Goal: Information Seeking & Learning: Check status

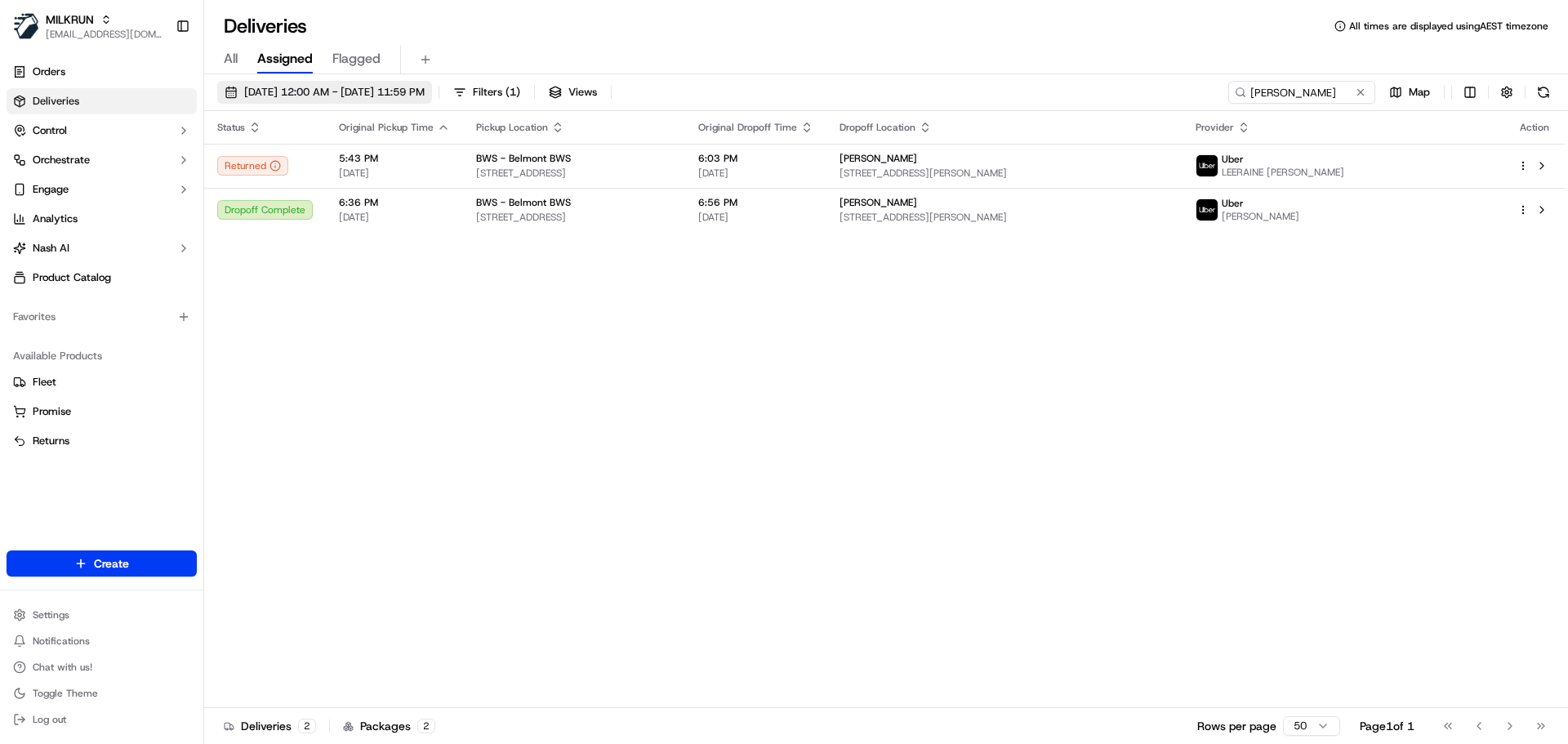
click at [425, 96] on span "20/09/2025 12:00 AM - 20/09/2025 11:59 PM" at bounding box center [334, 93] width 180 height 15
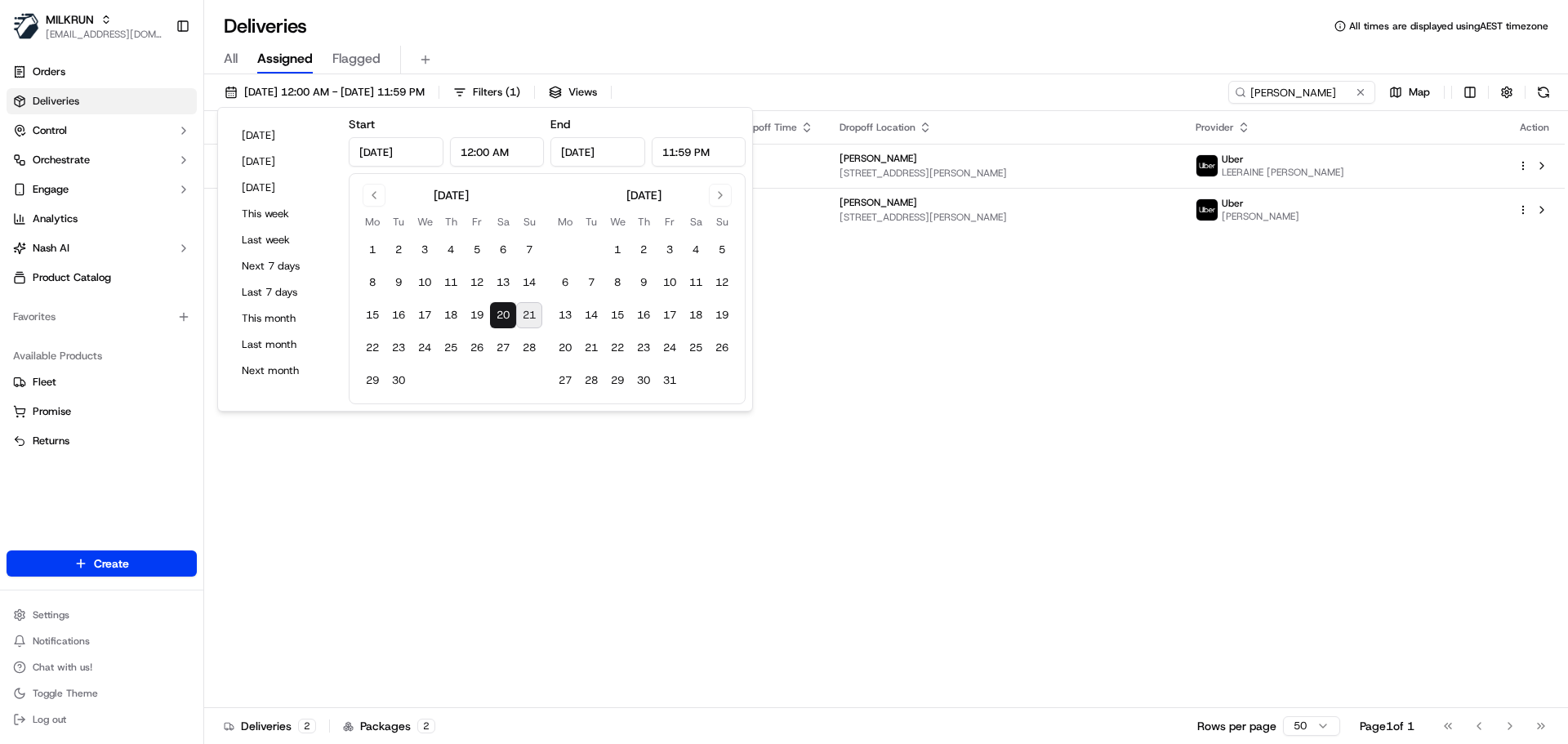
click at [537, 312] on button "21" at bounding box center [529, 315] width 26 height 26
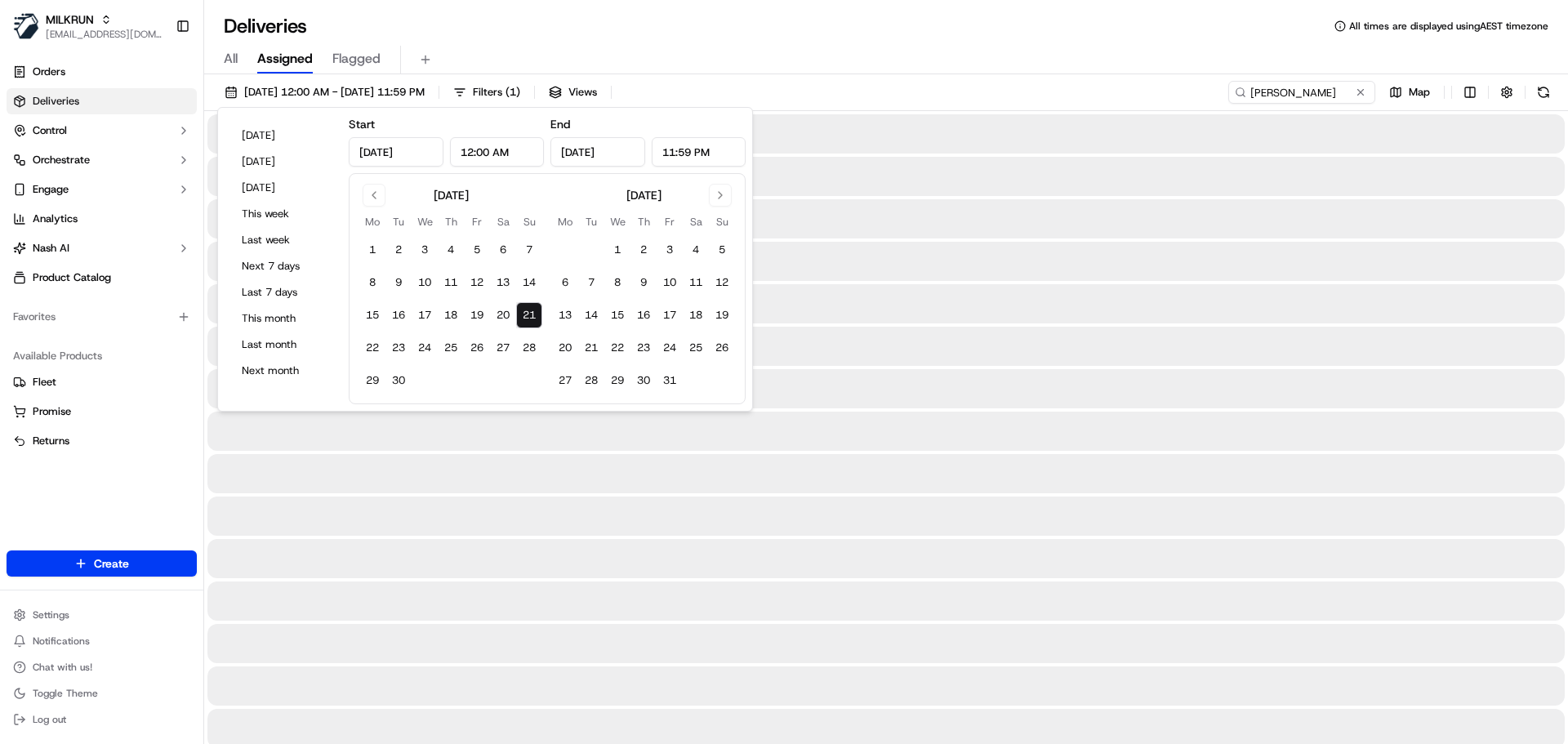
type input "Sep 21, 2025"
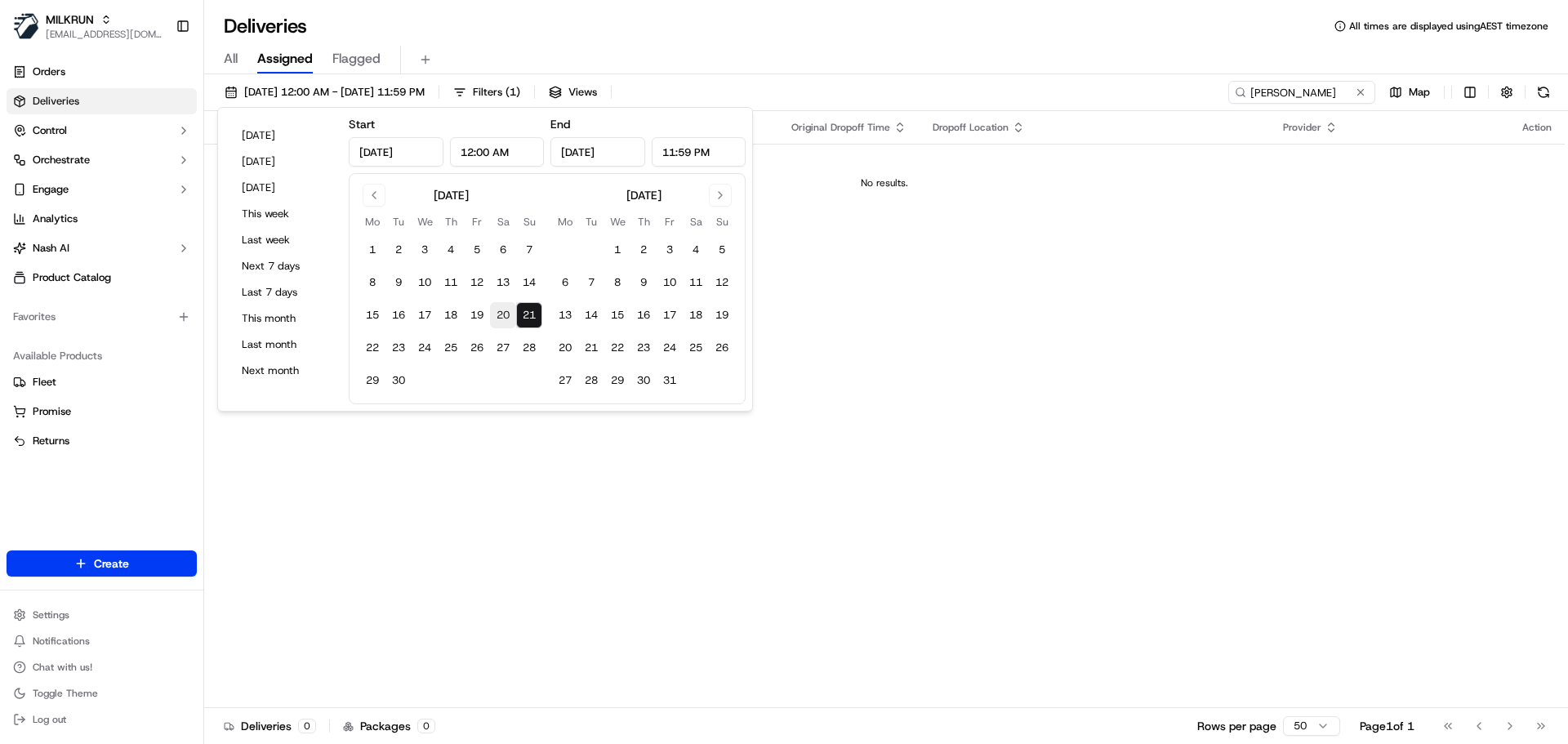
click at [505, 318] on button "20" at bounding box center [503, 315] width 26 height 26
type input "Sep 20, 2025"
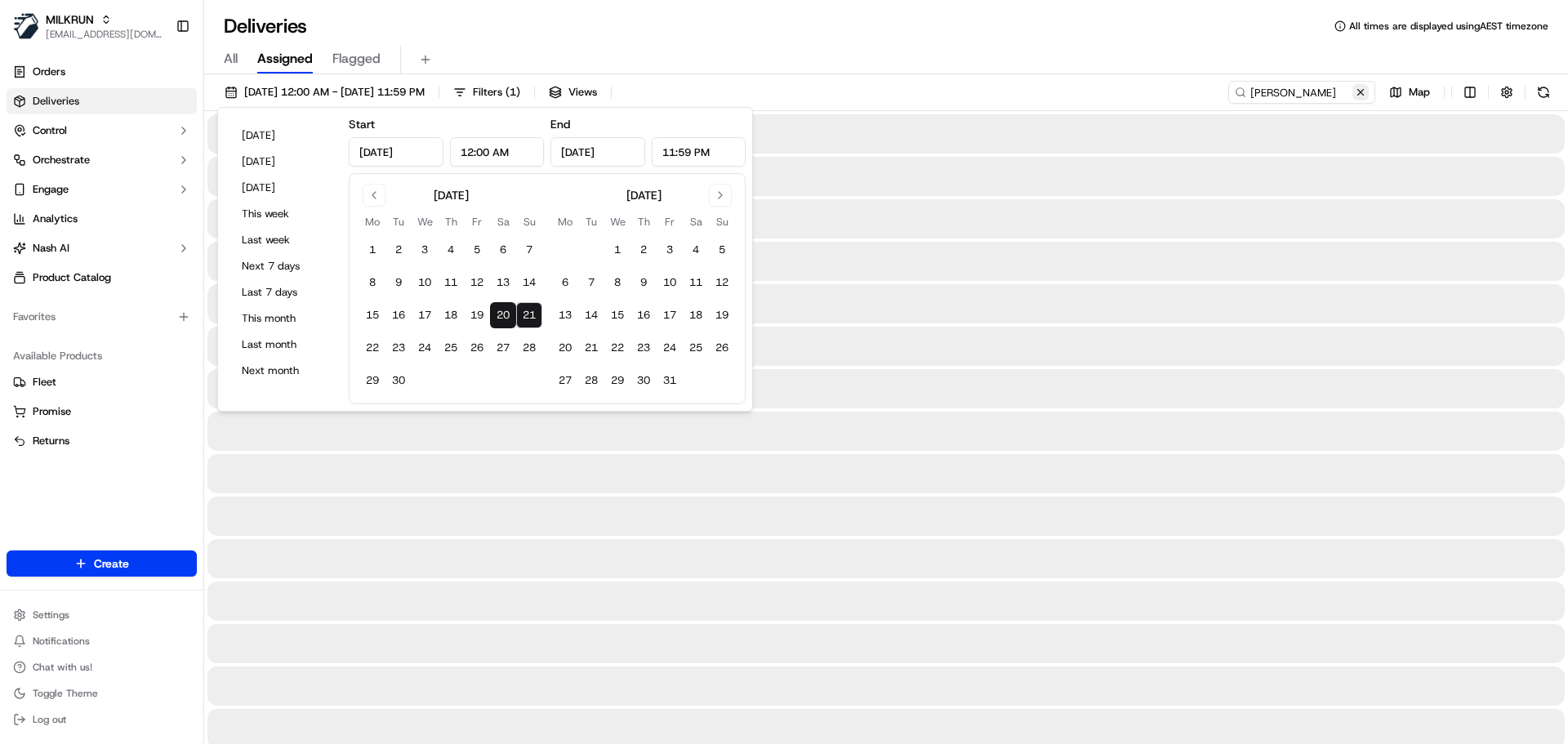
click at [1362, 96] on button at bounding box center [1360, 92] width 16 height 16
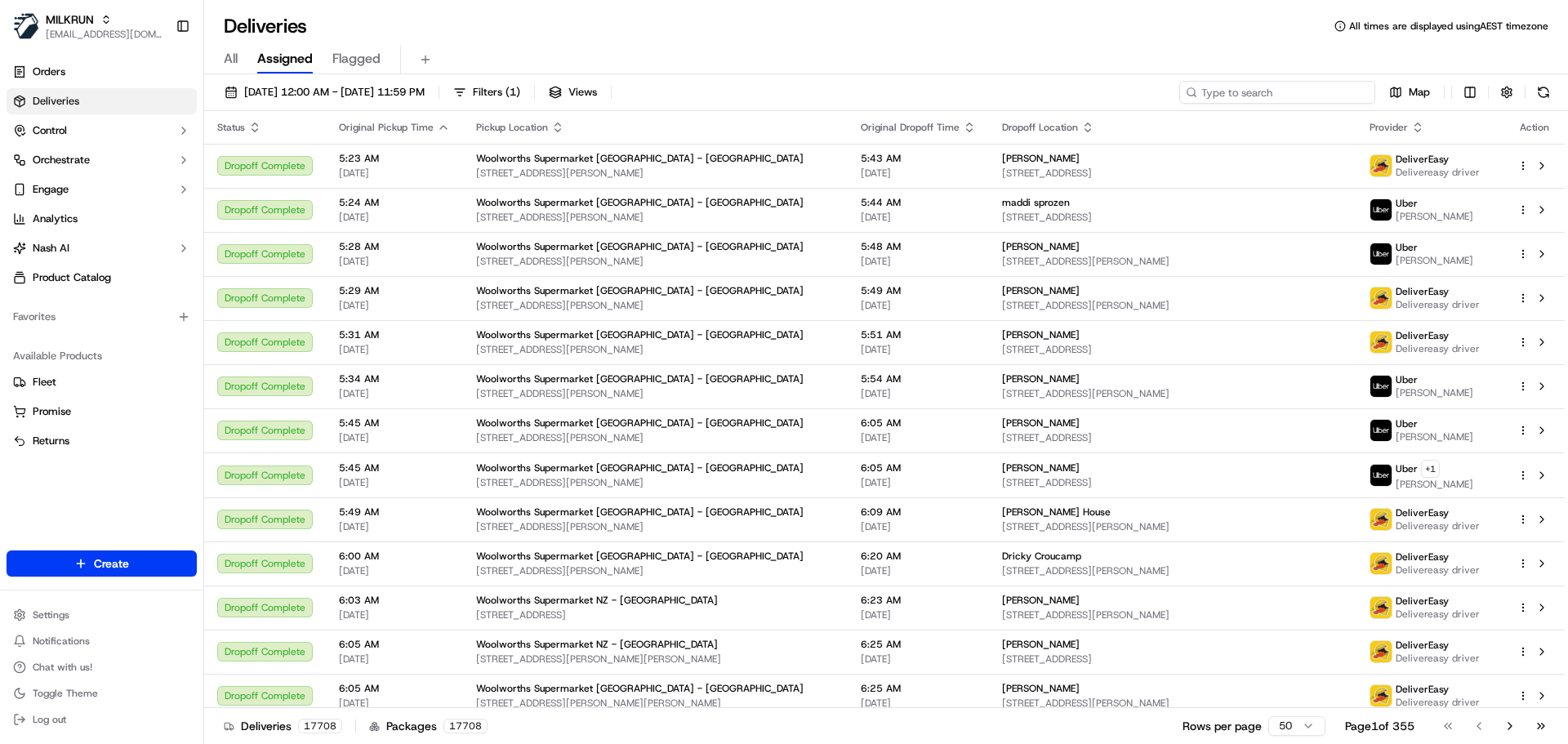
click at [1271, 86] on input at bounding box center [1277, 92] width 196 height 23
paste input "Juan Carlos Fernandez"
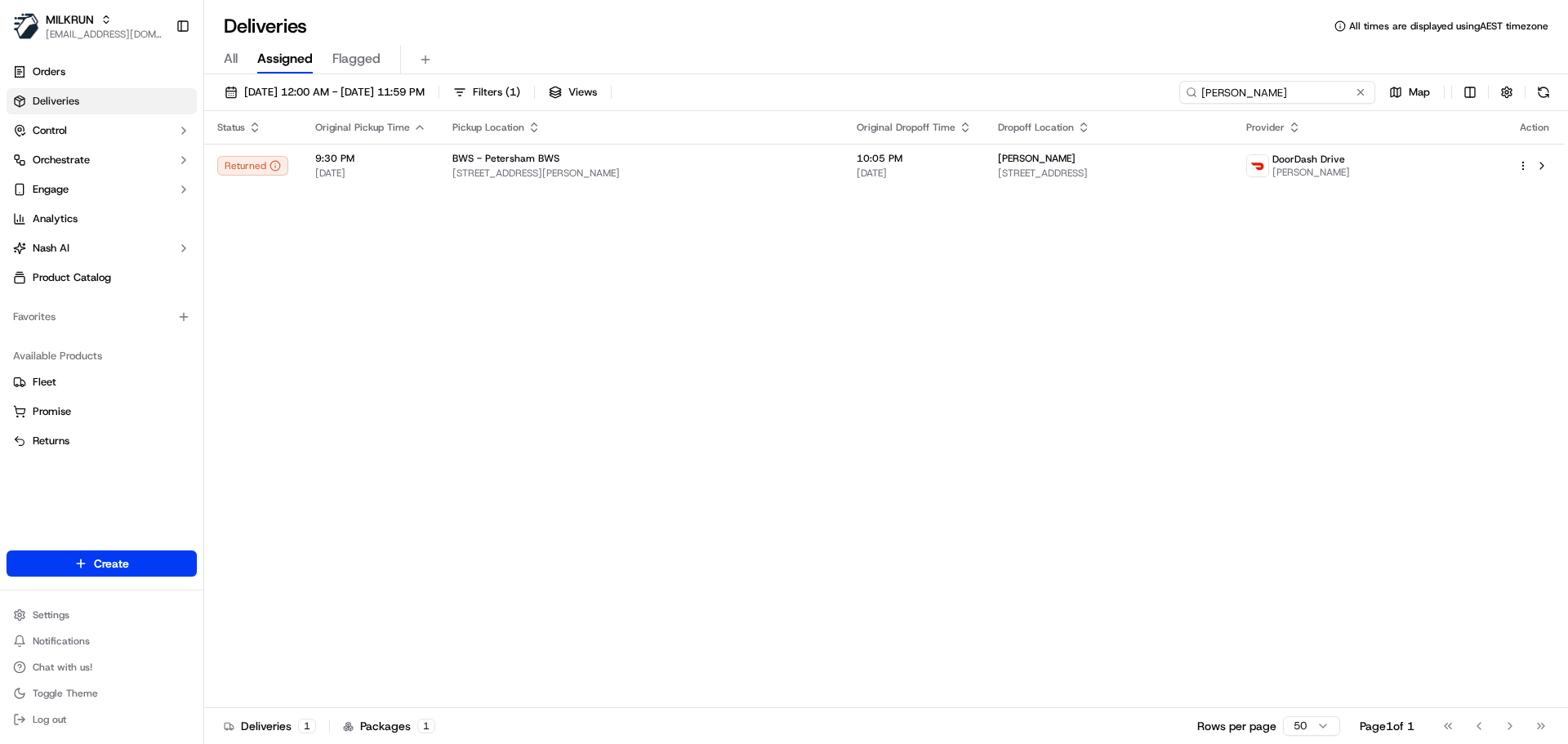
paste input "Julia McCarthy"
paste input "[PERSON_NAME]"
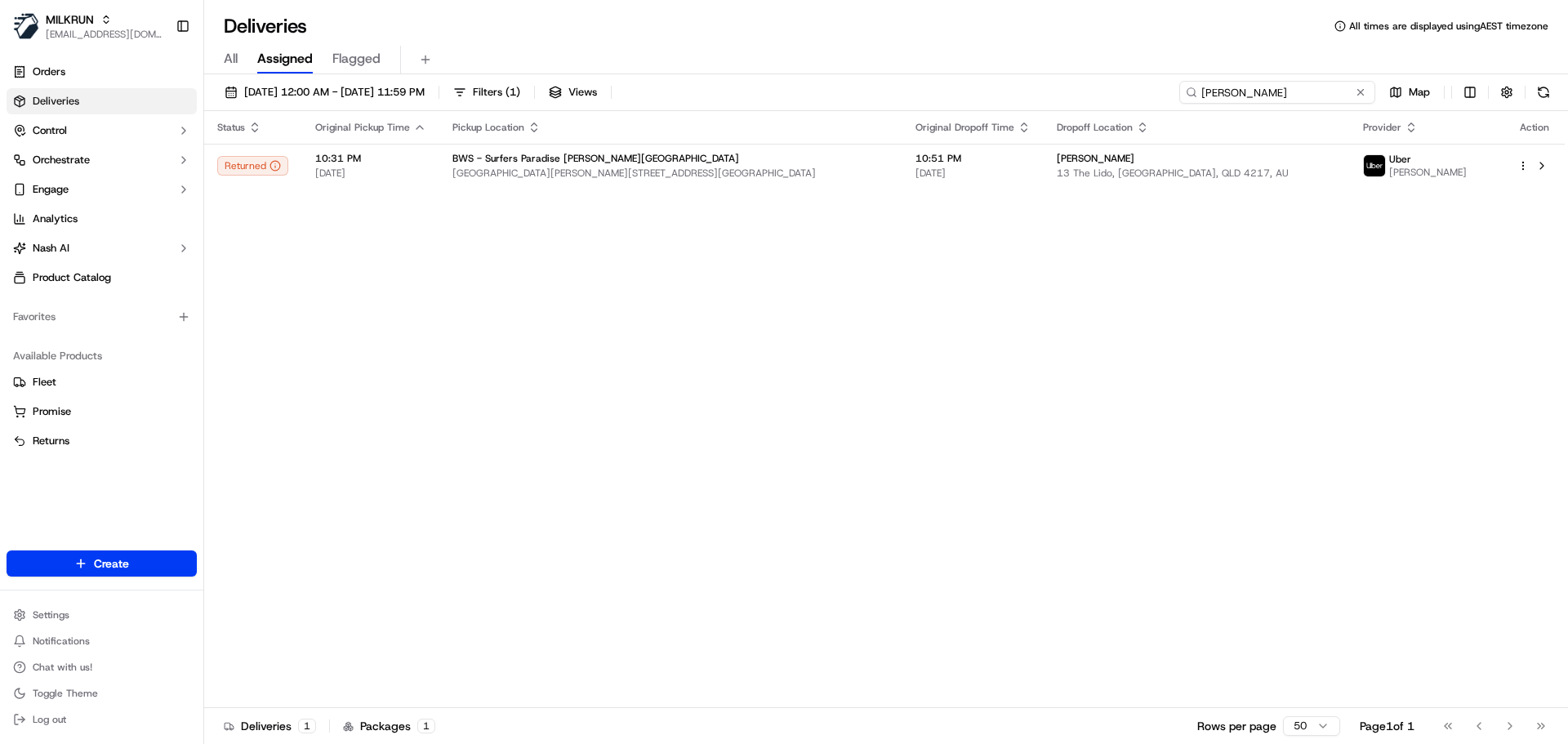
paste input "Stacey King"
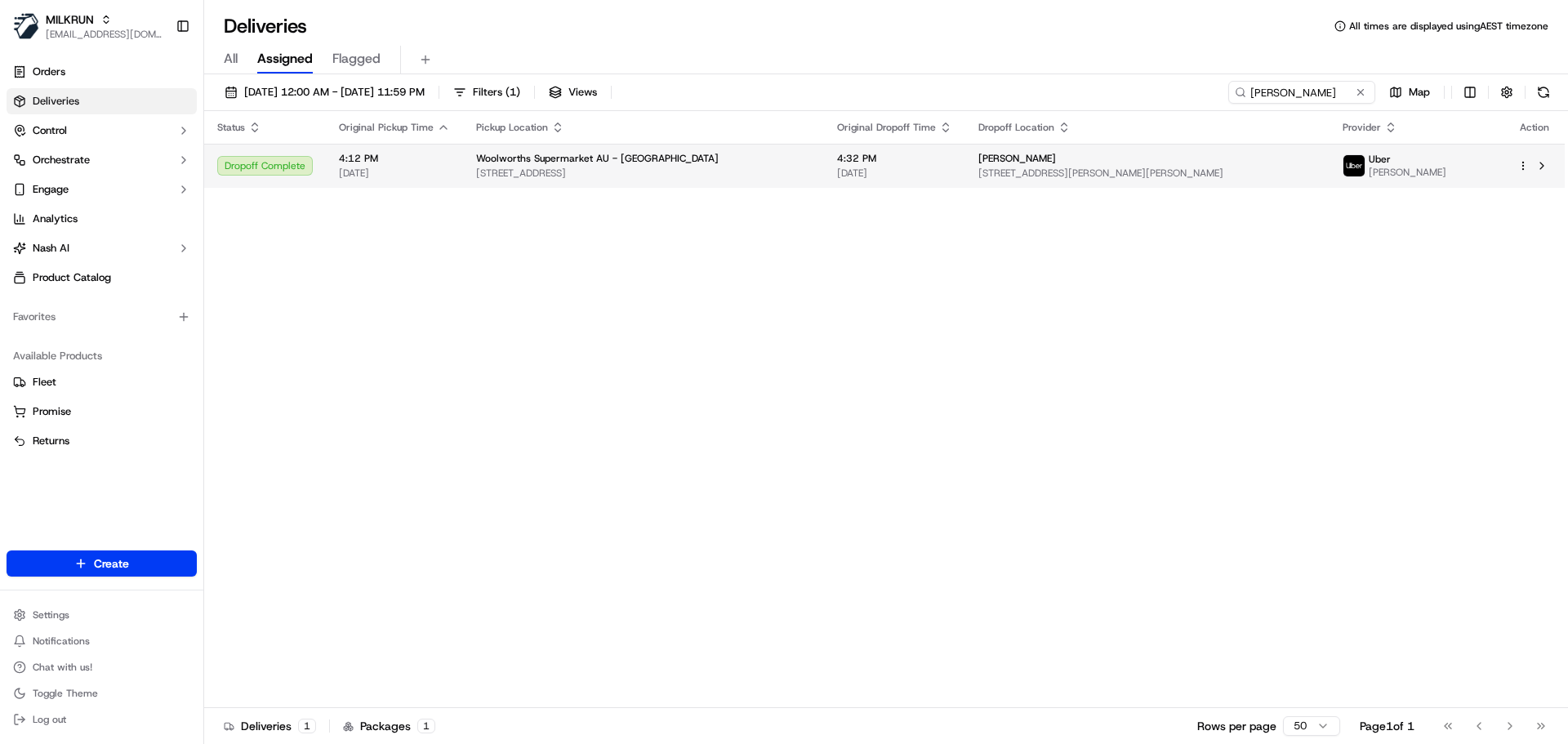
click at [710, 170] on span "495 Archerfield Rd, Richlands, QLD 4077, AU" at bounding box center [643, 174] width 335 height 13
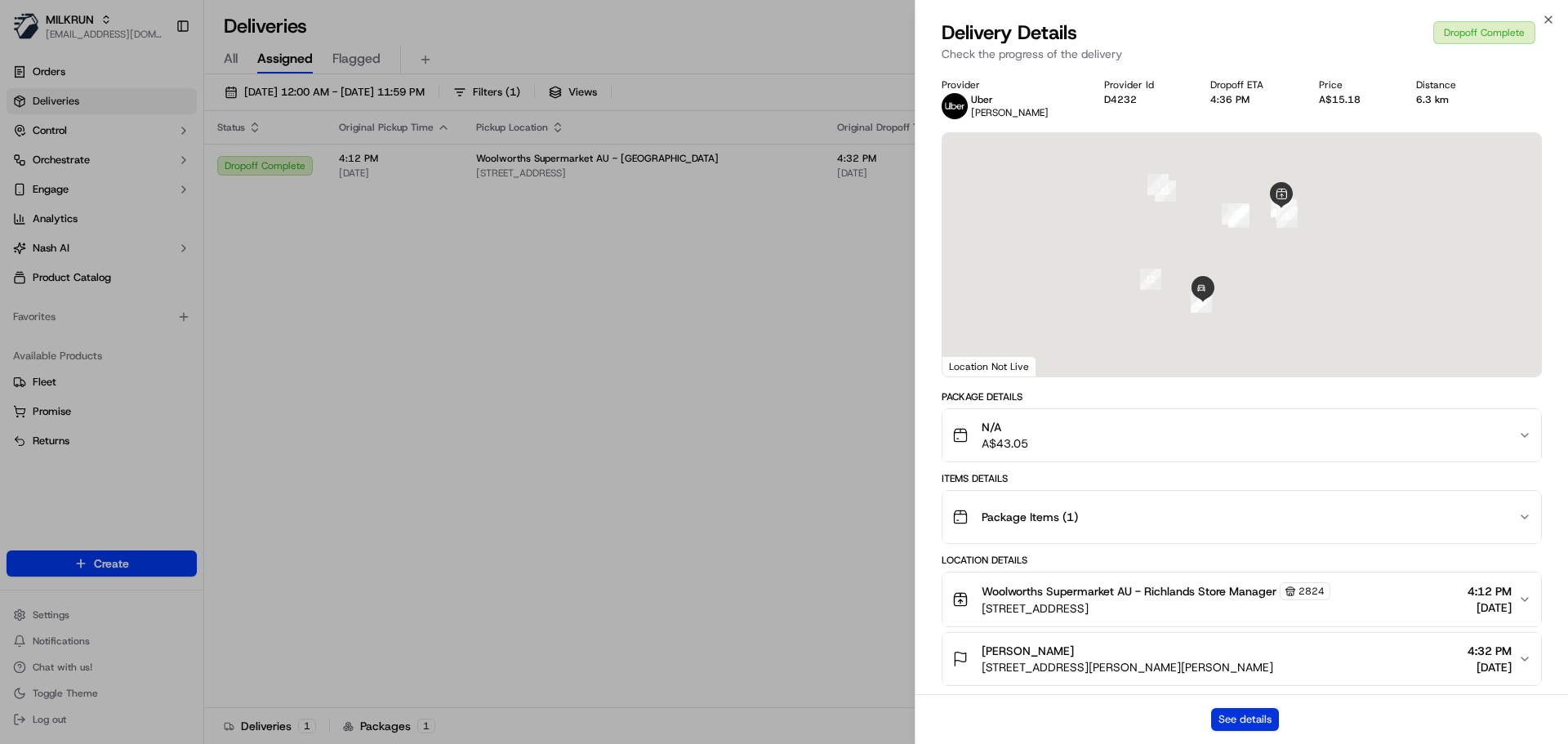
click at [1250, 714] on button "See details" at bounding box center [1245, 720] width 68 height 23
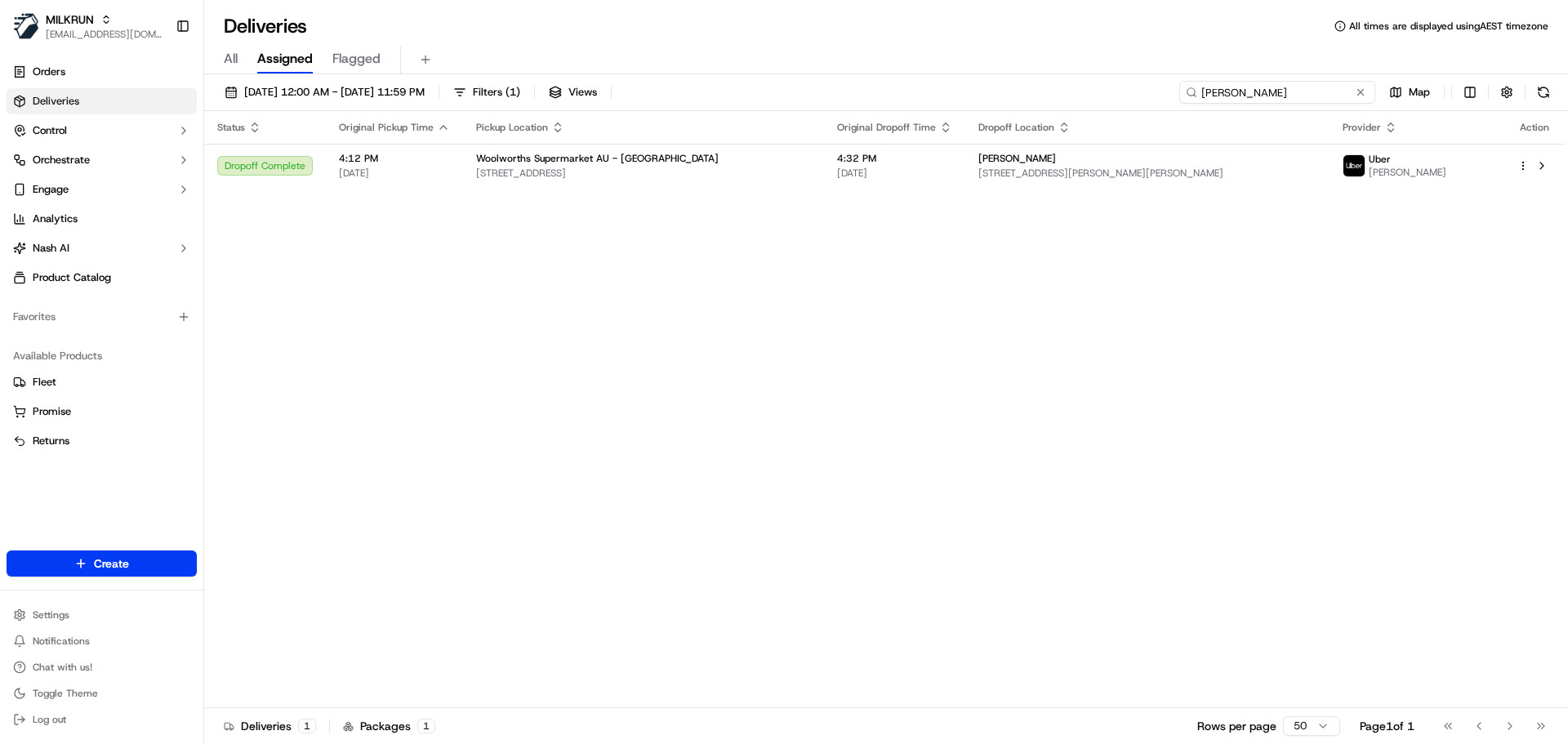
click at [1325, 92] on input "Stacey King" at bounding box center [1277, 92] width 196 height 23
paste input "Iupelisili M."
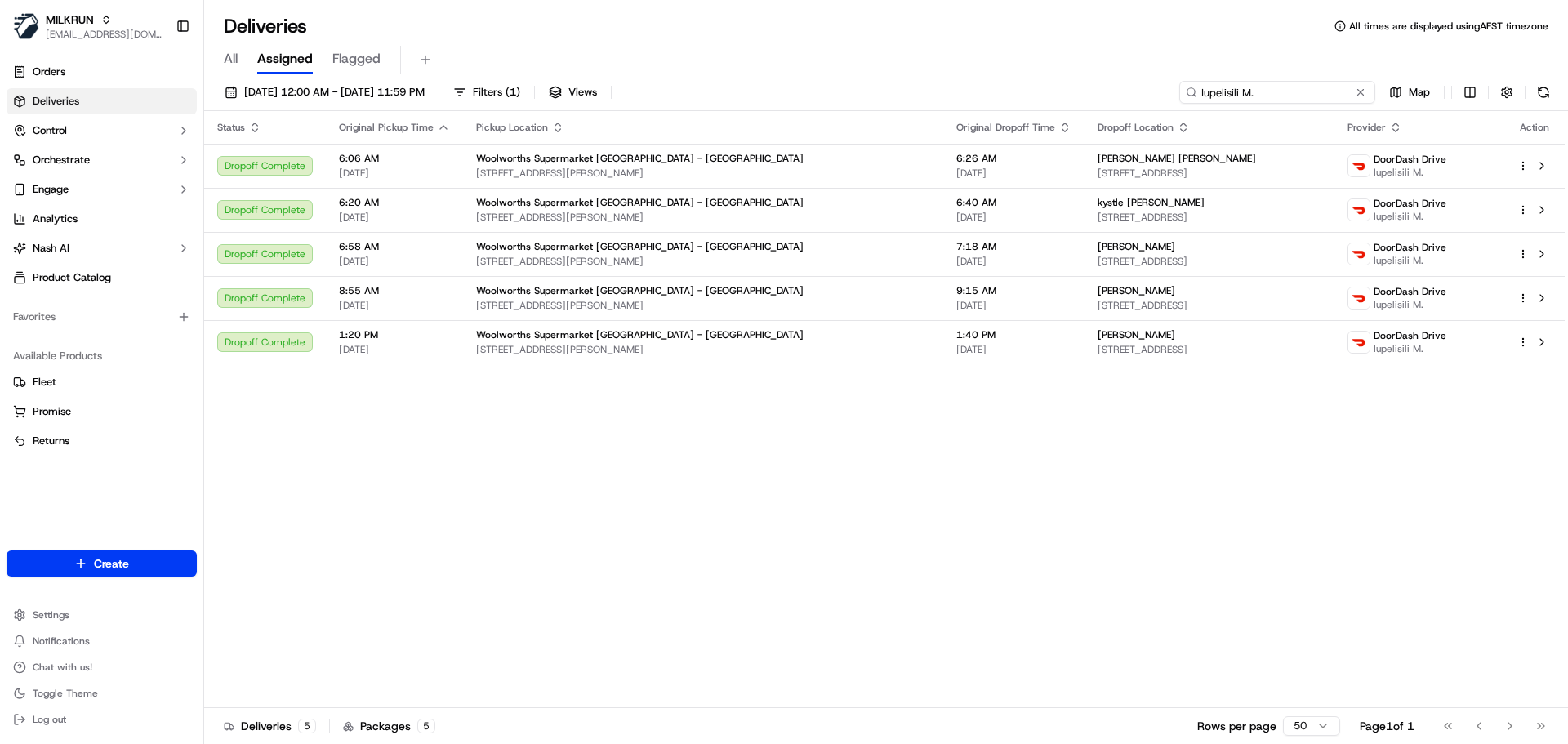
paste input "Hinemoa Paaka"
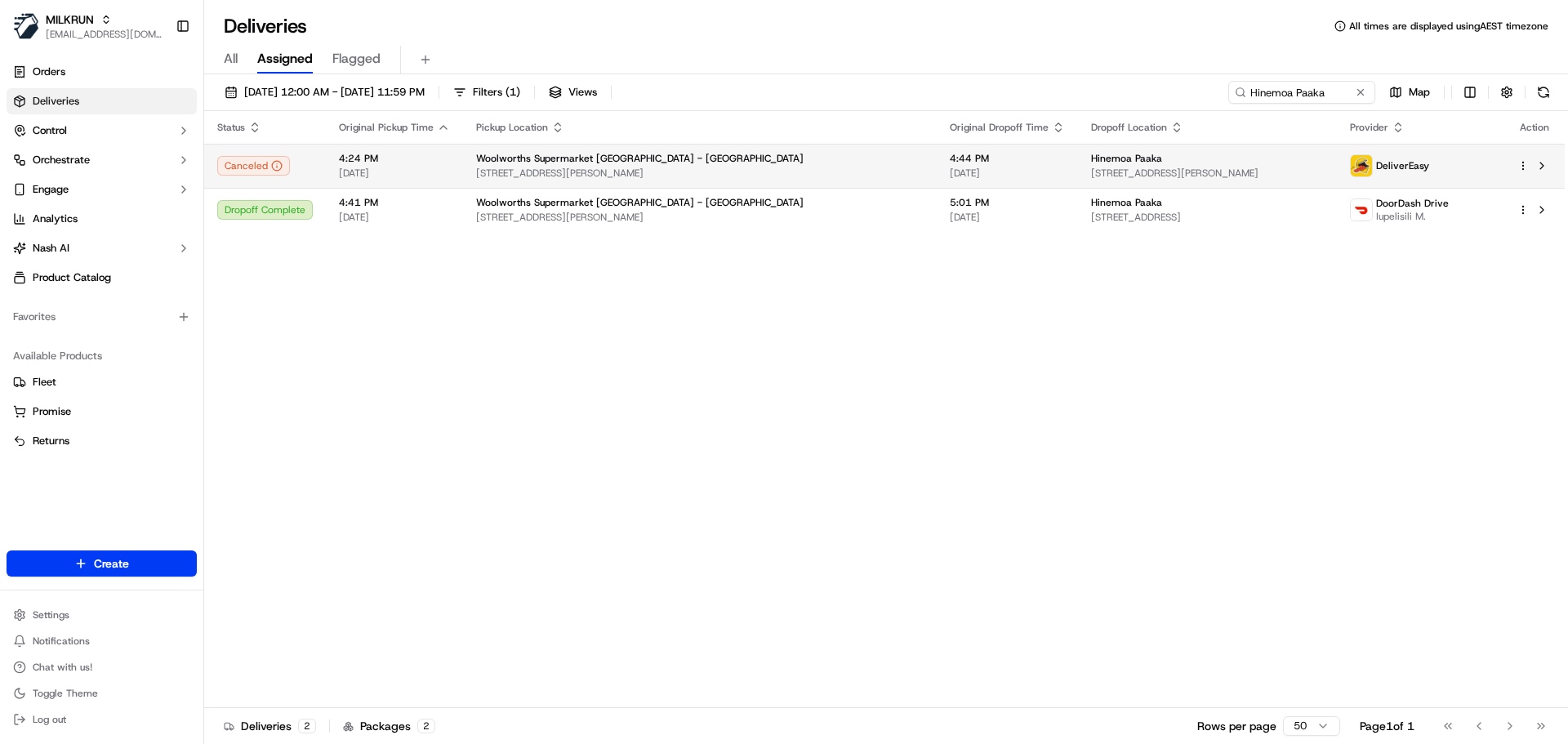
click at [1233, 159] on div "Hinemoa Paaka" at bounding box center [1208, 159] width 233 height 13
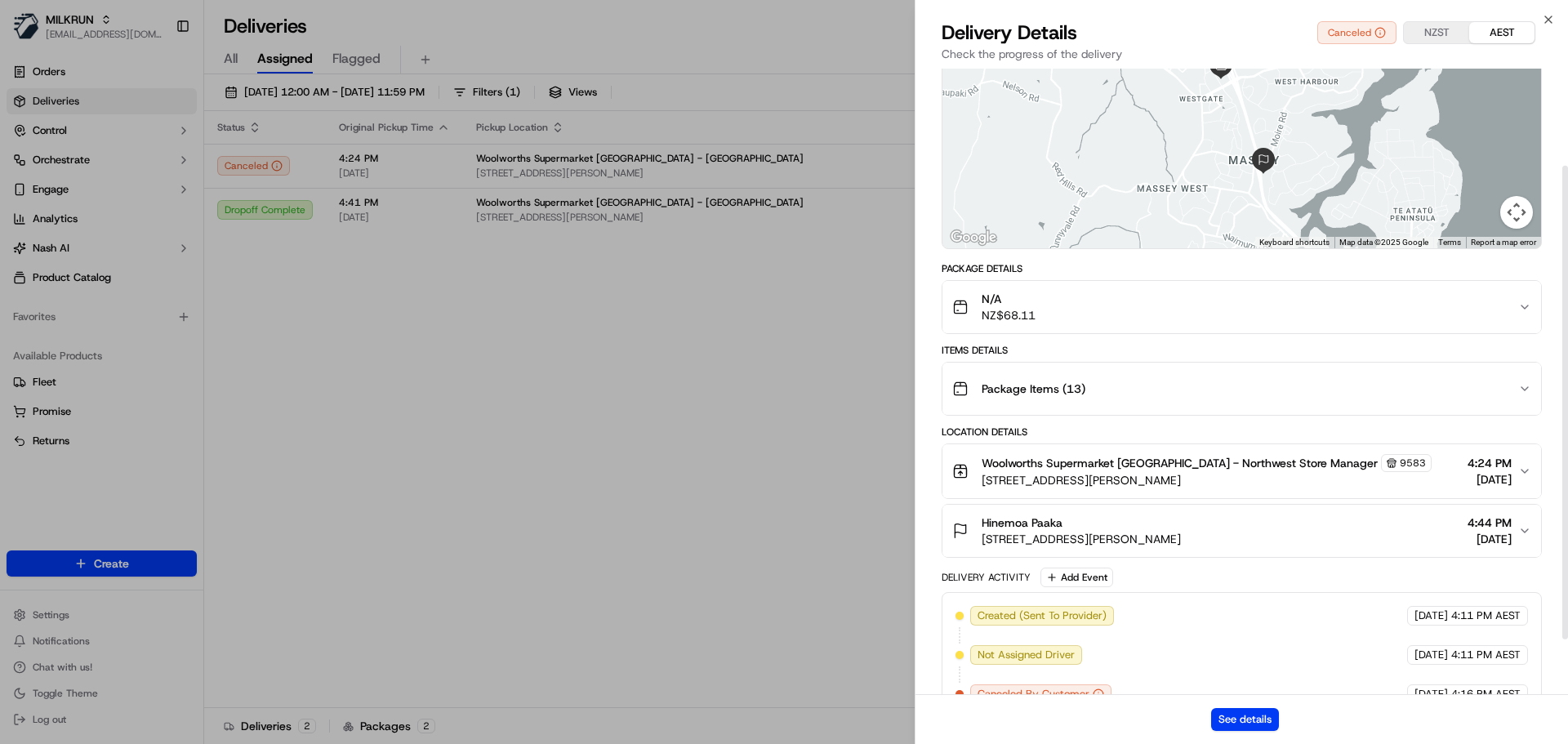
scroll to position [201, 0]
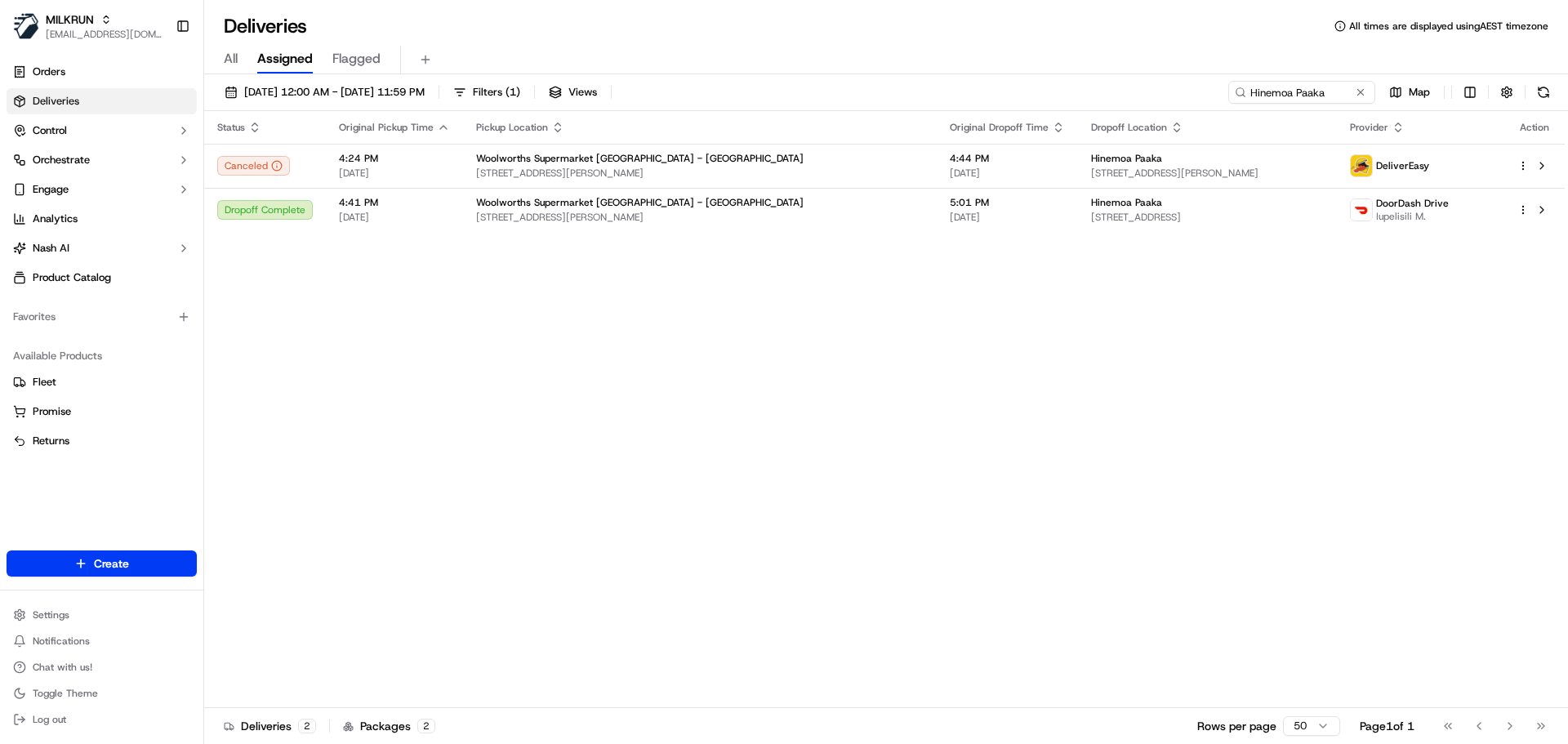
drag, startPoint x: 647, startPoint y: 417, endPoint x: 593, endPoint y: 360, distance: 78.5
click at [1262, 73] on div "All Assigned Flagged" at bounding box center [886, 60] width 1363 height 28
click at [1276, 94] on input "Hinemoa Paaka" at bounding box center [1277, 92] width 196 height 23
paste input "malcolm rule"
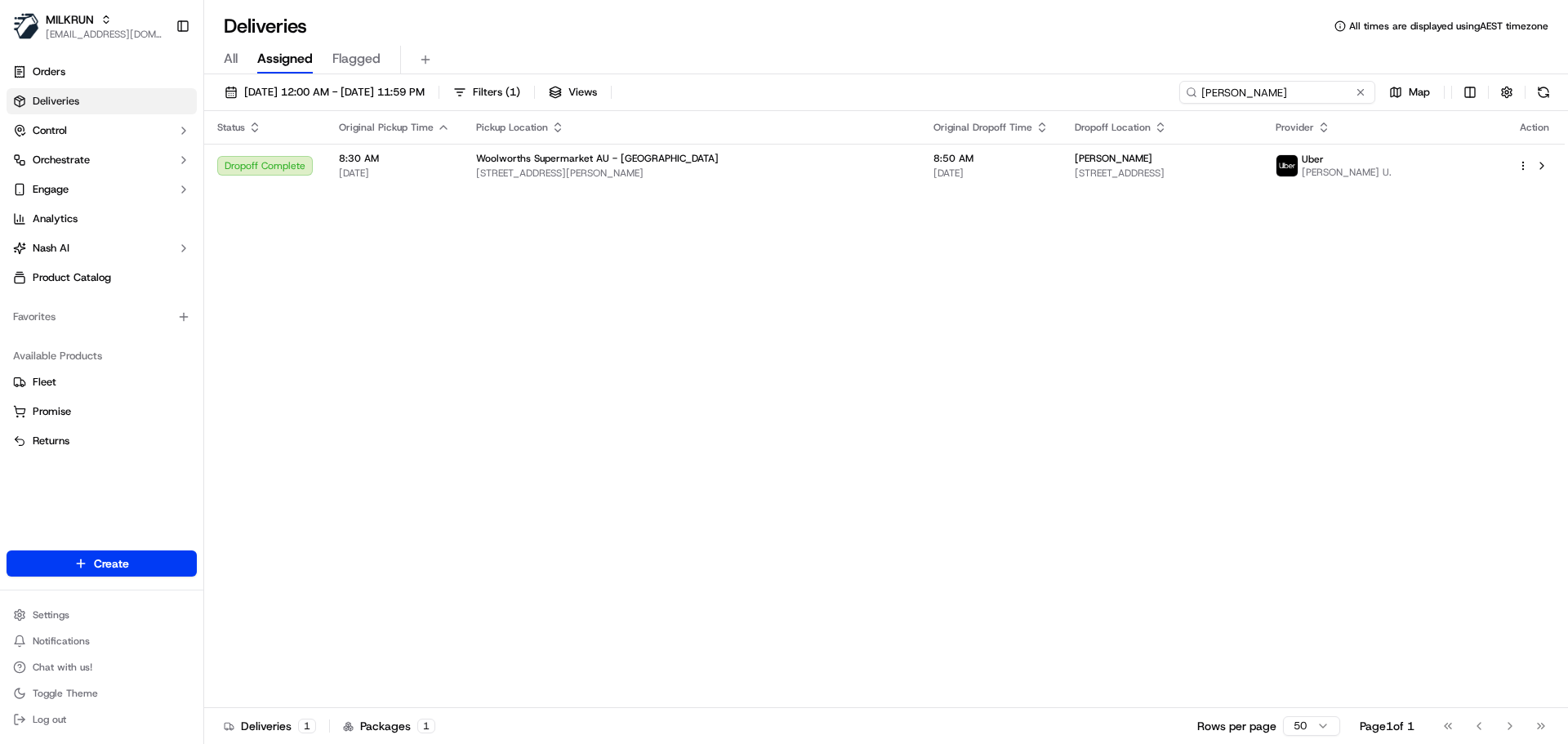
paste input "Camilla de Beer"
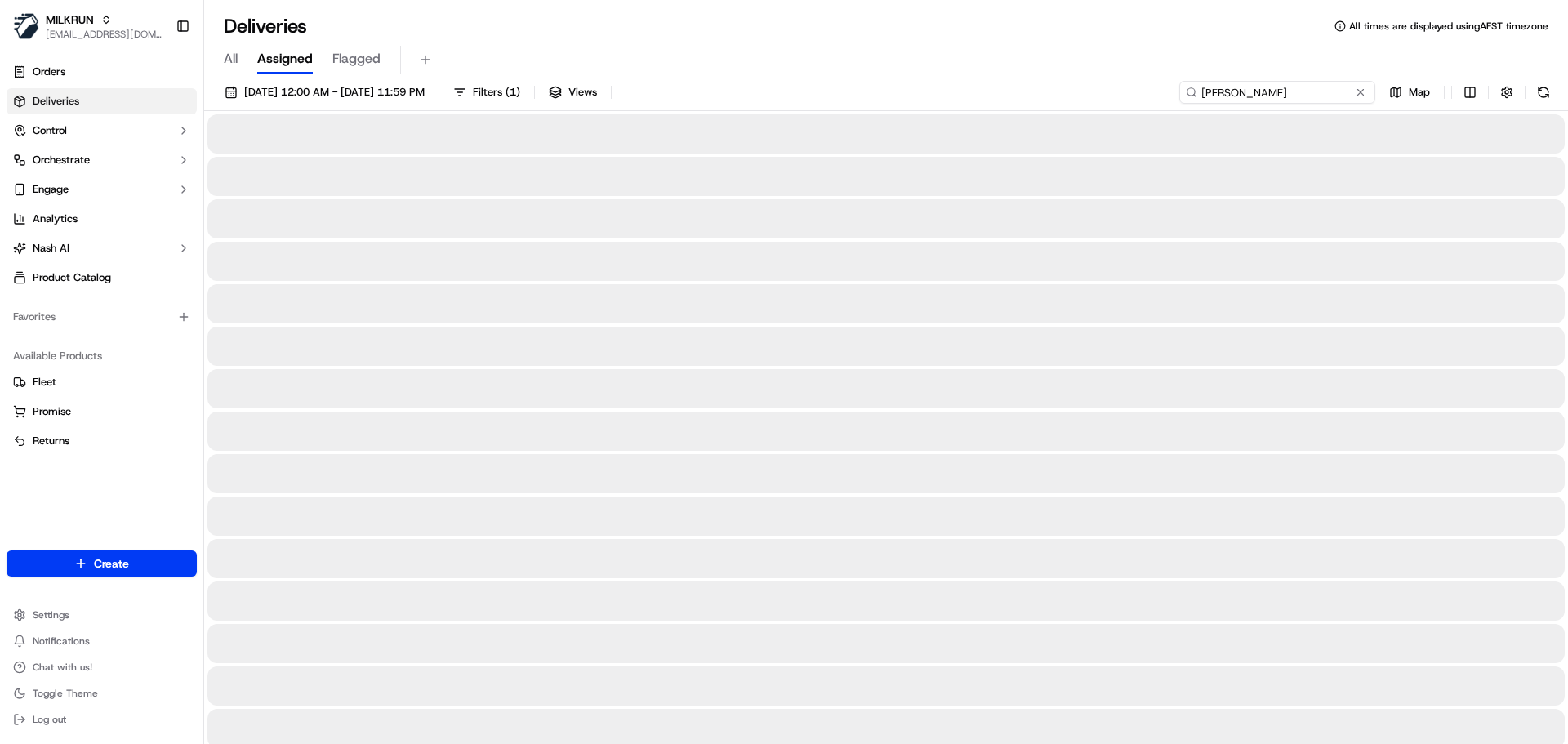
type input "Camilla de Beer"
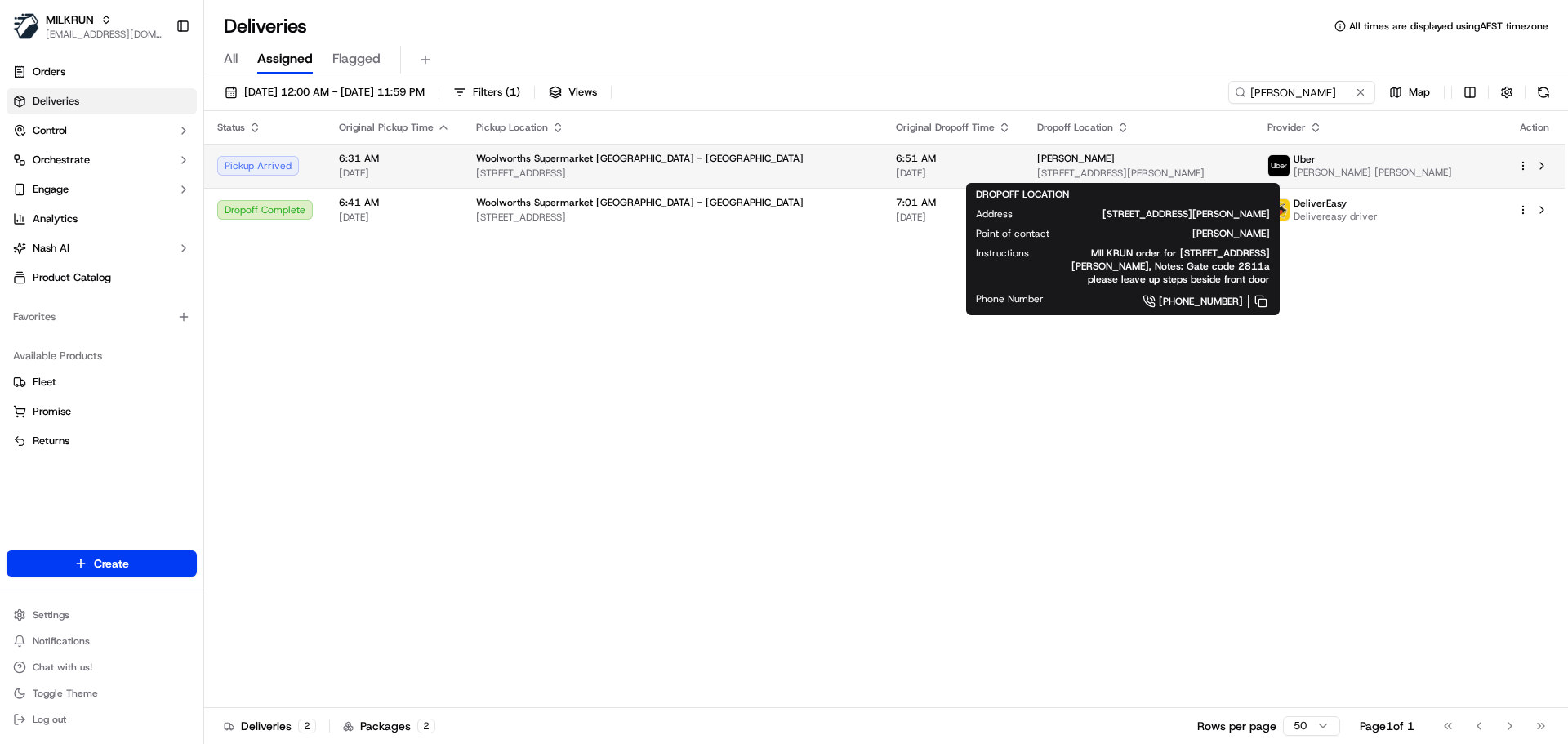
click at [1106, 157] on div "Camilla de Beer" at bounding box center [1138, 159] width 204 height 13
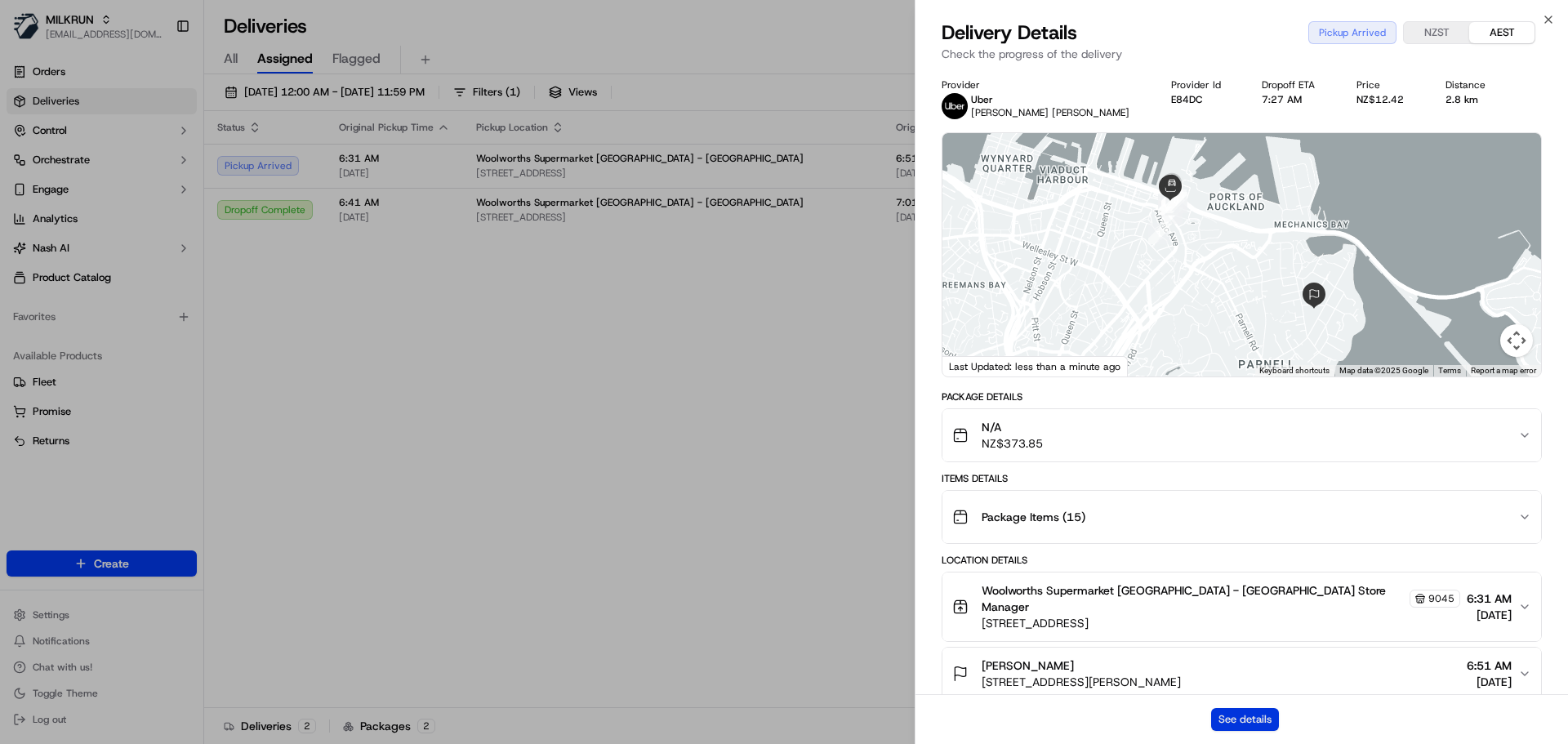
click at [1235, 724] on button "See details" at bounding box center [1245, 720] width 68 height 23
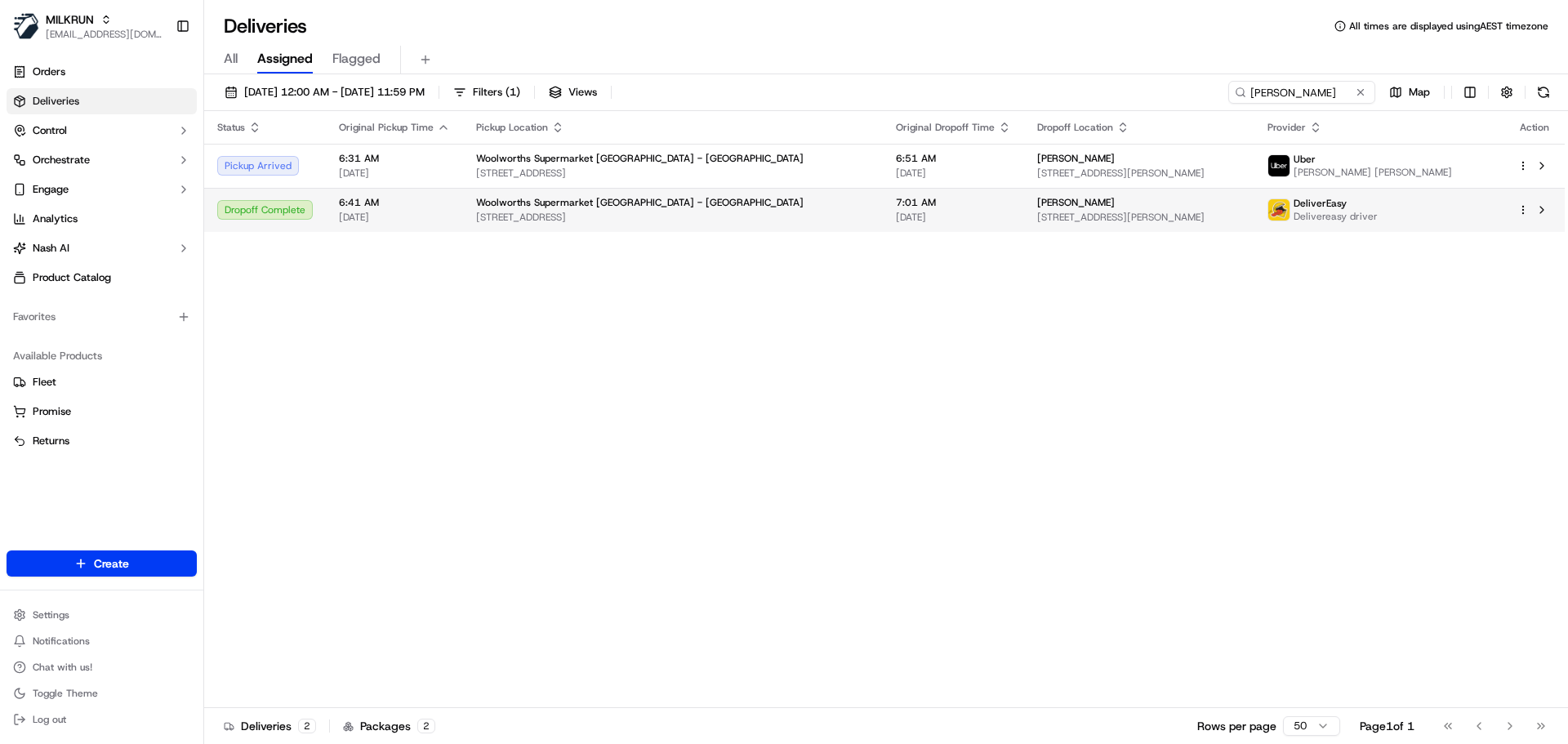
click at [715, 211] on span "76 Quay St, Auckland, Auckland 1010, NZ" at bounding box center [672, 218] width 393 height 13
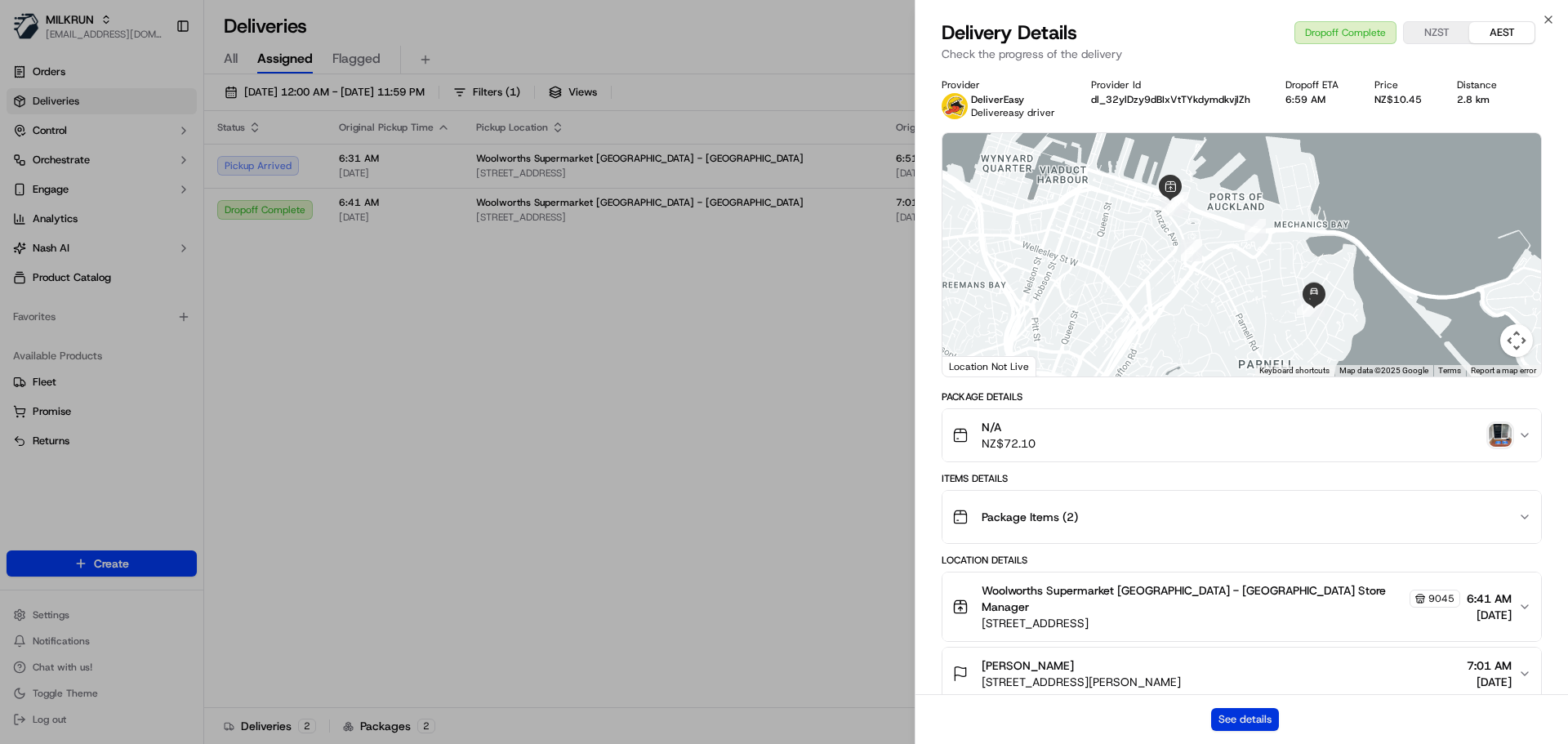
click at [1256, 718] on button "See details" at bounding box center [1245, 720] width 68 height 23
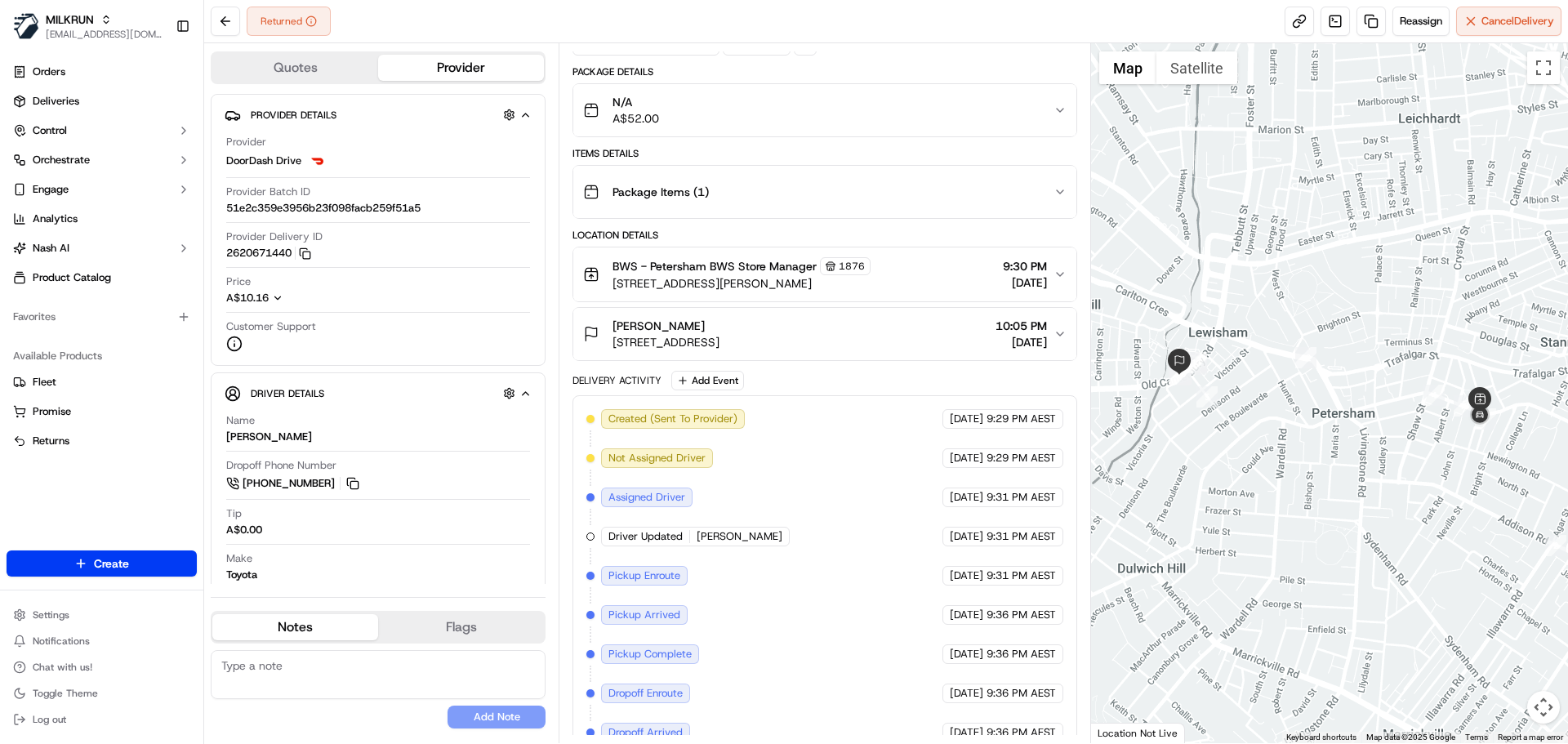
scroll to position [246, 0]
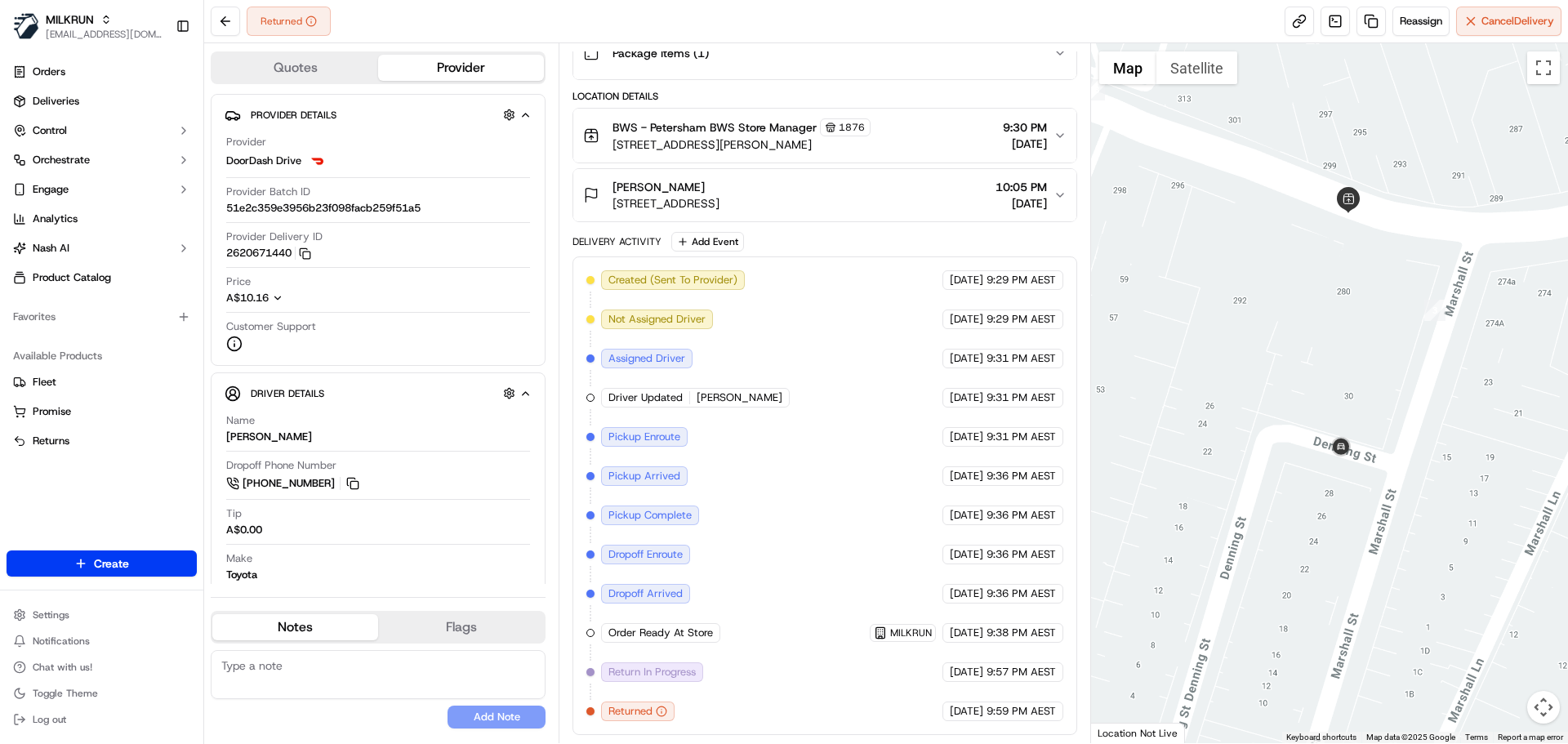
drag, startPoint x: 1415, startPoint y: 387, endPoint x: 1350, endPoint y: 392, distance: 65.2
click at [1350, 392] on div at bounding box center [1330, 393] width 478 height 700
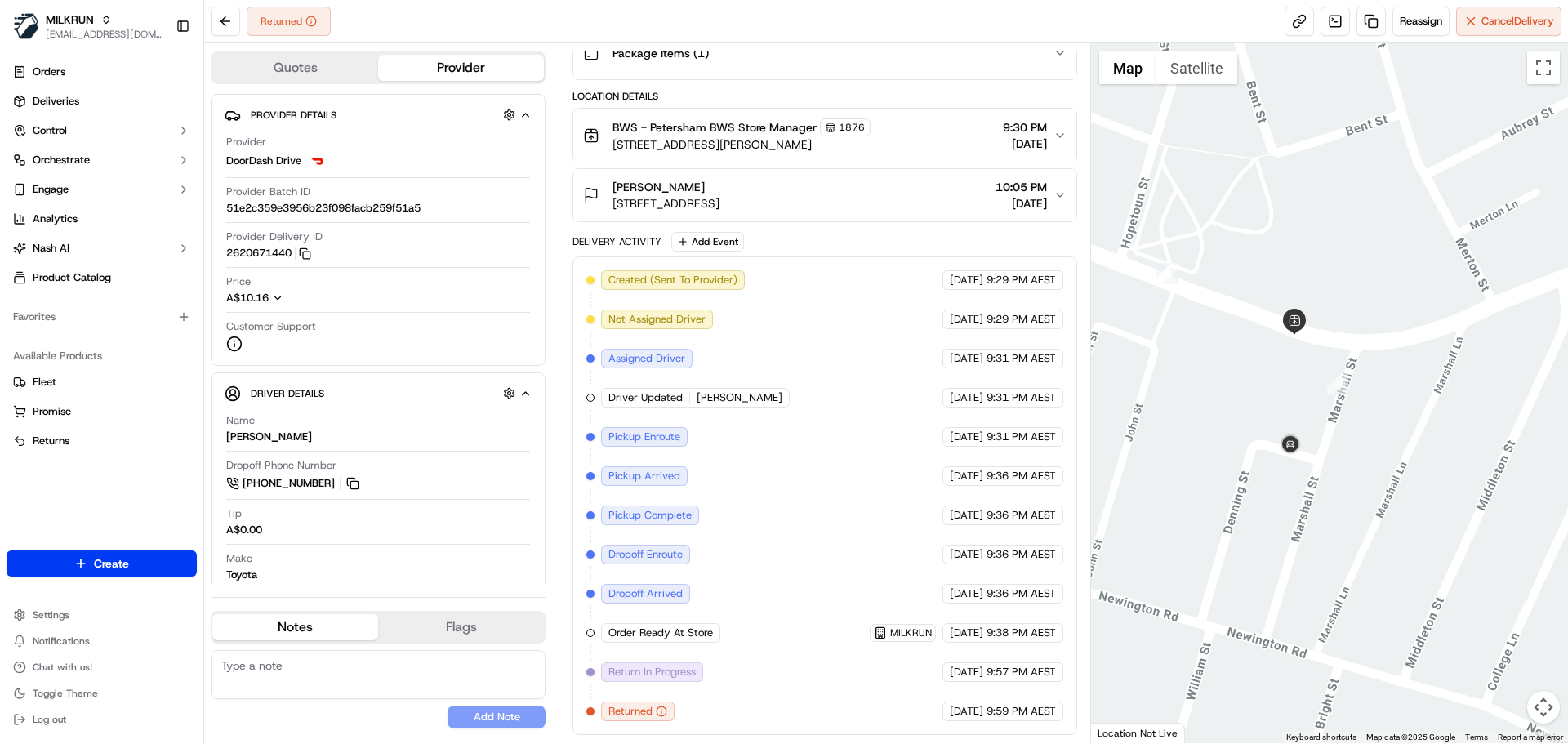
click at [871, 135] on div "BWS - Petersham BWS Store Manager 1876" at bounding box center [741, 127] width 258 height 18
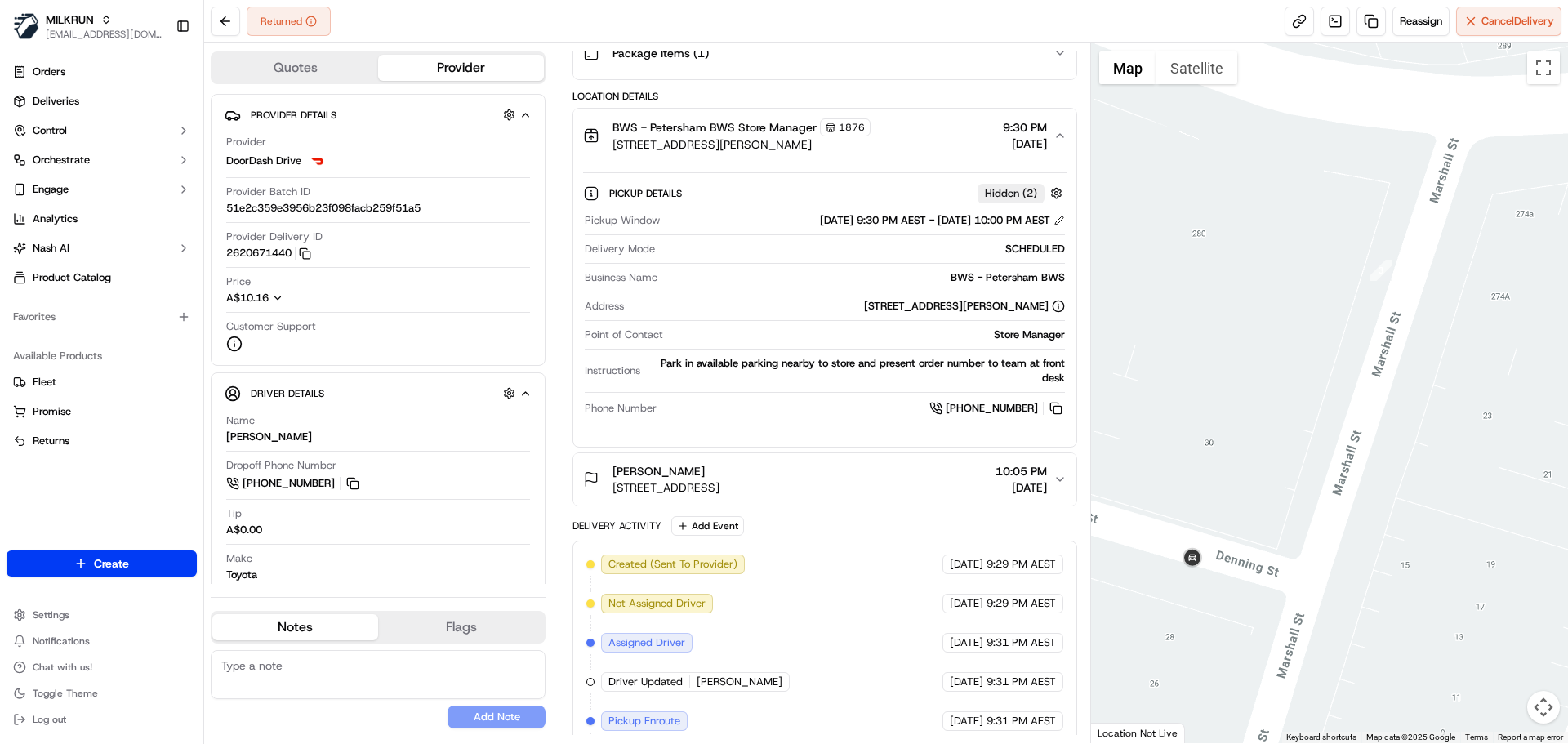
click at [871, 135] on div "BWS - Petersham BWS Store Manager 1876" at bounding box center [741, 127] width 258 height 18
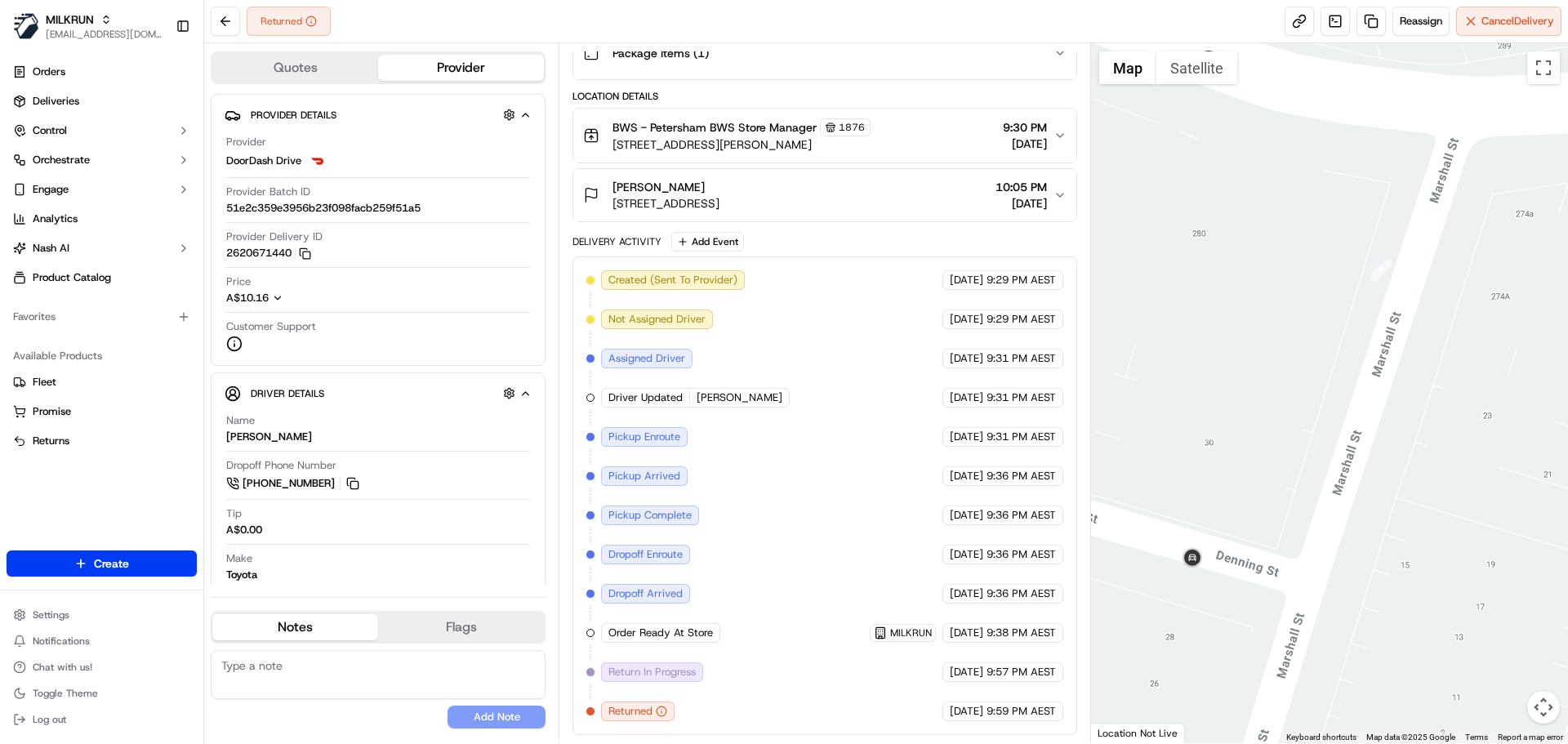
click at [871, 135] on div "BWS - Petersham BWS Store Manager 1876" at bounding box center [741, 127] width 258 height 18
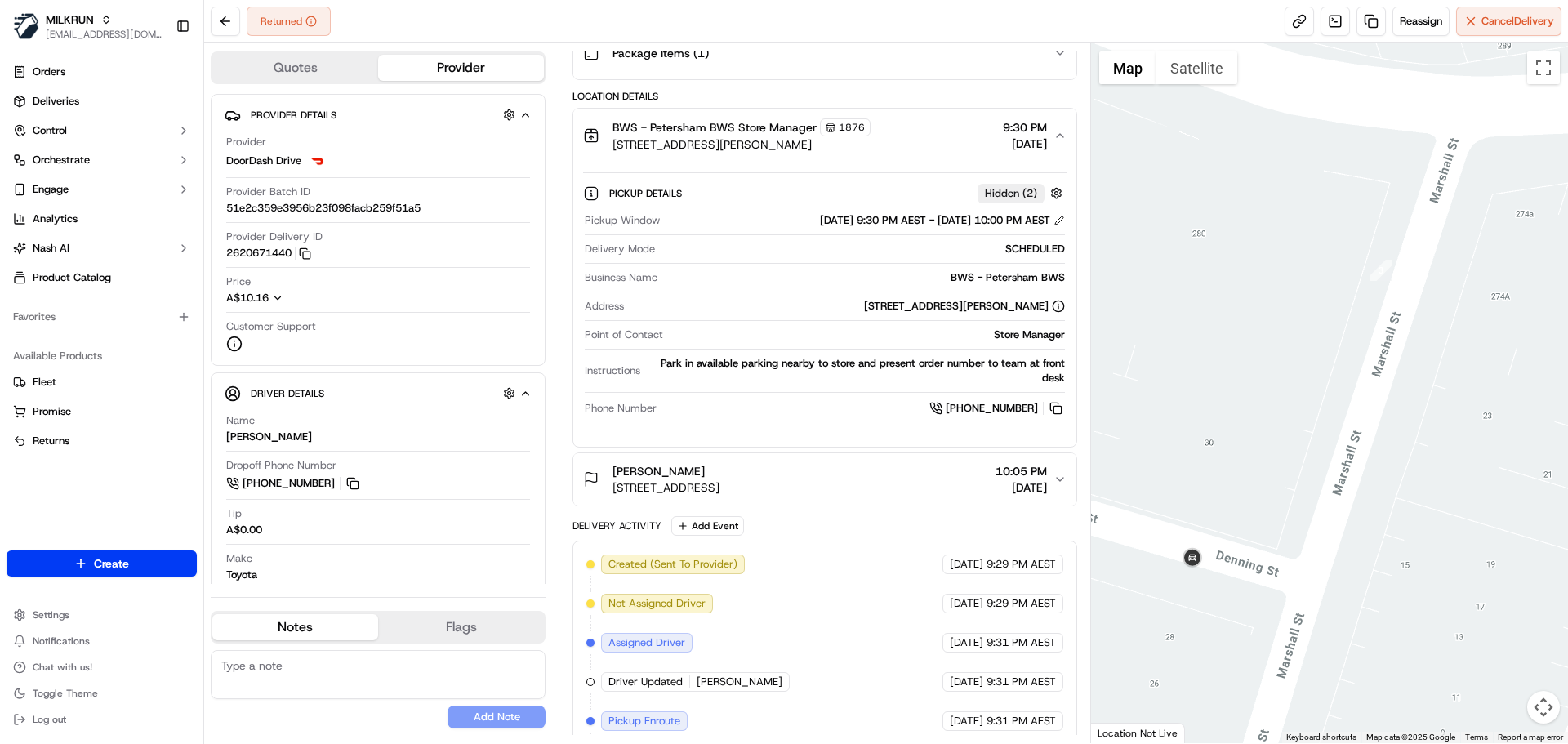
click at [871, 135] on div "BWS - Petersham BWS Store Manager 1876" at bounding box center [741, 127] width 258 height 18
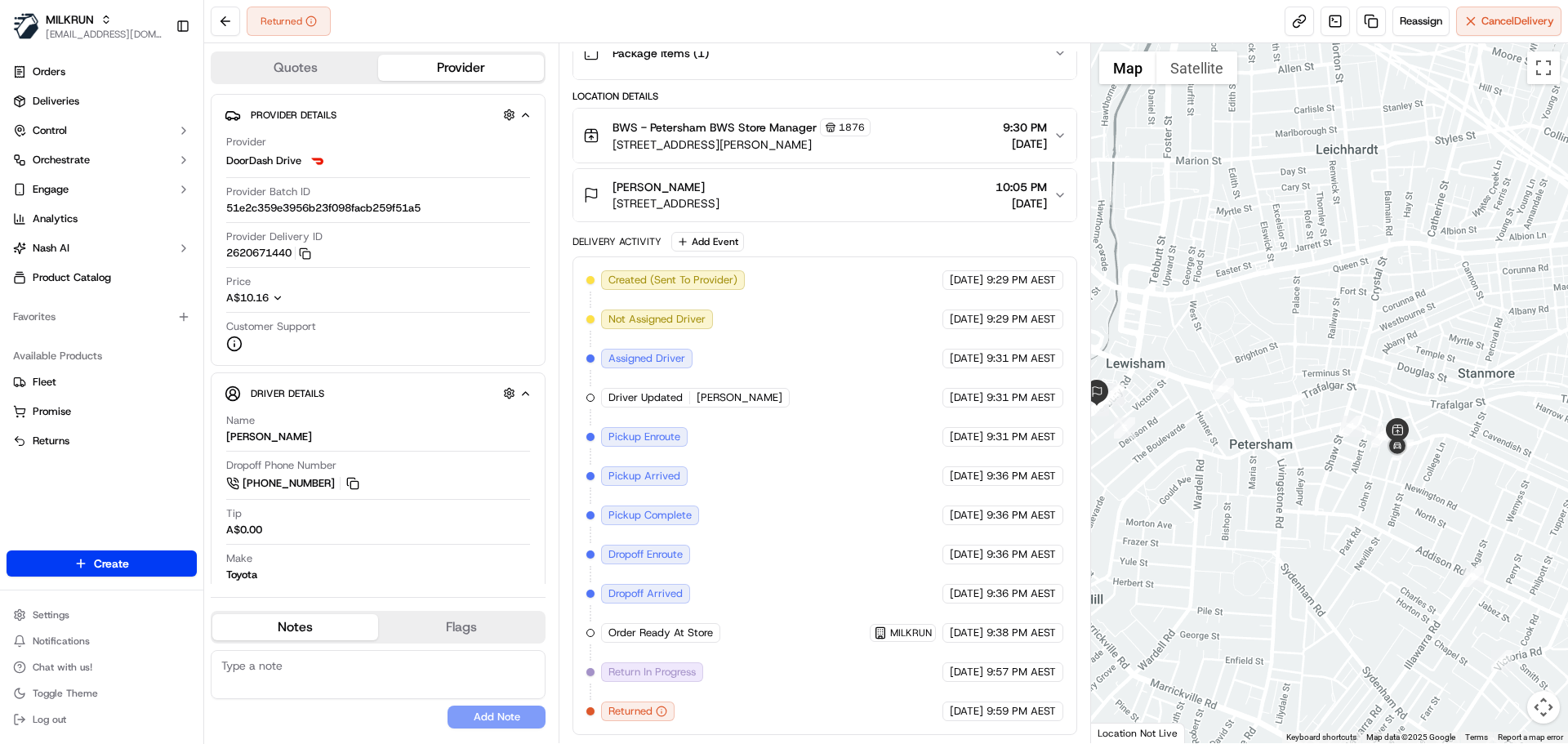
drag, startPoint x: 1212, startPoint y: 550, endPoint x: 1344, endPoint y: 448, distance: 166.8
click at [1344, 448] on div at bounding box center [1330, 393] width 478 height 700
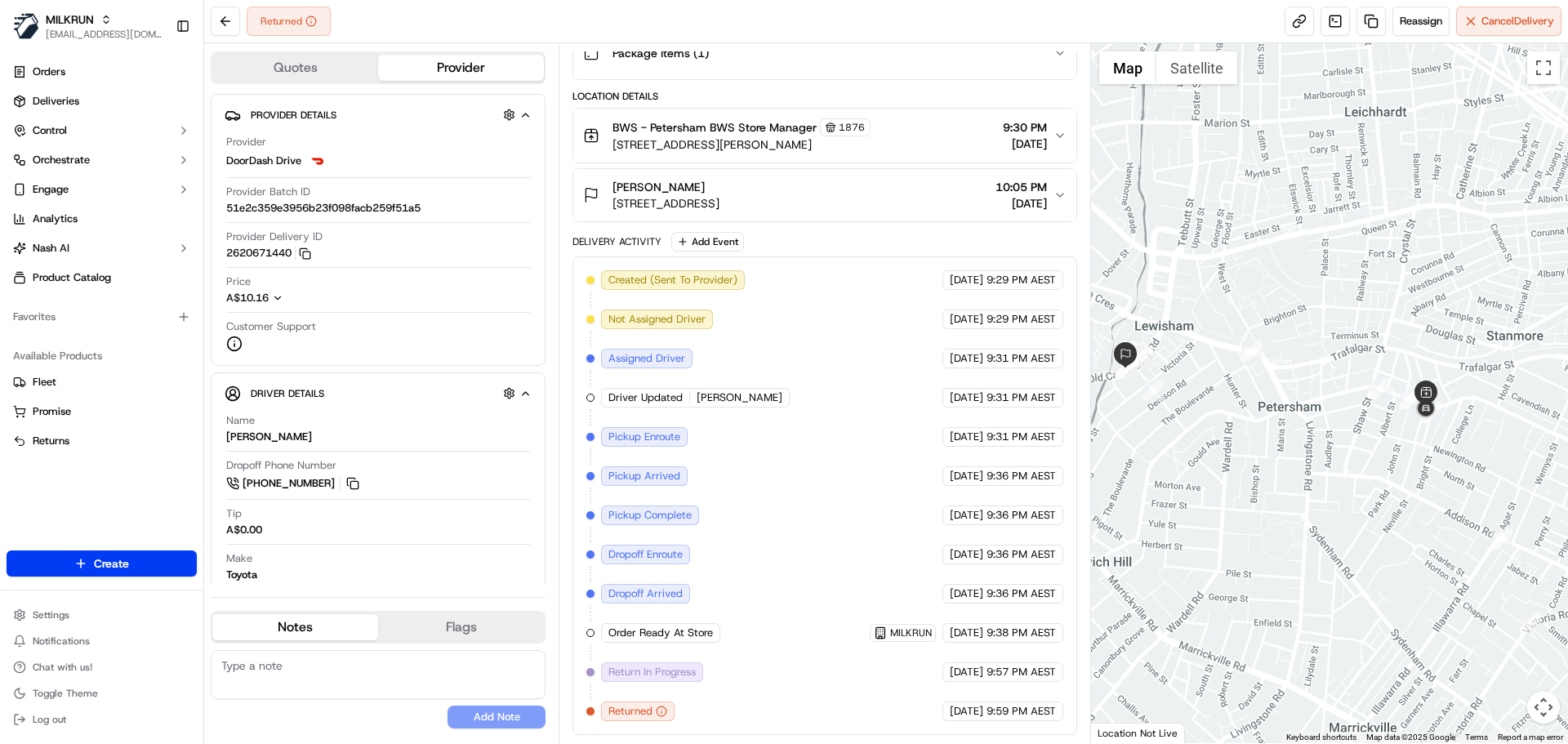
drag, startPoint x: 1163, startPoint y: 361, endPoint x: 1193, endPoint y: 321, distance: 50.0
click at [1192, 322] on div at bounding box center [1330, 393] width 478 height 700
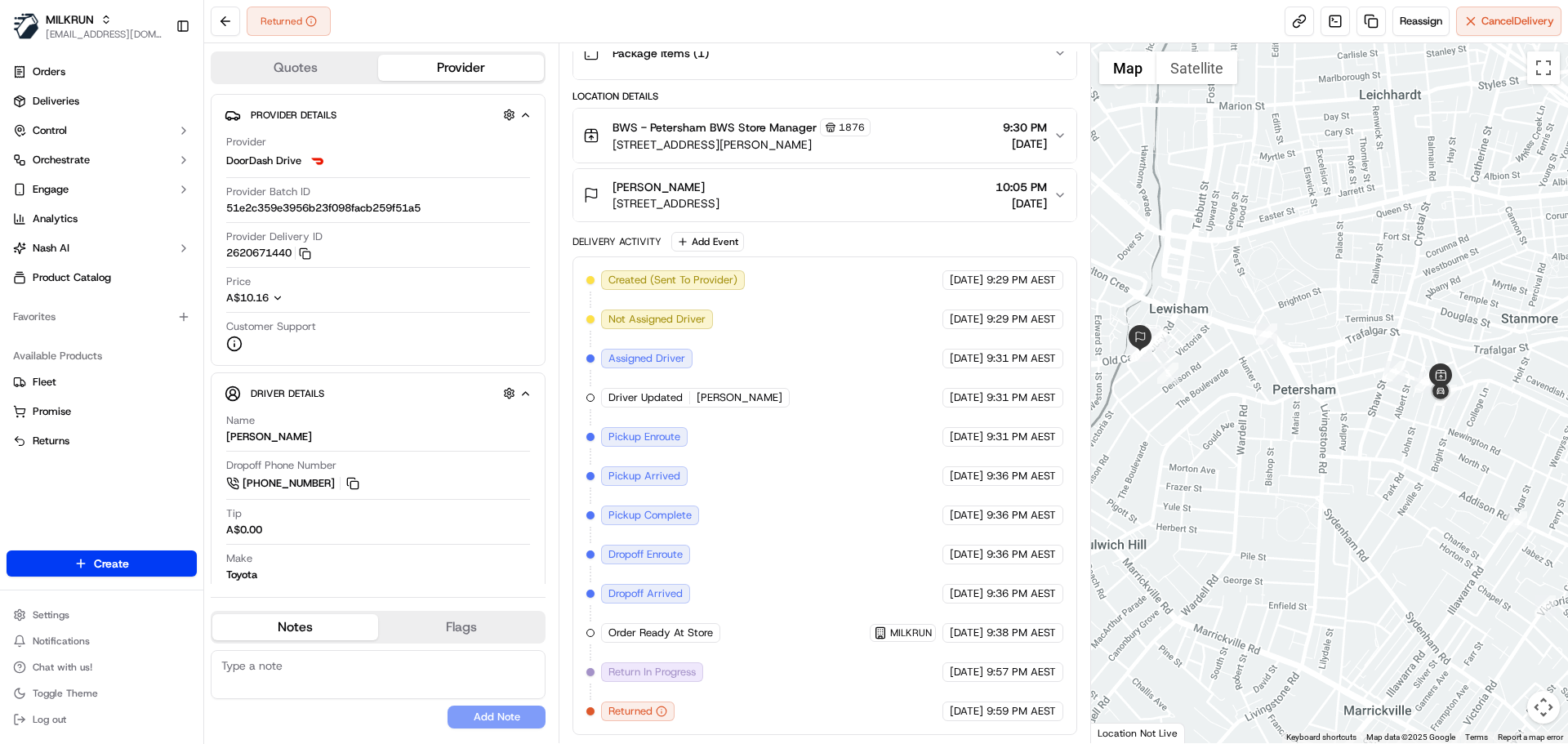
drag, startPoint x: 1320, startPoint y: 341, endPoint x: 1330, endPoint y: 325, distance: 18.9
click at [1330, 325] on div at bounding box center [1330, 393] width 478 height 700
drag, startPoint x: 800, startPoint y: 686, endPoint x: 525, endPoint y: 694, distance: 275.1
click at [525, 694] on div "Reason: Return: Customer was not available for delivery Reason: Return: Custome…" at bounding box center [660, 685] width 286 height 35
copy div "Reason: Return: Customer was not available for delivery"
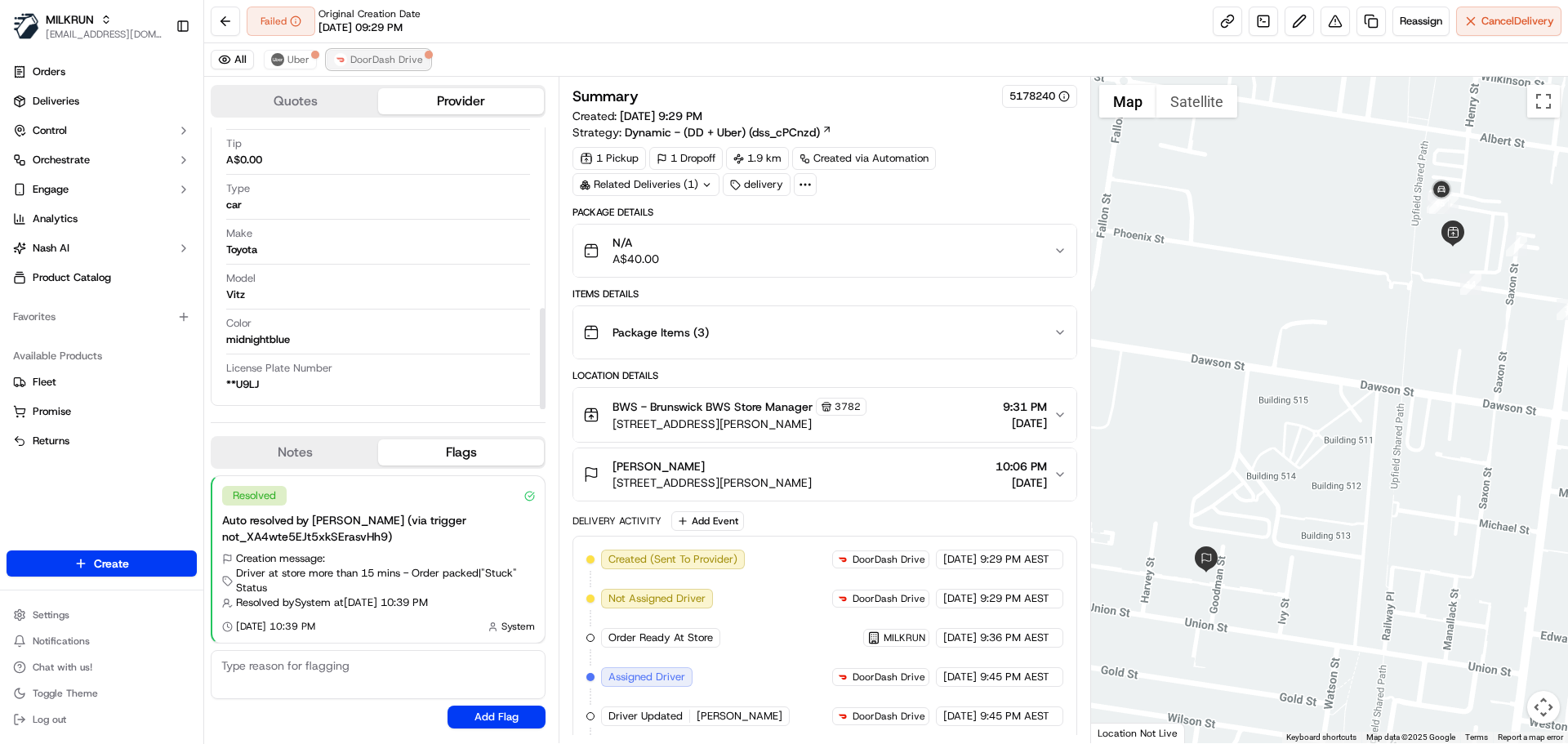
click at [403, 54] on span "DoorDash Drive" at bounding box center [386, 60] width 72 height 13
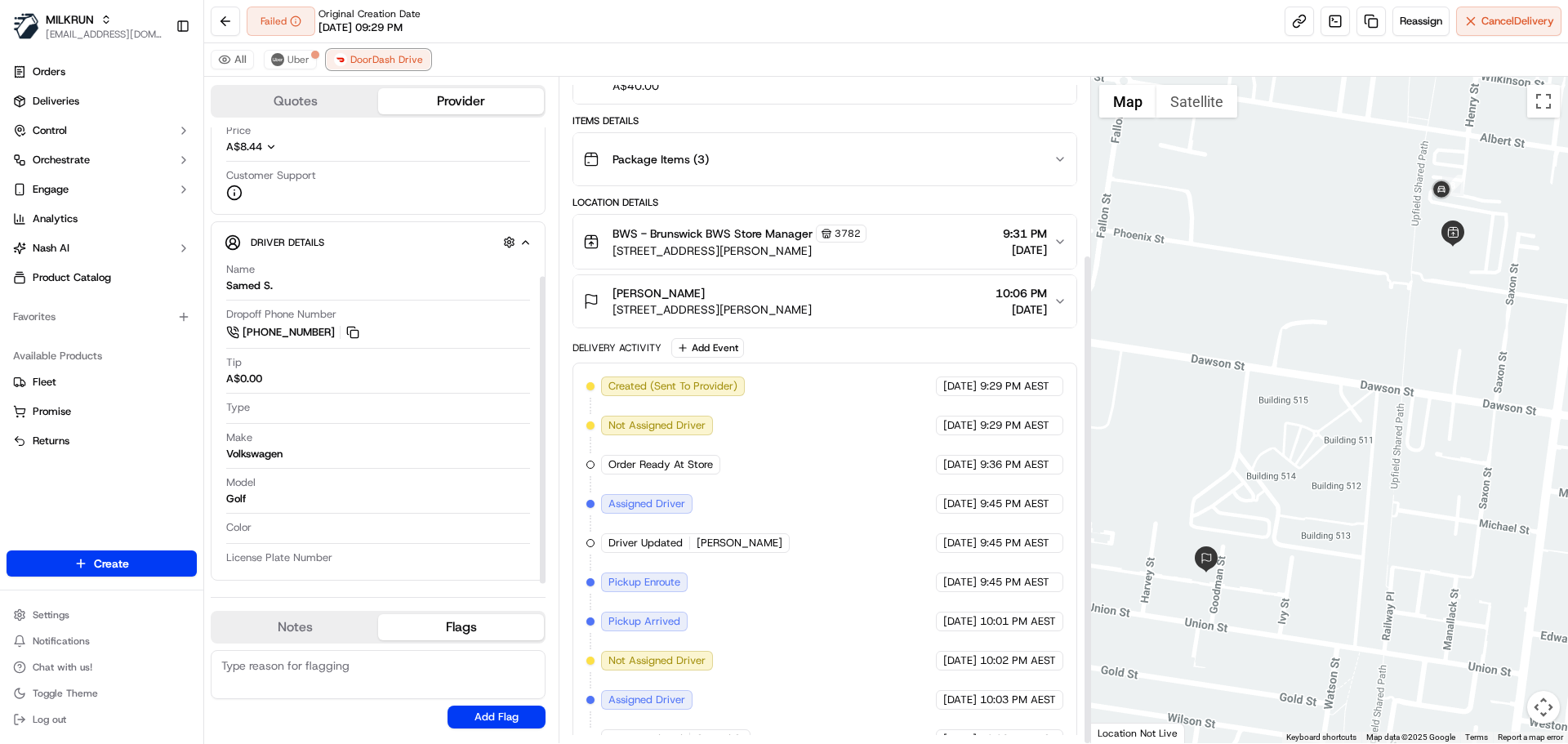
scroll to position [240, 0]
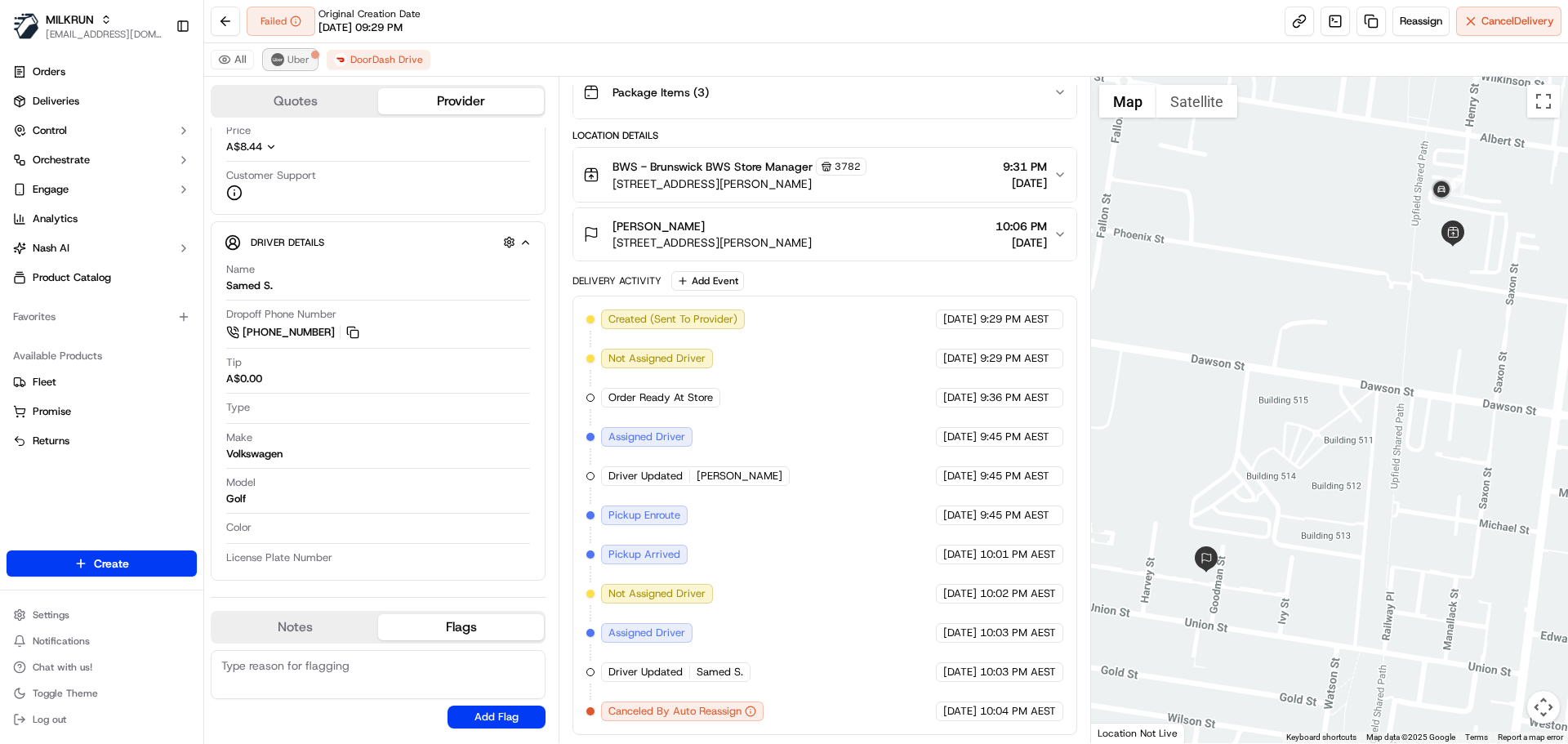
click at [309, 53] on button "Uber" at bounding box center [290, 59] width 53 height 20
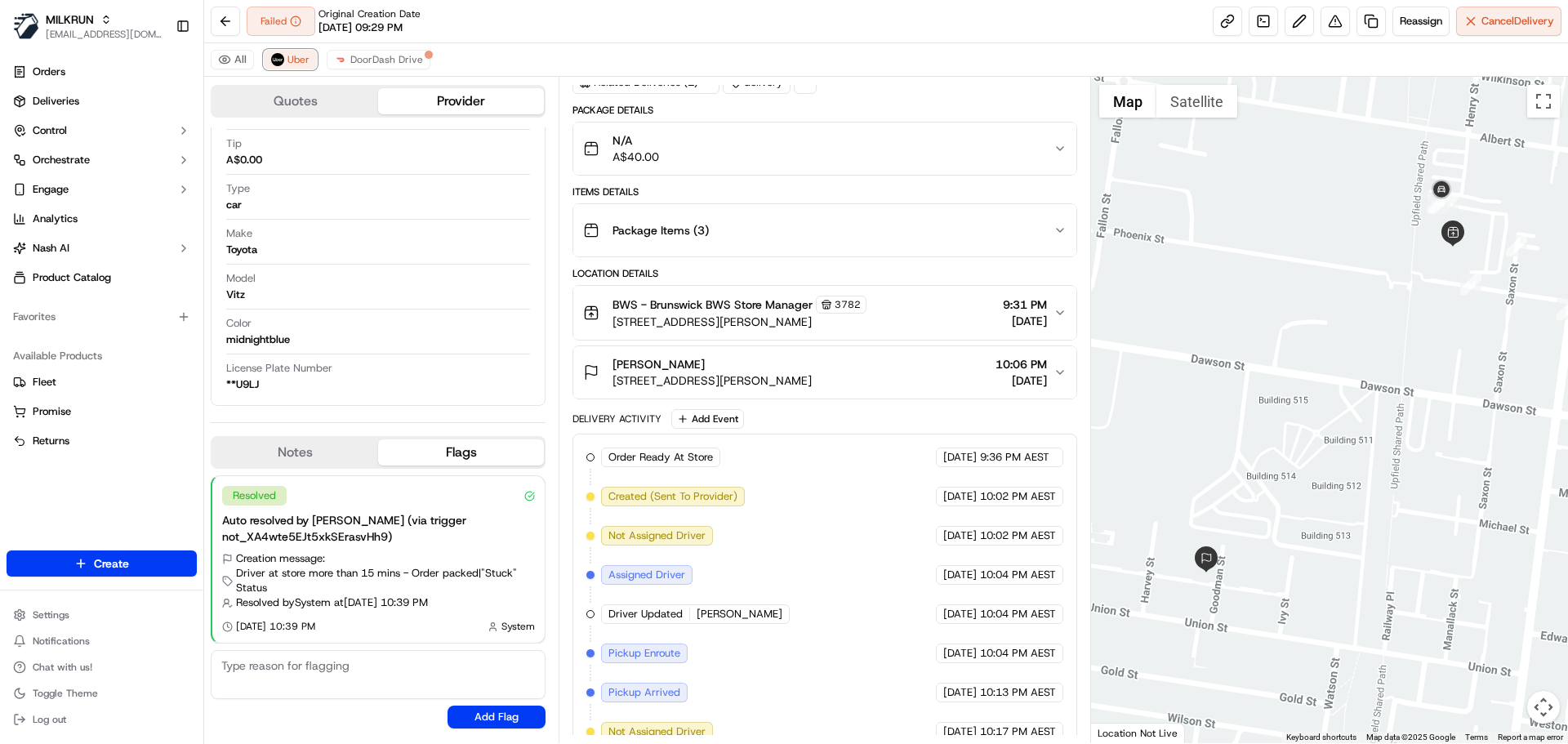
scroll to position [0, 0]
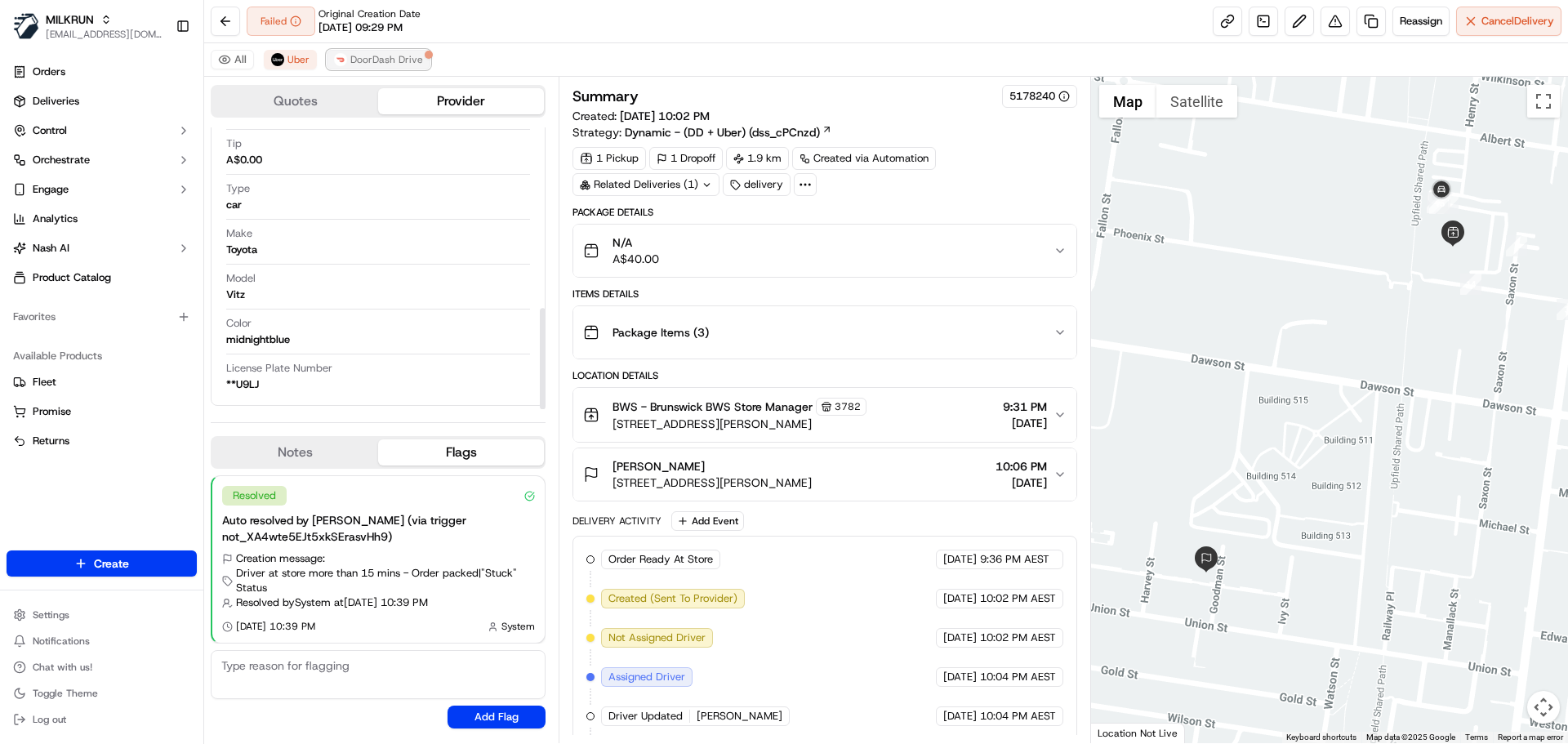
click at [406, 58] on span "DoorDash Drive" at bounding box center [386, 60] width 72 height 13
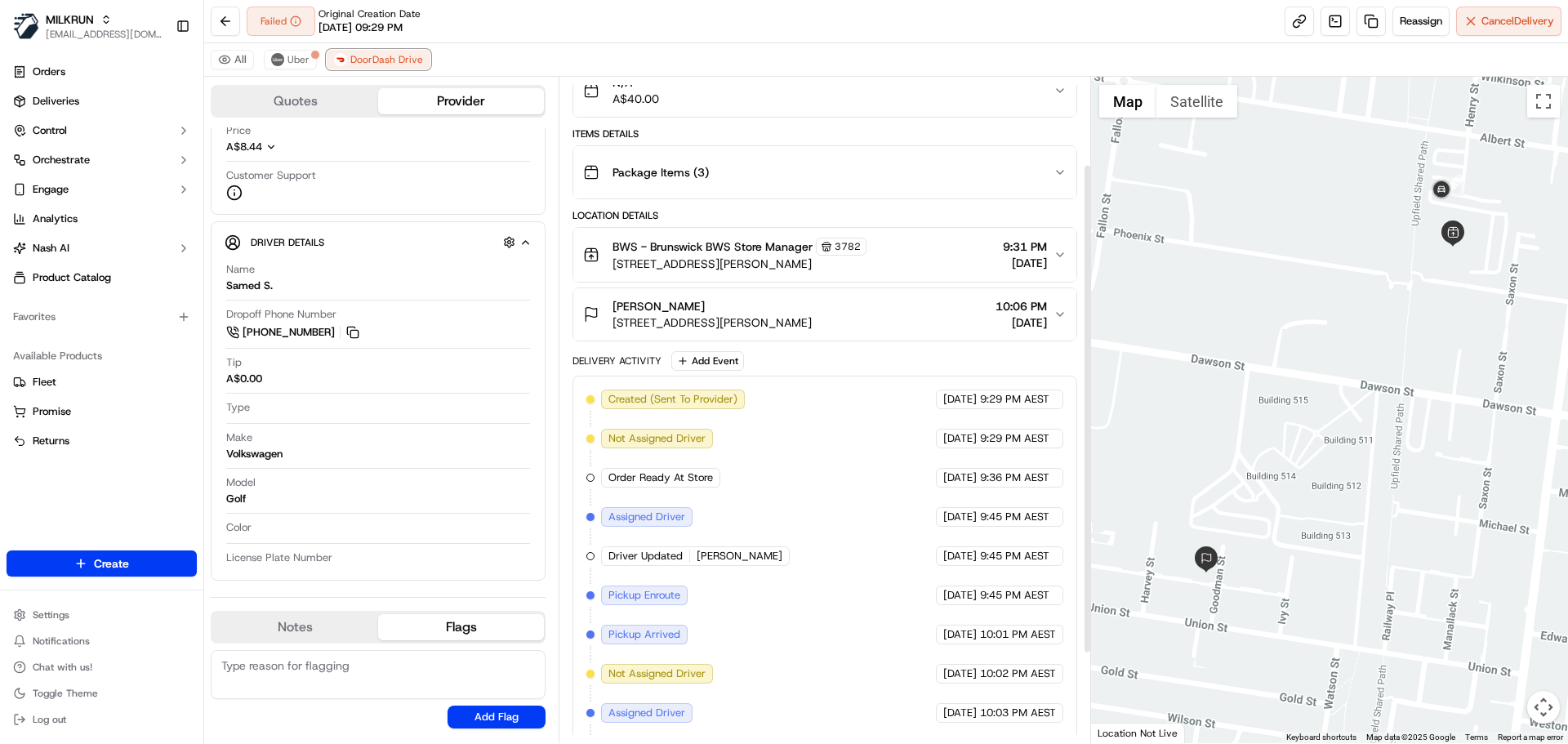
scroll to position [240, 0]
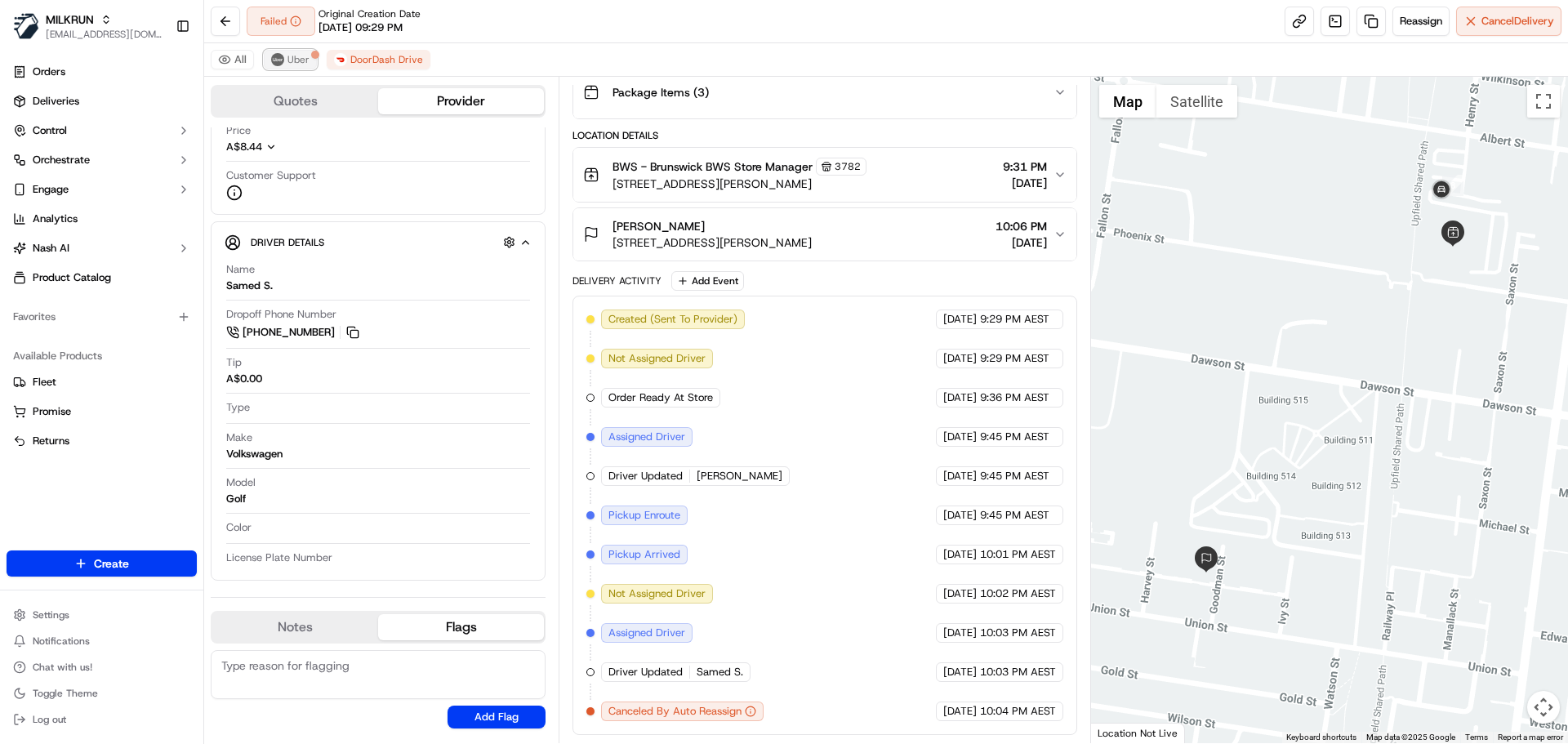
click at [295, 57] on span "Uber" at bounding box center [297, 60] width 22 height 13
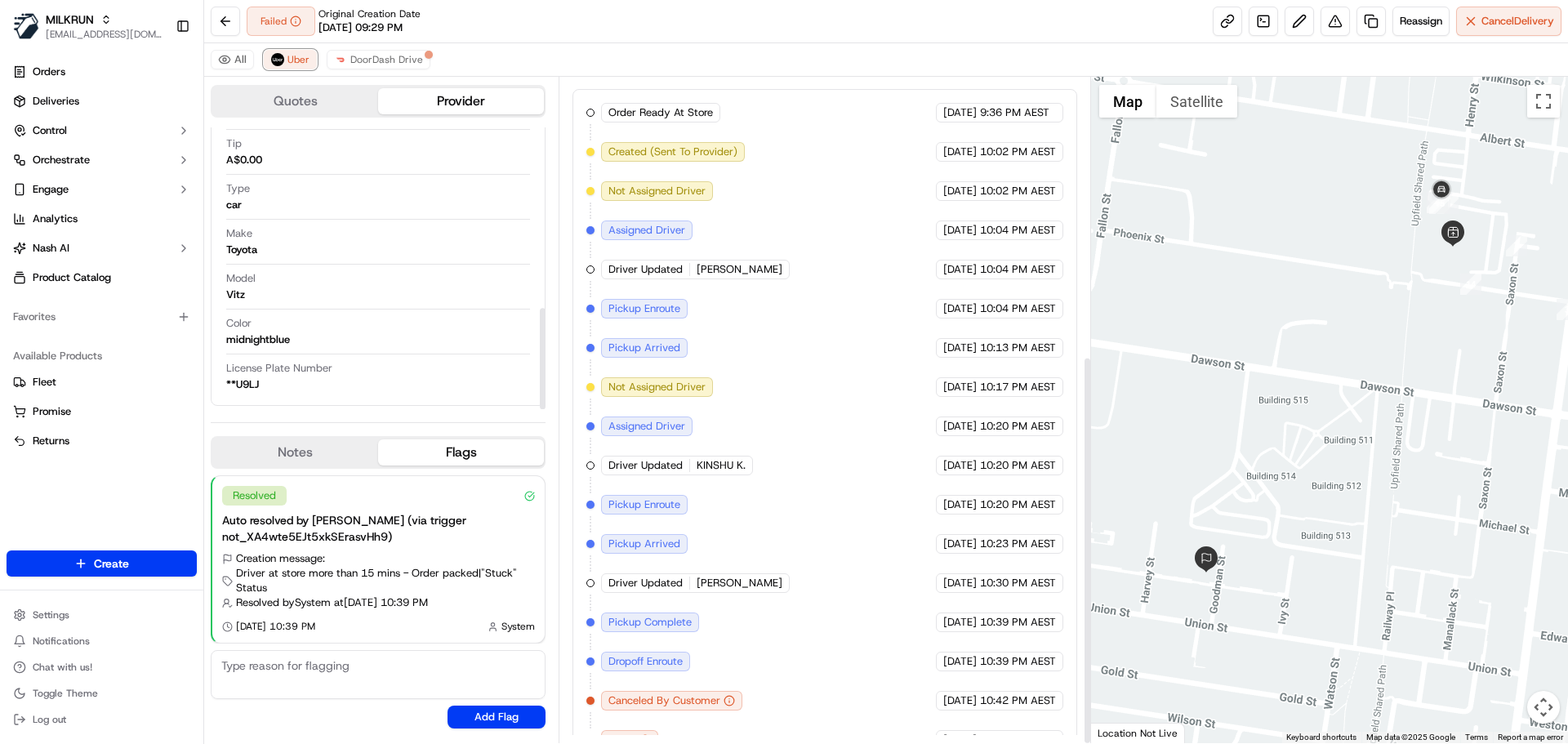
scroll to position [475, 0]
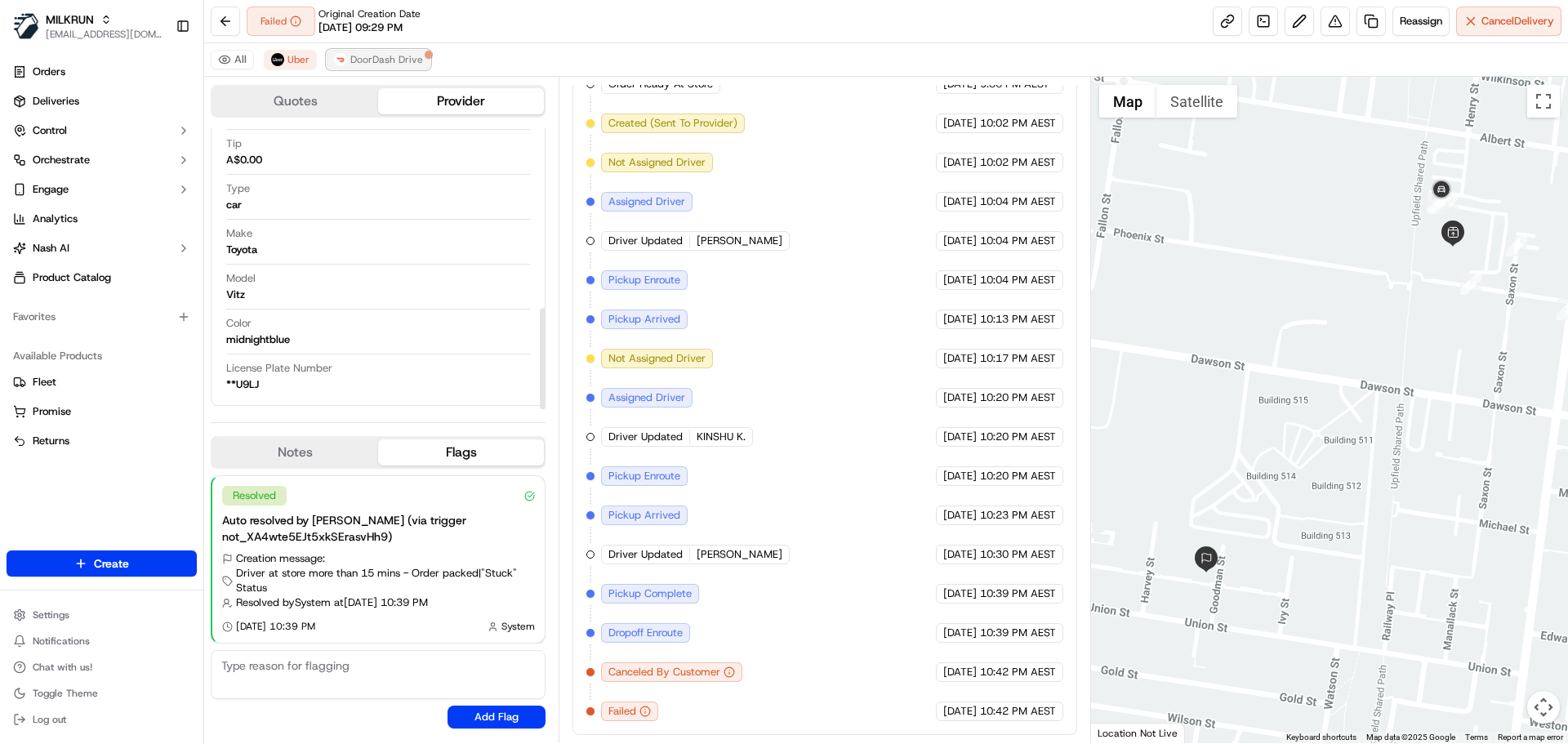
click at [392, 63] on span "DoorDash Drive" at bounding box center [386, 60] width 72 height 13
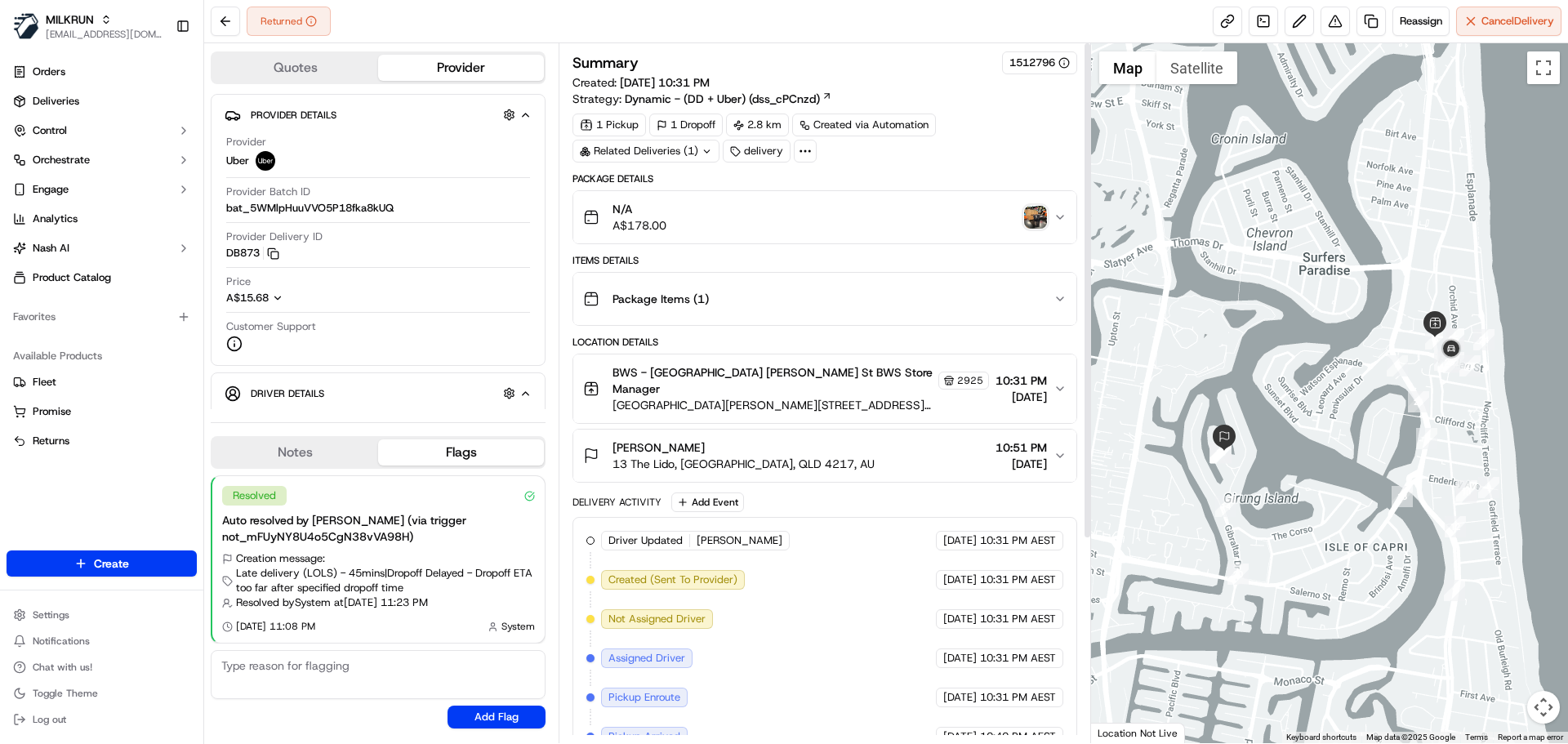
click at [1042, 214] on img "button" at bounding box center [1035, 217] width 23 height 23
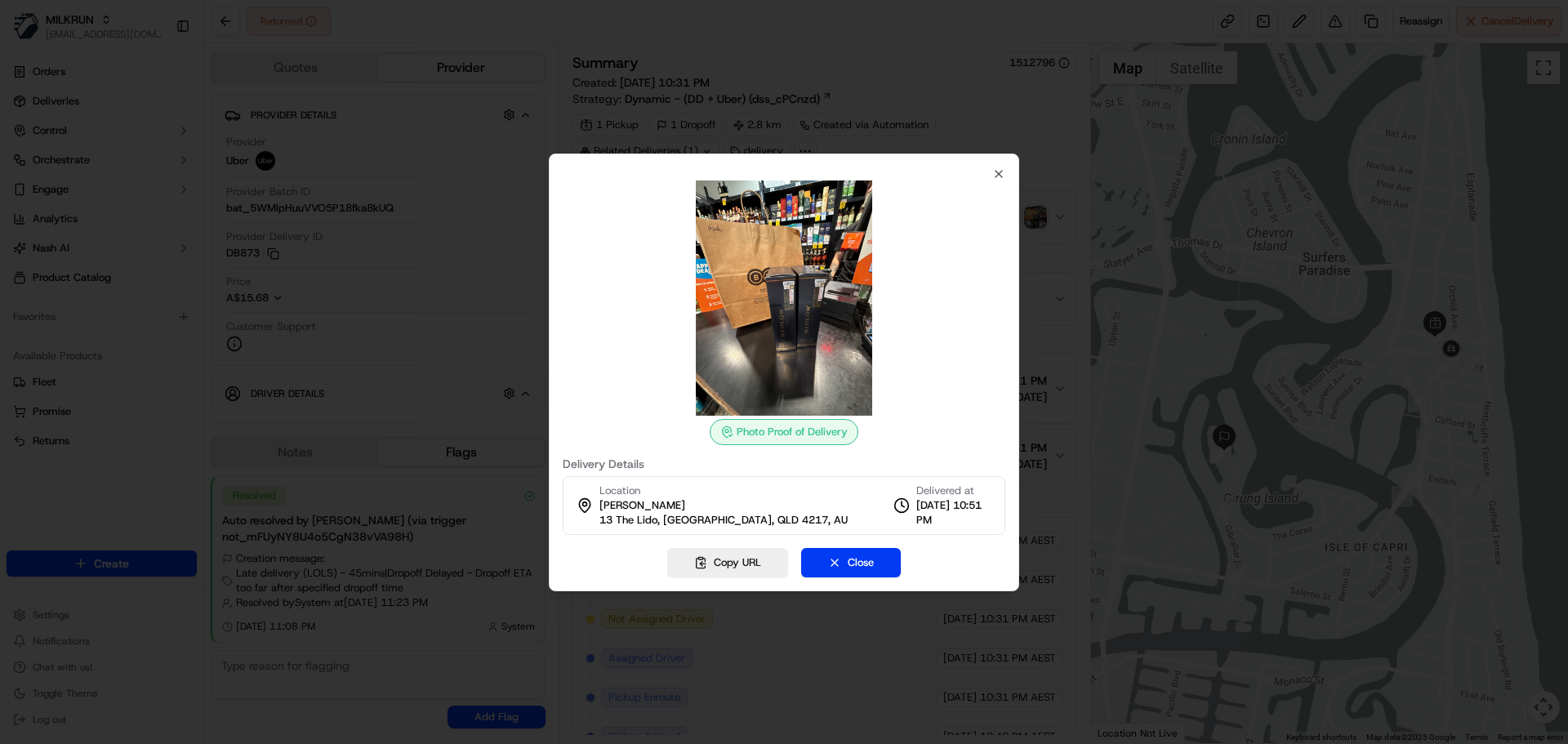
click at [1005, 175] on div "Photo Proof of Delivery Delivery Details Location [PERSON_NAME] [STREET_ADDRESS…" at bounding box center [784, 372] width 470 height 437
click at [1000, 174] on icon "button" at bounding box center [998, 174] width 13 height 13
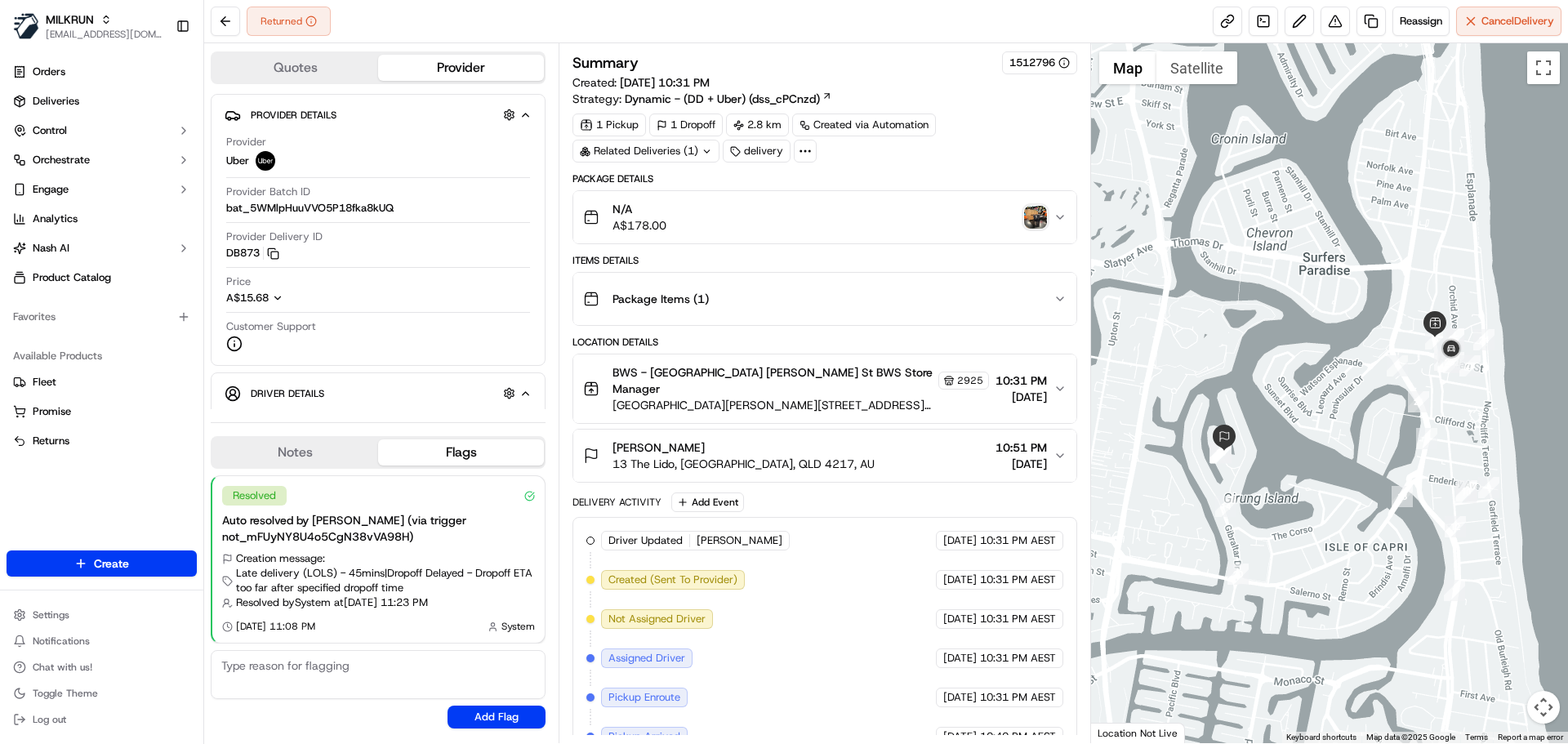
click at [1054, 140] on div "1 Pickup 1 Dropoff 2.8 km Created via Automation Related Deliveries (1) delivery" at bounding box center [824, 138] width 504 height 49
click at [1038, 218] on img "button" at bounding box center [1035, 217] width 23 height 23
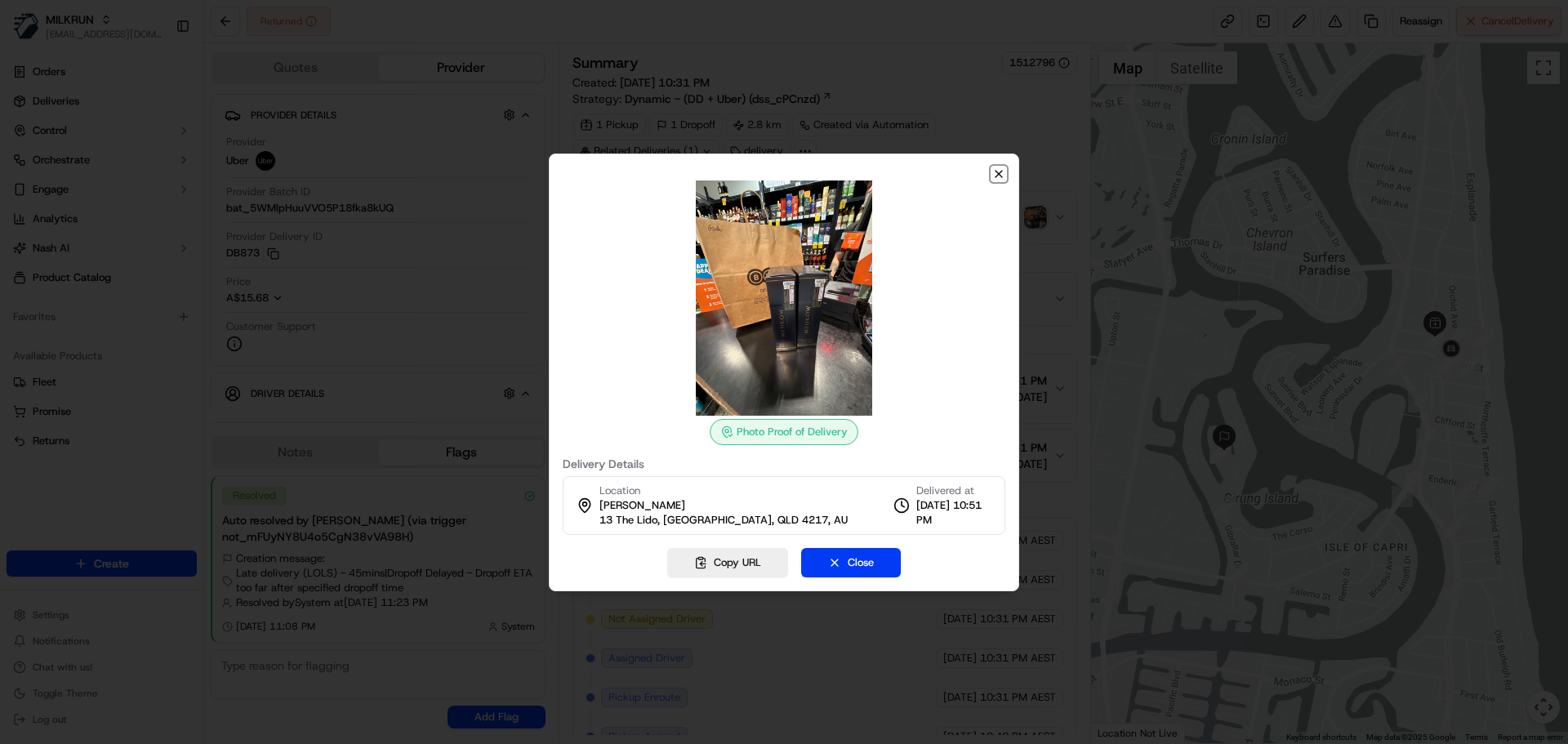
click at [1004, 173] on icon "button" at bounding box center [998, 174] width 13 height 13
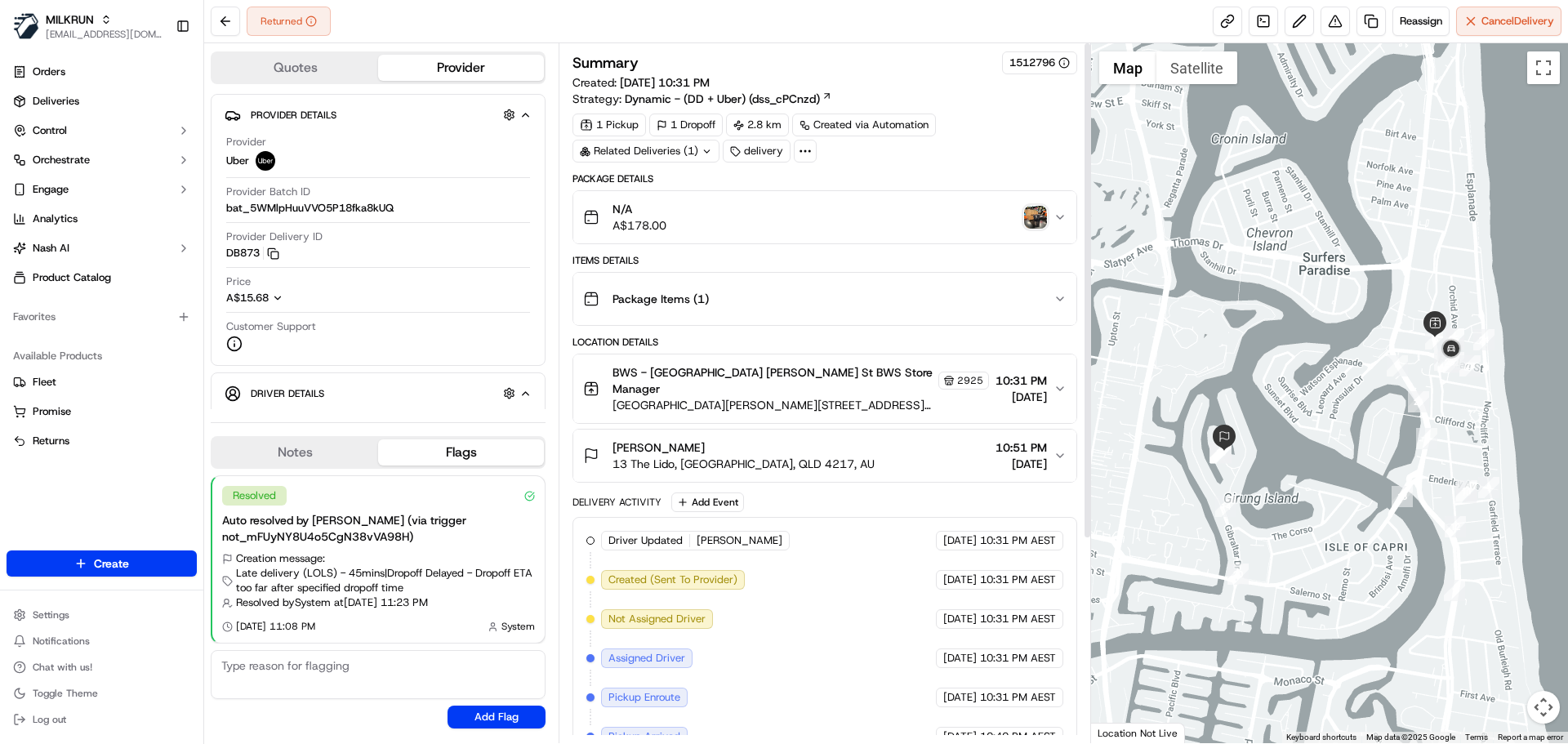
click at [1023, 216] on div "N/A A$178.00" at bounding box center [817, 217] width 469 height 33
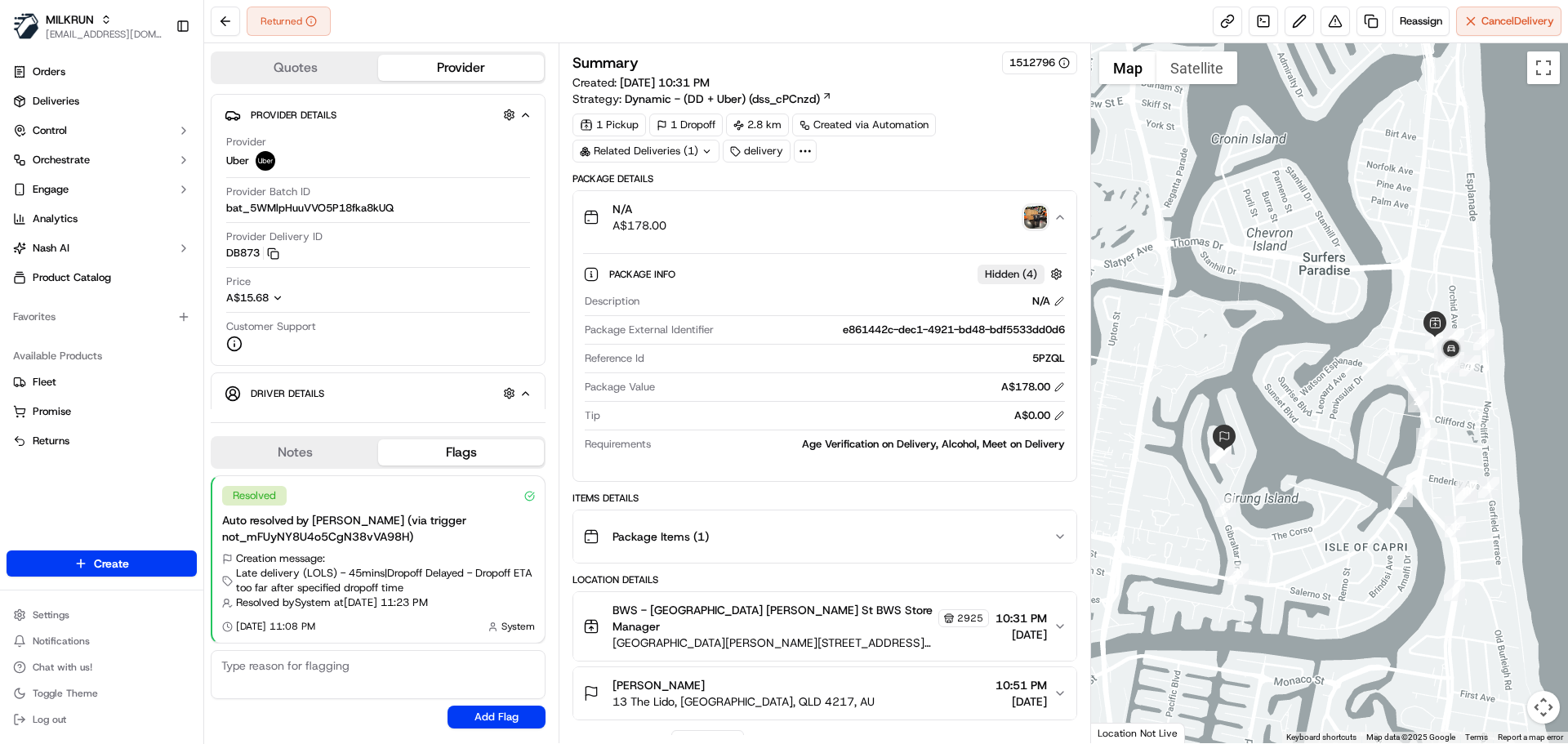
click at [940, 216] on div "N/A A$178.00" at bounding box center [817, 217] width 469 height 33
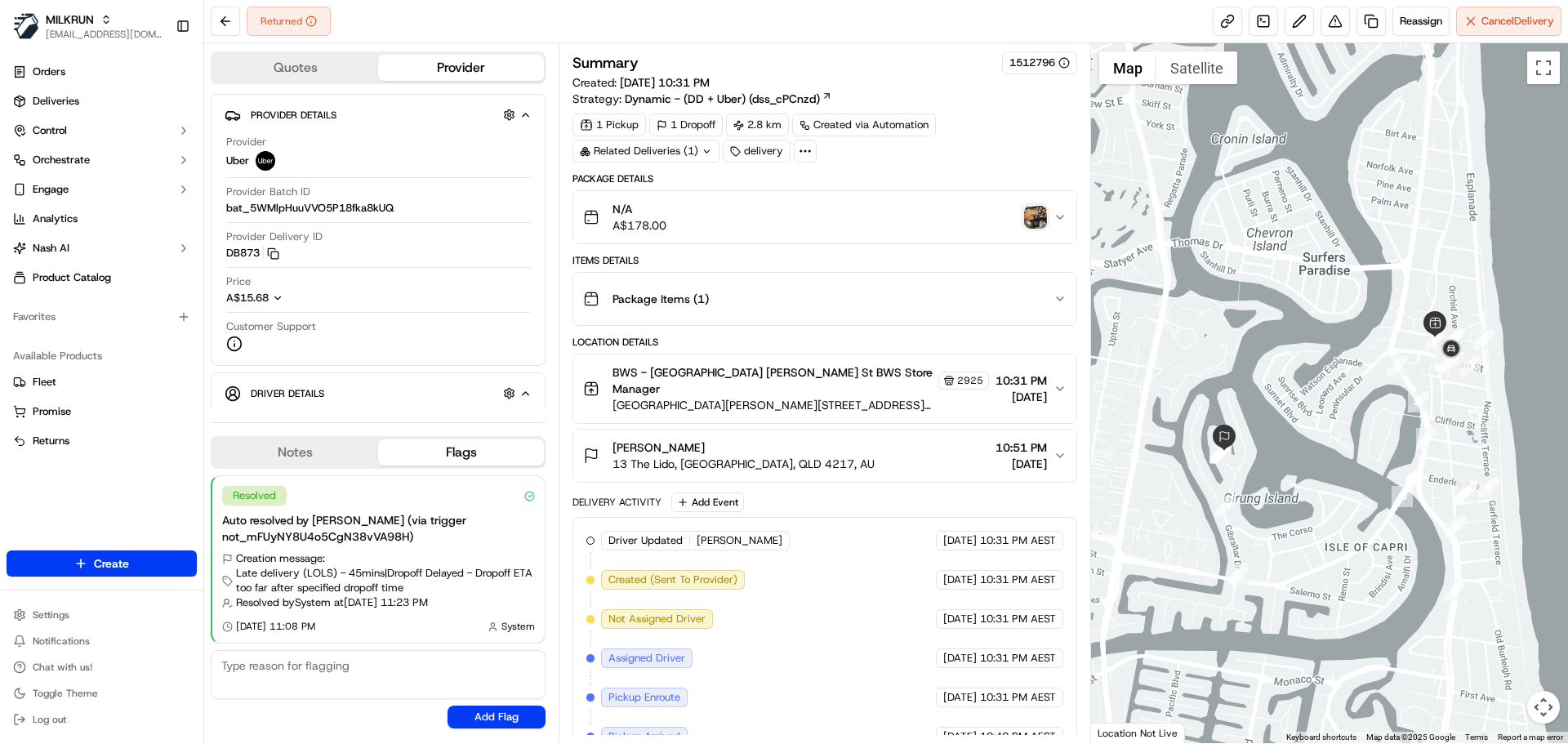
click at [1034, 208] on img "button" at bounding box center [1035, 217] width 23 height 23
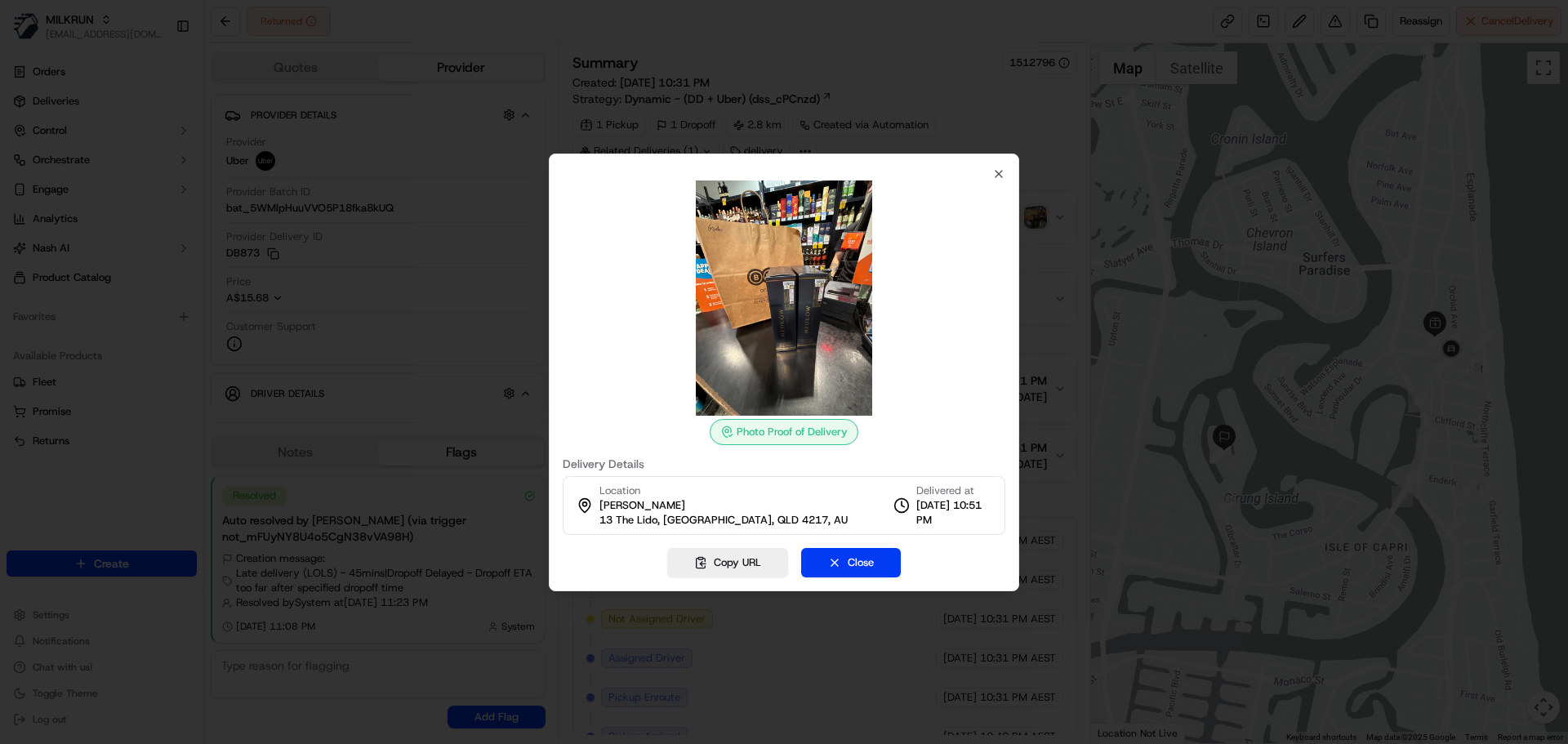
click at [1074, 178] on div at bounding box center [784, 372] width 1568 height 744
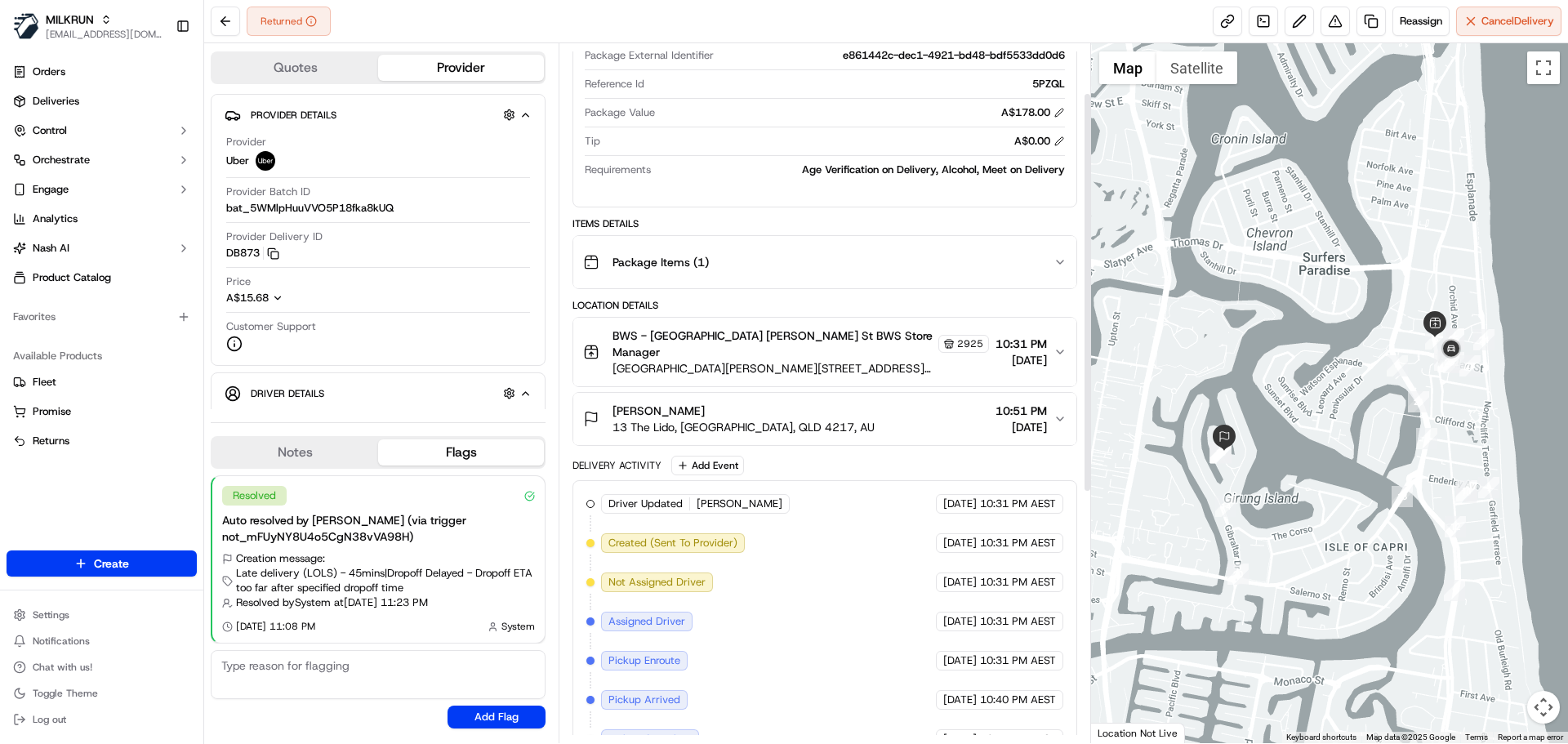
scroll to position [33, 0]
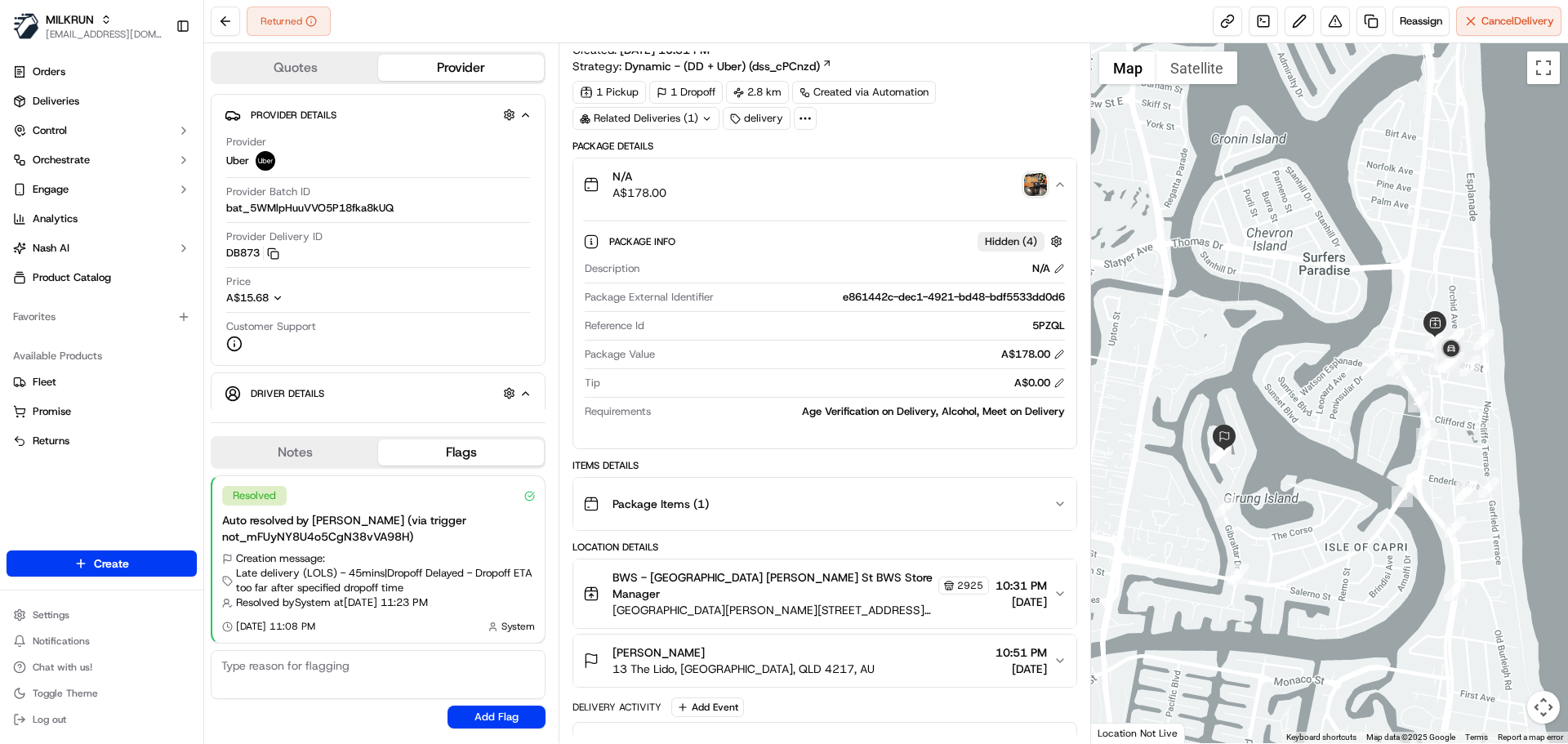
click at [967, 179] on div "N/A A$178.00" at bounding box center [817, 184] width 469 height 33
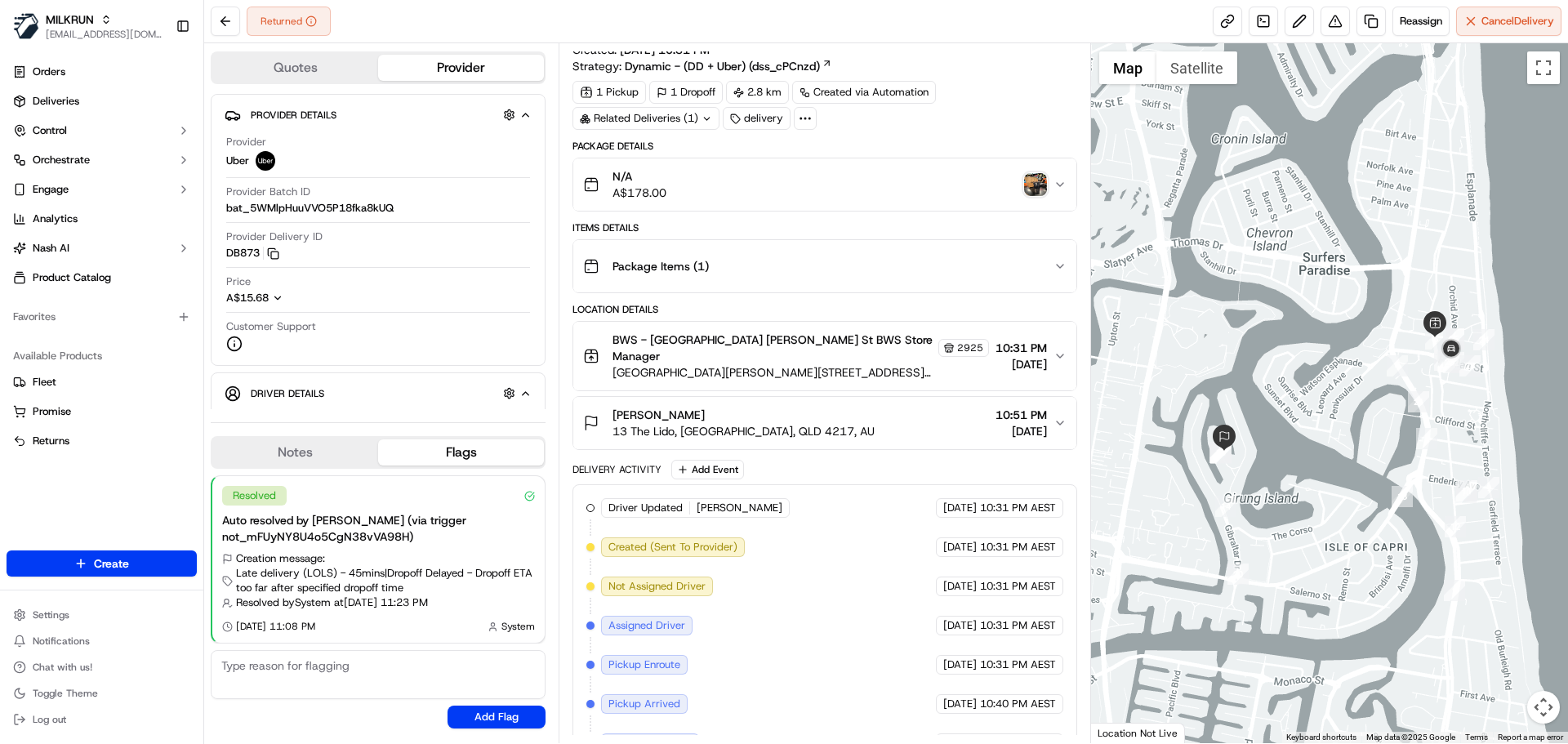
click at [1038, 181] on img "button" at bounding box center [1035, 184] width 23 height 23
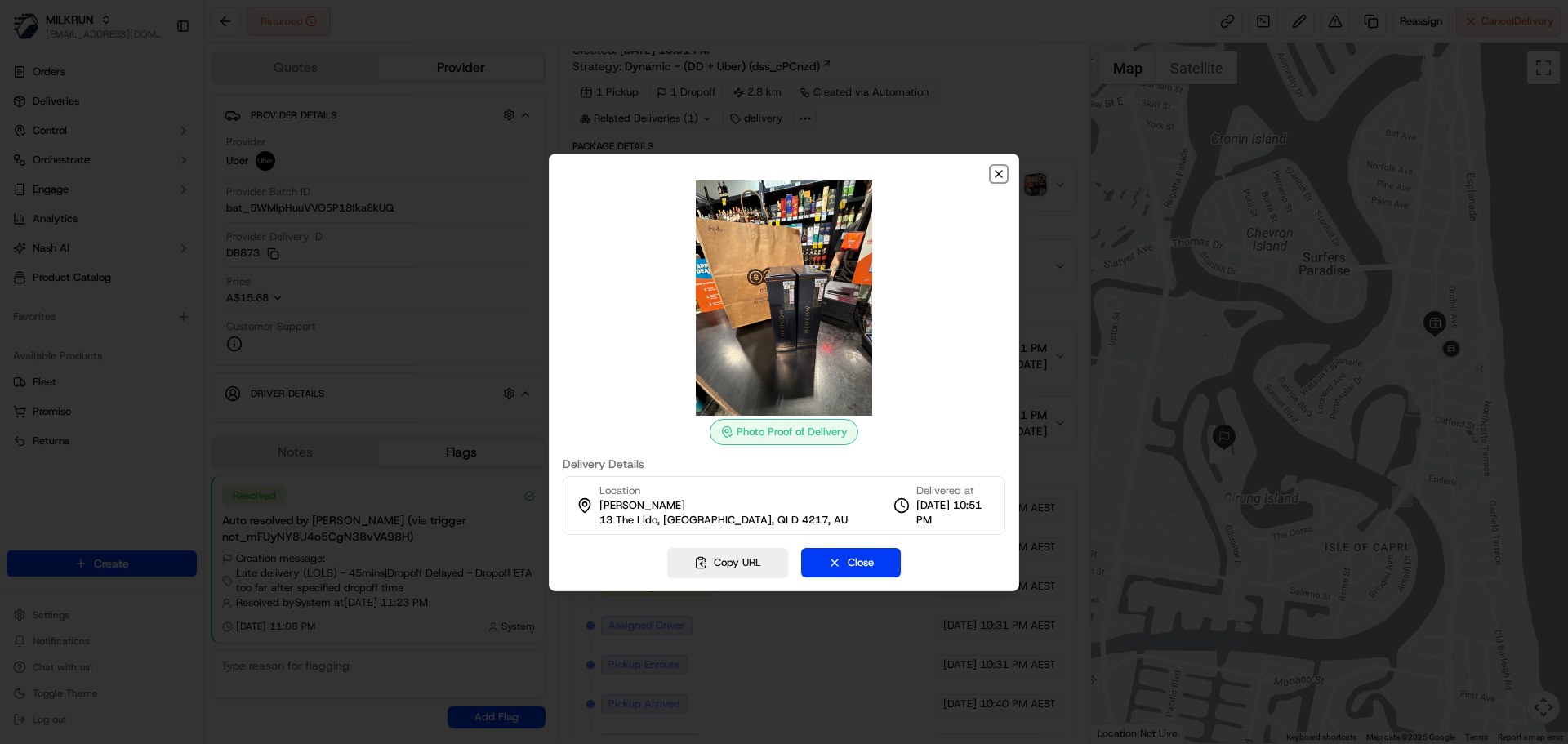
click at [1004, 176] on icon "button" at bounding box center [998, 174] width 13 height 13
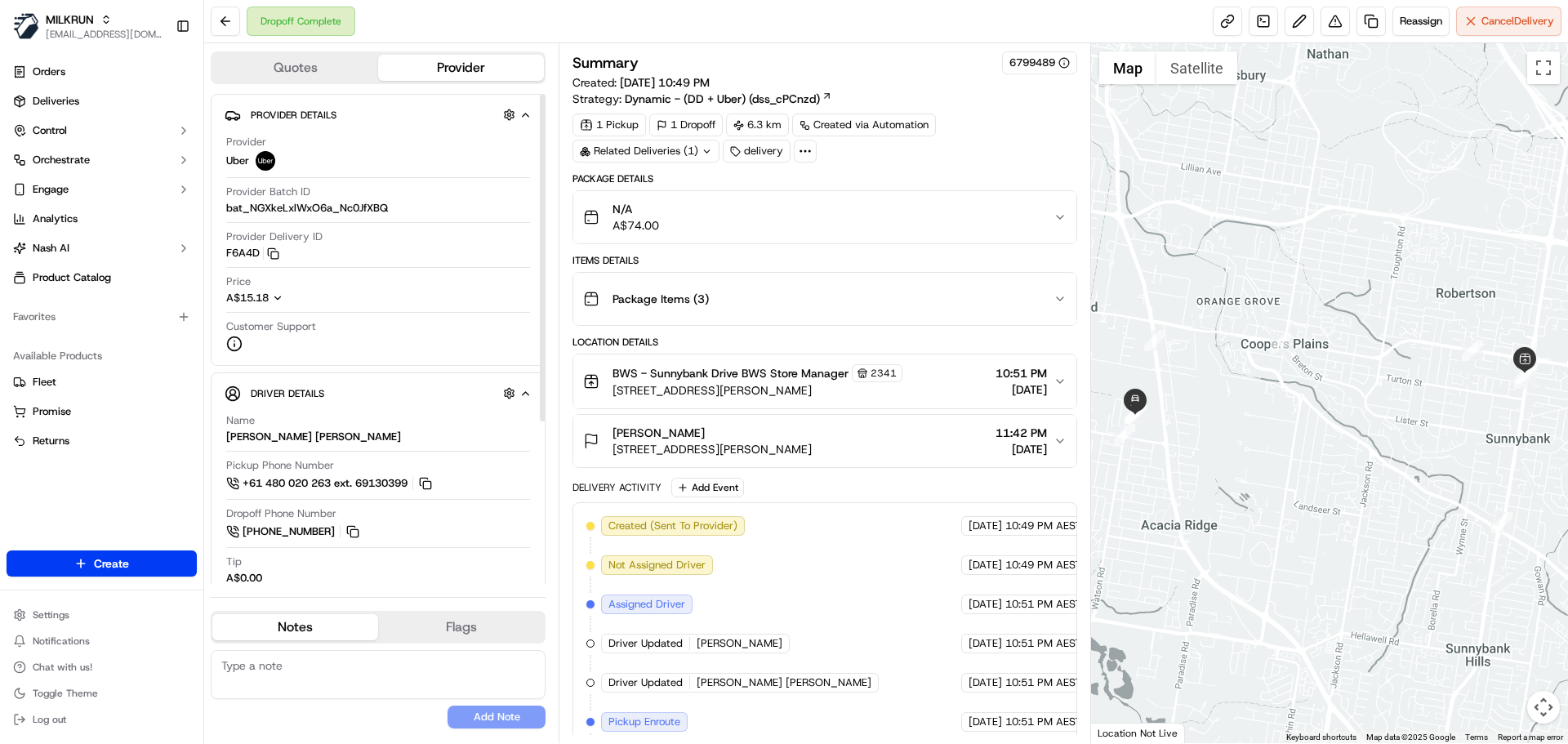
click at [821, 221] on div "N/A A$74.00" at bounding box center [817, 217] width 469 height 33
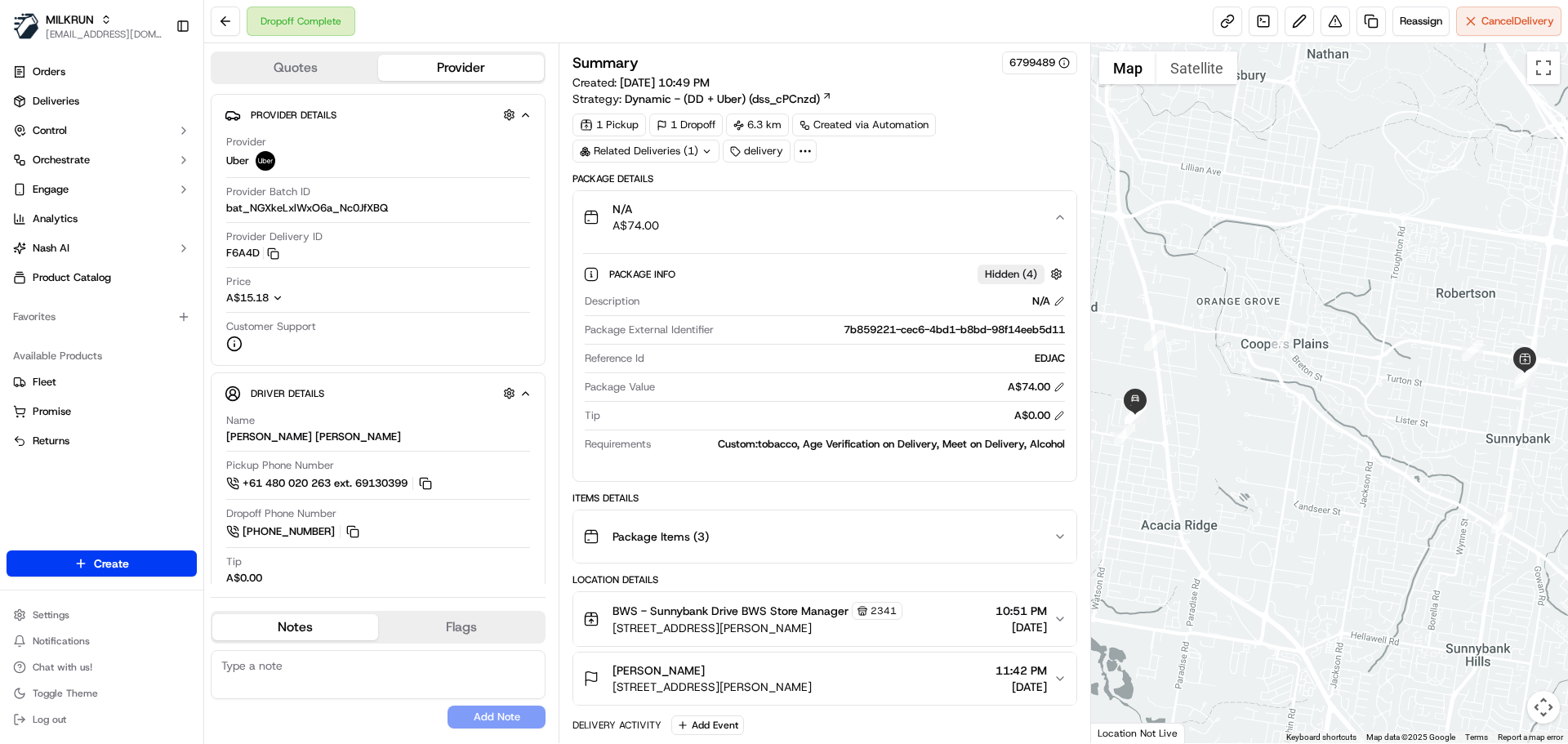
click at [821, 221] on div "N/A A$74.00" at bounding box center [817, 217] width 469 height 33
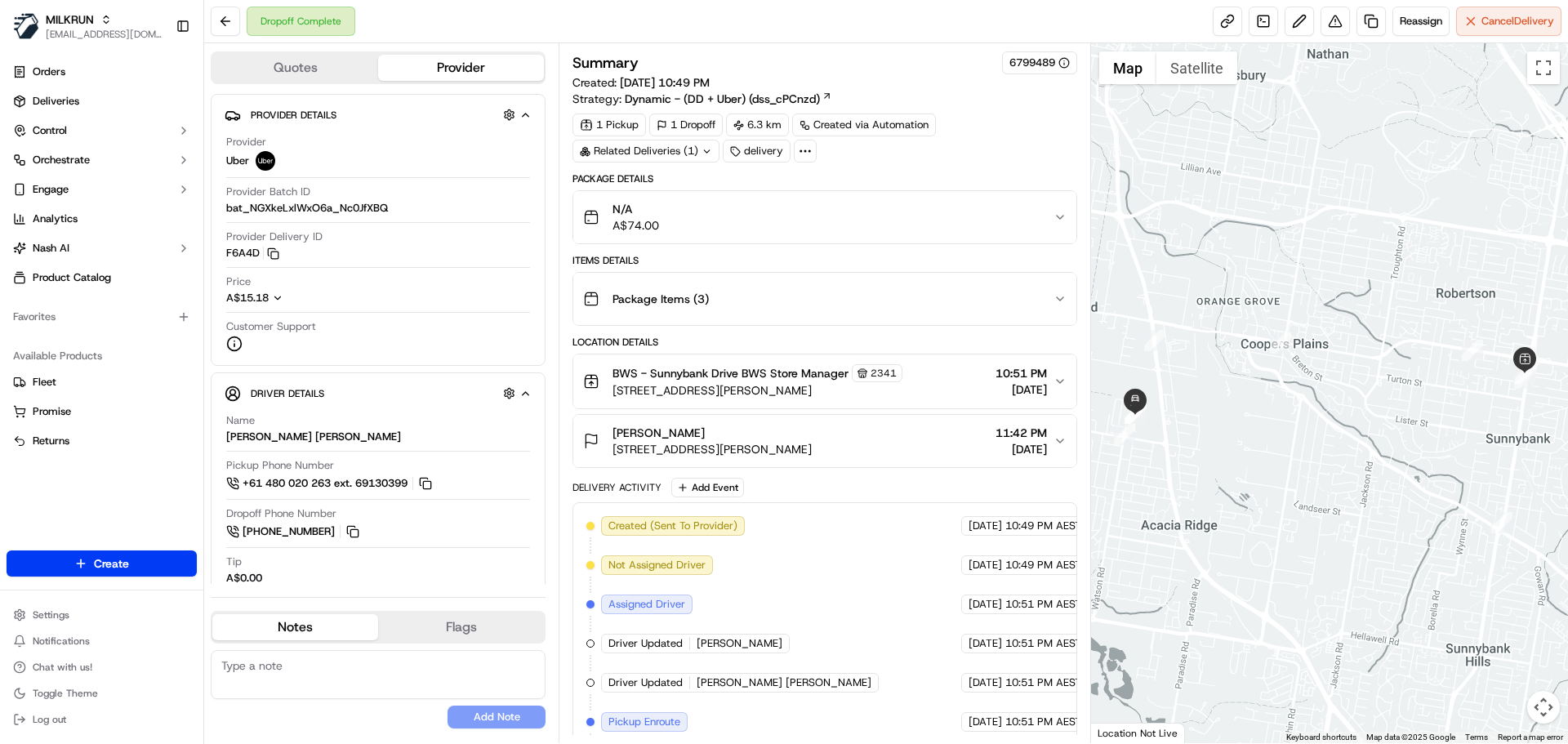
click at [817, 297] on div "Package Items ( 3 )" at bounding box center [817, 298] width 469 height 33
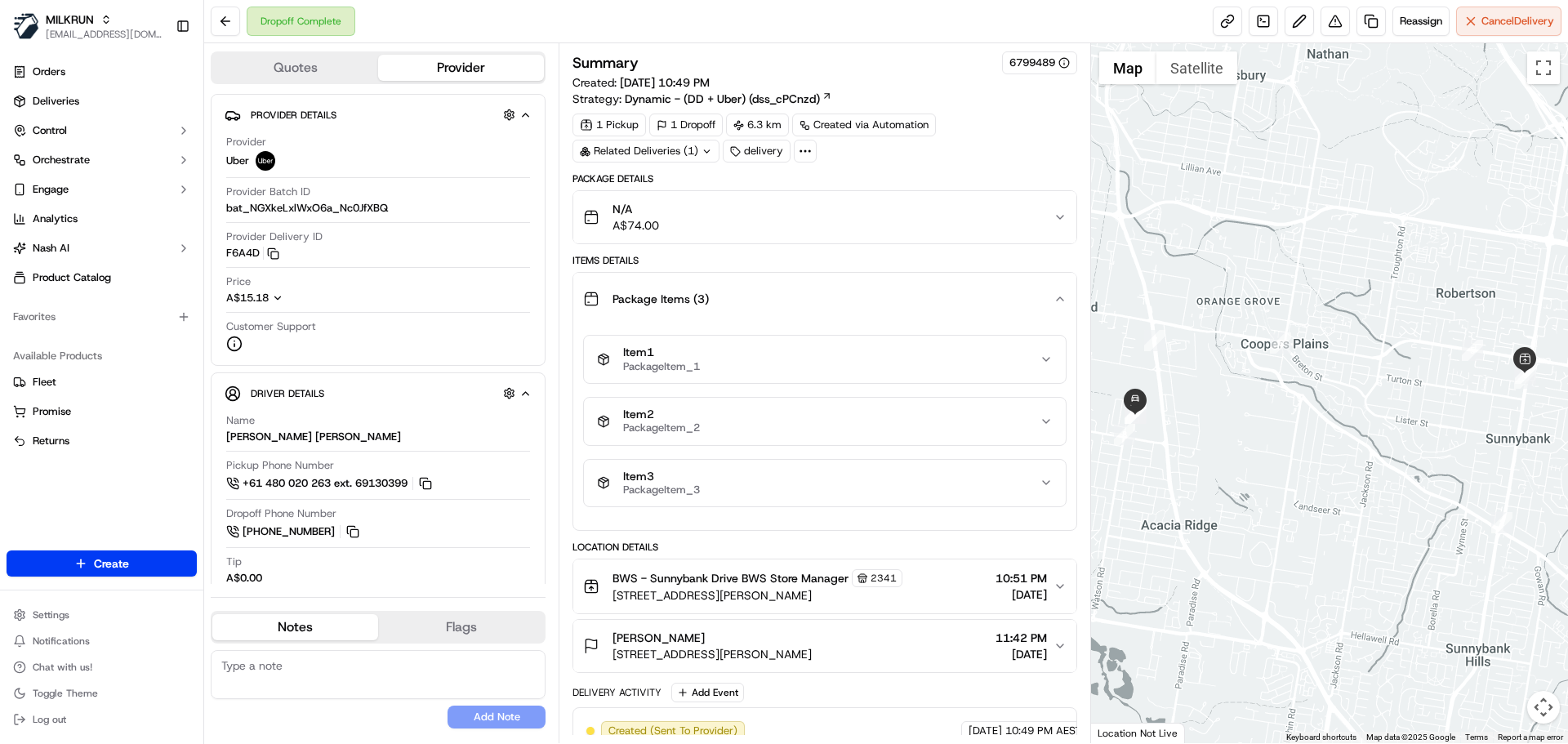
click at [817, 297] on div "Package Items ( 3 )" at bounding box center [817, 298] width 469 height 33
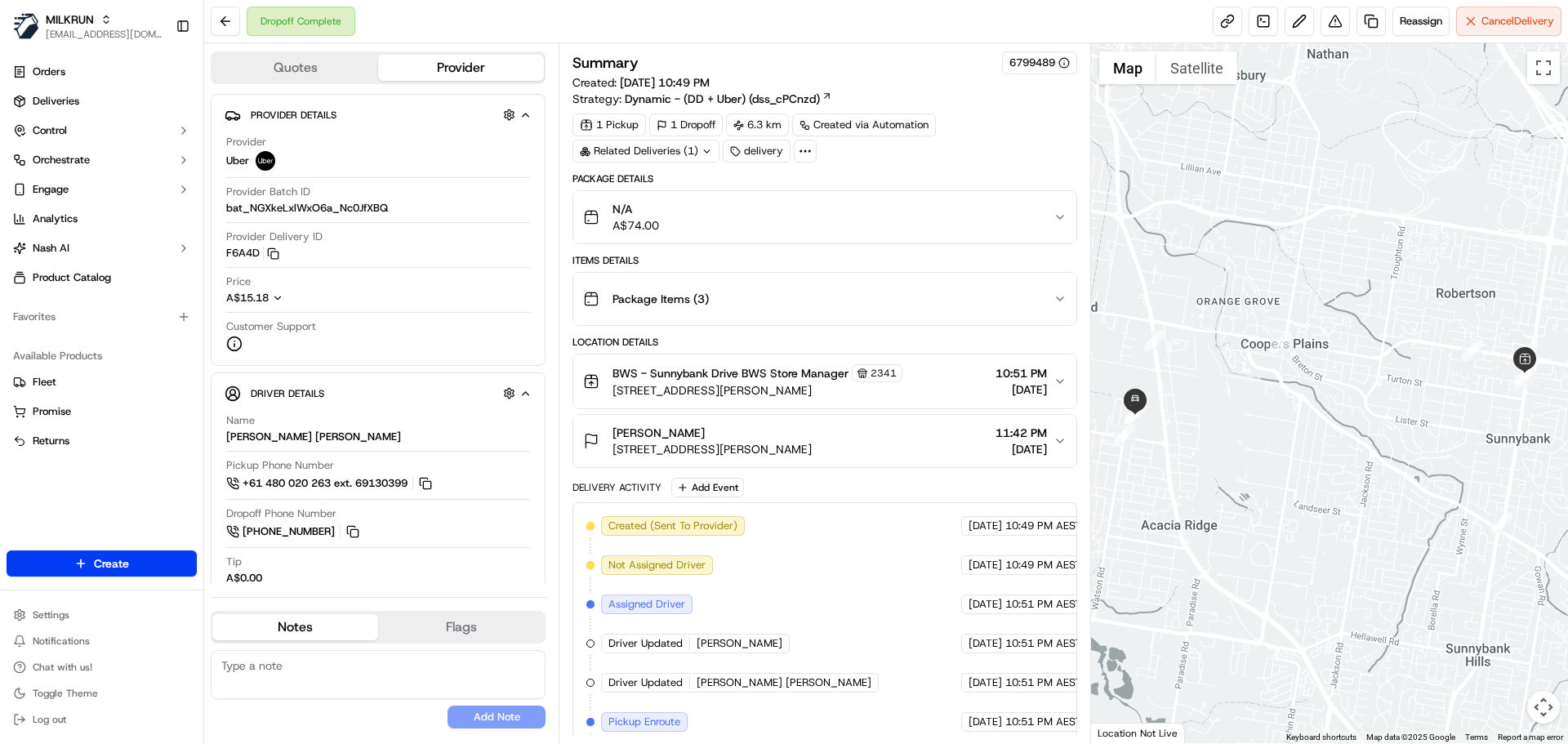
click at [873, 226] on div "N/A A$74.00" at bounding box center [817, 217] width 469 height 33
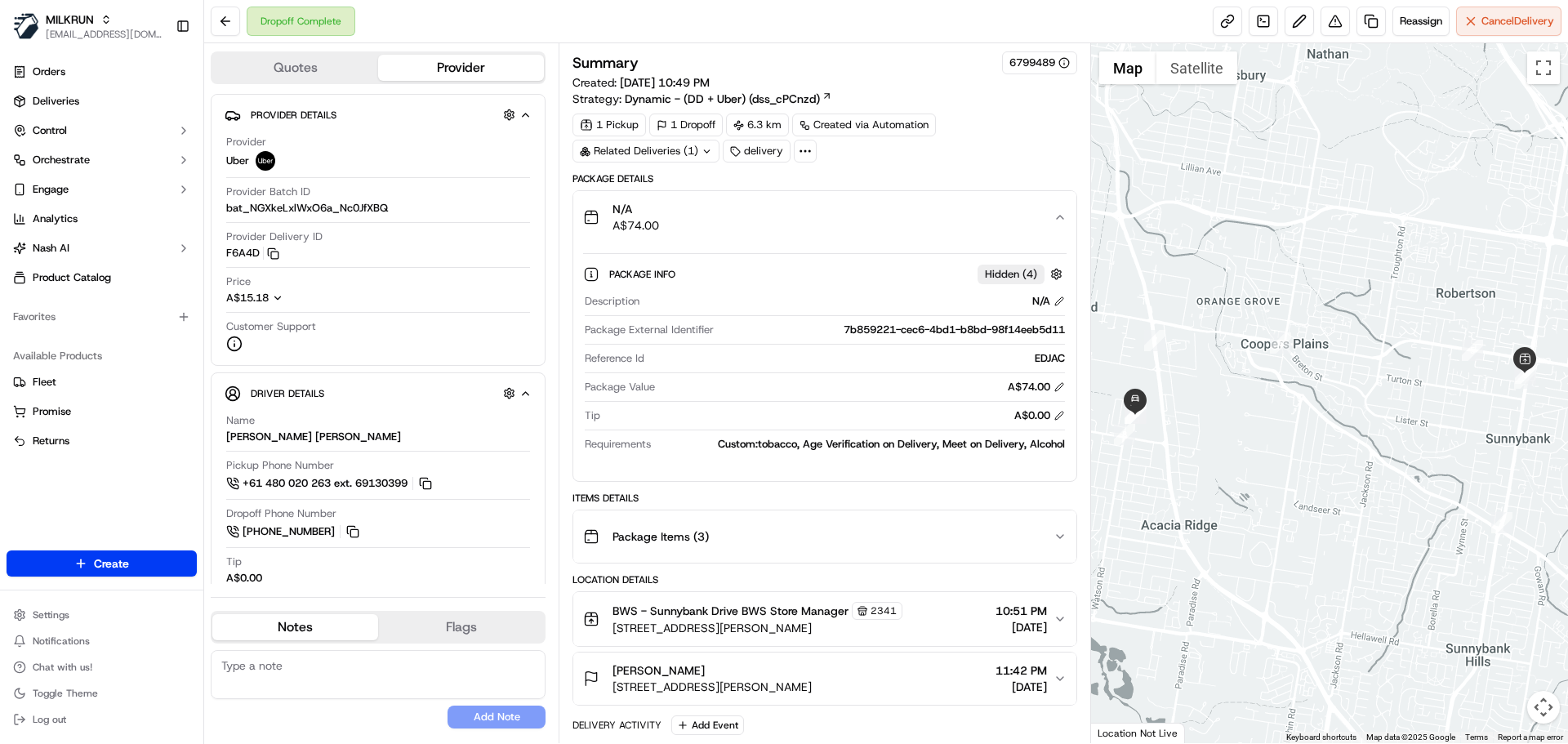
click at [873, 226] on div "N/A A$74.00" at bounding box center [817, 217] width 469 height 33
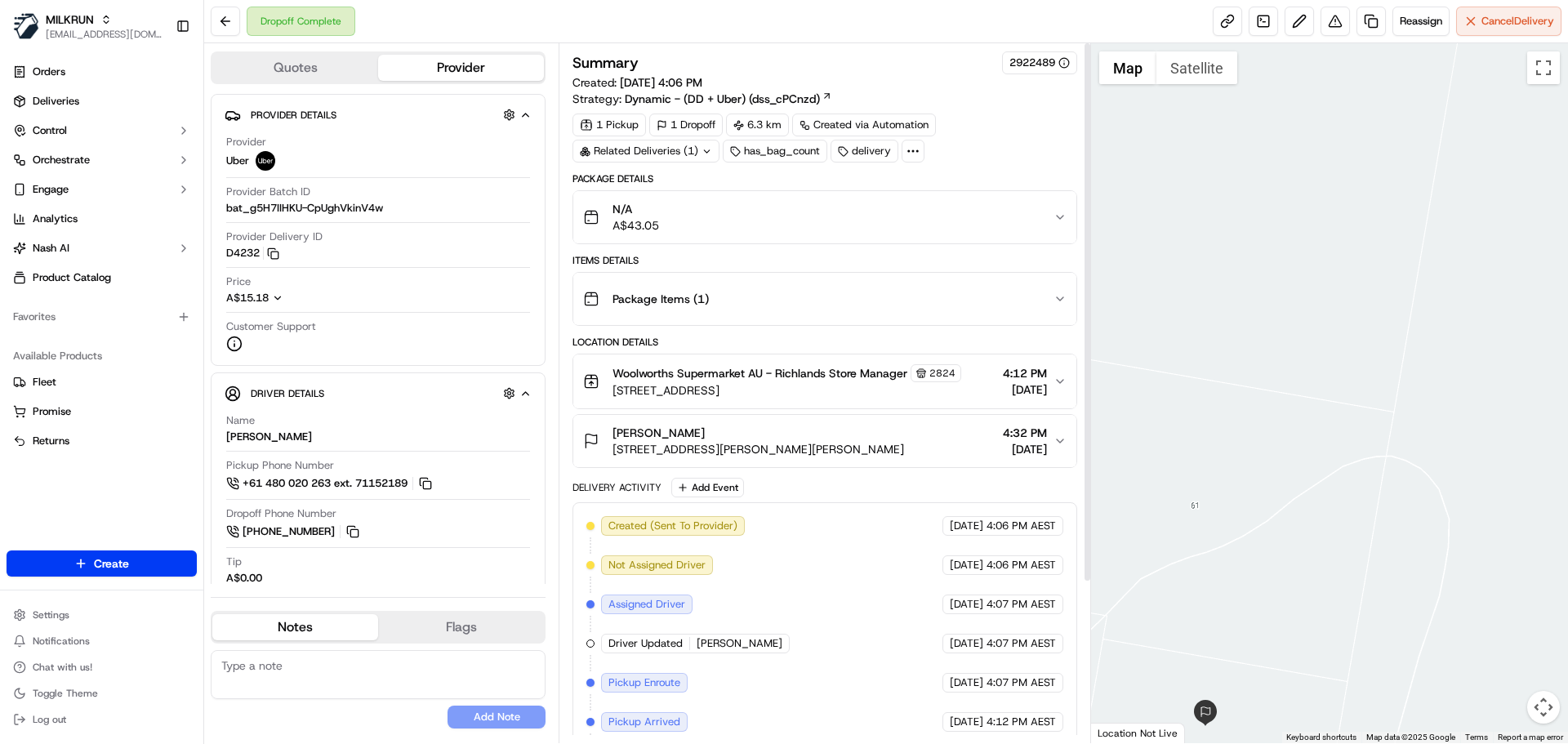
click at [950, 208] on div "N/A A$43.05" at bounding box center [817, 217] width 469 height 33
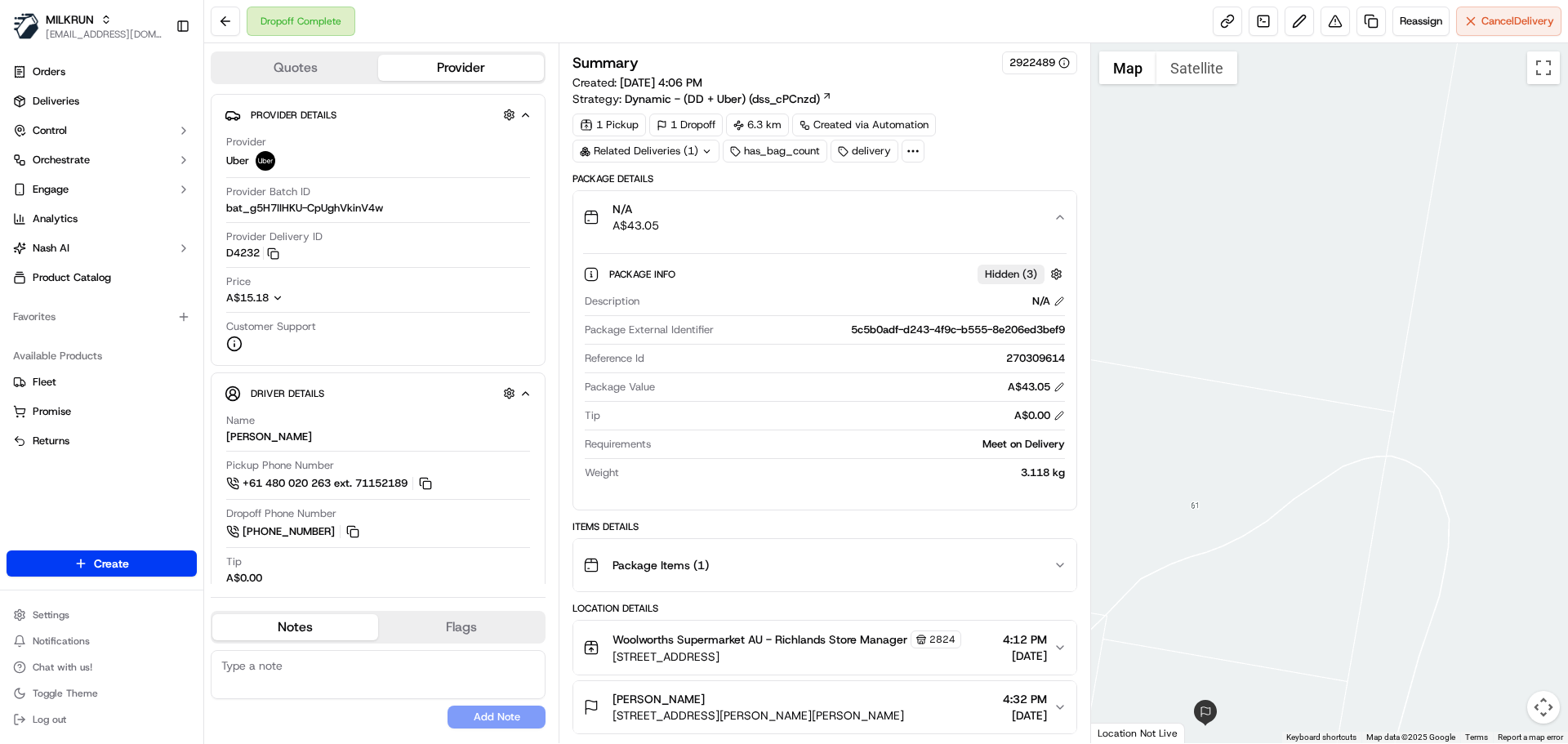
click at [1041, 203] on div "N/A A$43.05" at bounding box center [817, 217] width 469 height 33
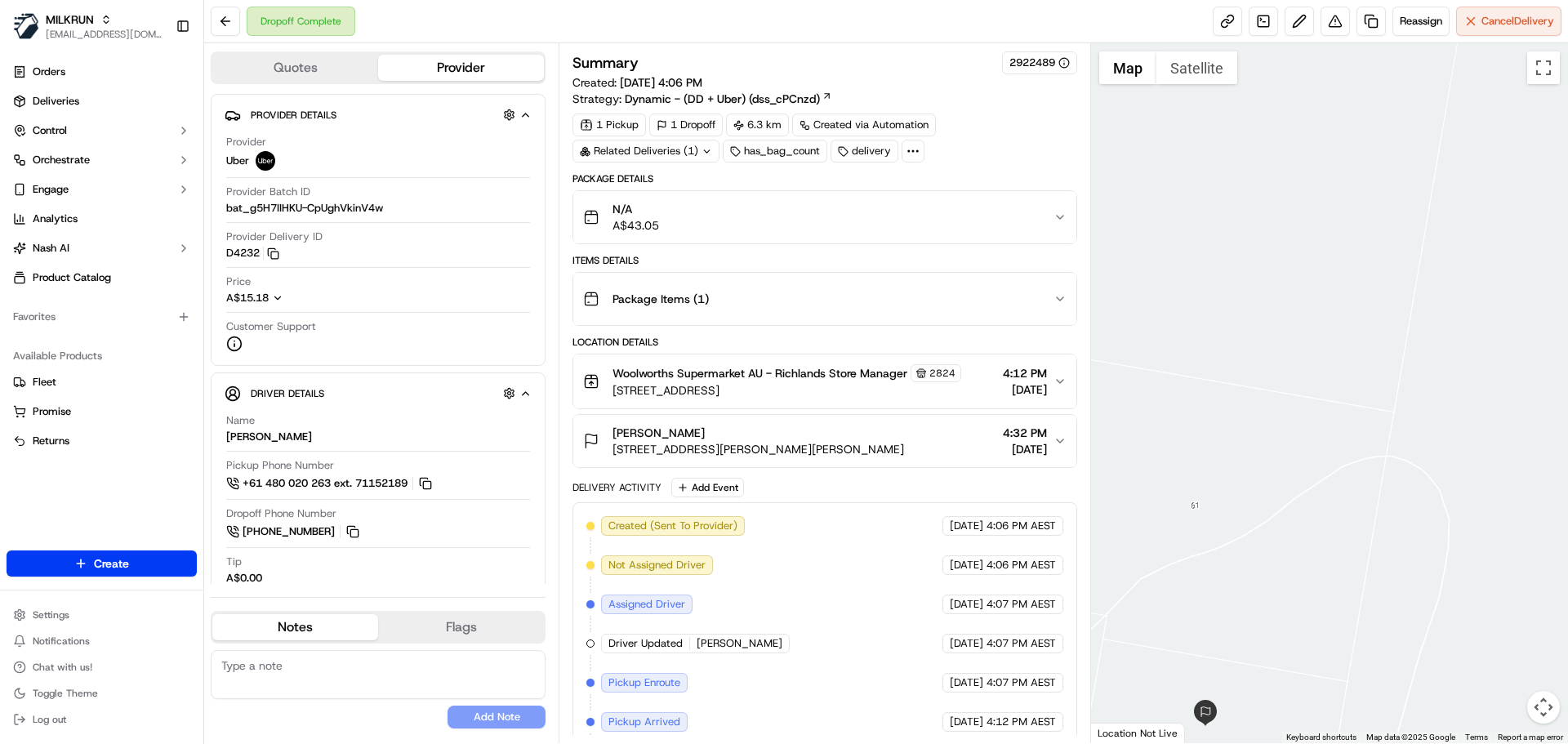
click at [858, 218] on div "N/A A$43.05" at bounding box center [817, 217] width 469 height 33
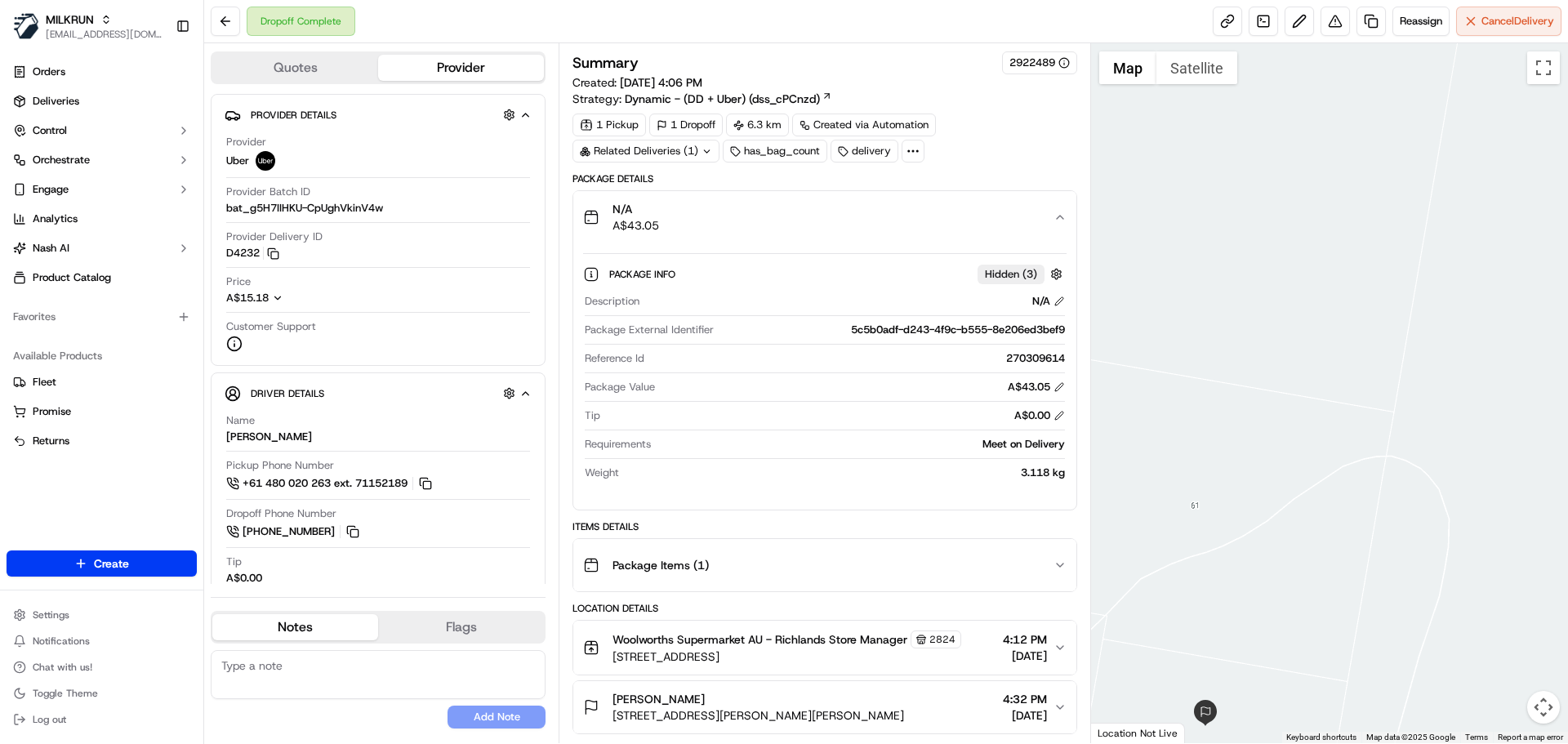
click at [858, 218] on div "N/A A$43.05" at bounding box center [817, 217] width 469 height 33
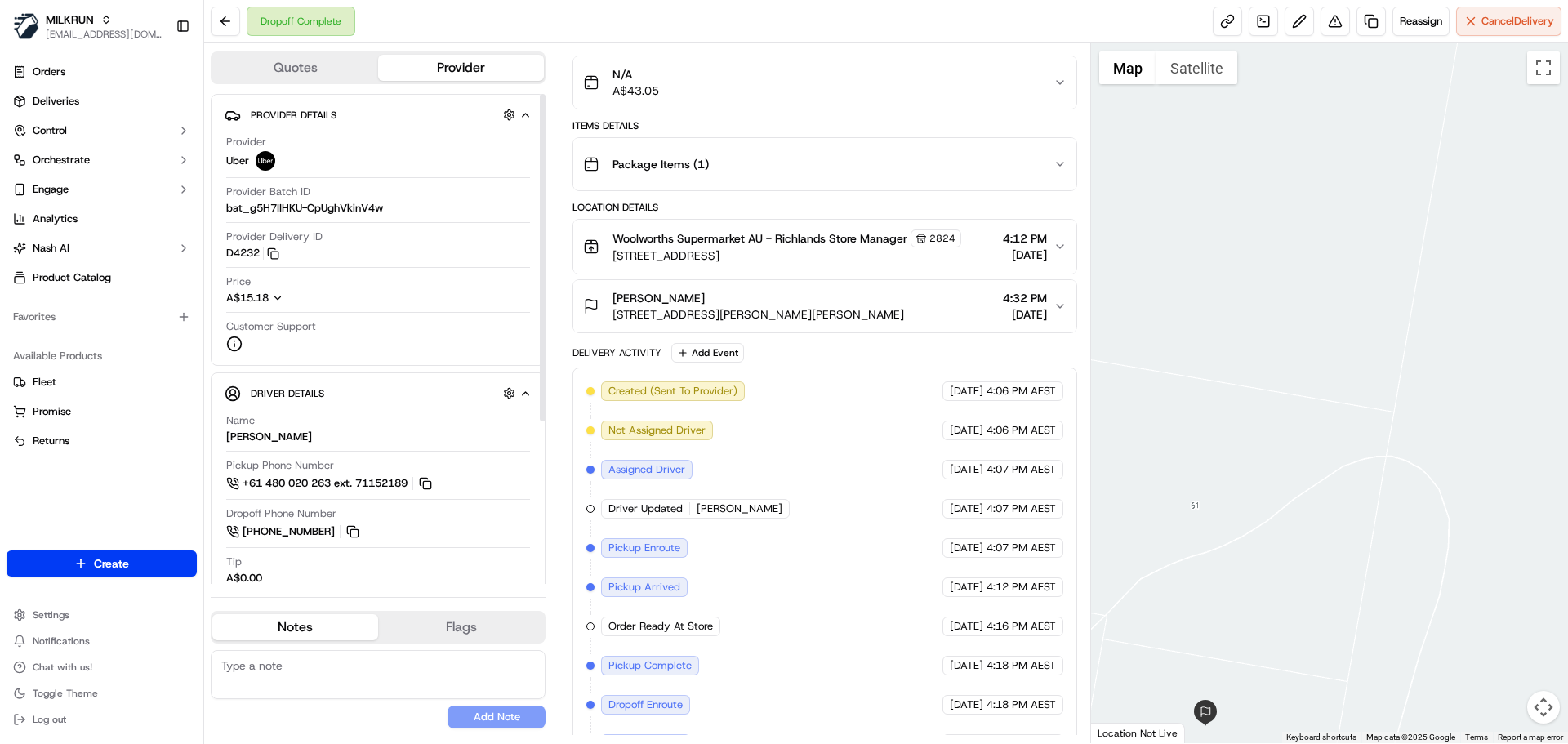
scroll to position [206, 0]
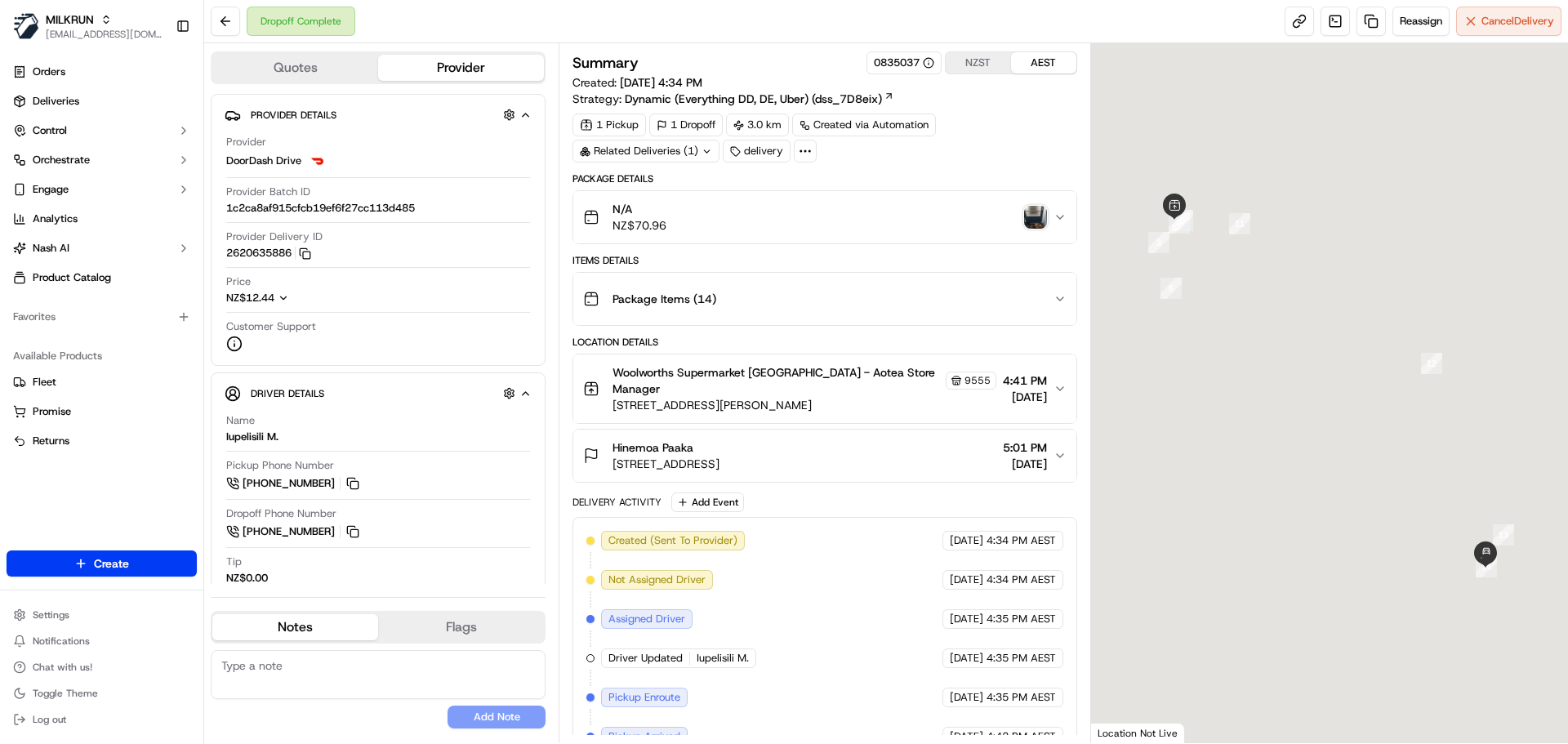
click at [1032, 212] on img "button" at bounding box center [1035, 217] width 23 height 23
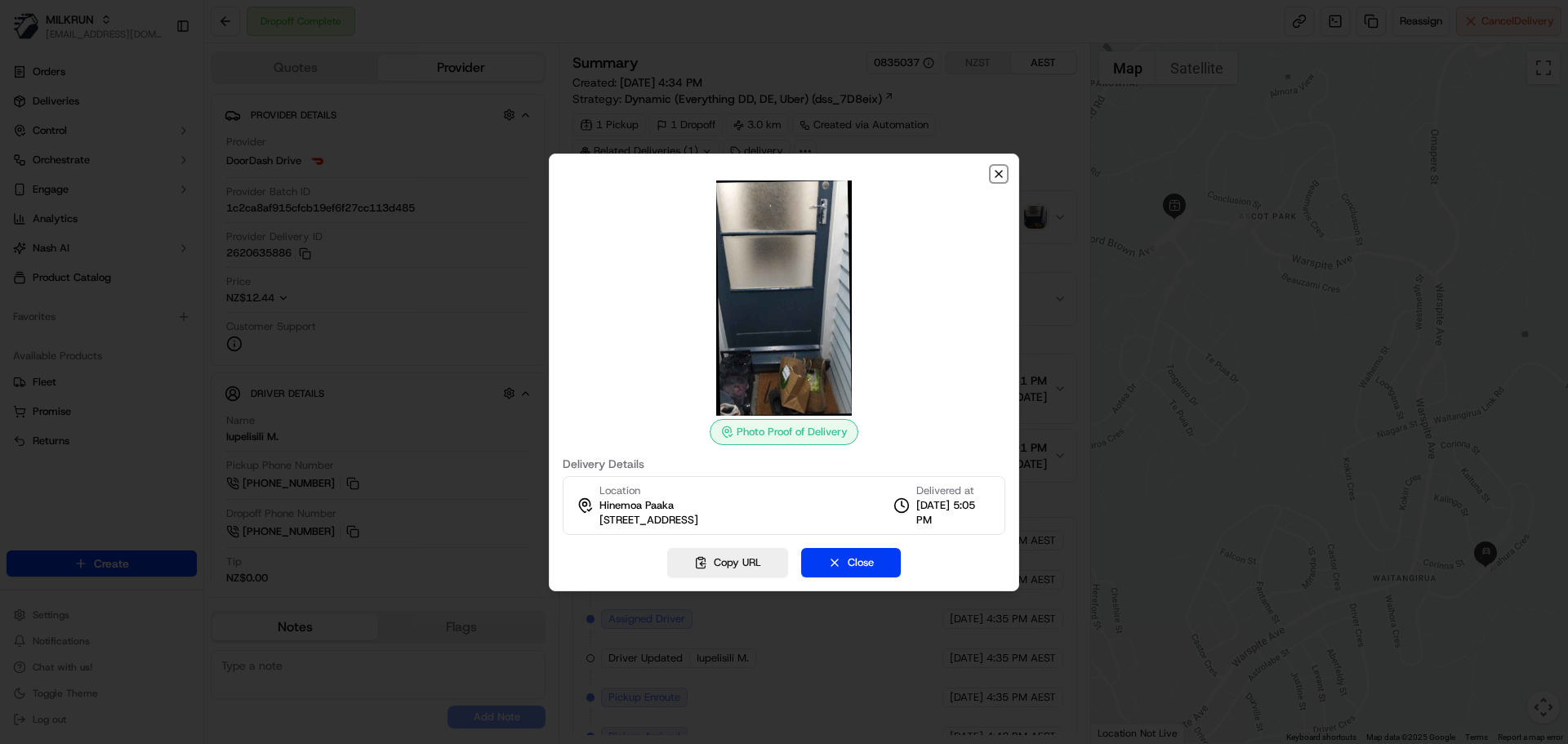
click at [1003, 167] on icon "button" at bounding box center [998, 174] width 13 height 13
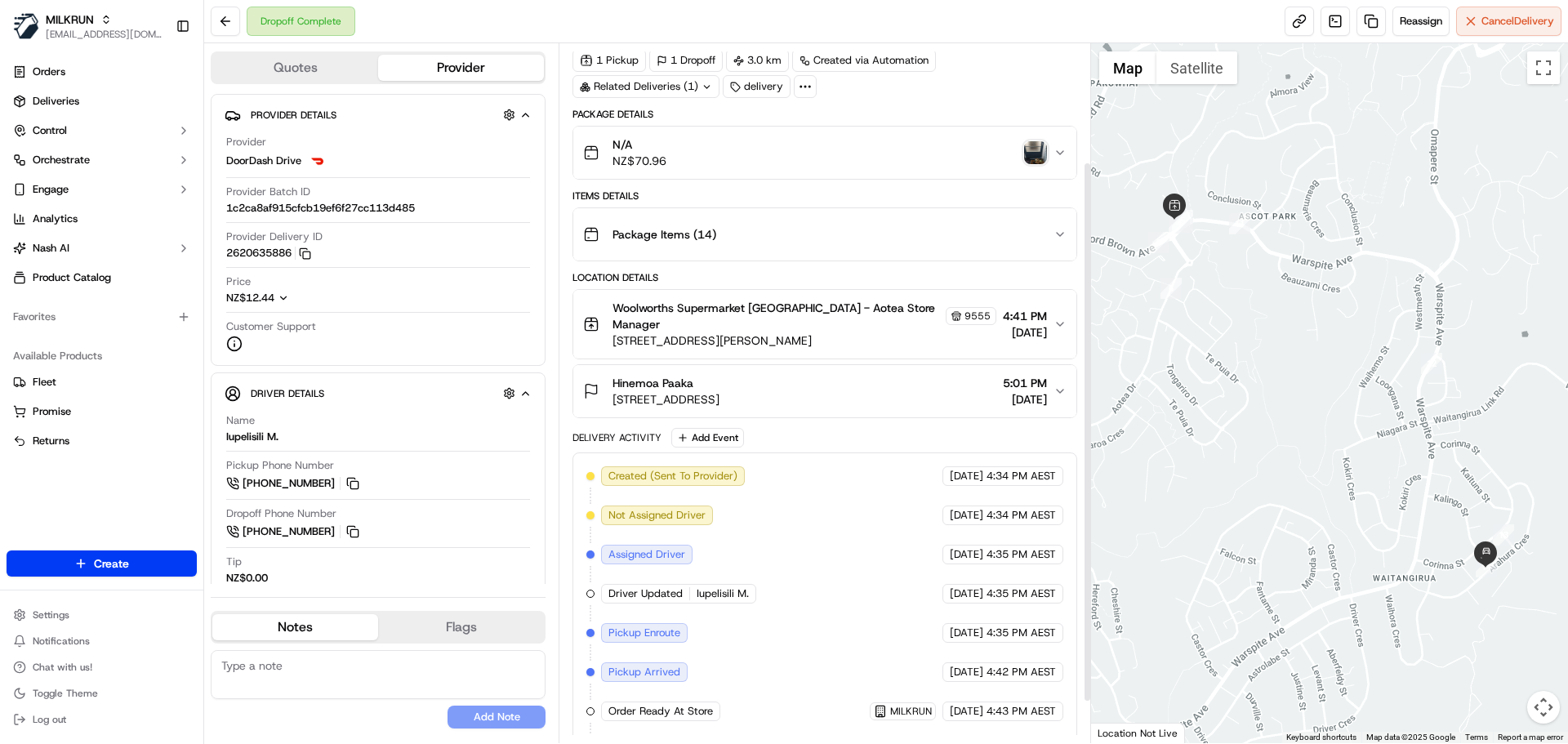
scroll to position [206, 0]
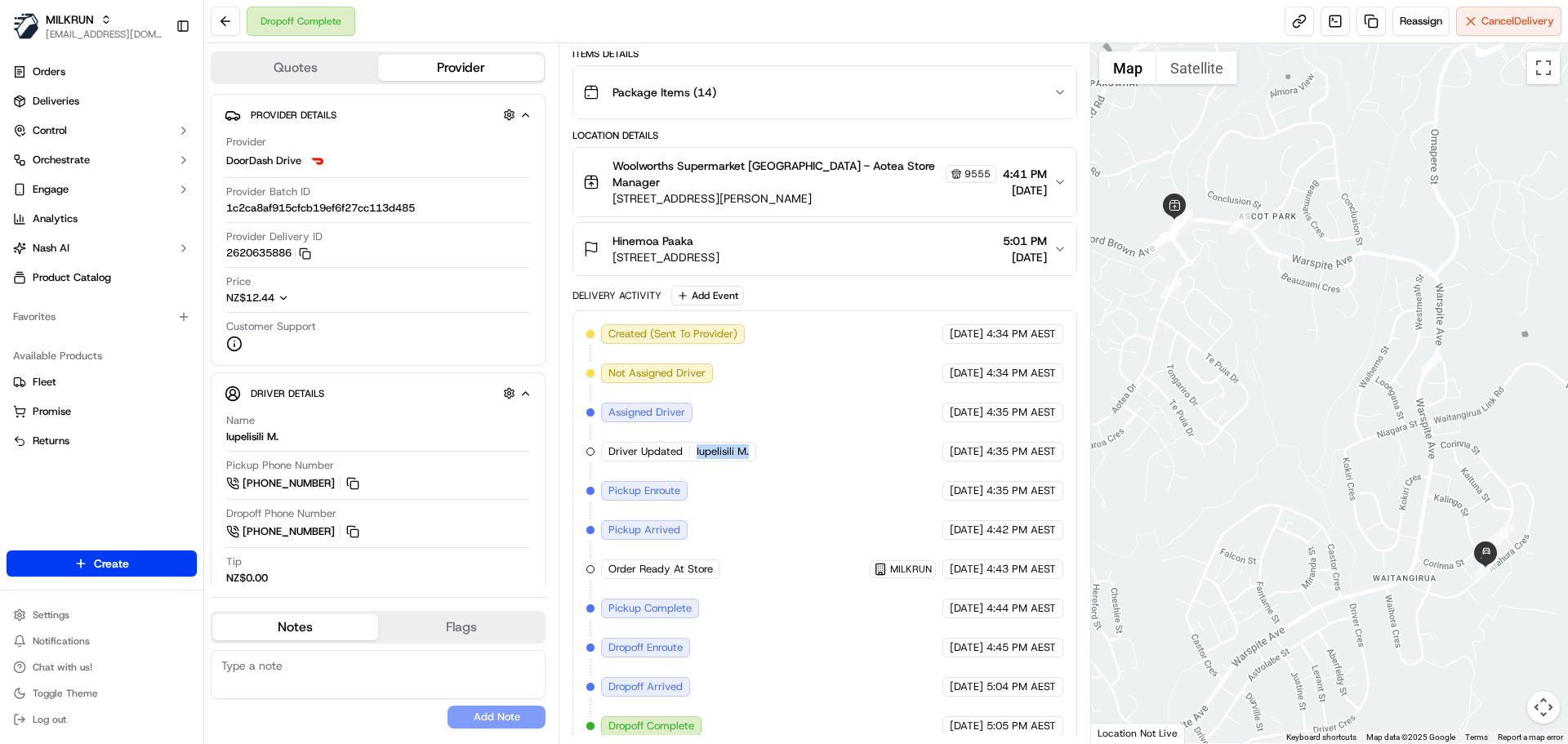
drag, startPoint x: 752, startPoint y: 424, endPoint x: 688, endPoint y: 427, distance: 64.1
click at [688, 427] on div "Created (Sent To Provider) DoorDash Drive 20/09/2025 4:34 PM AEST Not Assigned …" at bounding box center [824, 529] width 476 height 412
copy div "Iupelisili M."
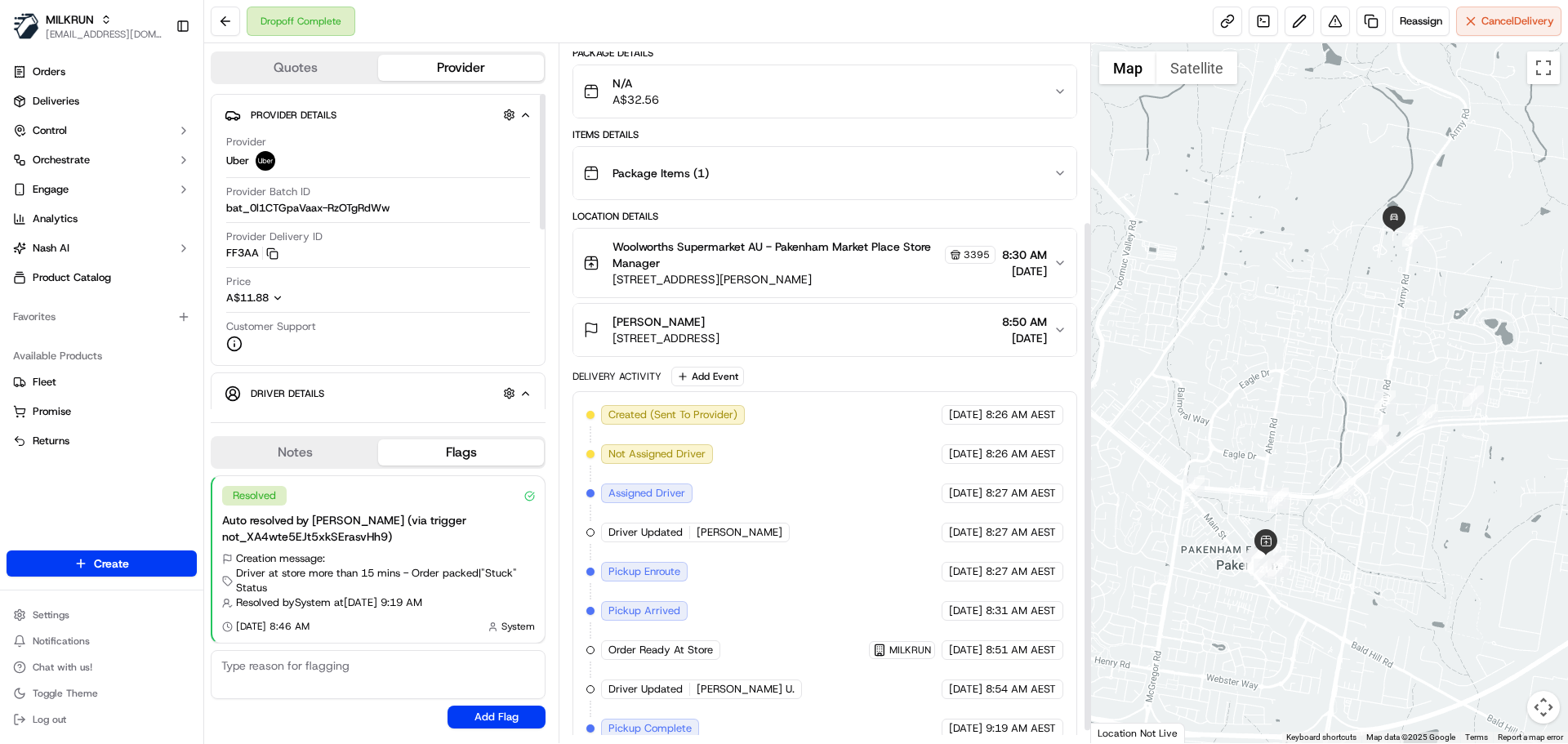
scroll to position [261, 0]
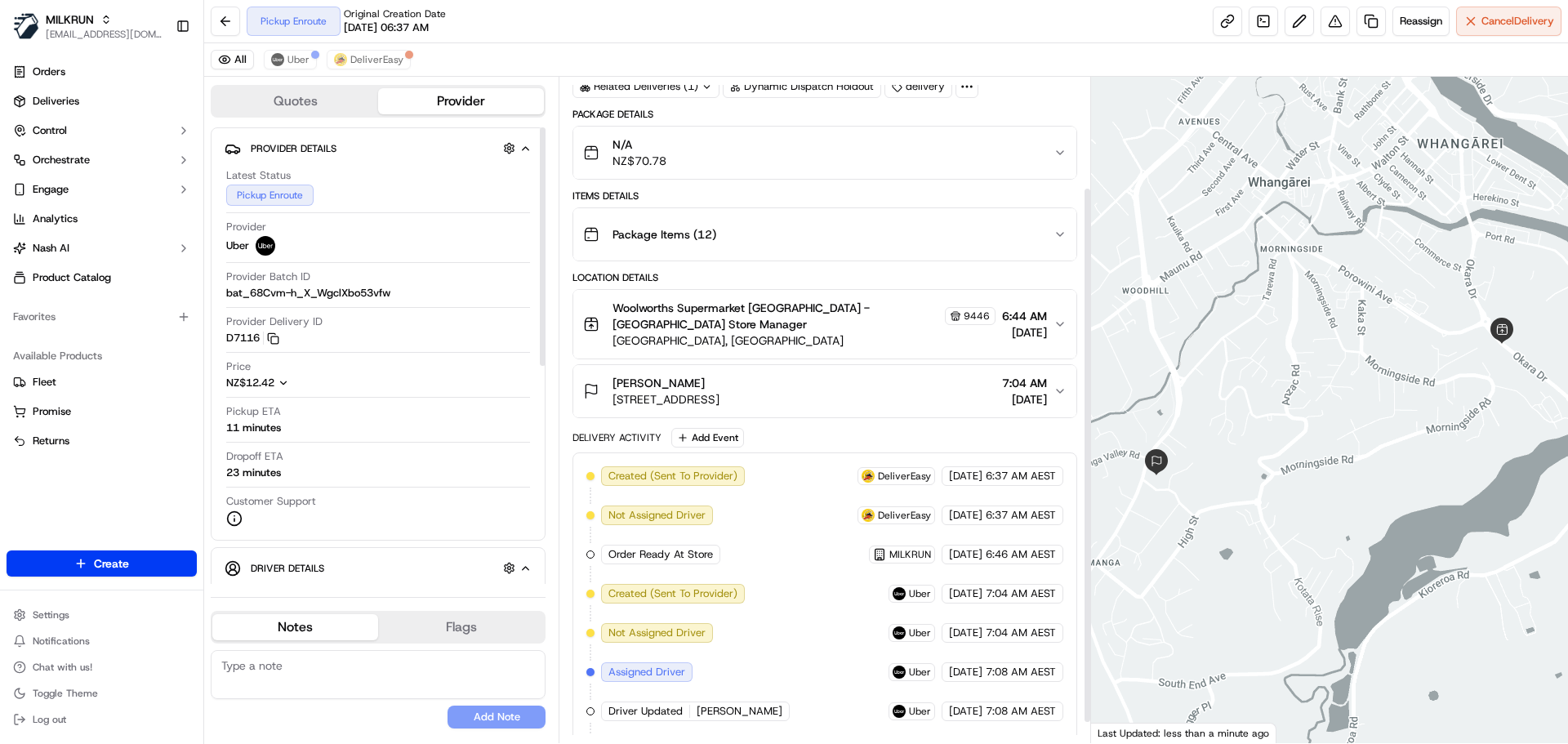
scroll to position [161, 0]
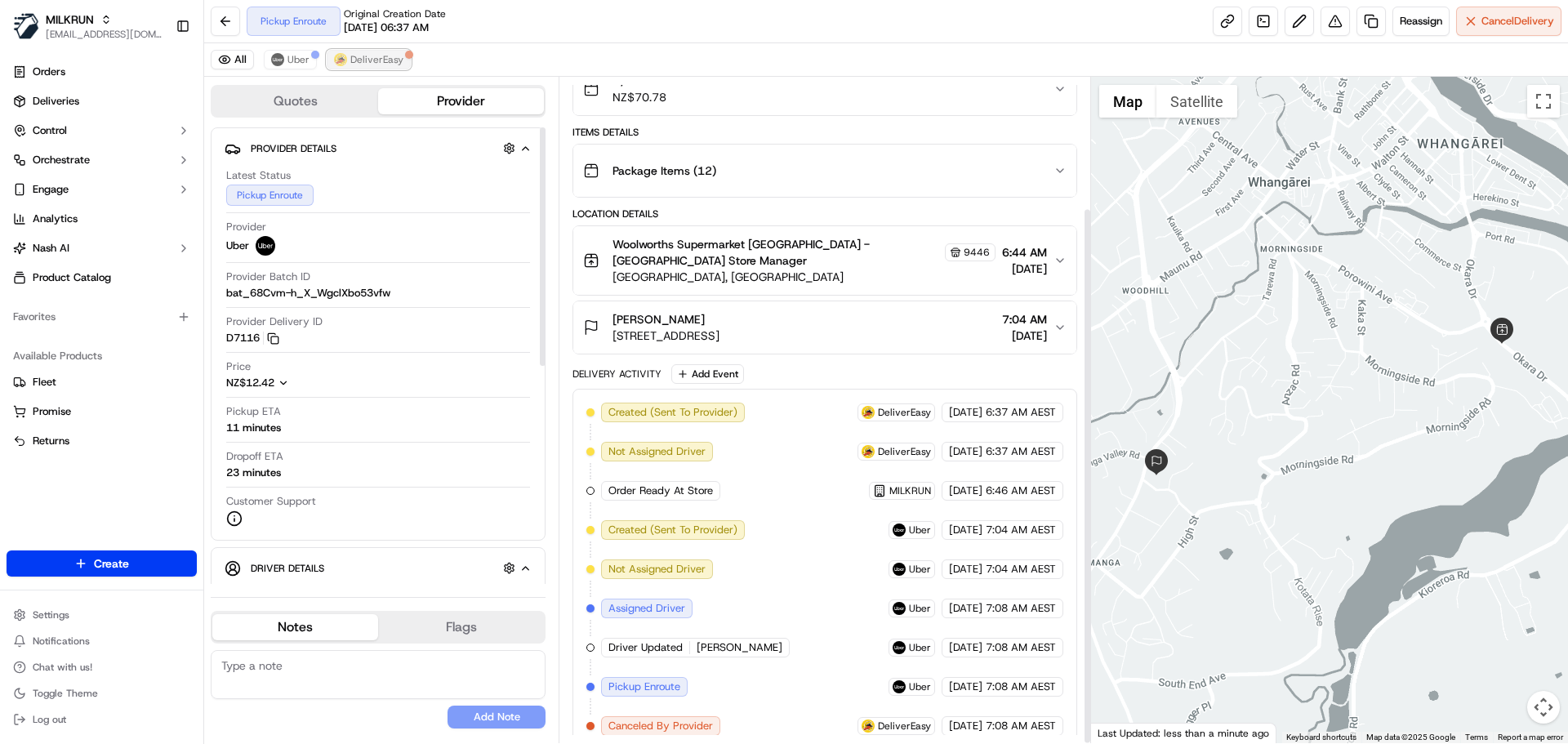
click at [370, 53] on span "DeliverEasy" at bounding box center [376, 60] width 53 height 13
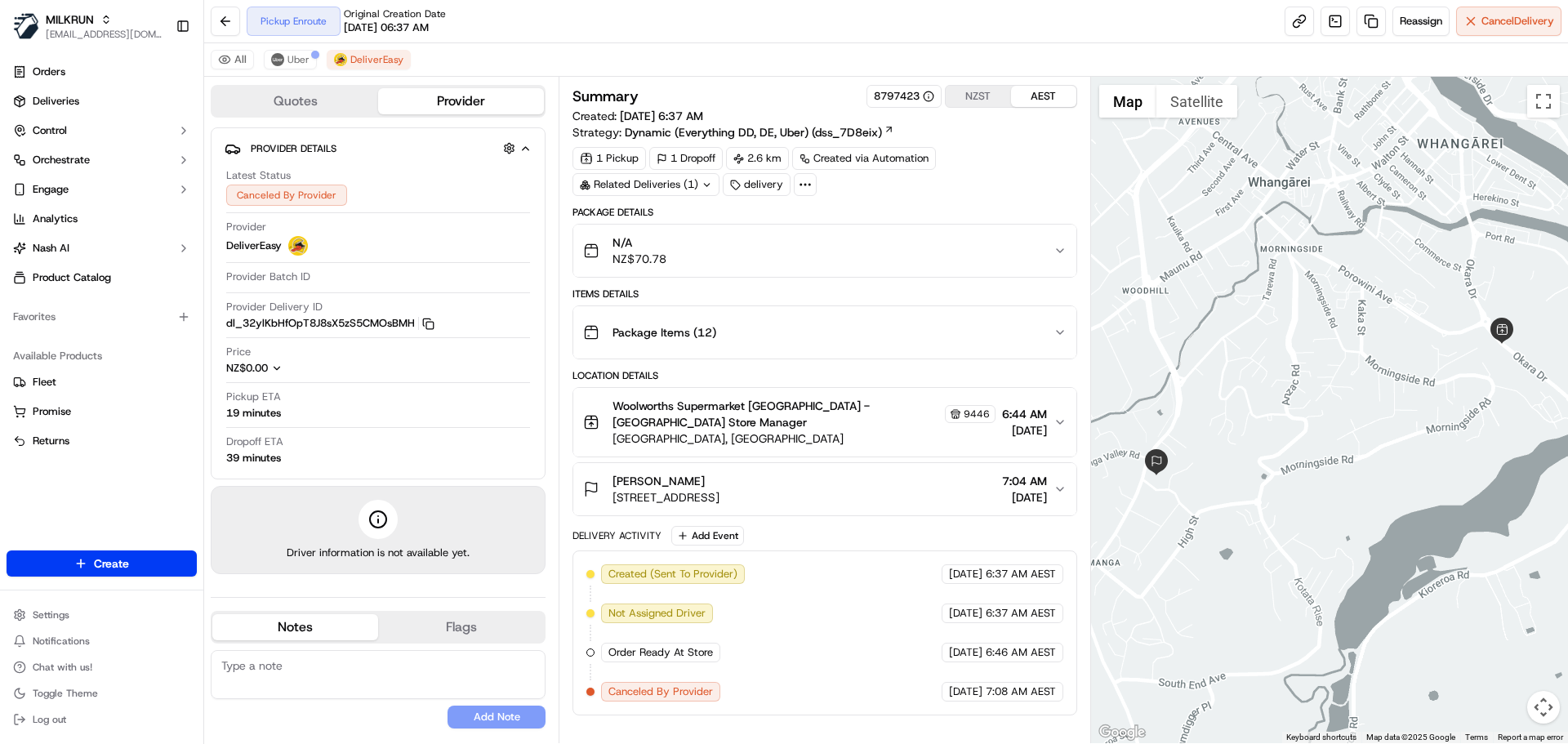
click at [298, 49] on div "All Uber DeliverEasy" at bounding box center [886, 60] width 1363 height 34
click at [296, 55] on span "Uber" at bounding box center [297, 60] width 22 height 13
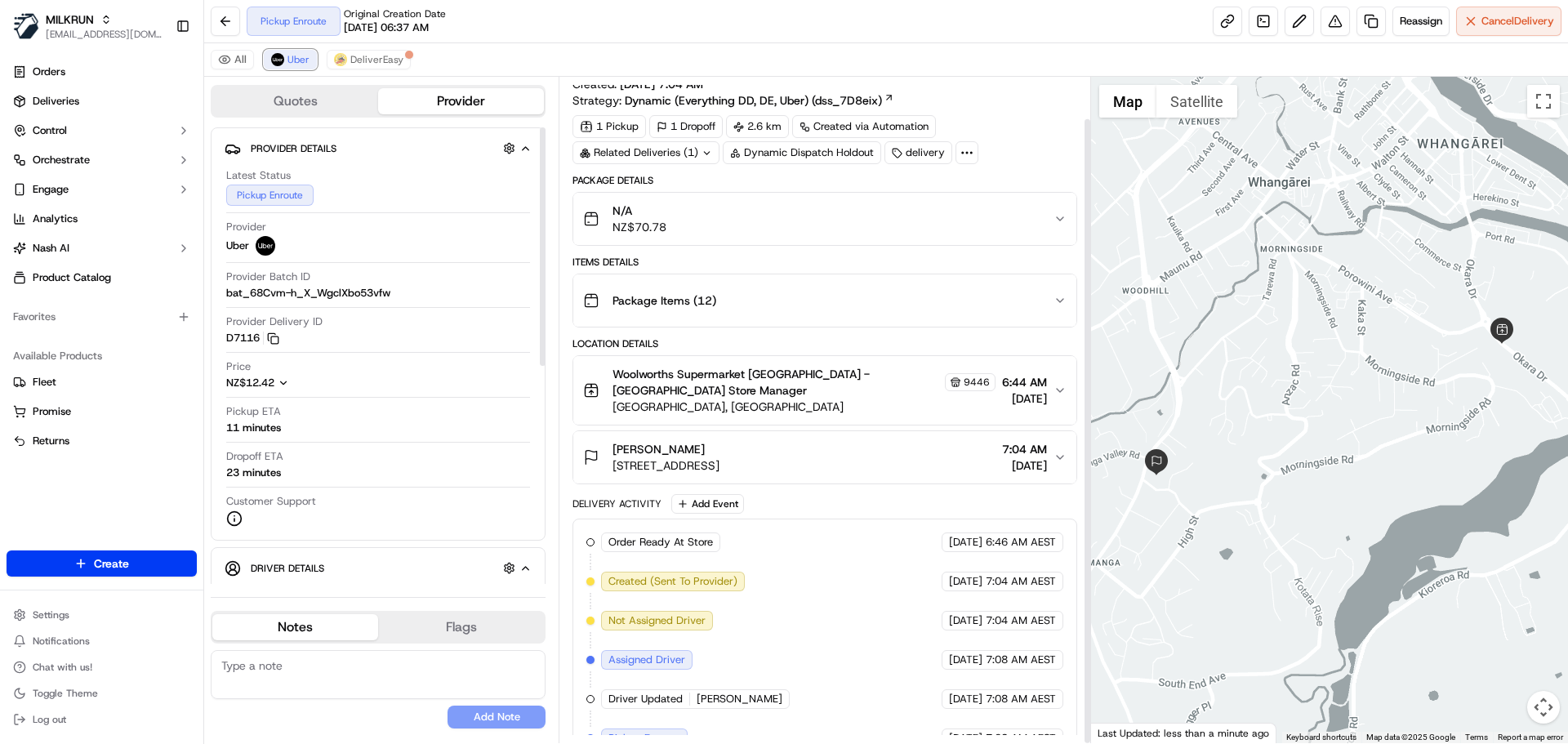
scroll to position [44, 0]
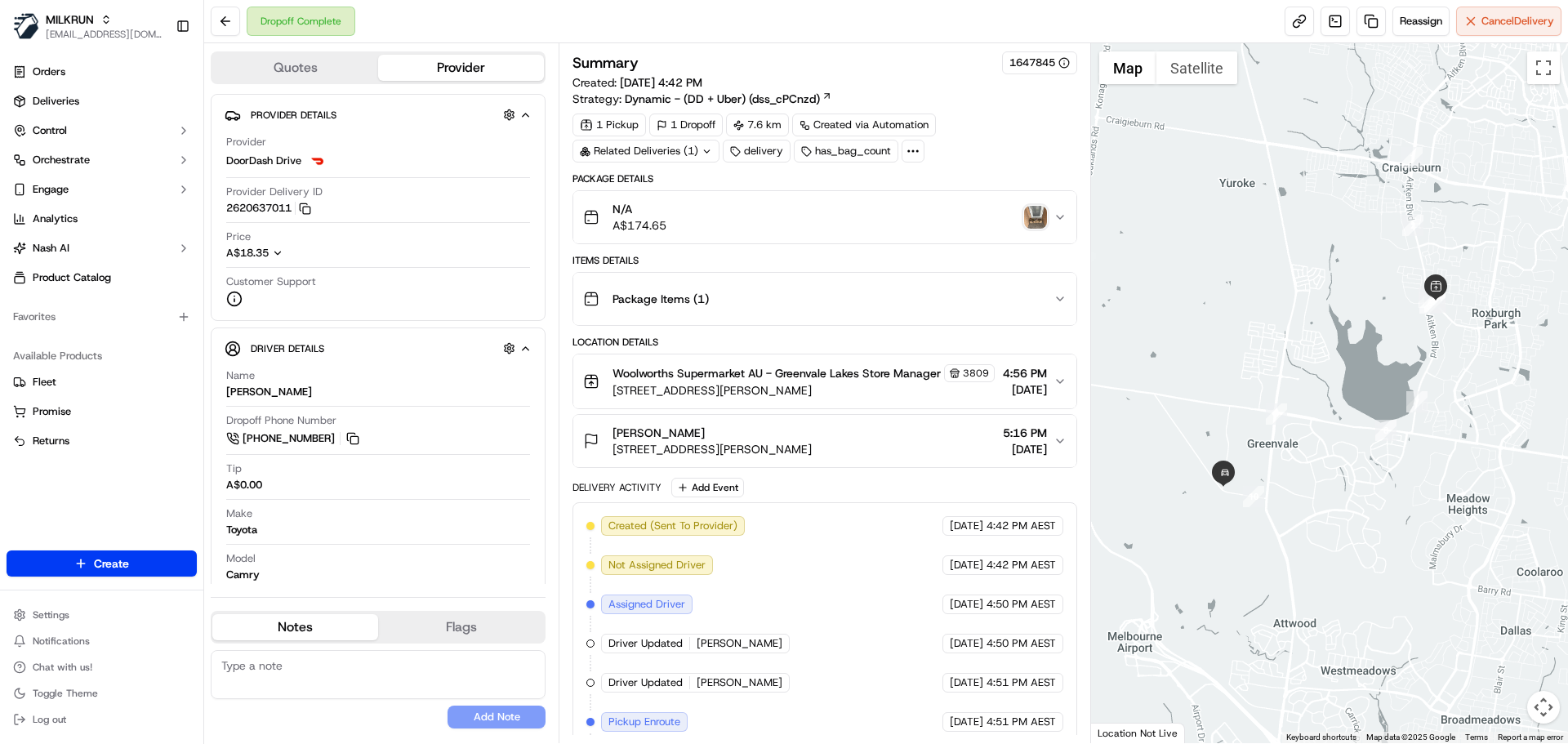
click at [1045, 204] on div "N/A A$174.65" at bounding box center [817, 217] width 469 height 33
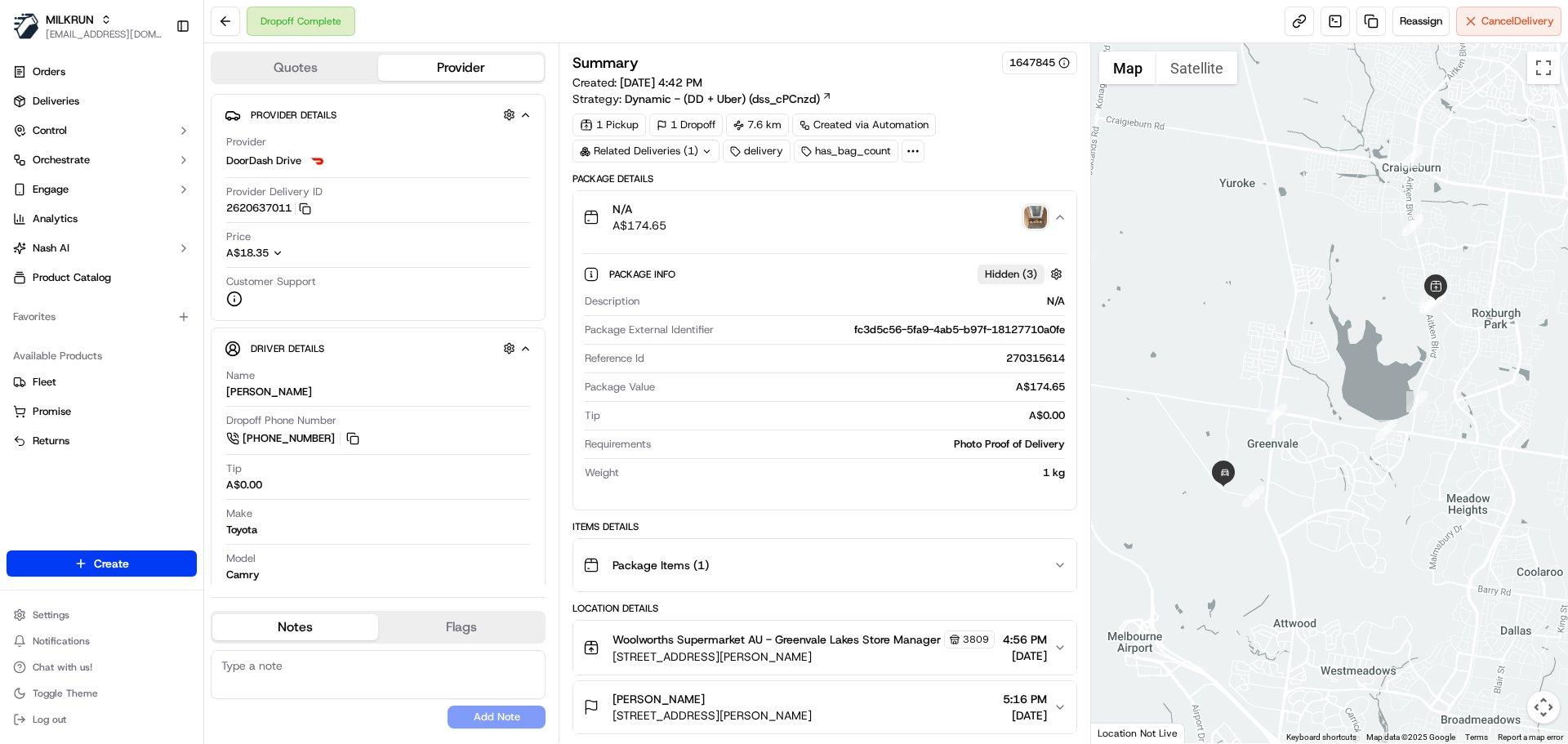
click at [1045, 204] on div "N/A A$174.65" at bounding box center [817, 217] width 469 height 33
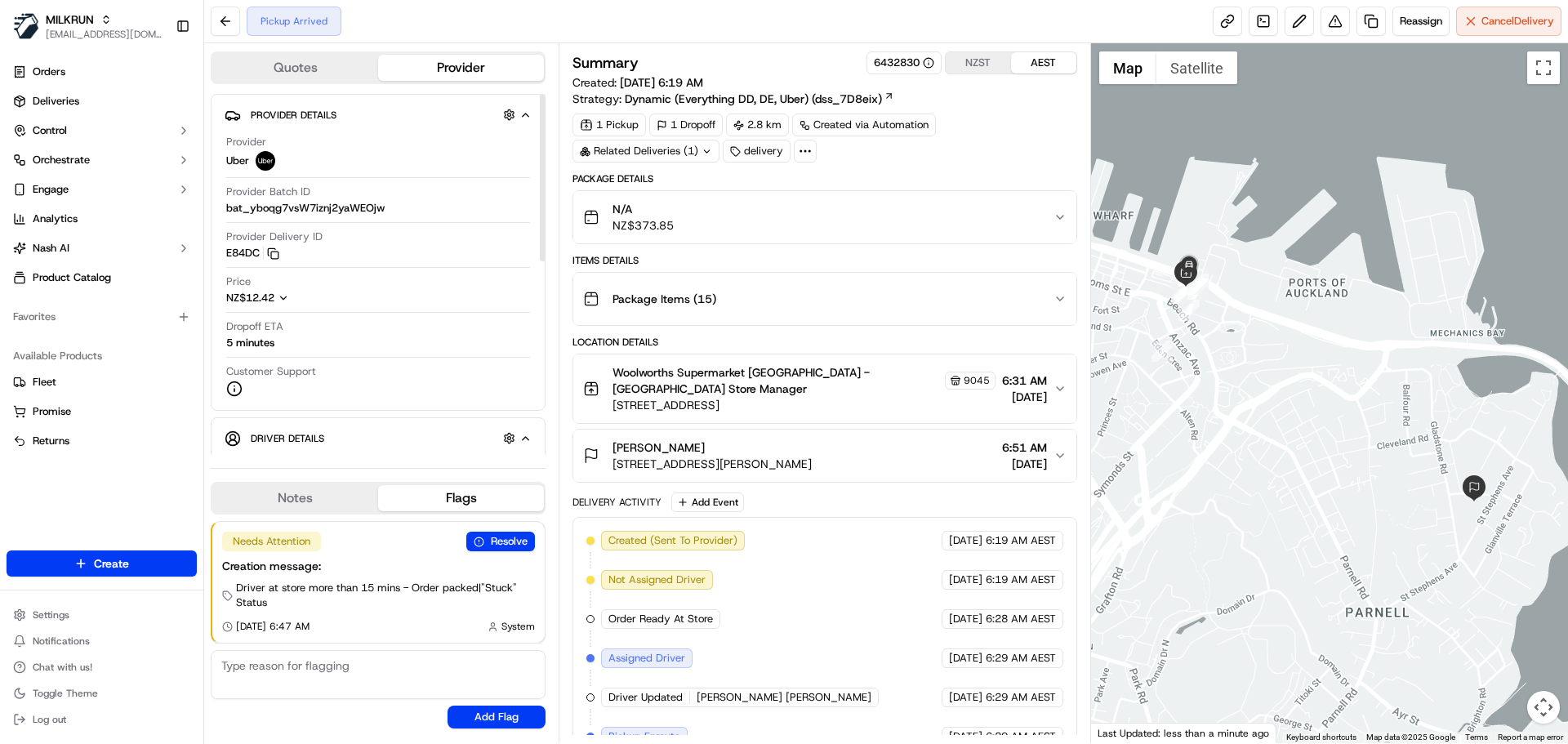
click at [799, 223] on div "N/A NZ$373.85" at bounding box center [817, 217] width 469 height 33
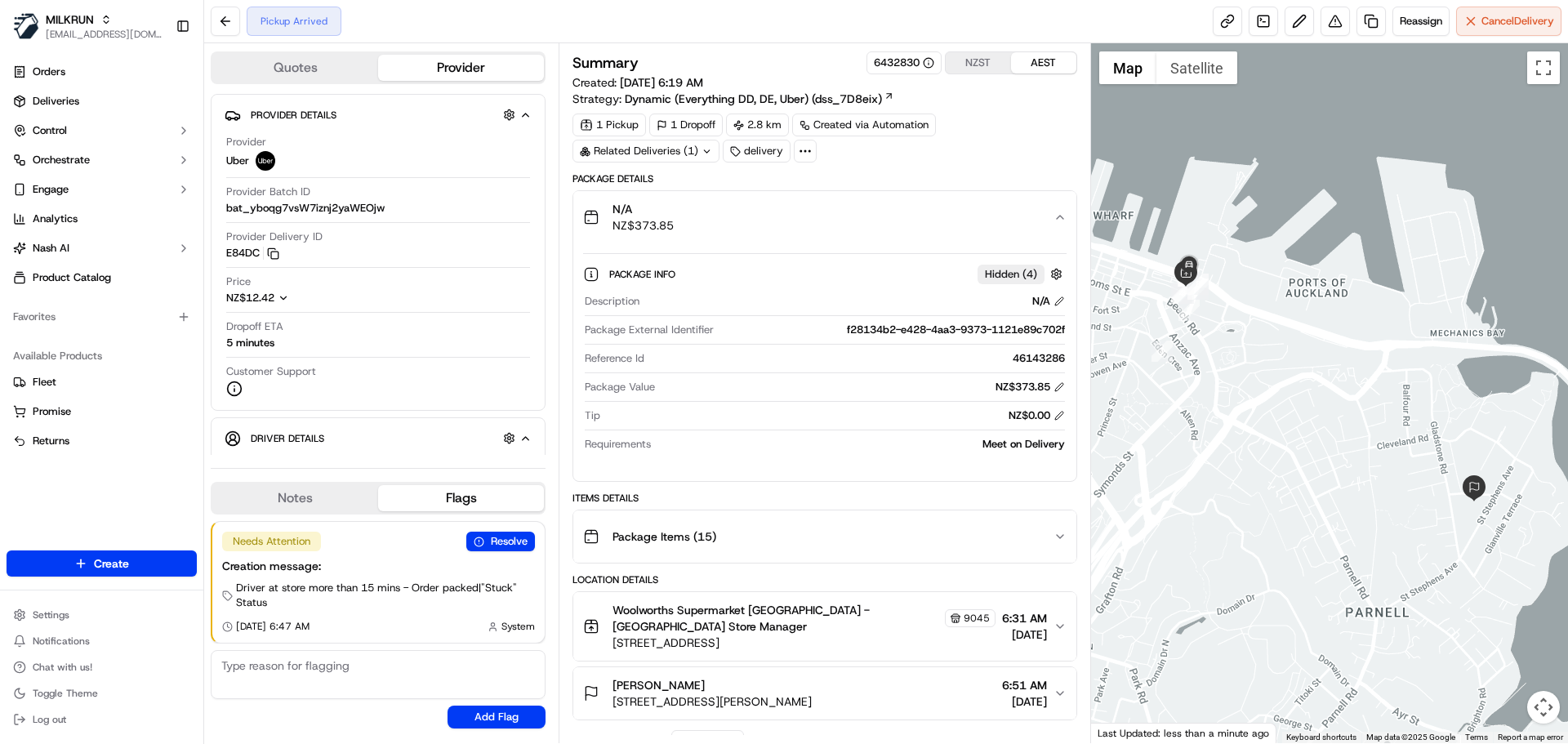
click at [799, 223] on div "N/A NZ$373.85" at bounding box center [817, 217] width 469 height 33
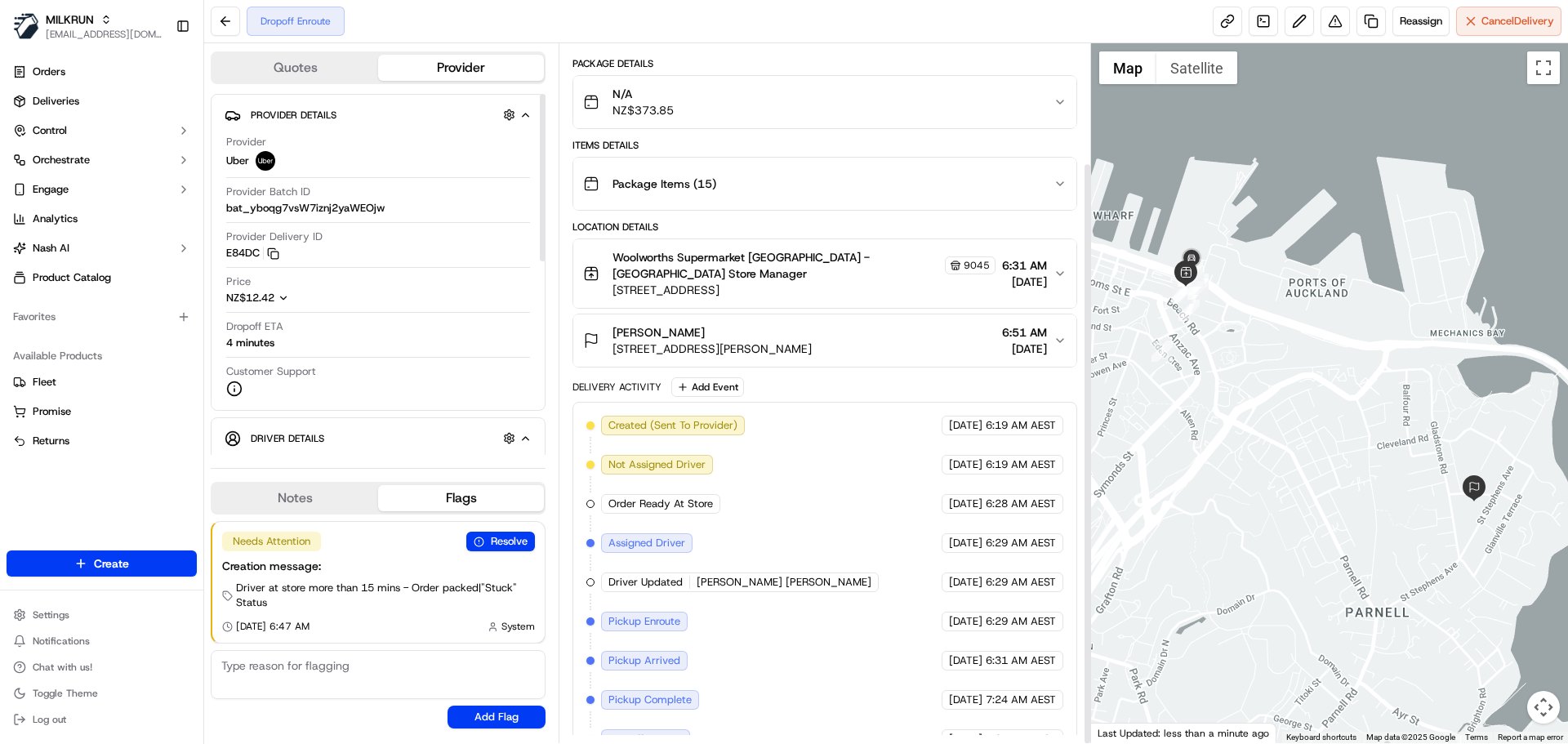
scroll to position [143, 0]
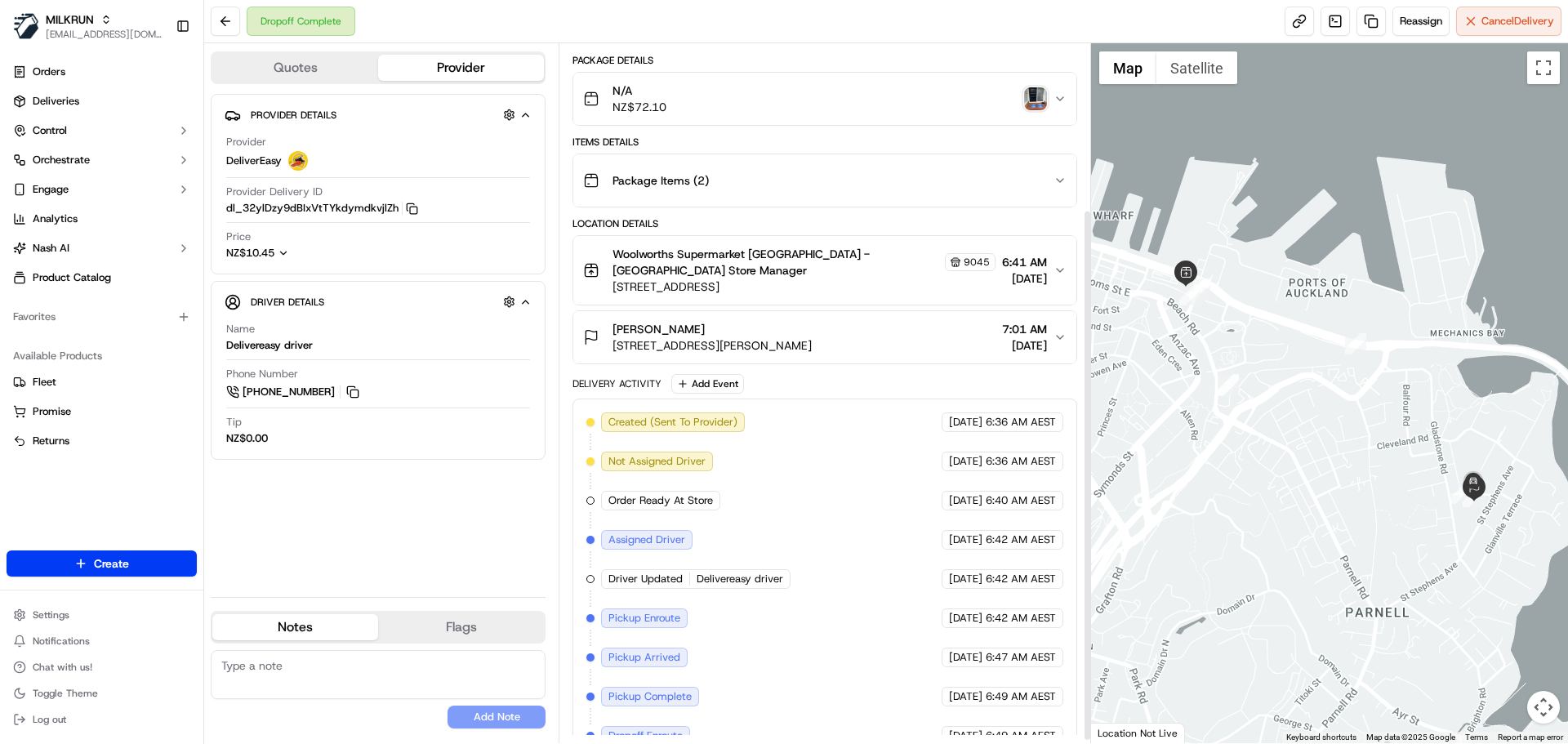
scroll to position [221, 0]
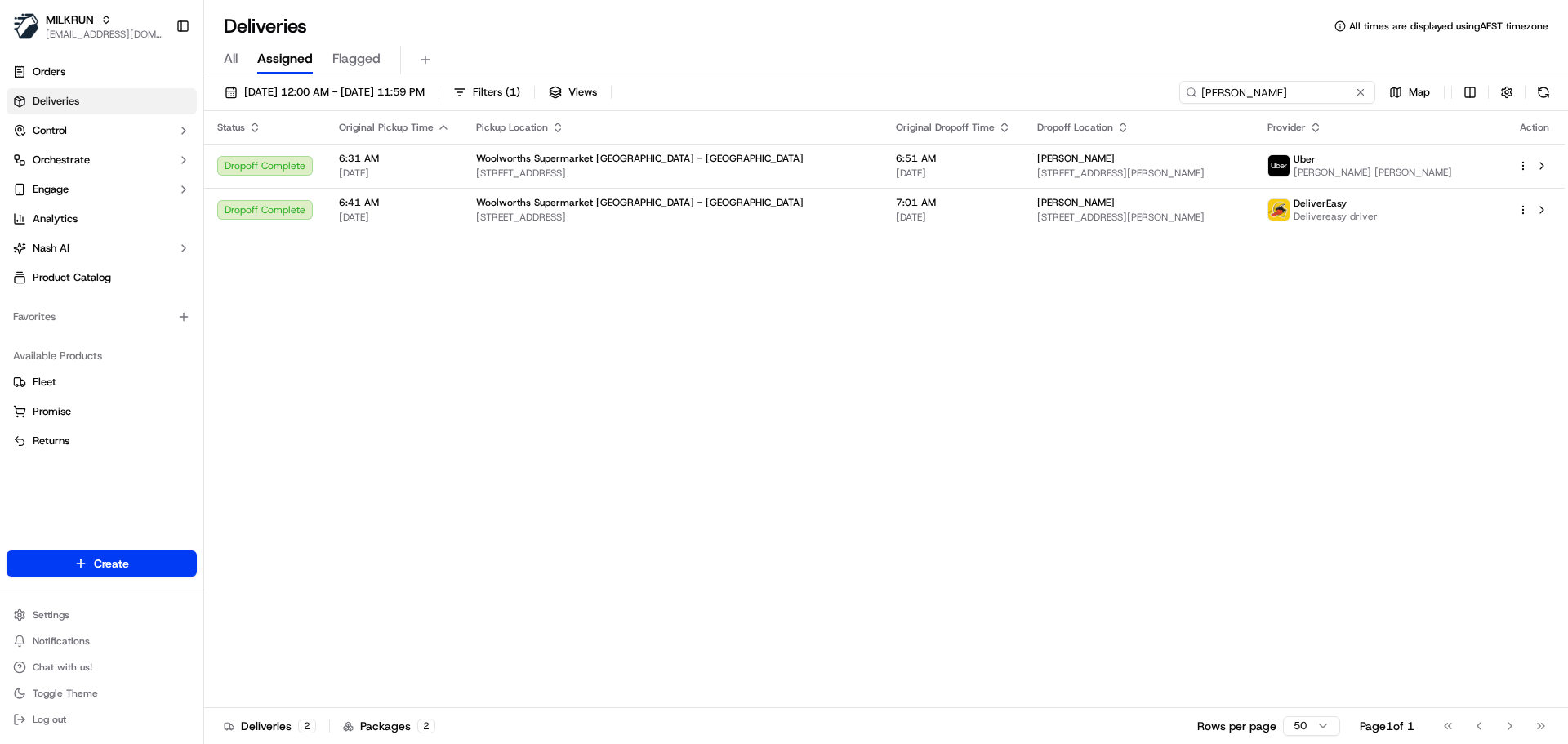
click at [1281, 100] on input "[PERSON_NAME]" at bounding box center [1277, 92] width 196 height 23
paste input "[PERSON_NAME]"
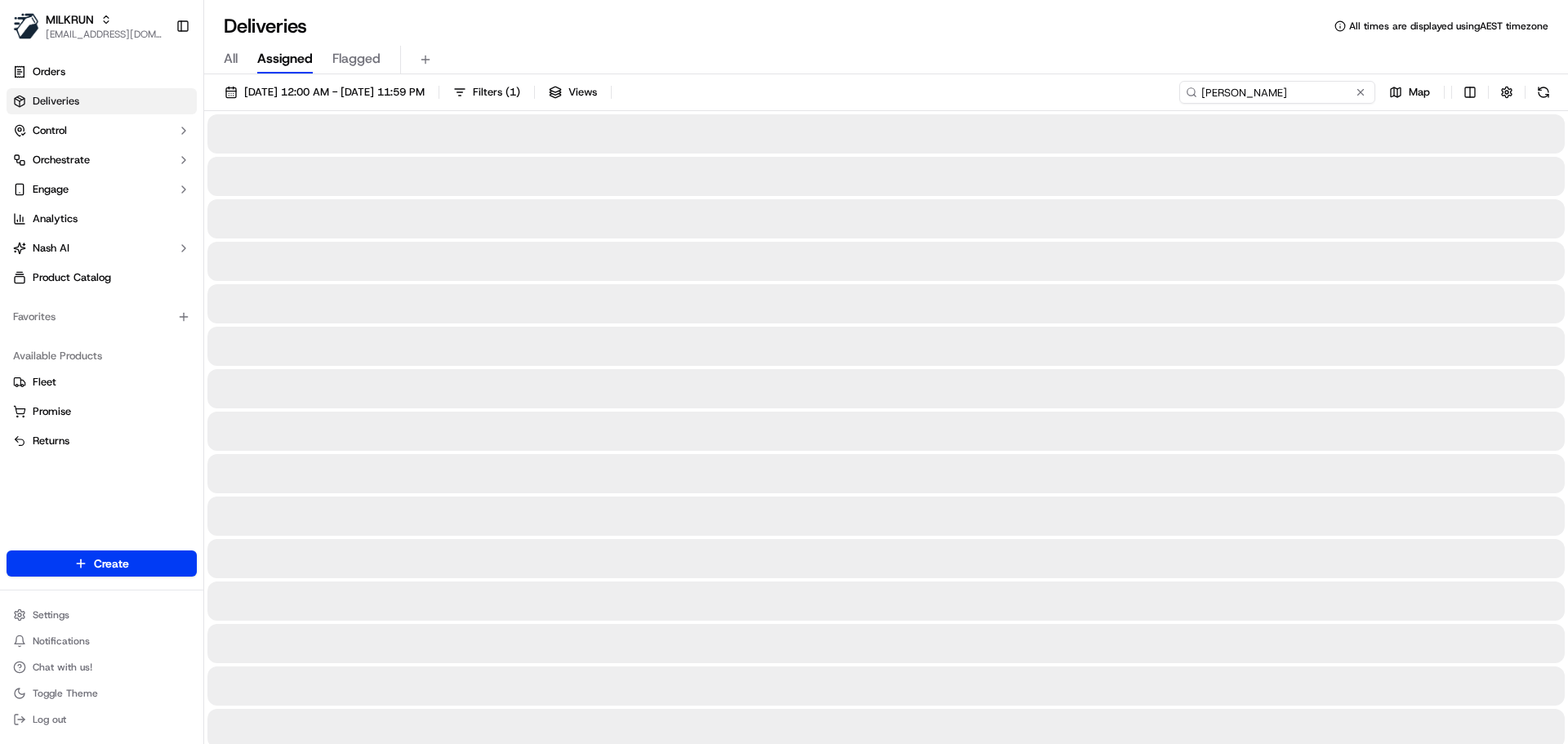
type input "[PERSON_NAME]"
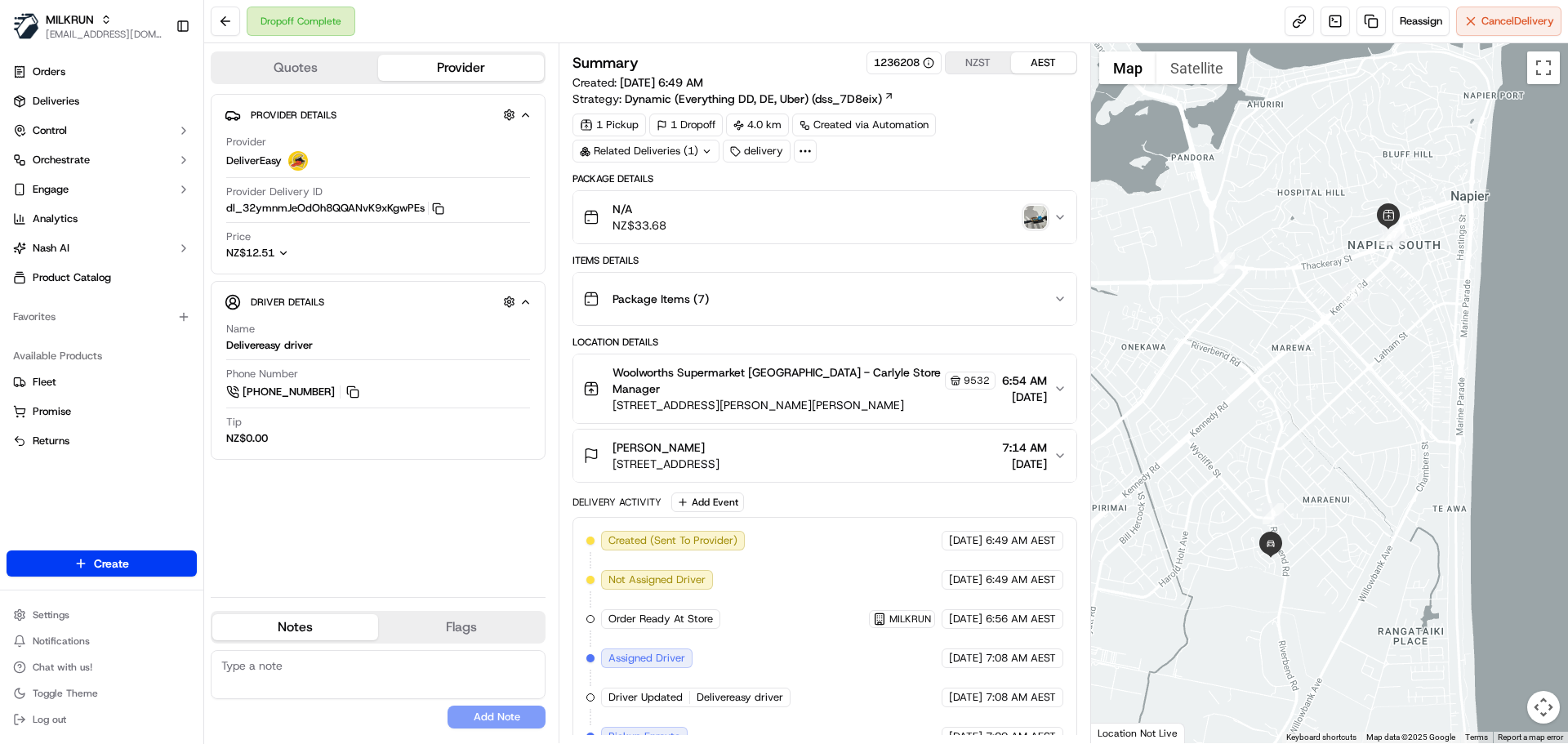
click at [1038, 215] on img "button" at bounding box center [1035, 217] width 23 height 23
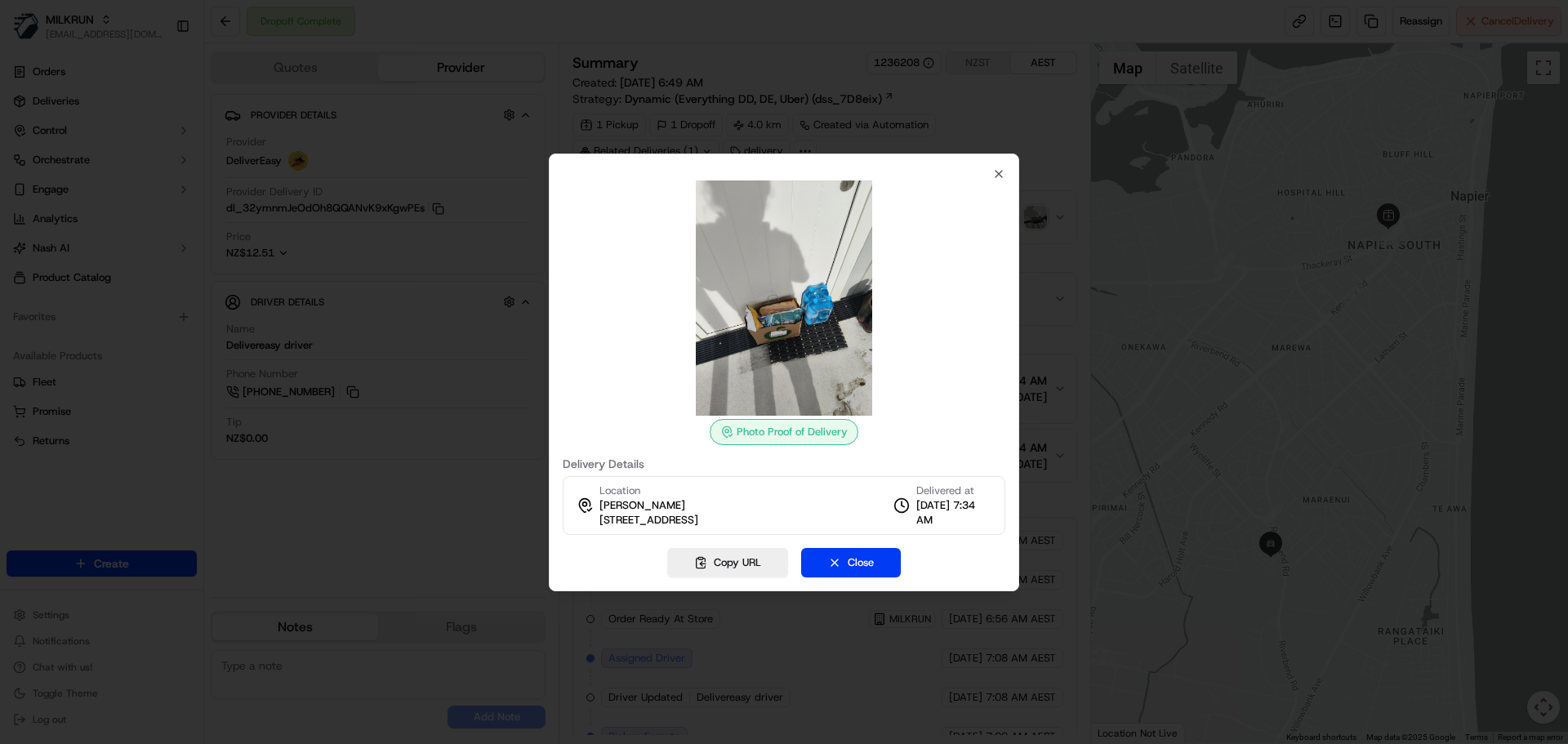
drag, startPoint x: 770, startPoint y: 284, endPoint x: 860, endPoint y: 290, distance: 90.2
click at [860, 290] on img at bounding box center [784, 297] width 236 height 235
click at [996, 180] on div at bounding box center [784, 297] width 443 height 235
click at [1002, 167] on icon "button" at bounding box center [998, 174] width 13 height 13
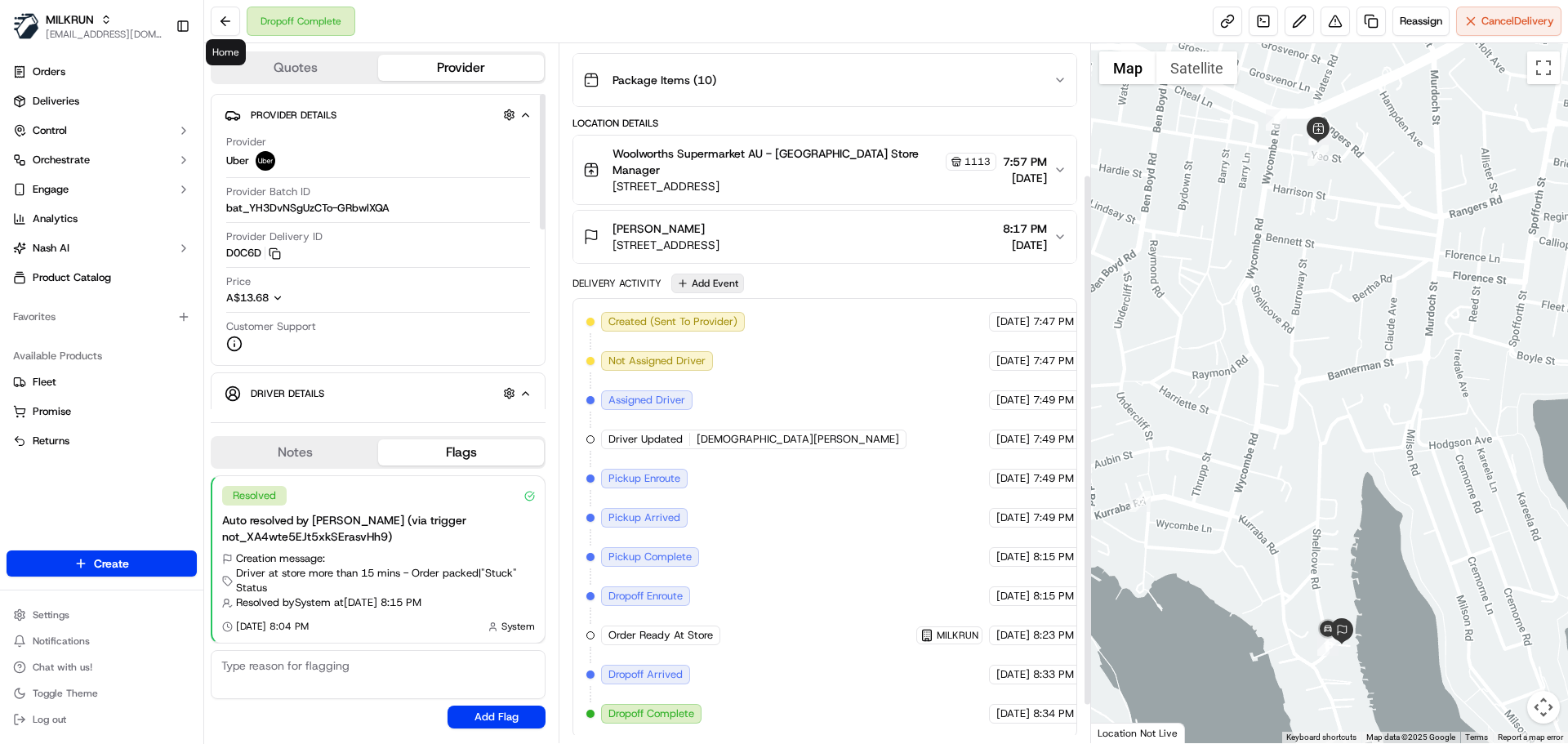
scroll to position [221, 0]
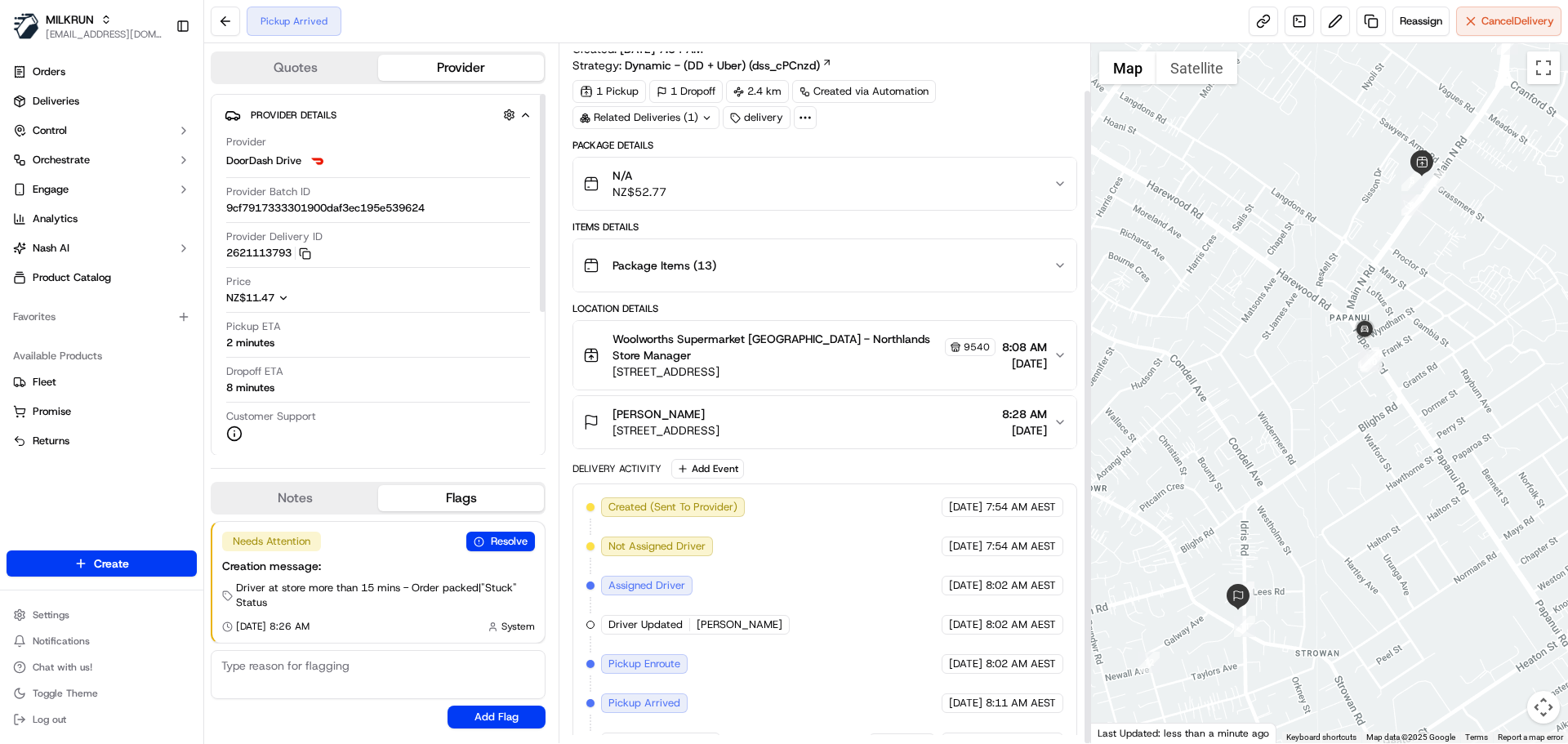
scroll to position [50, 0]
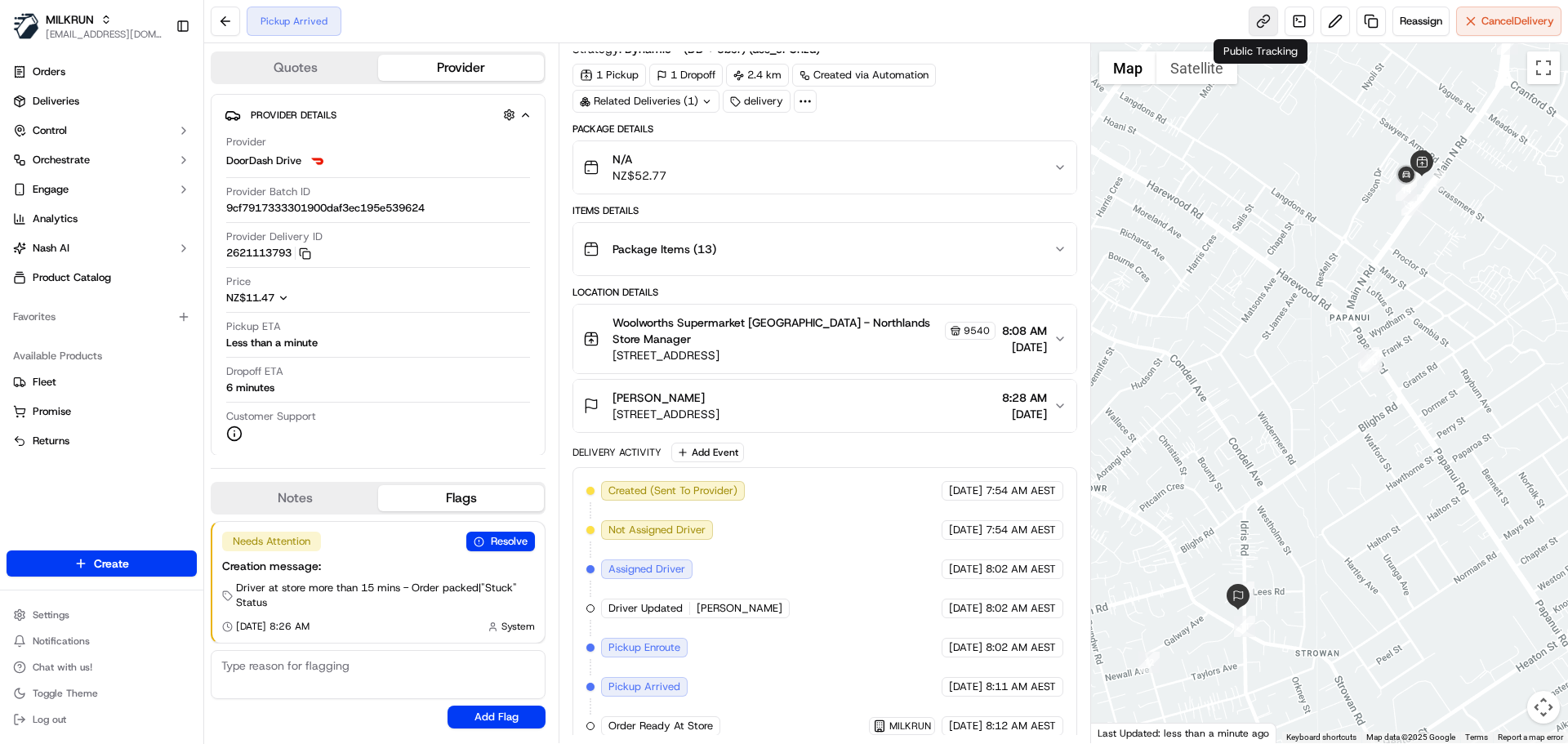
click at [1269, 20] on link at bounding box center [1263, 21] width 29 height 29
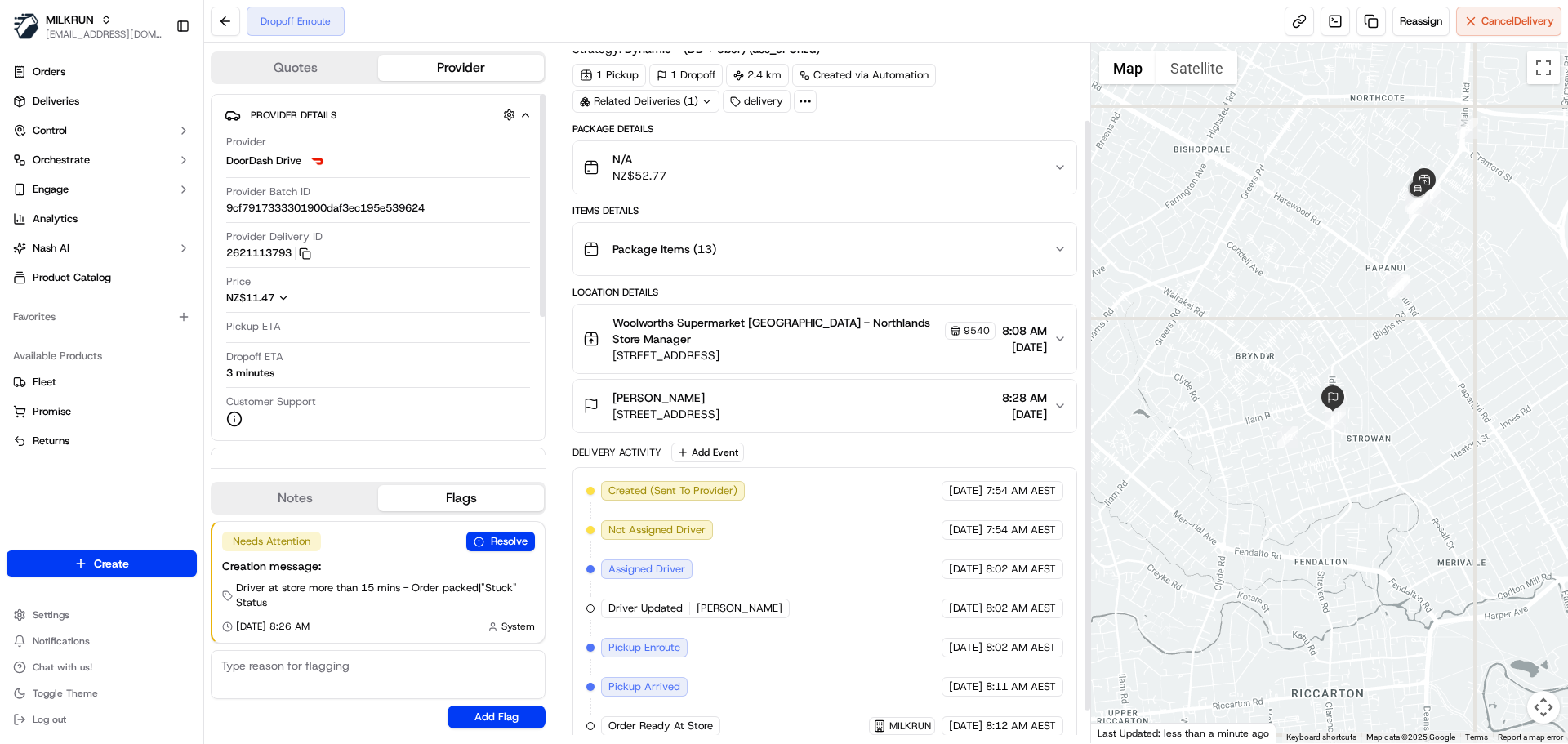
scroll to position [129, 0]
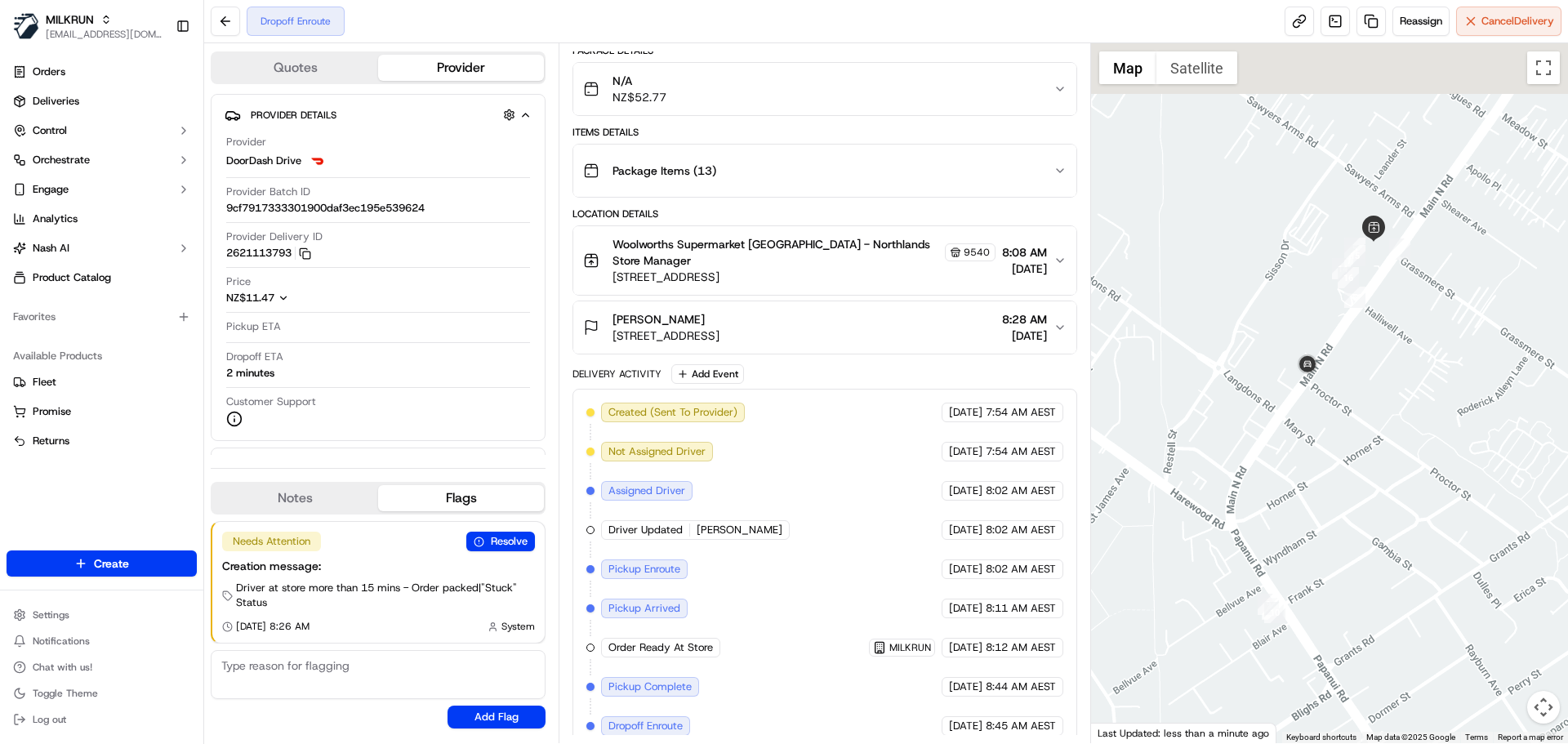
drag, startPoint x: 1400, startPoint y: 215, endPoint x: 1374, endPoint y: 350, distance: 137.5
click at [1374, 350] on div at bounding box center [1330, 393] width 478 height 700
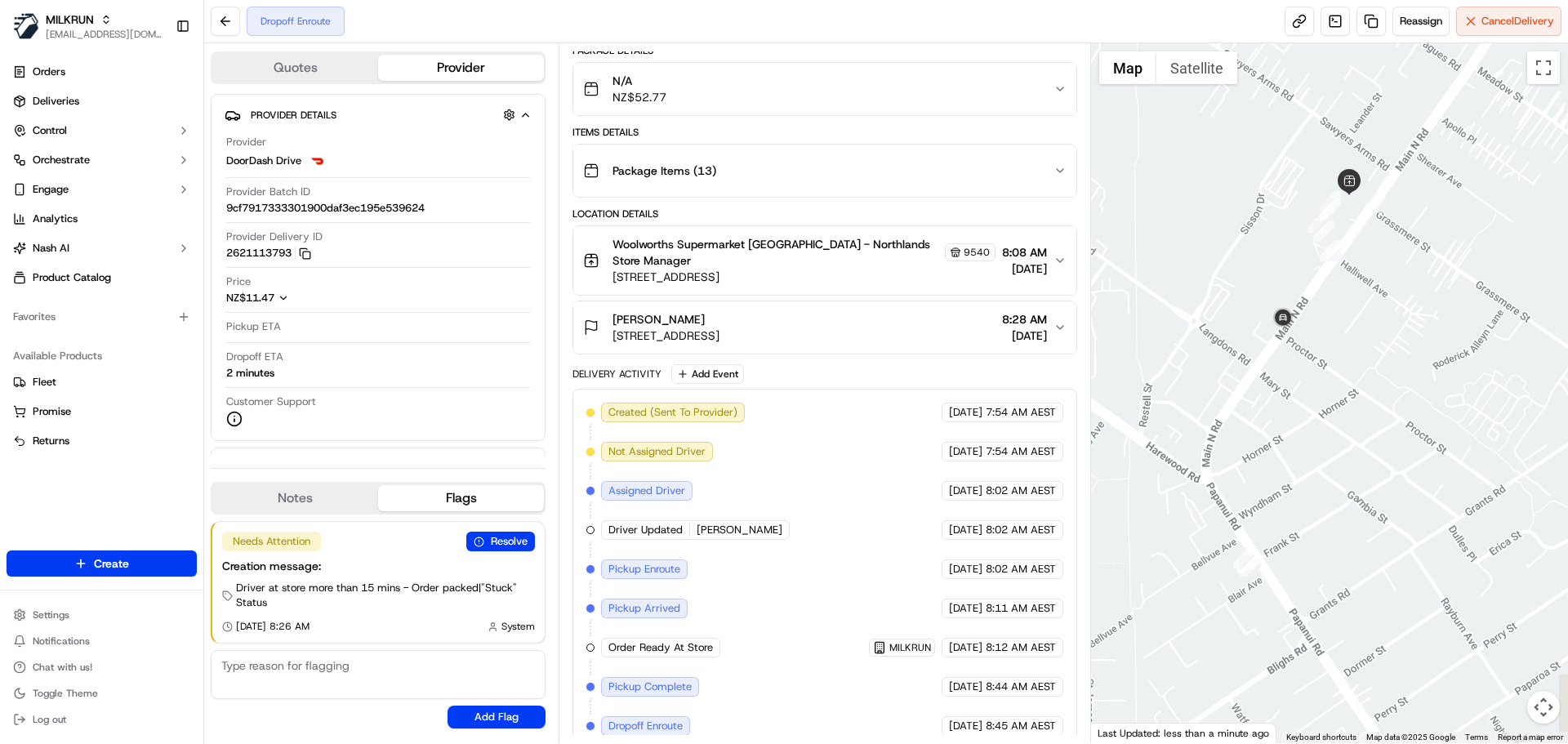
drag, startPoint x: 1285, startPoint y: 551, endPoint x: 1283, endPoint y: 369, distance: 182.0
click at [1283, 369] on div at bounding box center [1330, 393] width 478 height 700
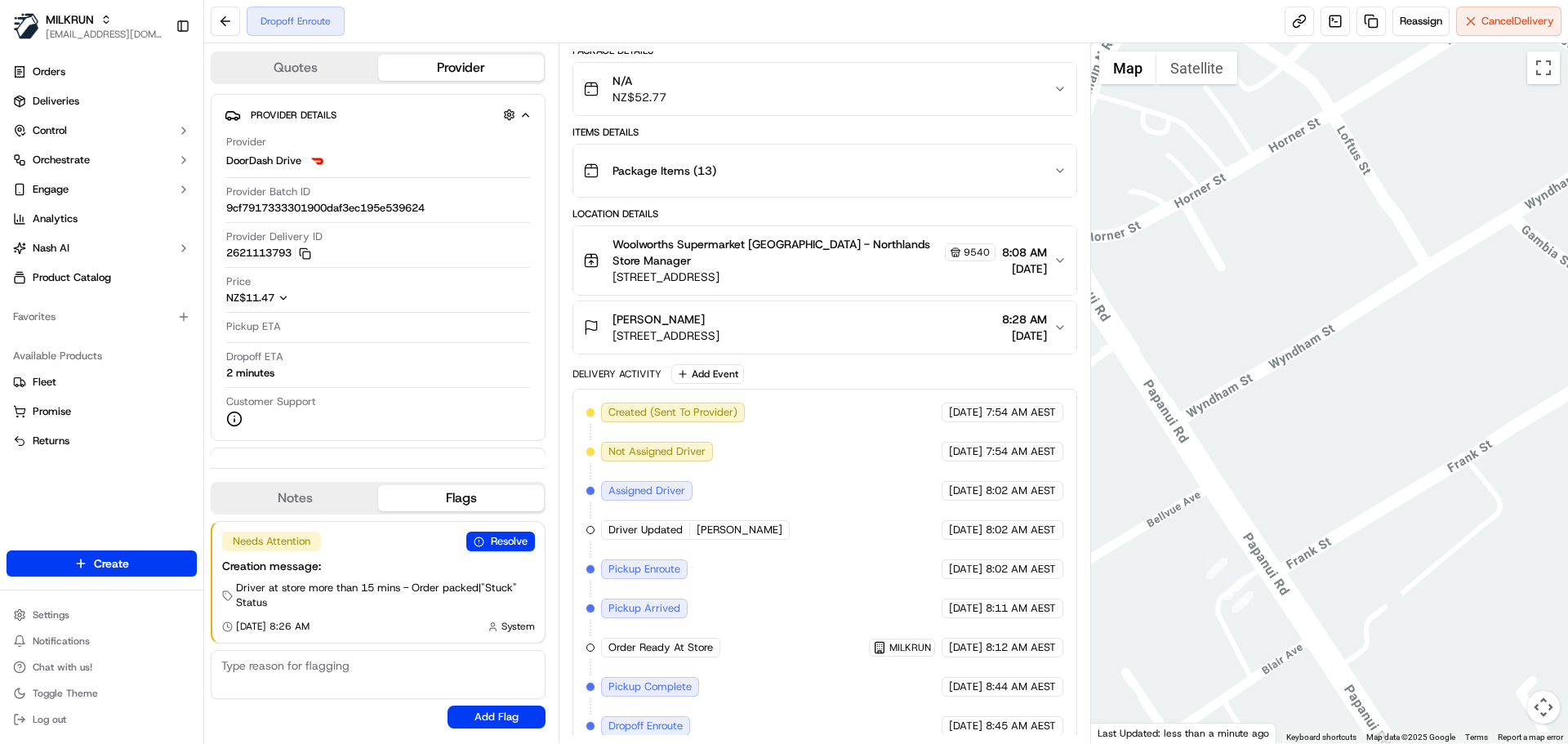
drag, startPoint x: 1429, startPoint y: 203, endPoint x: 1333, endPoint y: 420, distance: 237.3
click at [1336, 414] on div at bounding box center [1330, 393] width 478 height 700
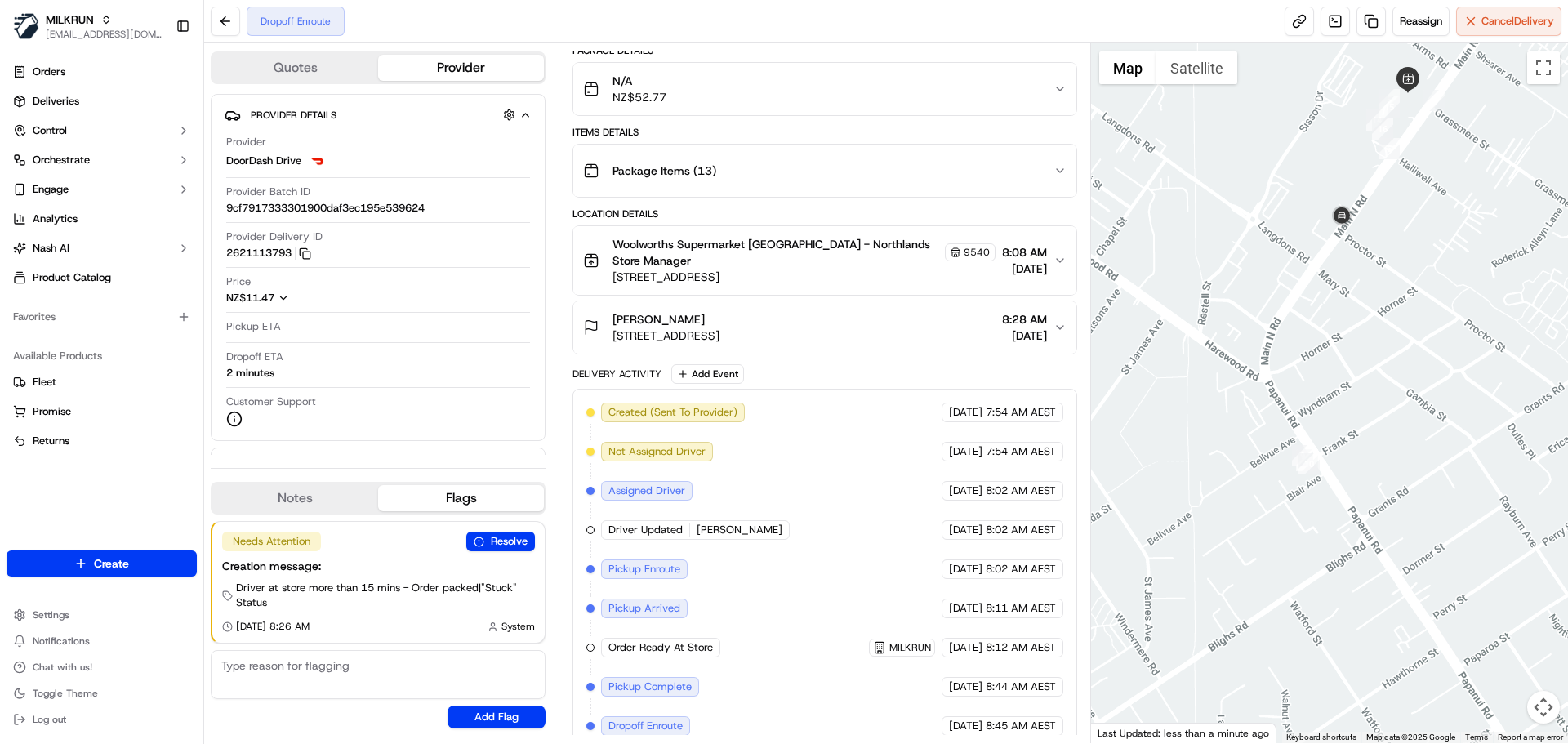
drag, startPoint x: 1393, startPoint y: 214, endPoint x: 1369, endPoint y: 273, distance: 63.7
click at [1365, 293] on div at bounding box center [1330, 393] width 478 height 700
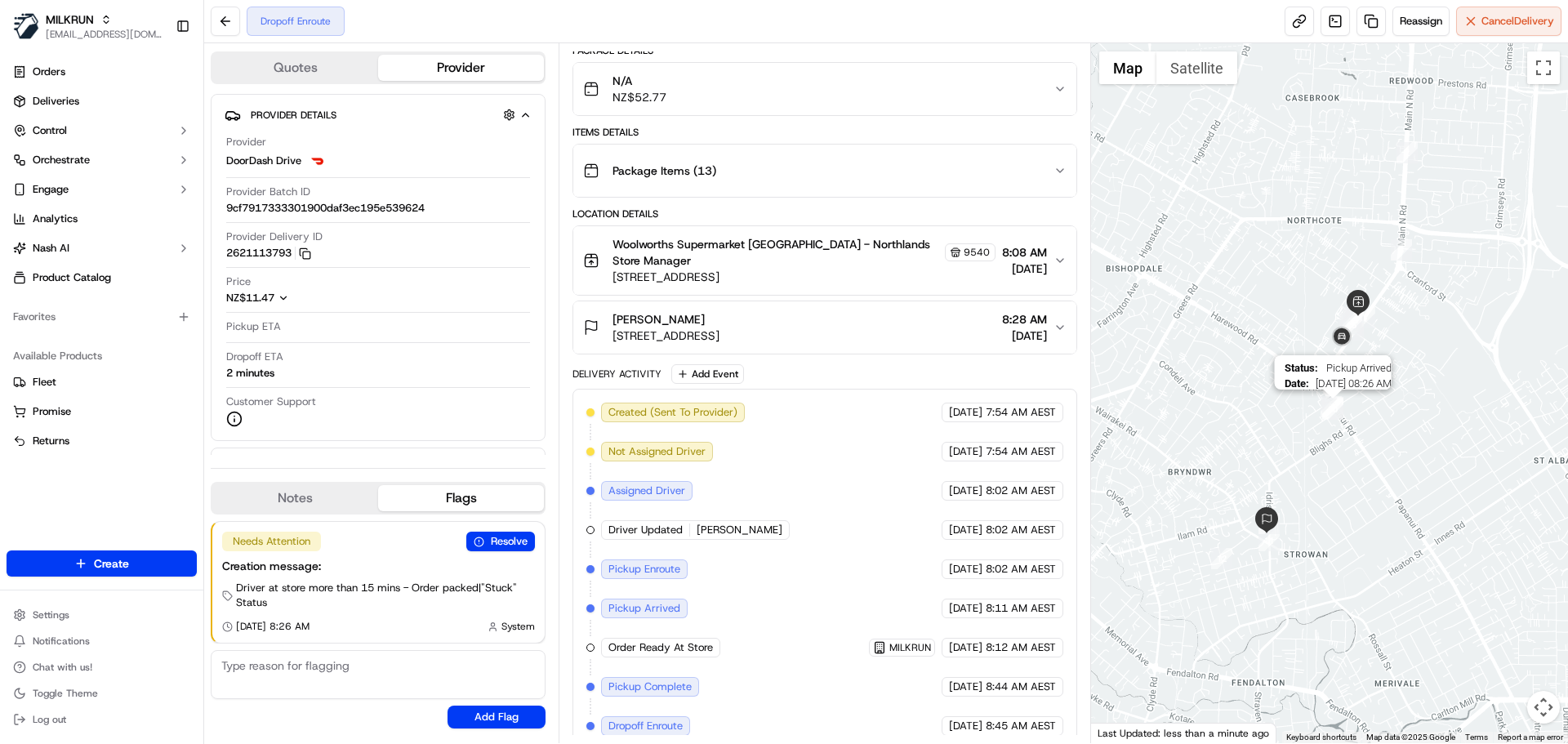
drag, startPoint x: 1238, startPoint y: 416, endPoint x: 1325, endPoint y: 408, distance: 87.4
click at [1325, 408] on img "10" at bounding box center [1332, 409] width 22 height 22
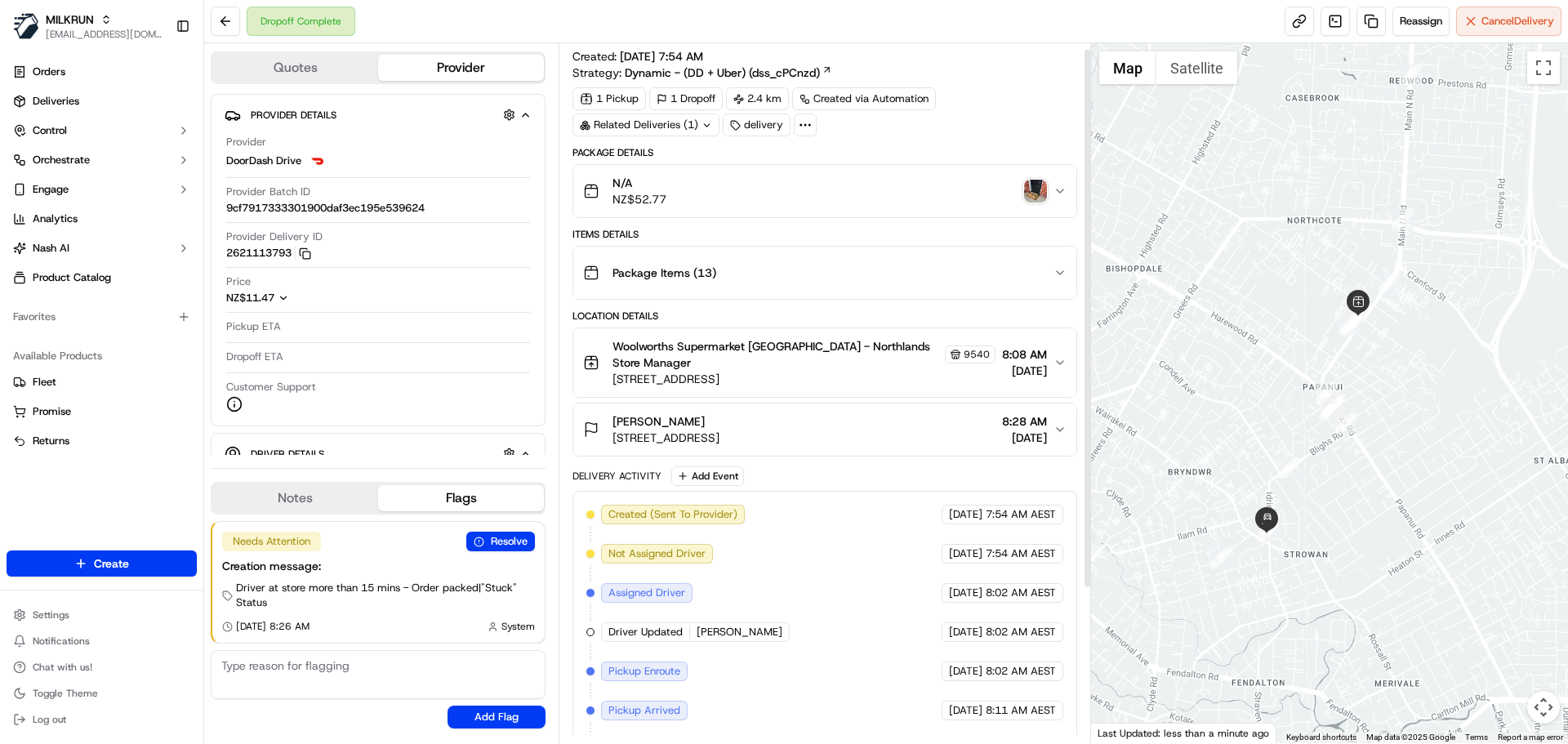
scroll to position [0, 0]
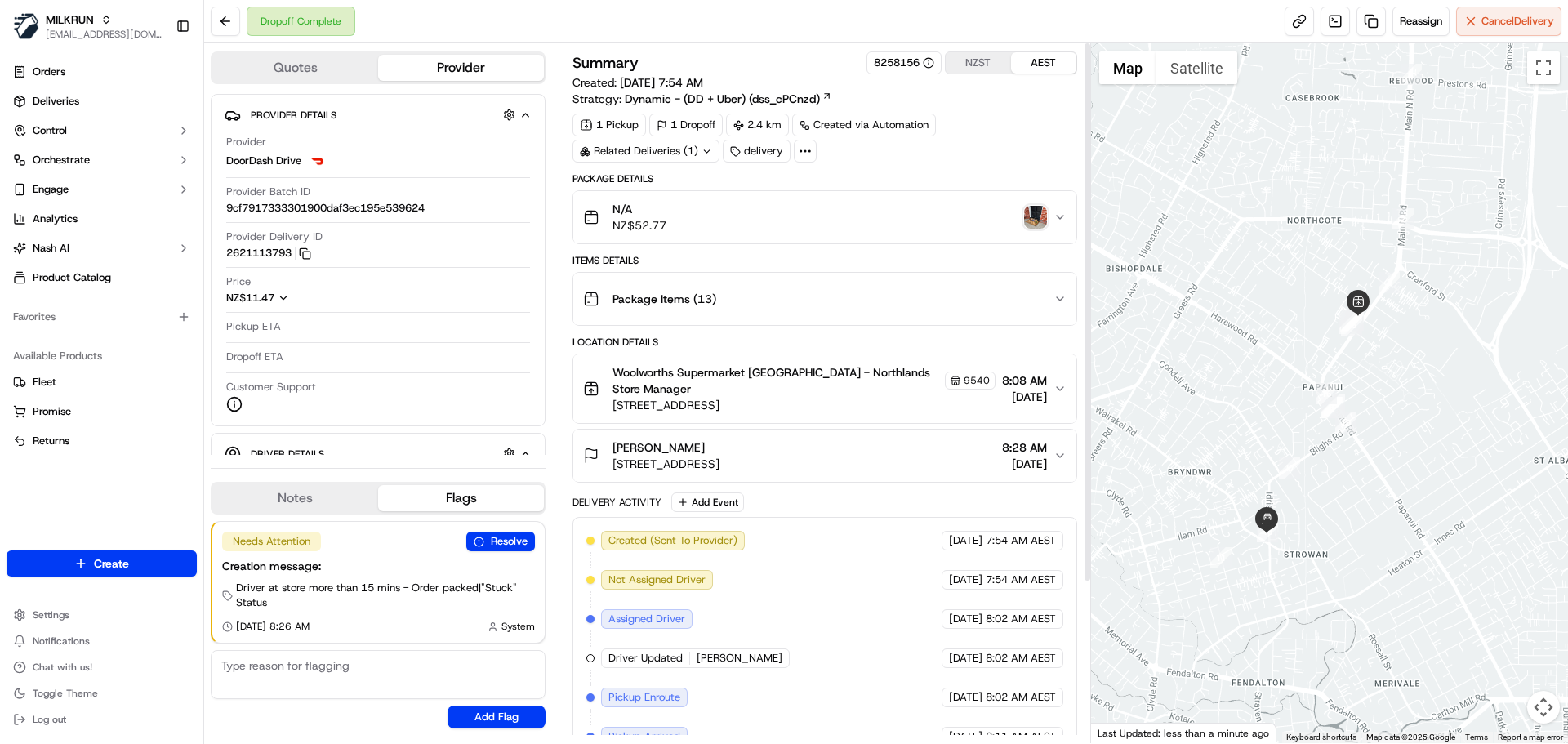
click at [1025, 218] on img "button" at bounding box center [1035, 217] width 23 height 23
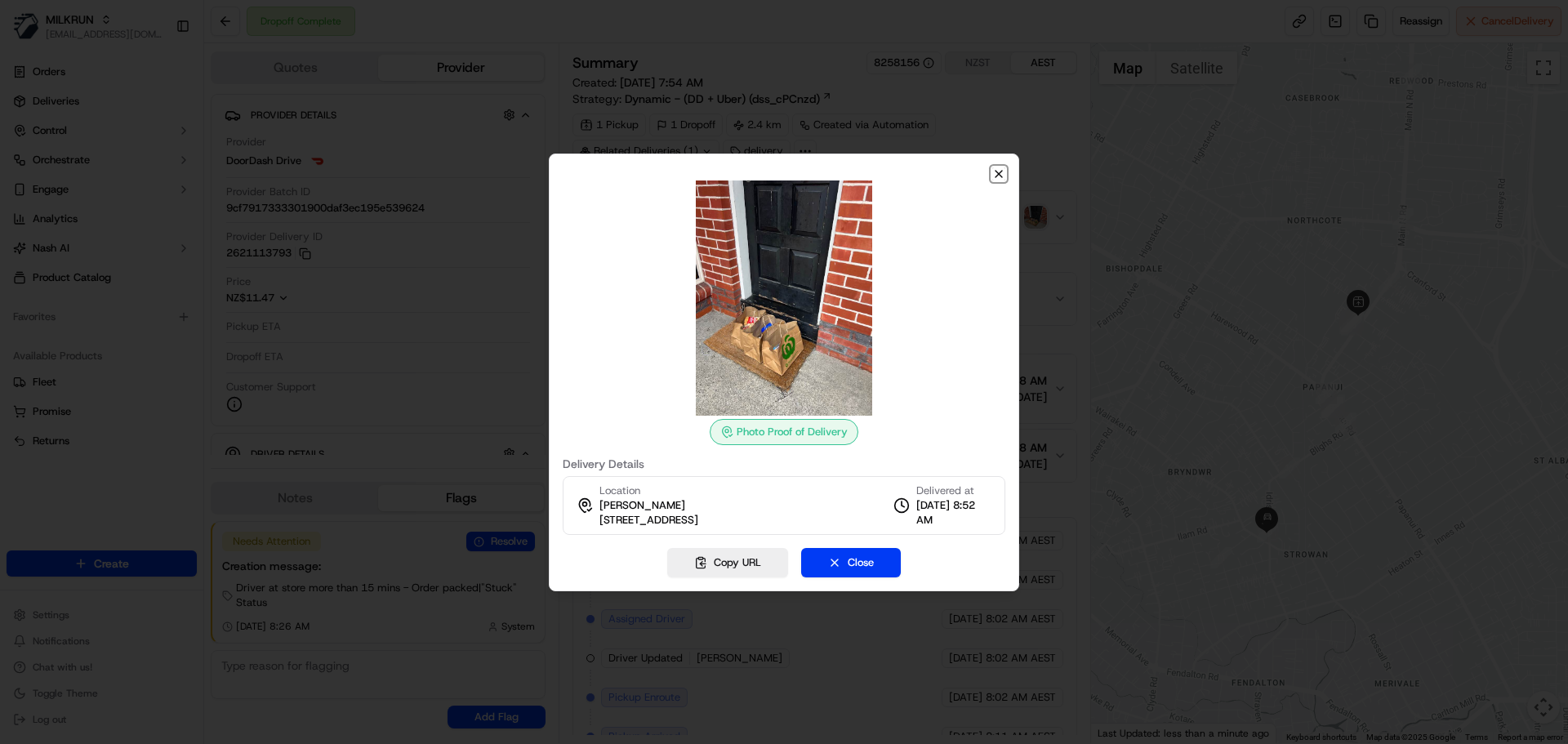
click at [995, 174] on icon "button" at bounding box center [998, 174] width 13 height 13
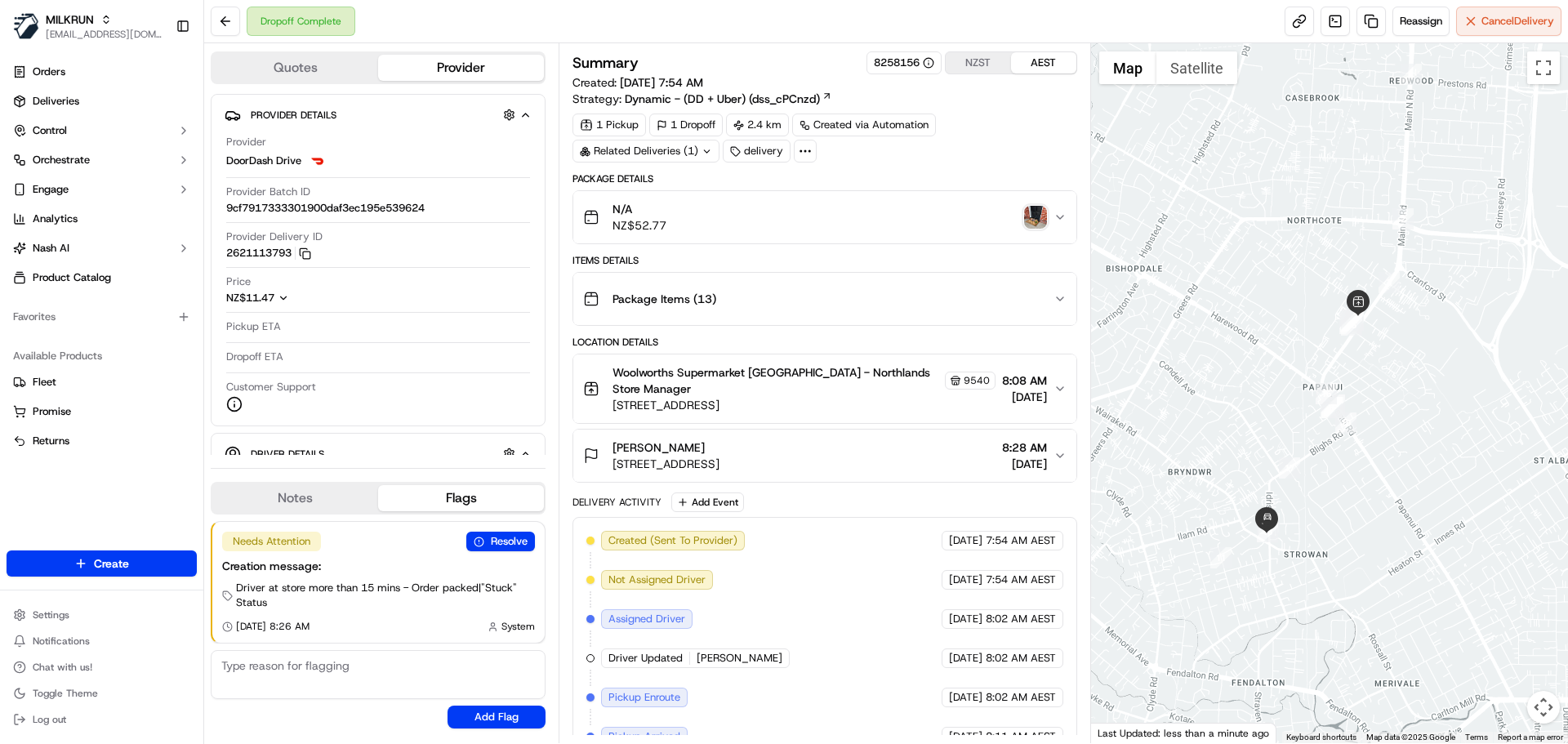
click at [1035, 219] on img "button" at bounding box center [1035, 217] width 23 height 23
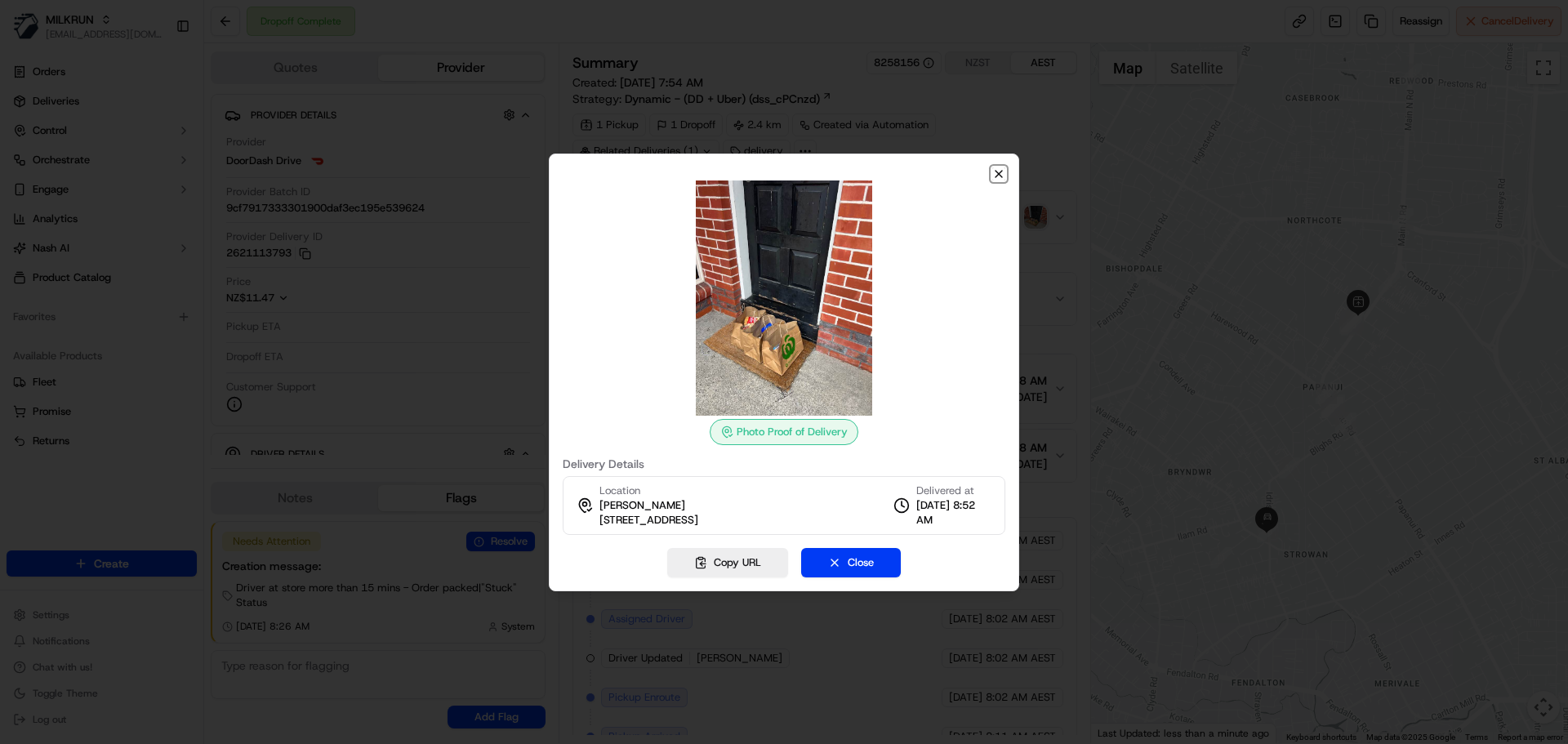
click at [1001, 175] on icon "button" at bounding box center [998, 174] width 13 height 13
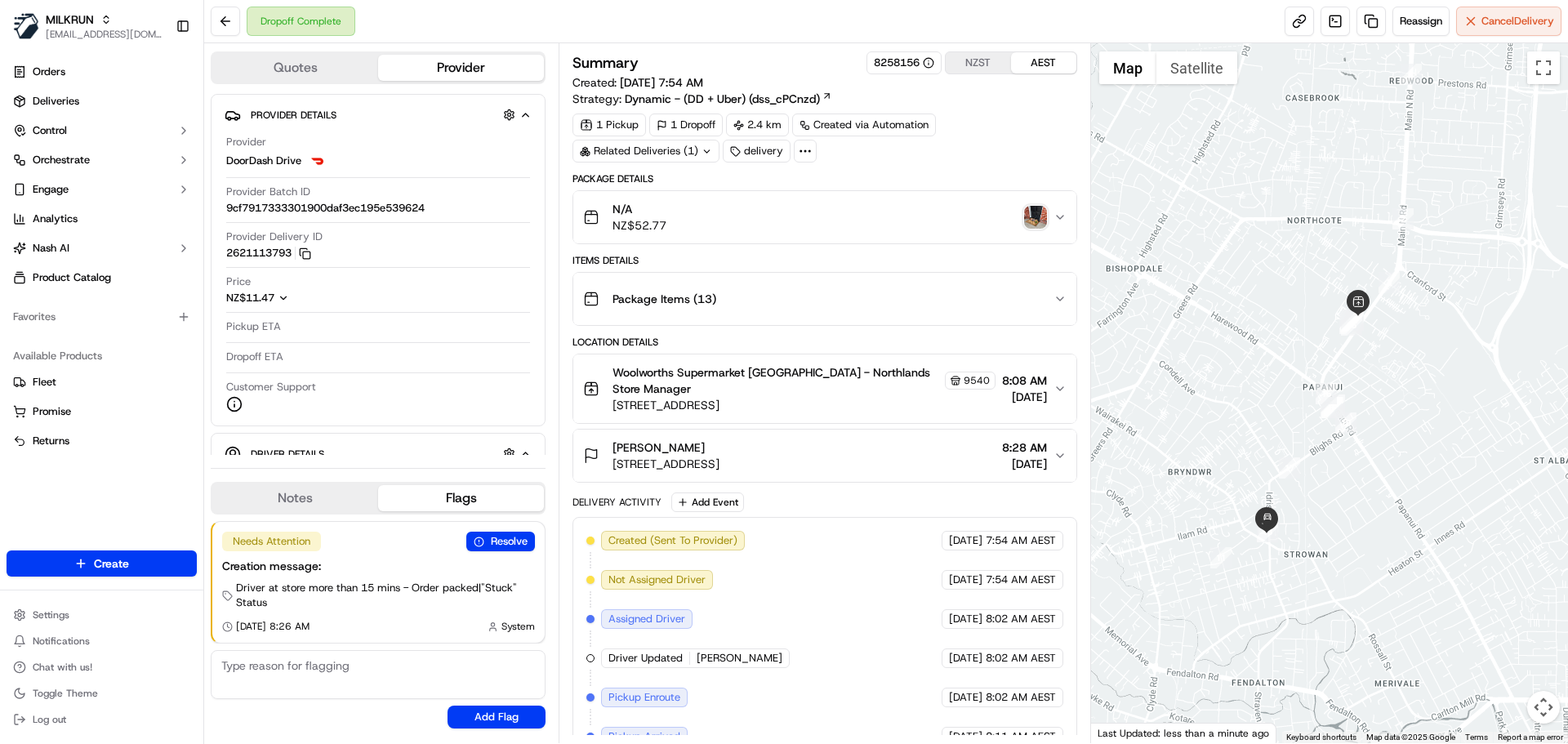
click at [826, 230] on div "N/A NZ$52.77" at bounding box center [817, 217] width 469 height 33
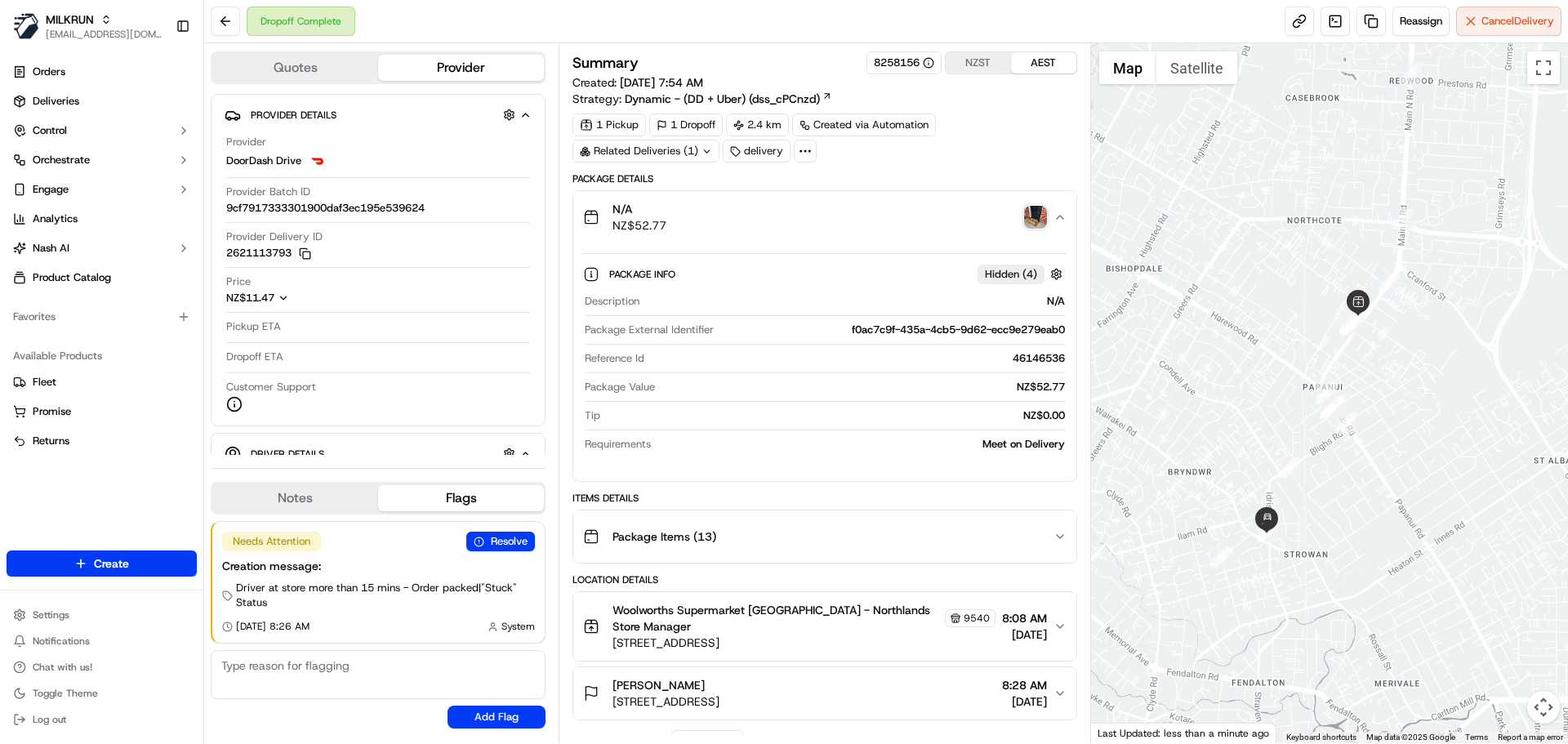
click at [826, 230] on div "N/A NZ$52.77" at bounding box center [817, 217] width 469 height 33
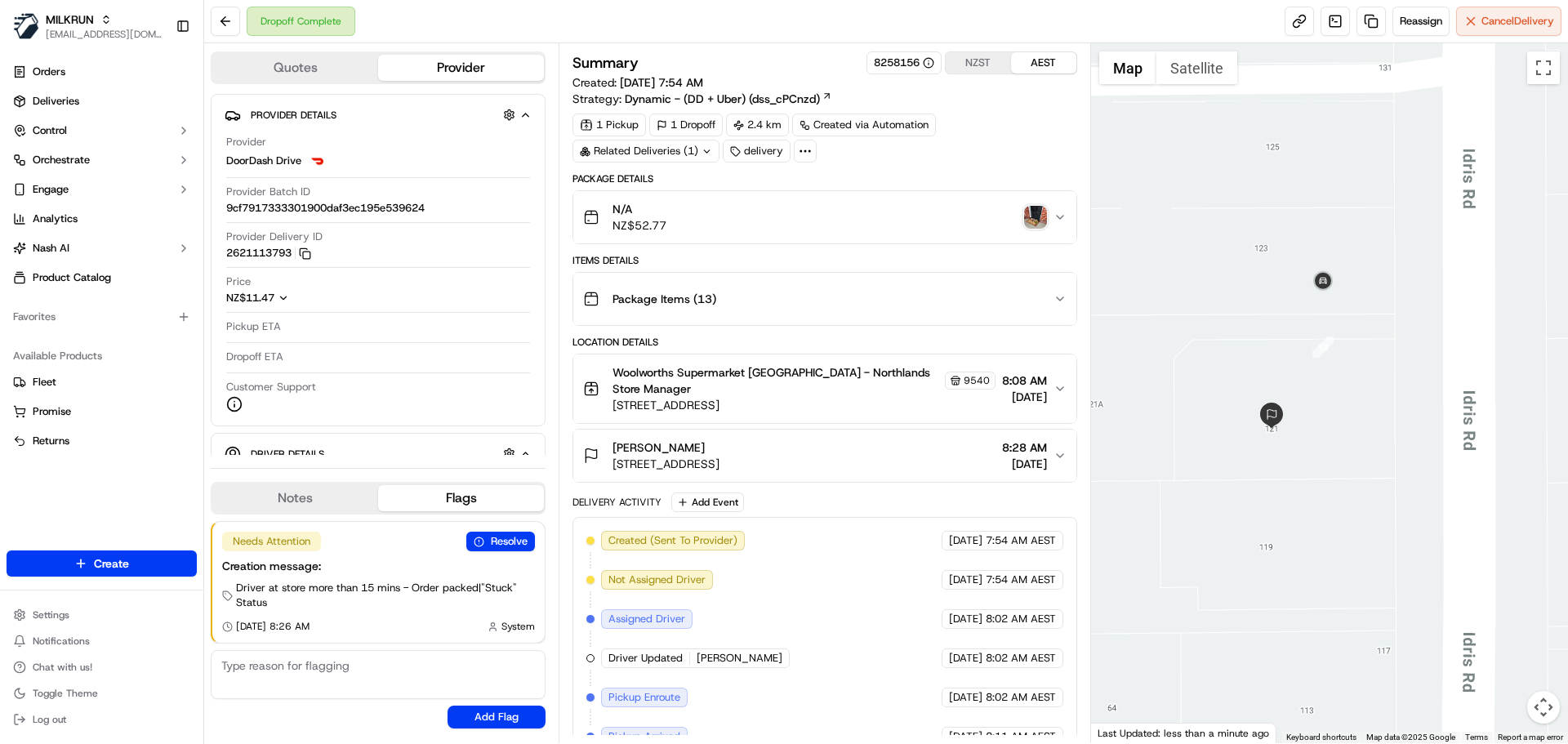
drag, startPoint x: 1224, startPoint y: 500, endPoint x: 1279, endPoint y: 439, distance: 82.1
click at [1279, 439] on div at bounding box center [1330, 393] width 478 height 700
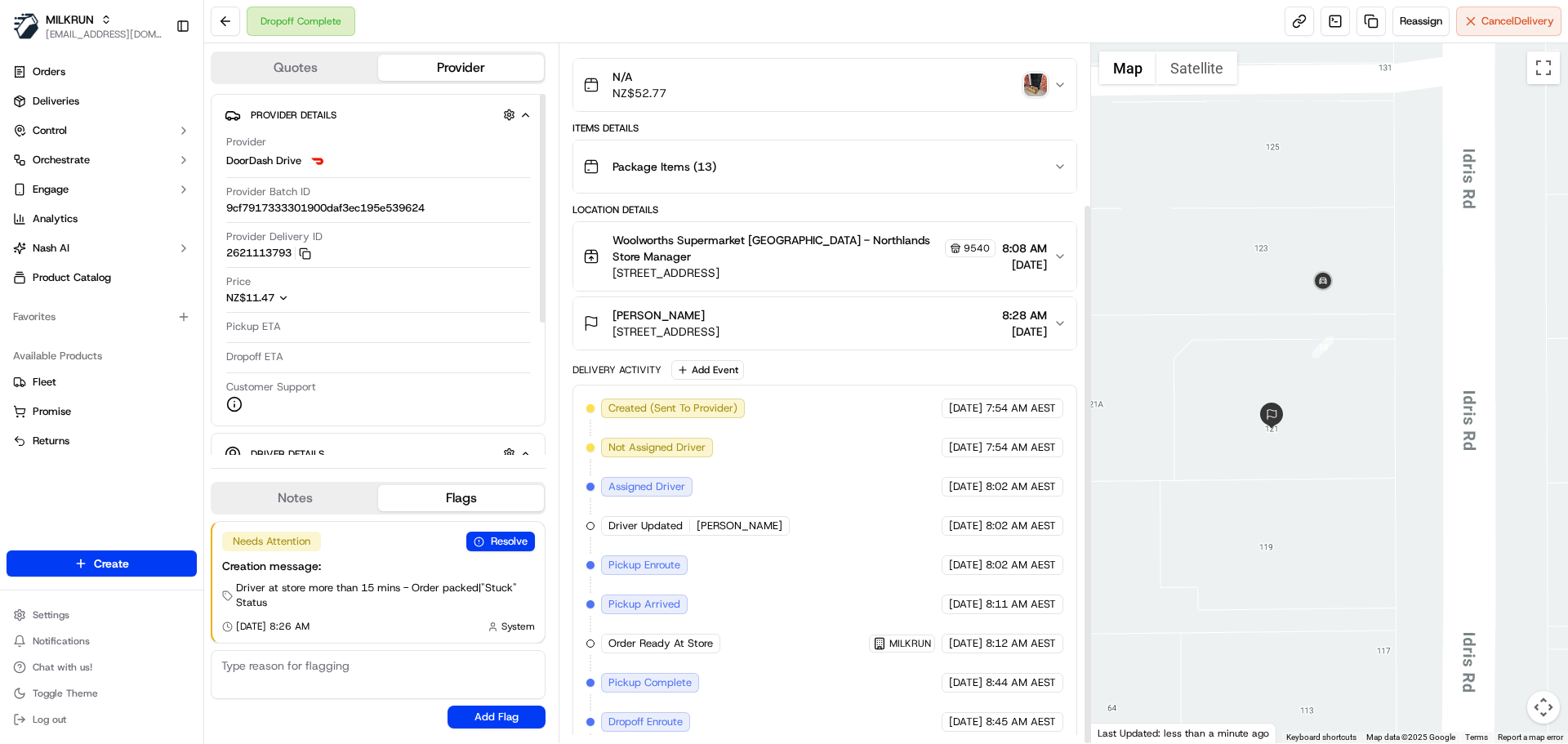
scroll to position [206, 0]
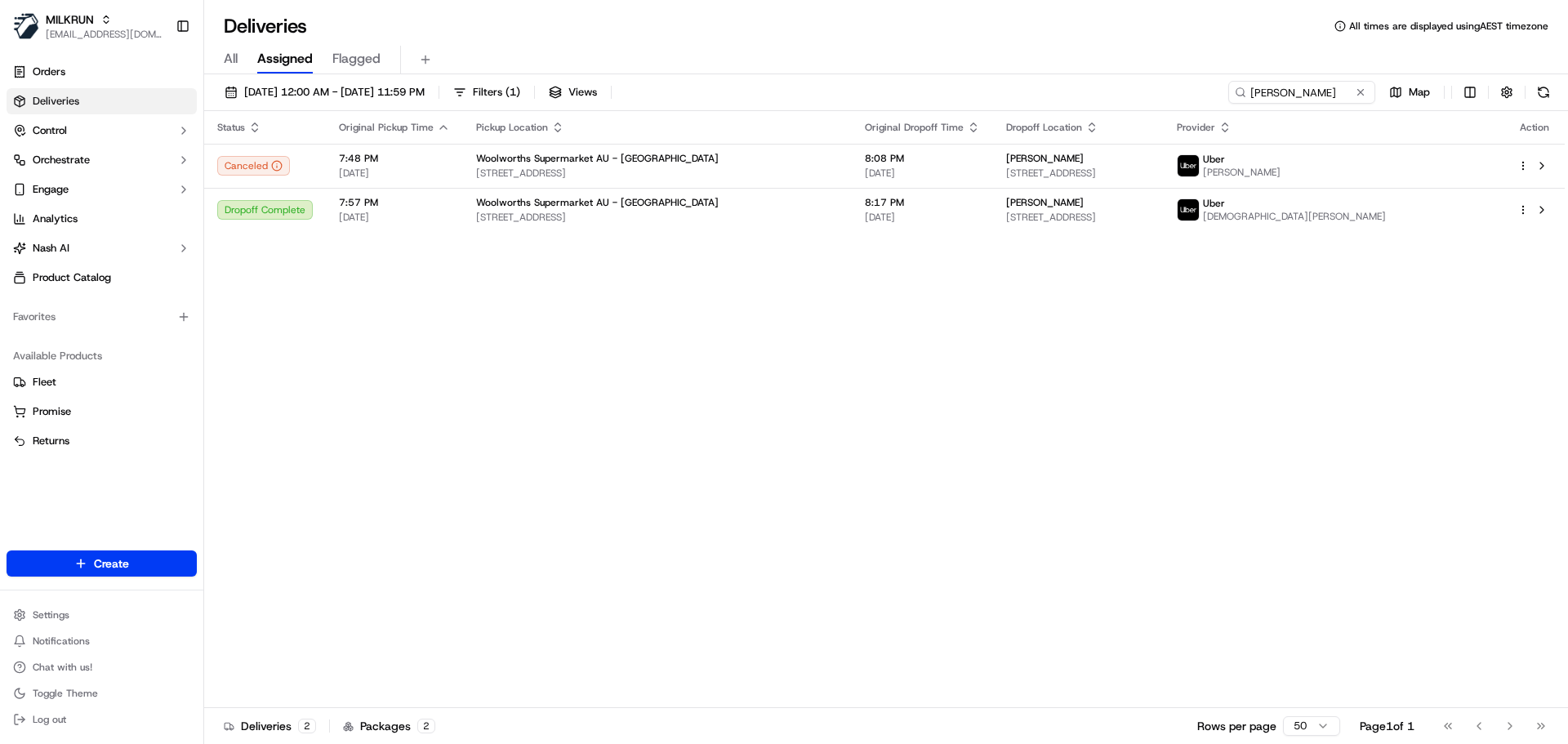
click at [222, 63] on div "All Assigned Flagged" at bounding box center [886, 60] width 1363 height 28
click at [116, 113] on link "Deliveries" at bounding box center [101, 101] width 190 height 26
click at [125, 72] on link "Orders" at bounding box center [101, 72] width 190 height 26
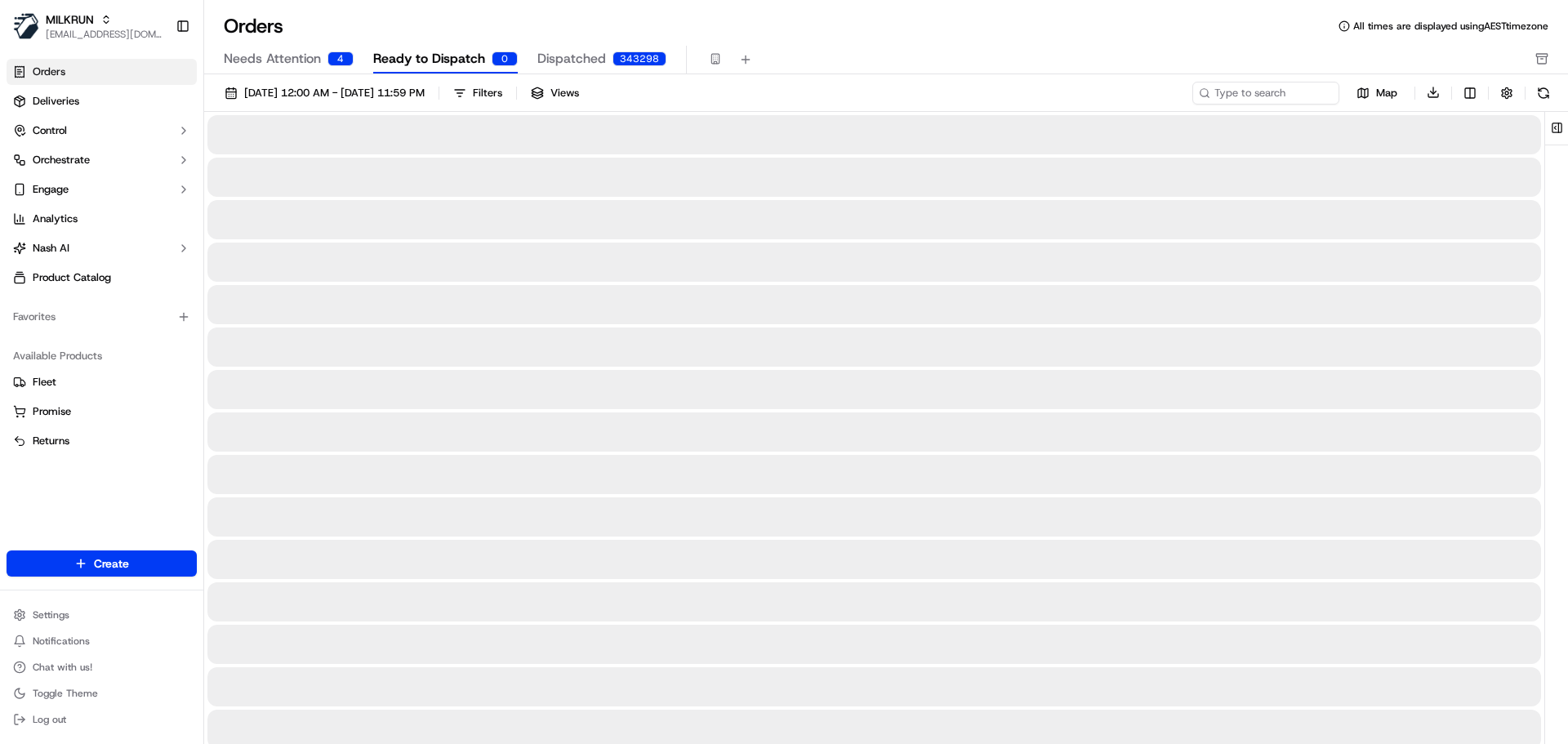
click at [321, 58] on button "Needs Attention 4" at bounding box center [288, 60] width 129 height 28
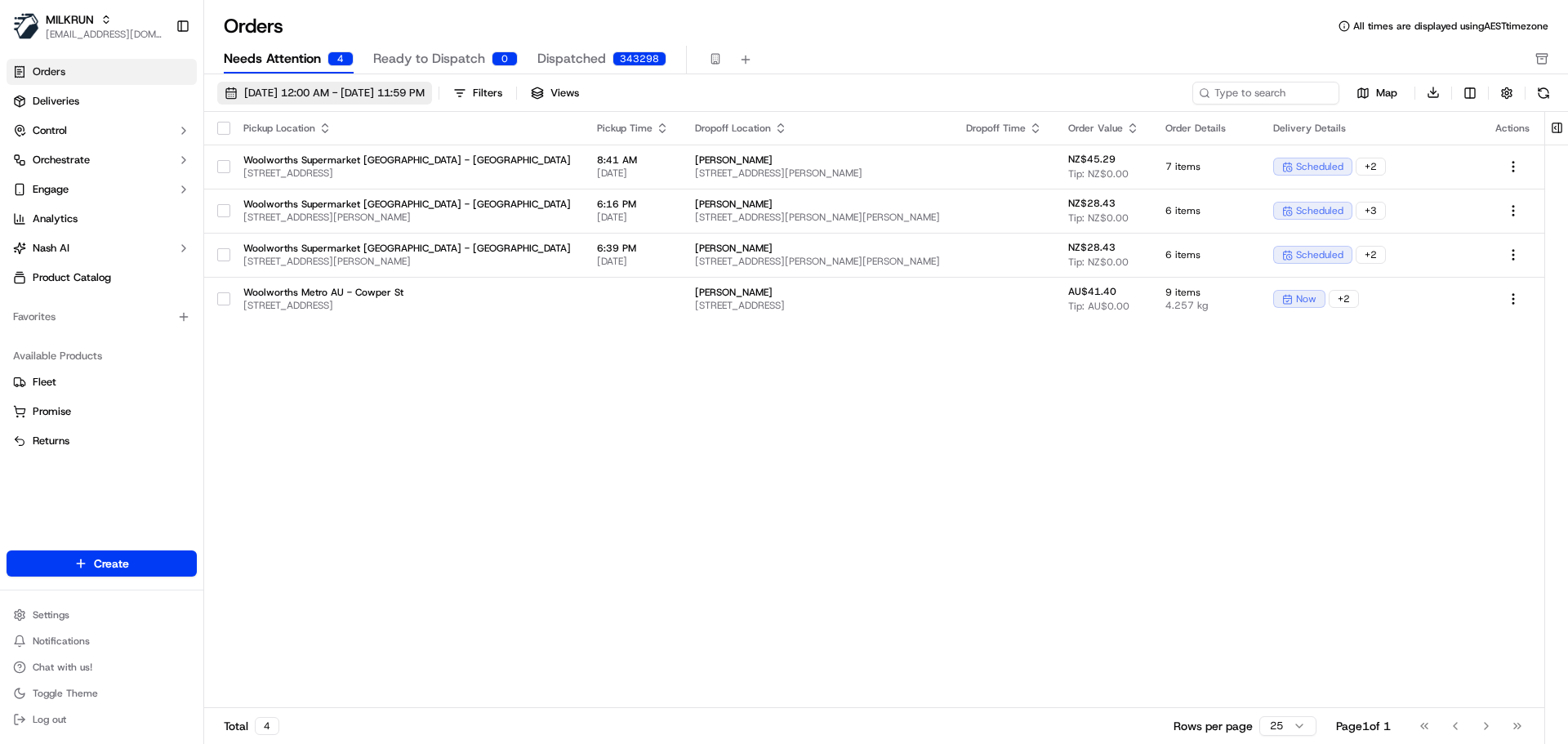
click at [393, 91] on span "01/09/2025 12:00 AM - 30/09/2025 11:59 PM" at bounding box center [334, 93] width 180 height 15
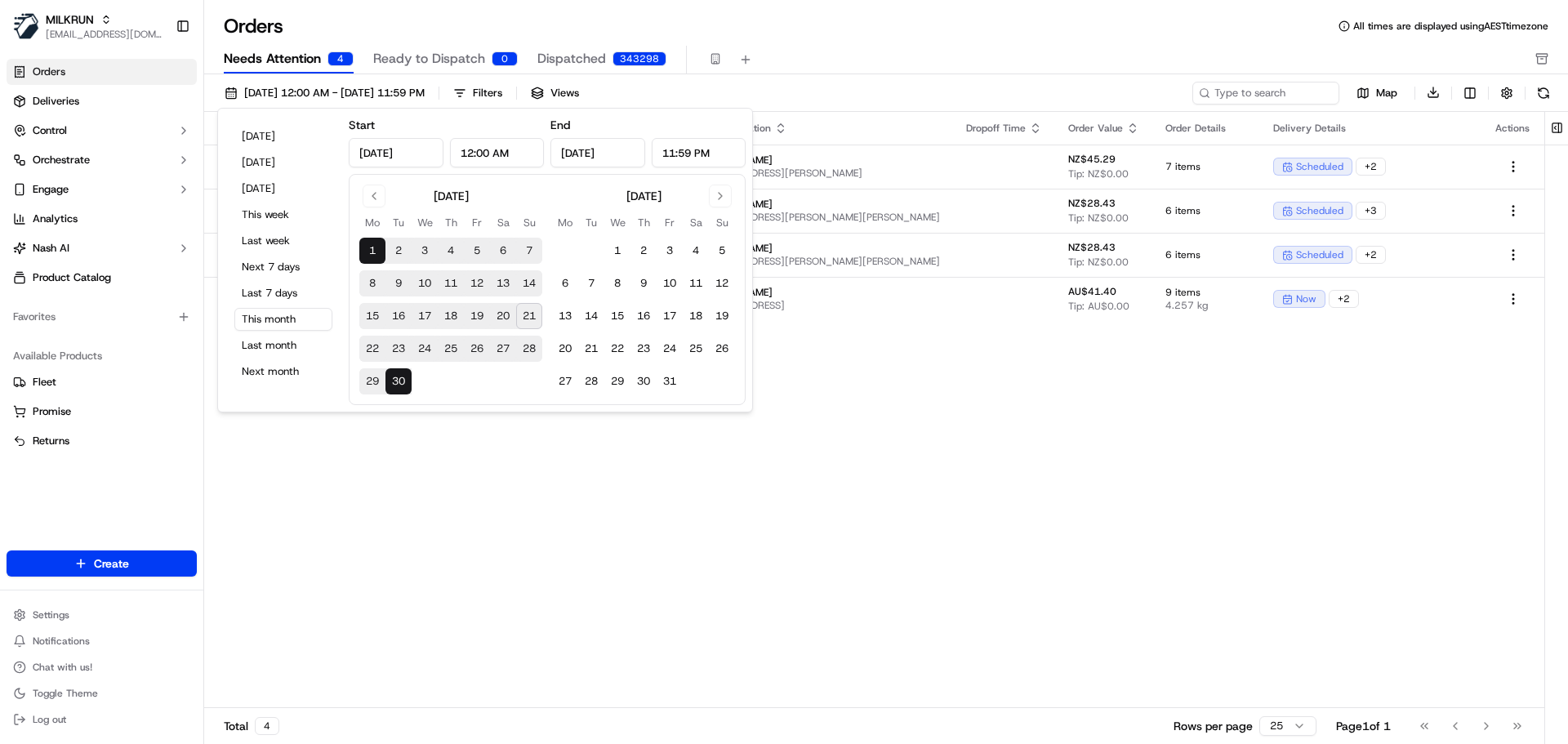
click at [533, 311] on button "21" at bounding box center [529, 316] width 26 height 26
type input "Sep 21, 2025"
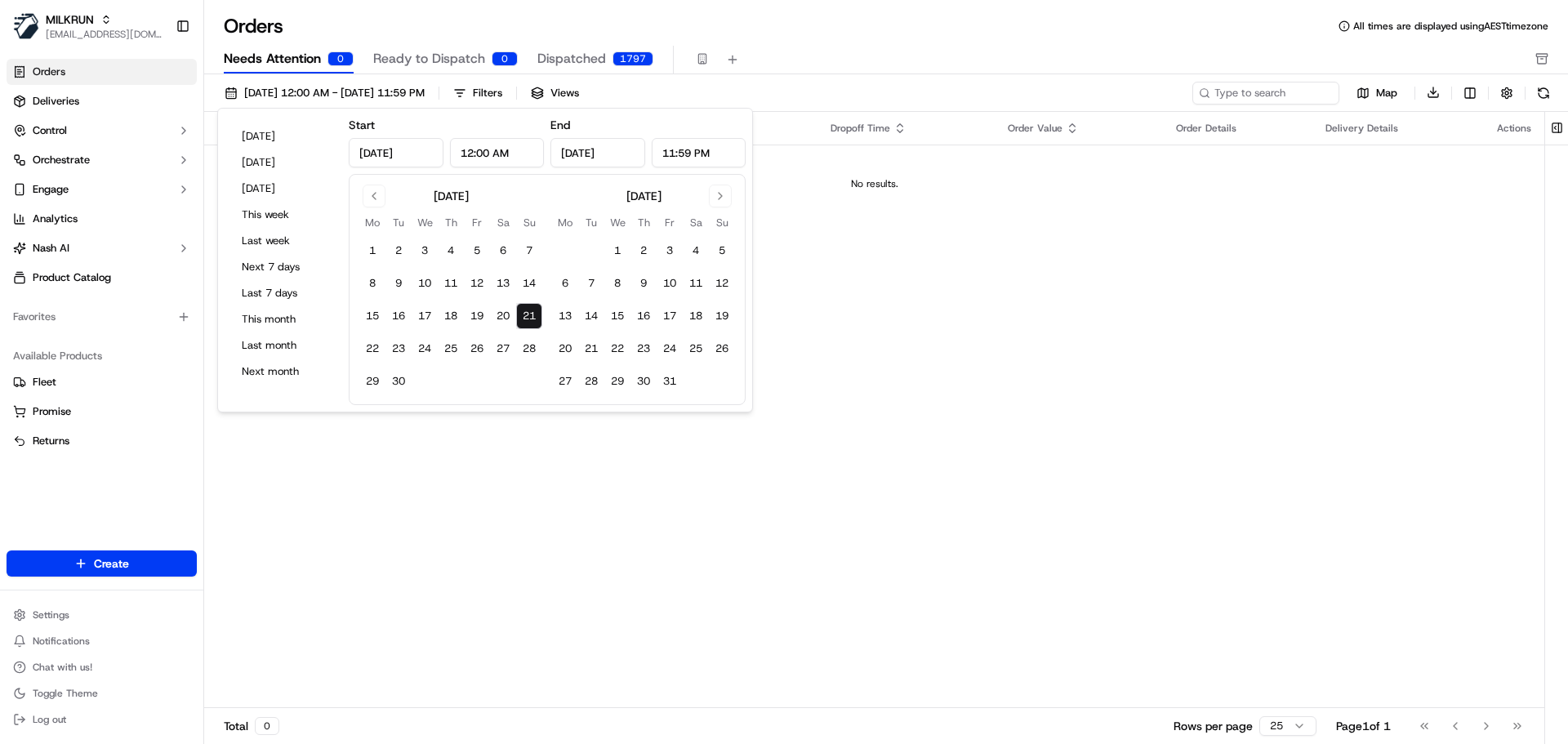
click at [872, 17] on div "Orders All times are displayed using AEST timezone" at bounding box center [886, 26] width 1363 height 26
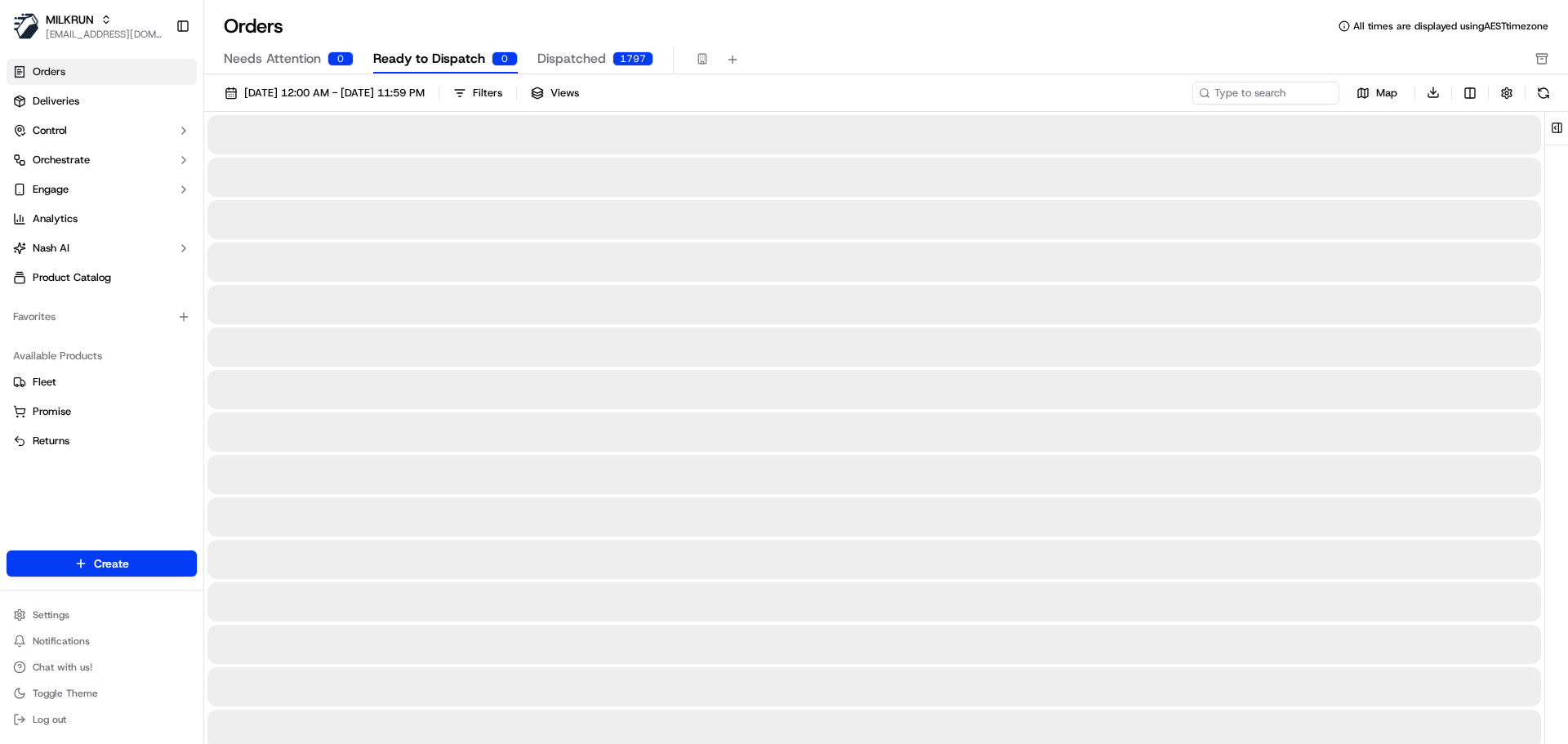
click at [418, 58] on span "Ready to Dispatch" at bounding box center [429, 58] width 112 height 20
click at [579, 53] on span "Dispatched" at bounding box center [571, 58] width 69 height 20
click at [1225, 98] on input at bounding box center [1241, 93] width 196 height 23
paste input "Arlene Pretorius"
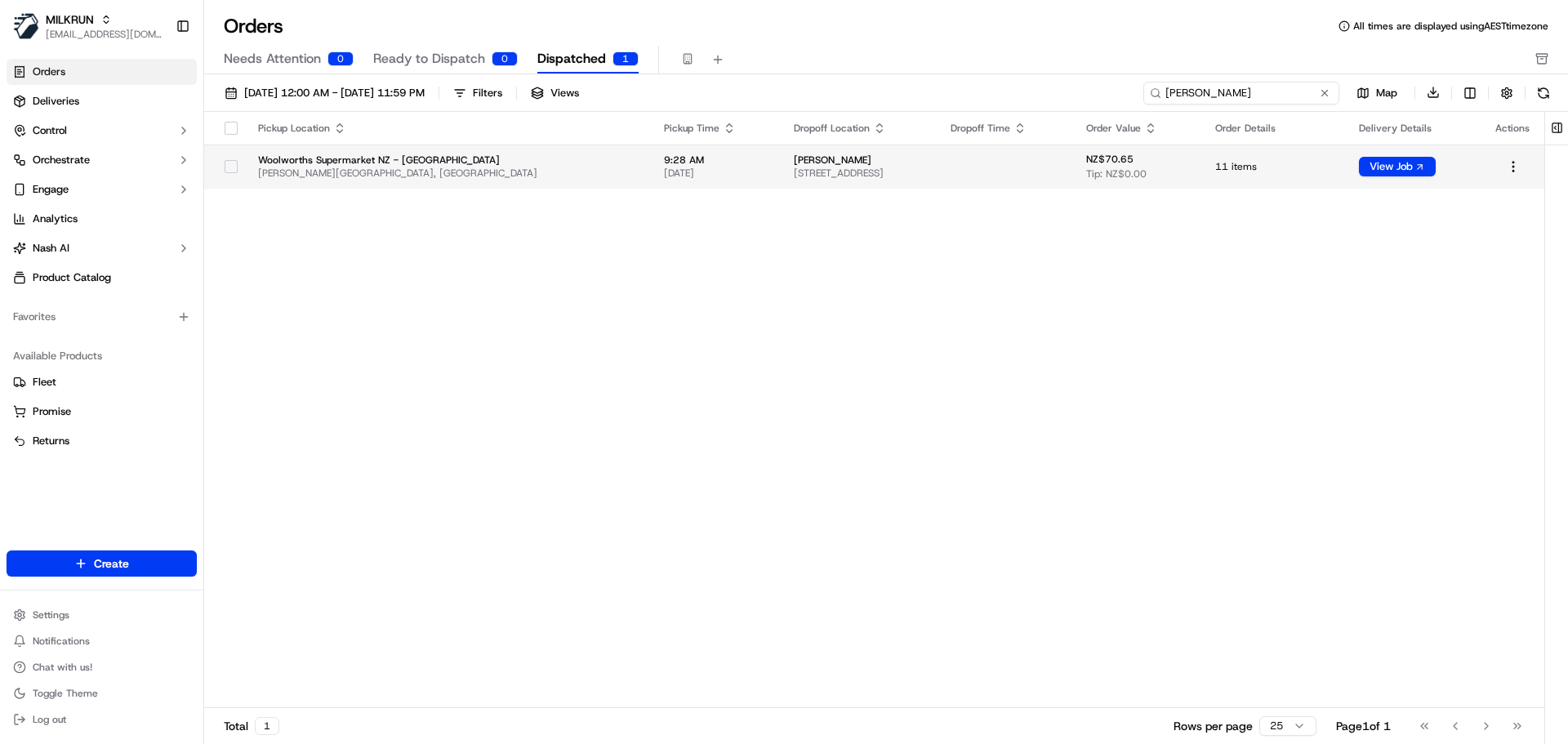
type input "Arlene Pretorius"
click at [1106, 145] on td "NZ$70.65 Tip: NZ$0.00" at bounding box center [1137, 166] width 129 height 44
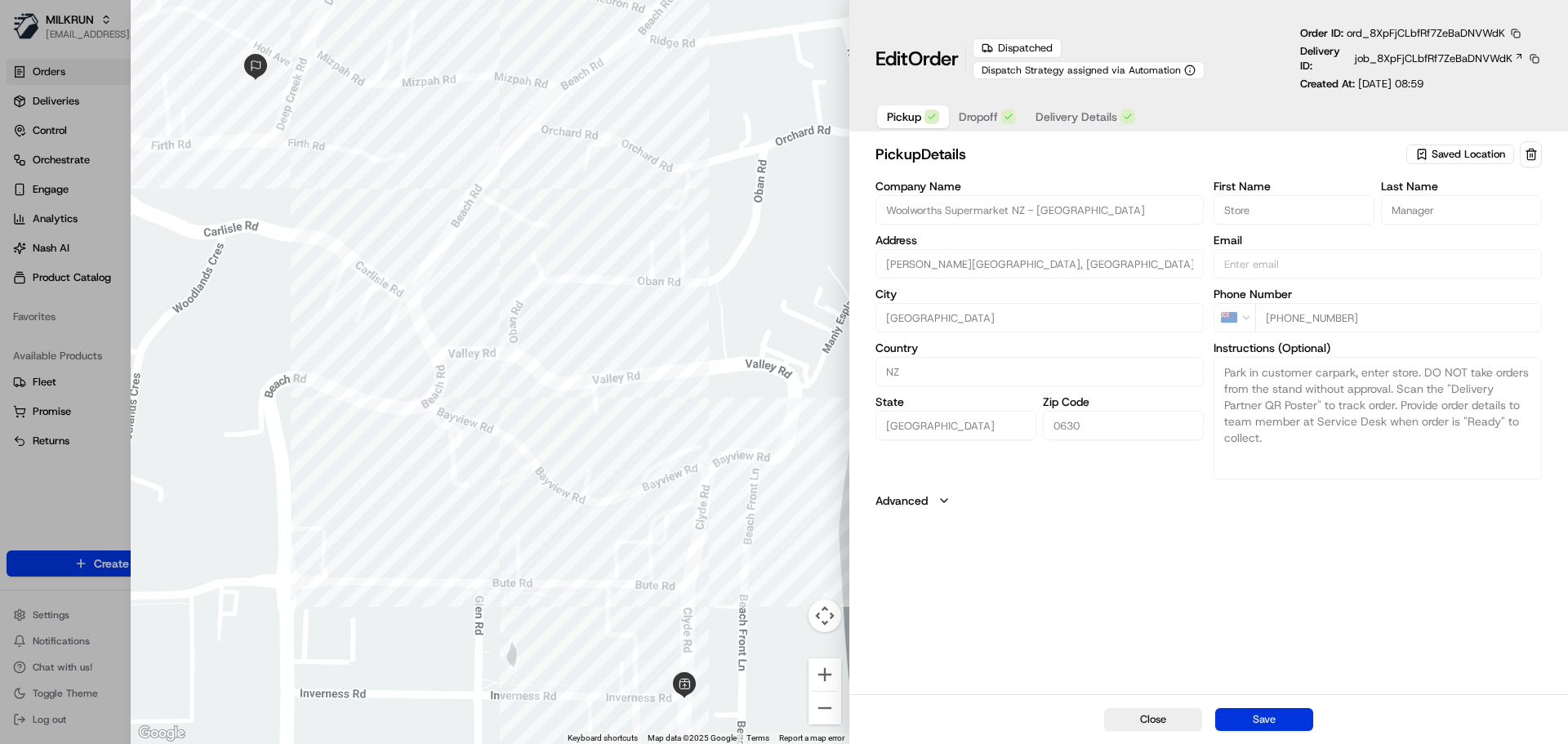
click at [1272, 726] on div "Close Save" at bounding box center [1209, 719] width 719 height 50
click at [1257, 715] on button "Save" at bounding box center [1264, 720] width 98 height 23
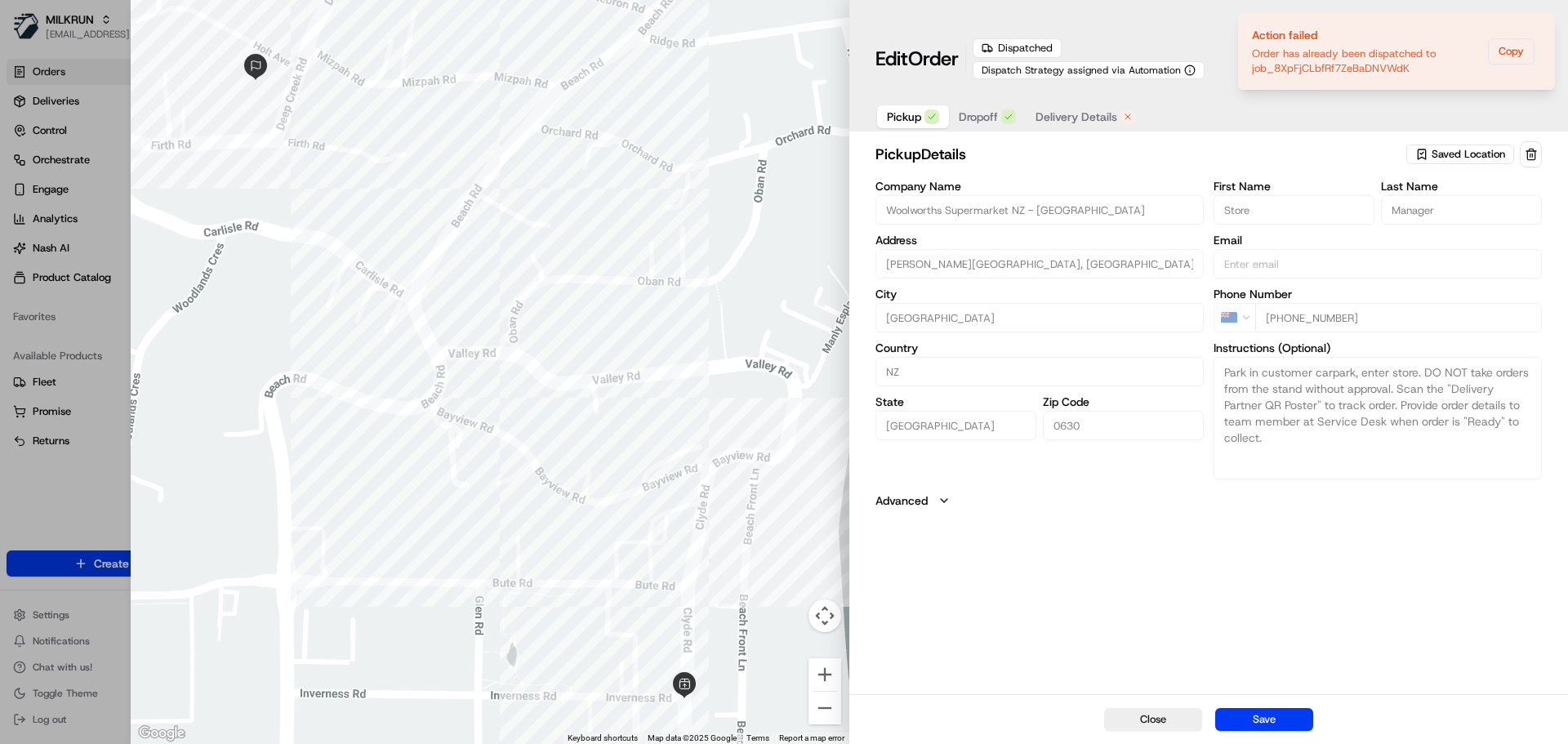
click at [99, 186] on div at bounding box center [784, 372] width 1568 height 744
type input "+1"
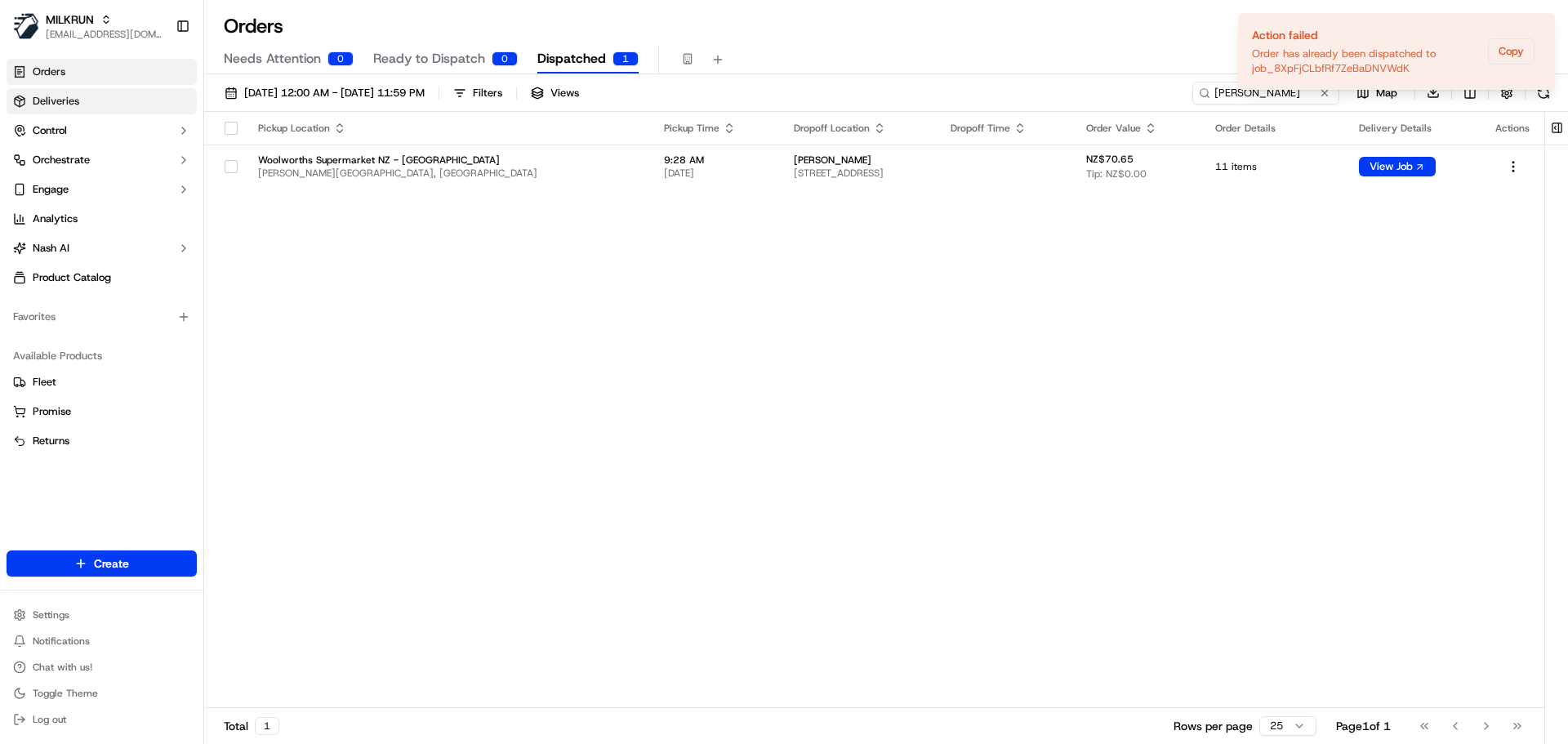
click at [98, 109] on link "Deliveries" at bounding box center [101, 101] width 190 height 26
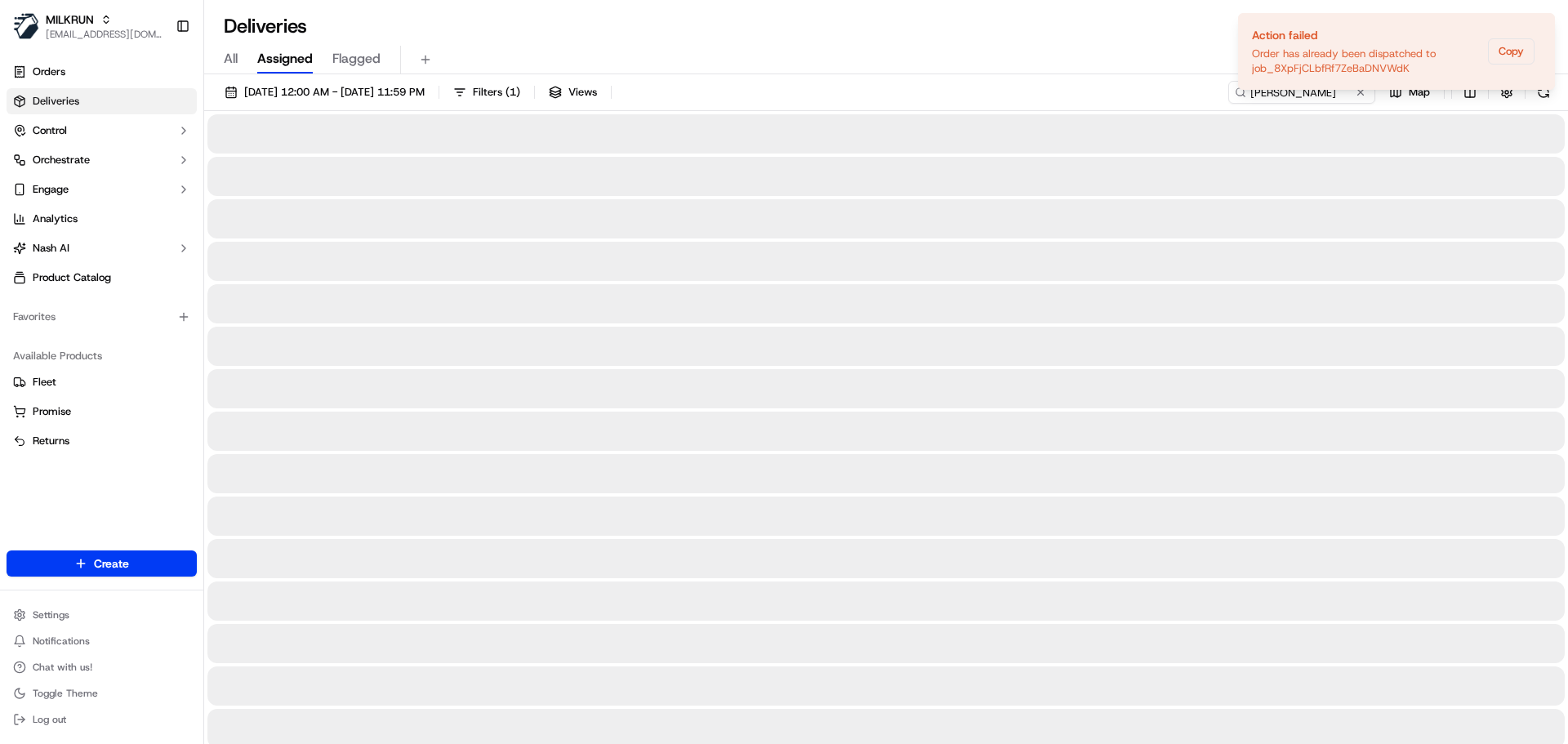
click at [934, 43] on div "All Assigned Flagged" at bounding box center [886, 56] width 1363 height 35
click at [370, 85] on span "20/09/2025 12:00 AM - 21/09/2025 11:59 PM" at bounding box center [334, 93] width 180 height 15
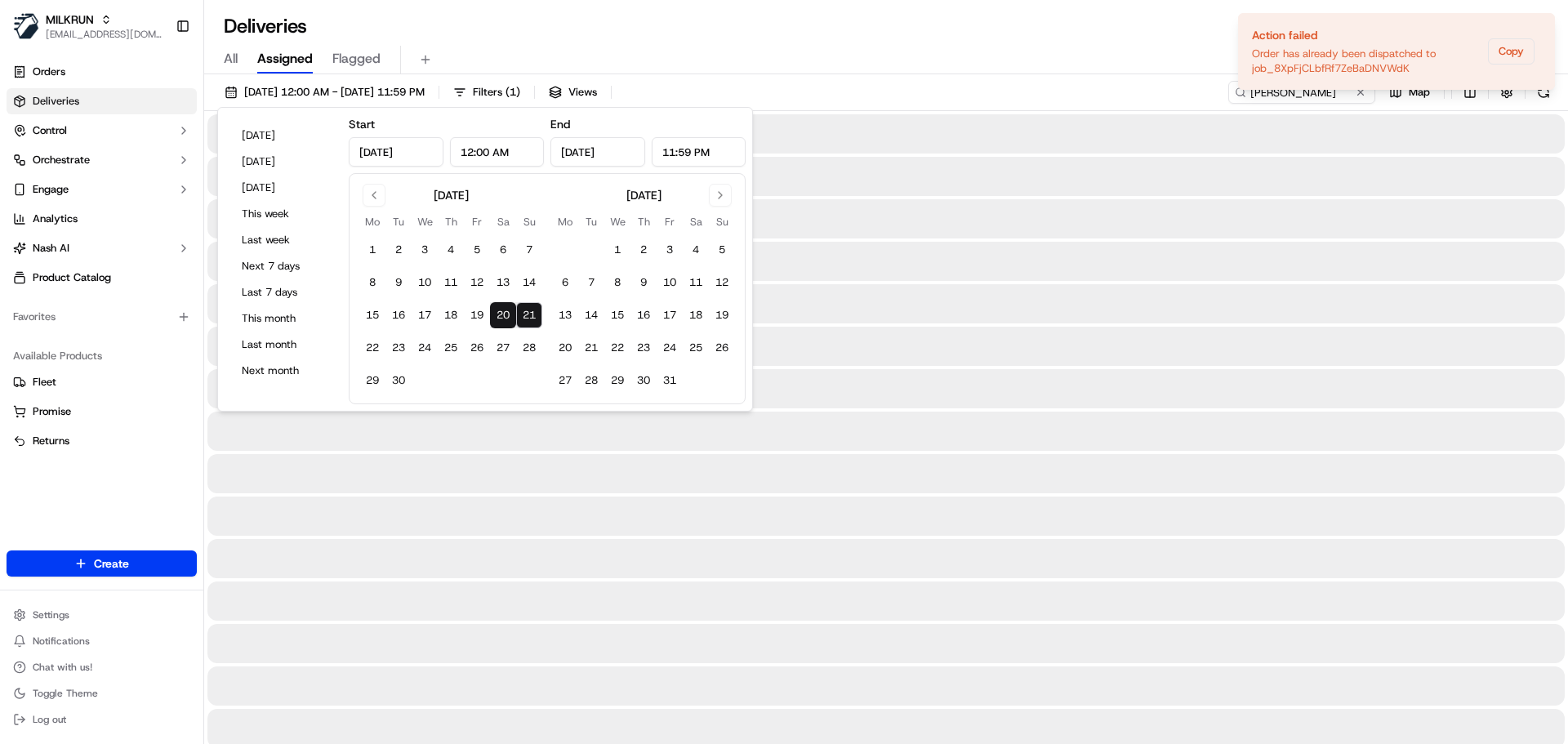
click at [535, 306] on button "21" at bounding box center [529, 315] width 26 height 26
type input "Sep 21, 2025"
click at [1059, 25] on div "Deliveries All times are displayed using AEST timezone" at bounding box center [886, 26] width 1363 height 26
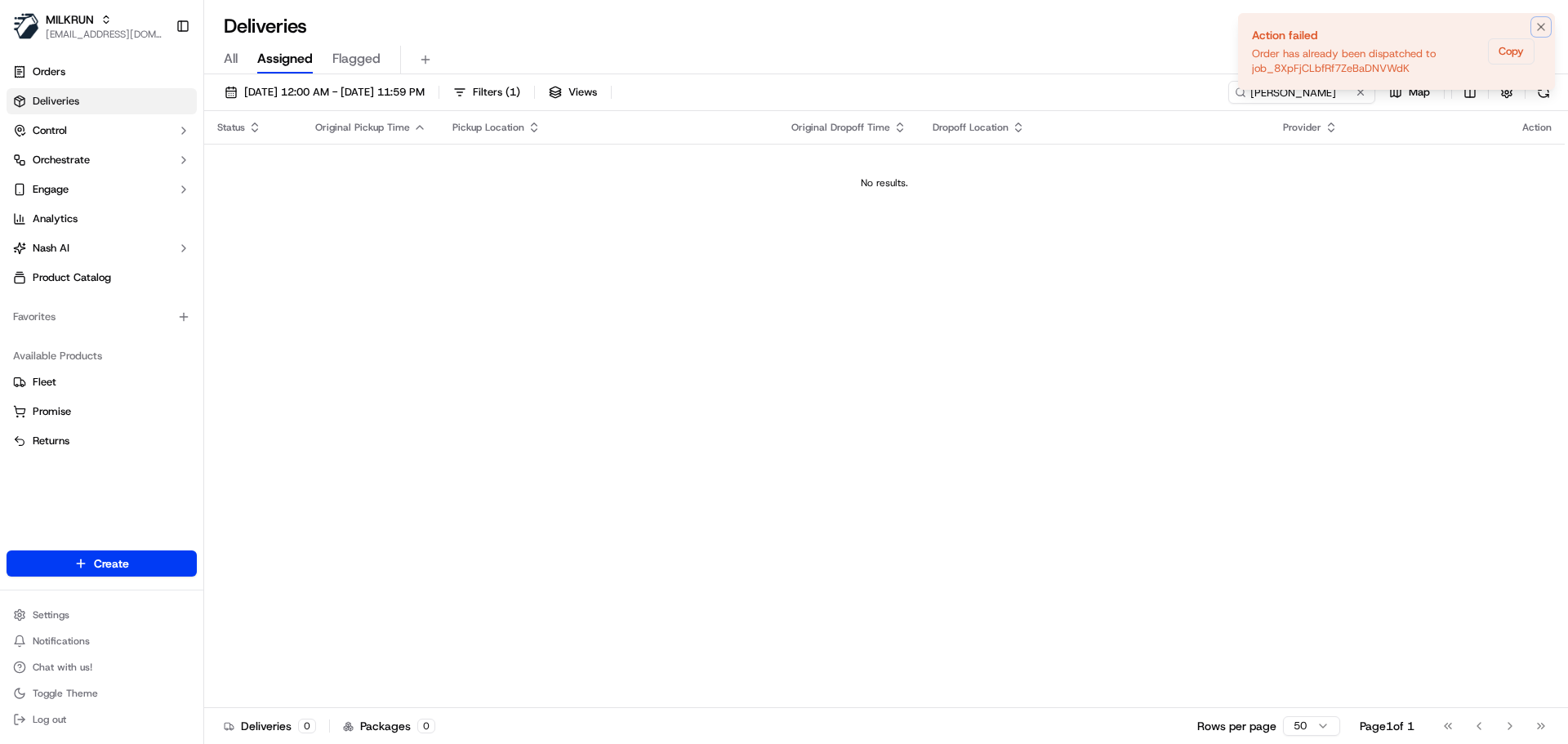
click at [1542, 28] on icon "Notifications (F8)" at bounding box center [1541, 27] width 13 height 13
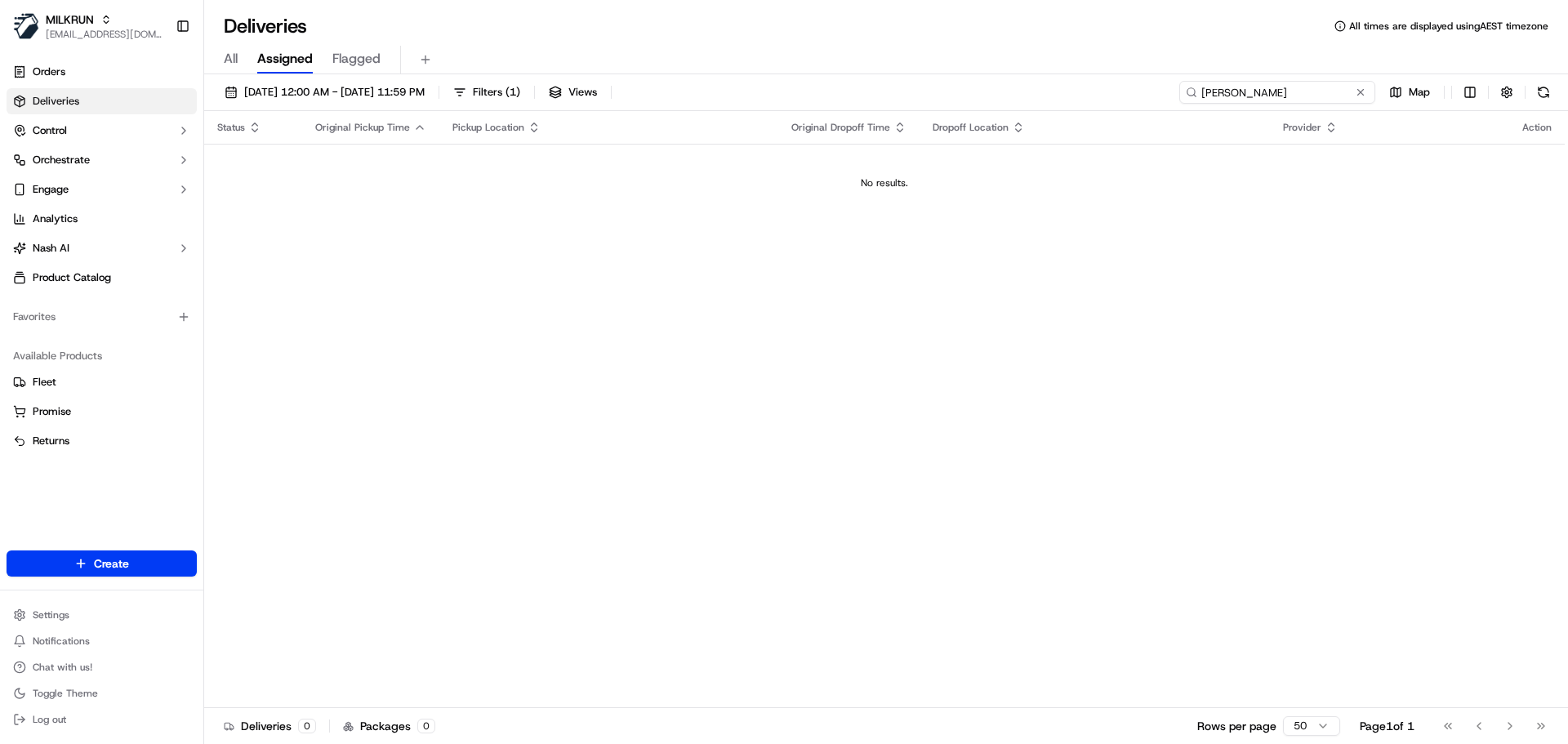
drag, startPoint x: 1318, startPoint y: 94, endPoint x: 1048, endPoint y: 84, distance: 270.2
click at [1051, 84] on div "21/09/2025 12:00 AM - 21/09/2025 11:59 PM Filters ( 1 ) Views Keri Hamit Map" at bounding box center [886, 96] width 1363 height 30
paste input "Arlene Pretorius"
type input "Arlene Pretorius"
click at [110, 79] on link "Orders" at bounding box center [101, 72] width 190 height 26
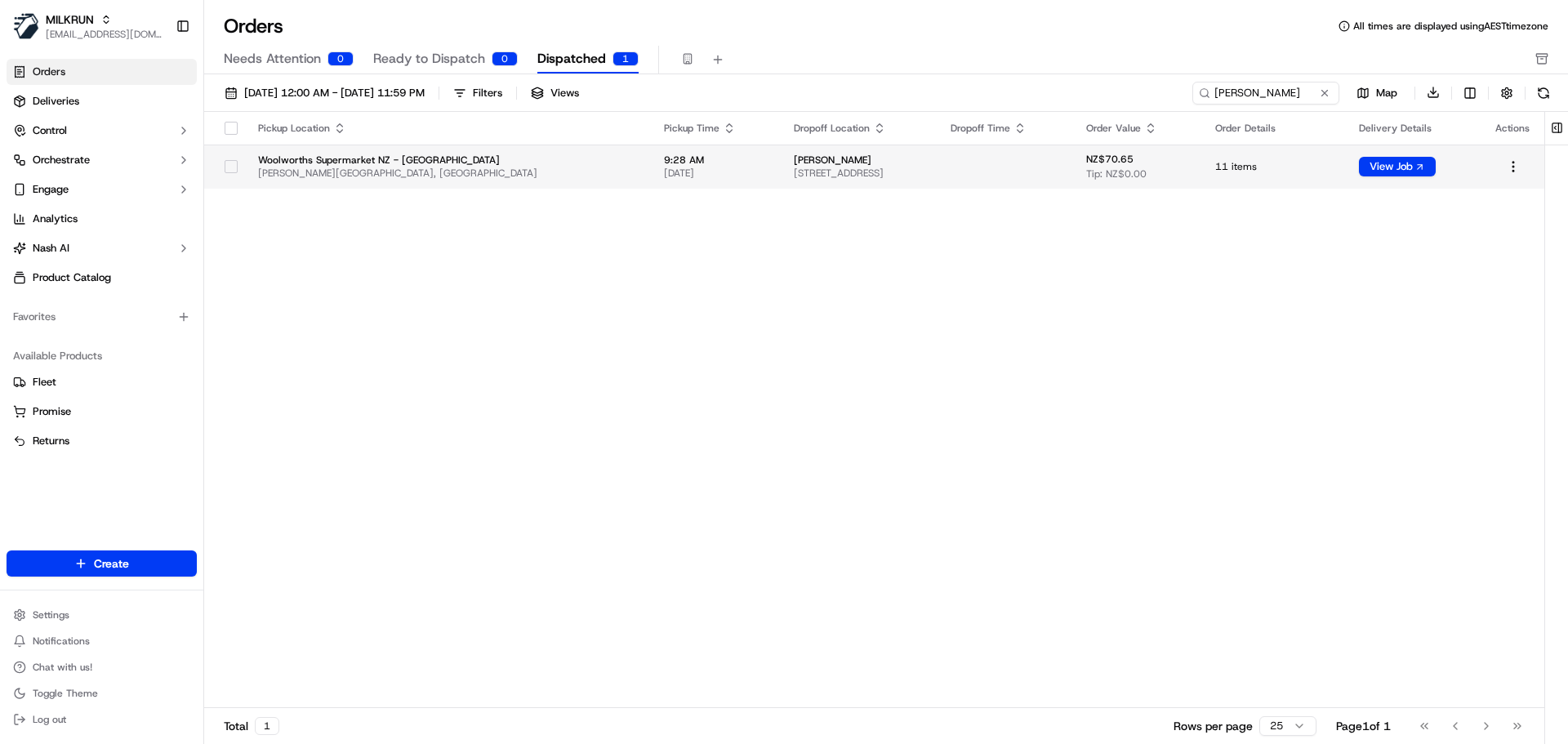
click at [938, 179] on td "Arlene Pretorius 4D Deep Creek Road, Torbay, Auckland 0630, NZ" at bounding box center [860, 166] width 158 height 44
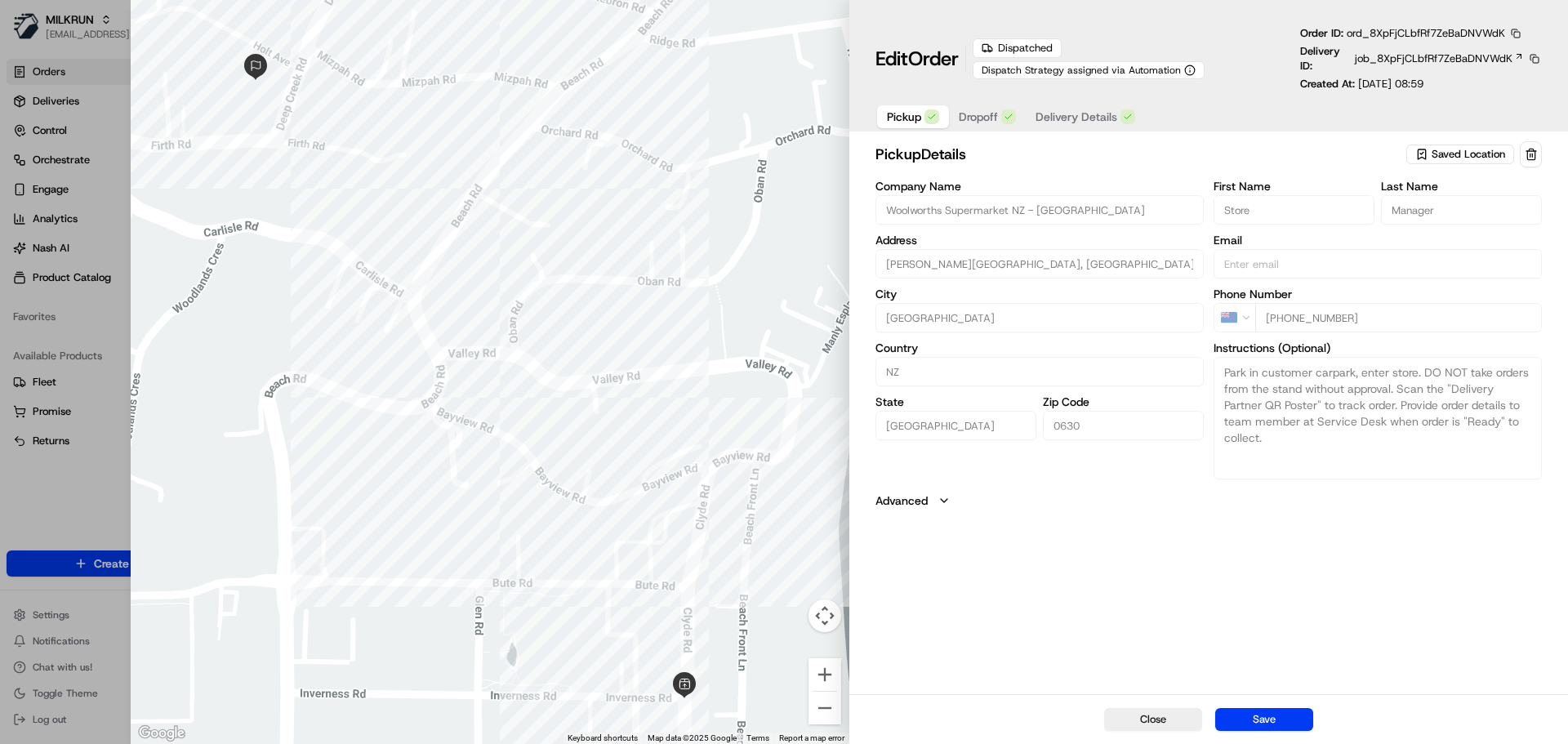
click at [1069, 121] on span "Delivery Details" at bounding box center [1075, 116] width 82 height 16
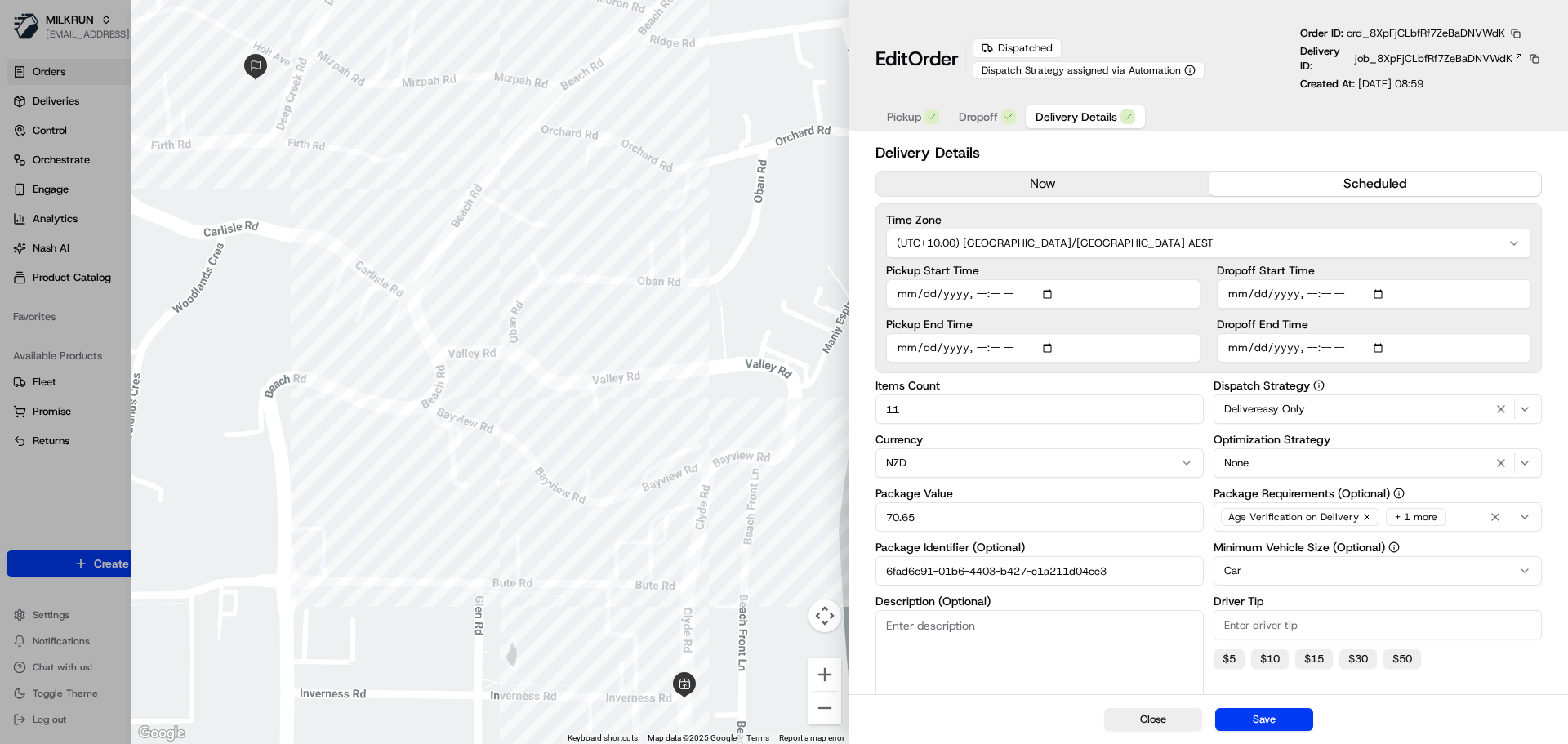
click at [1136, 568] on input "6fad6c91-01b6-4403-b427-c1a211d04ce3" at bounding box center [1040, 570] width 328 height 29
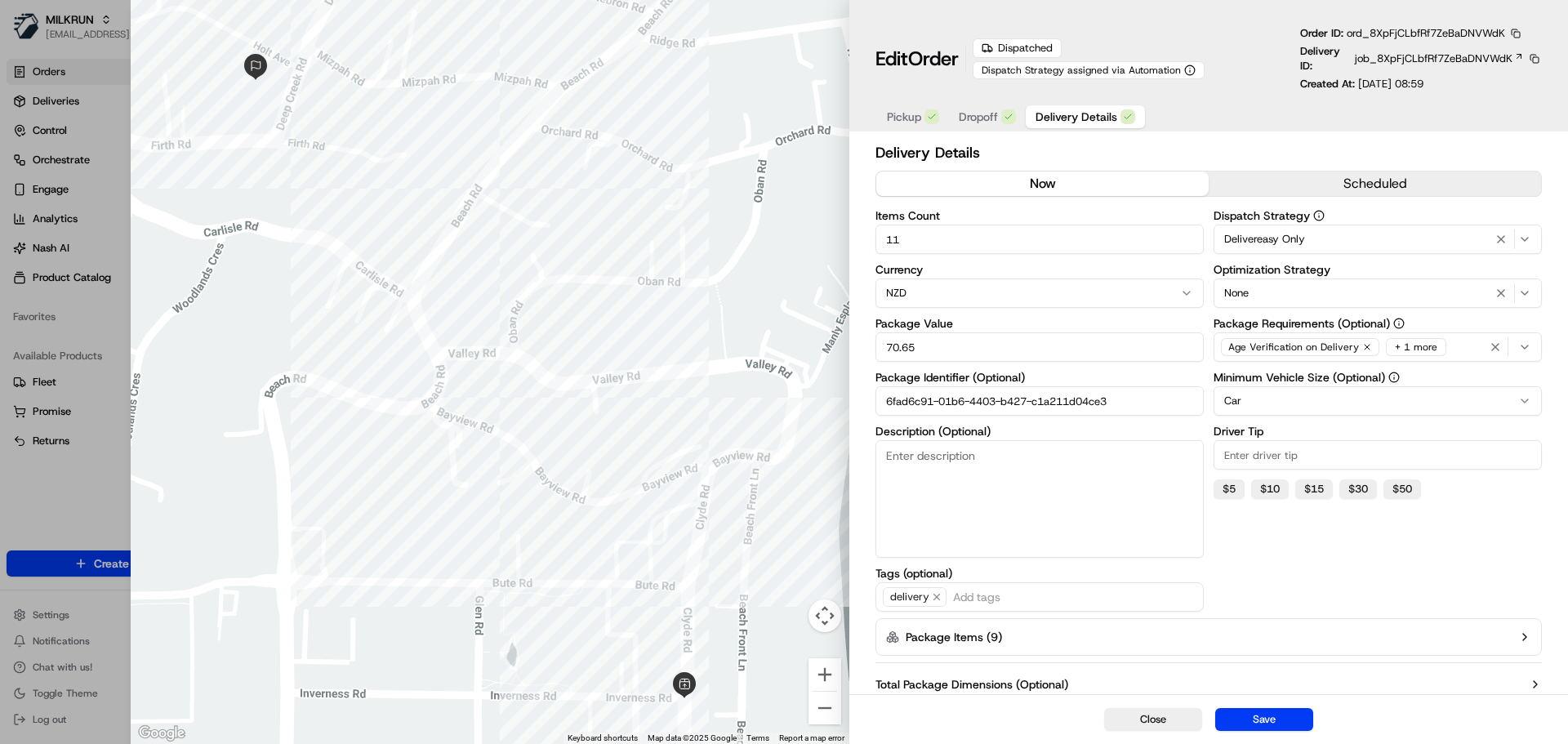
click at [1132, 179] on button "now" at bounding box center [1043, 184] width 332 height 24
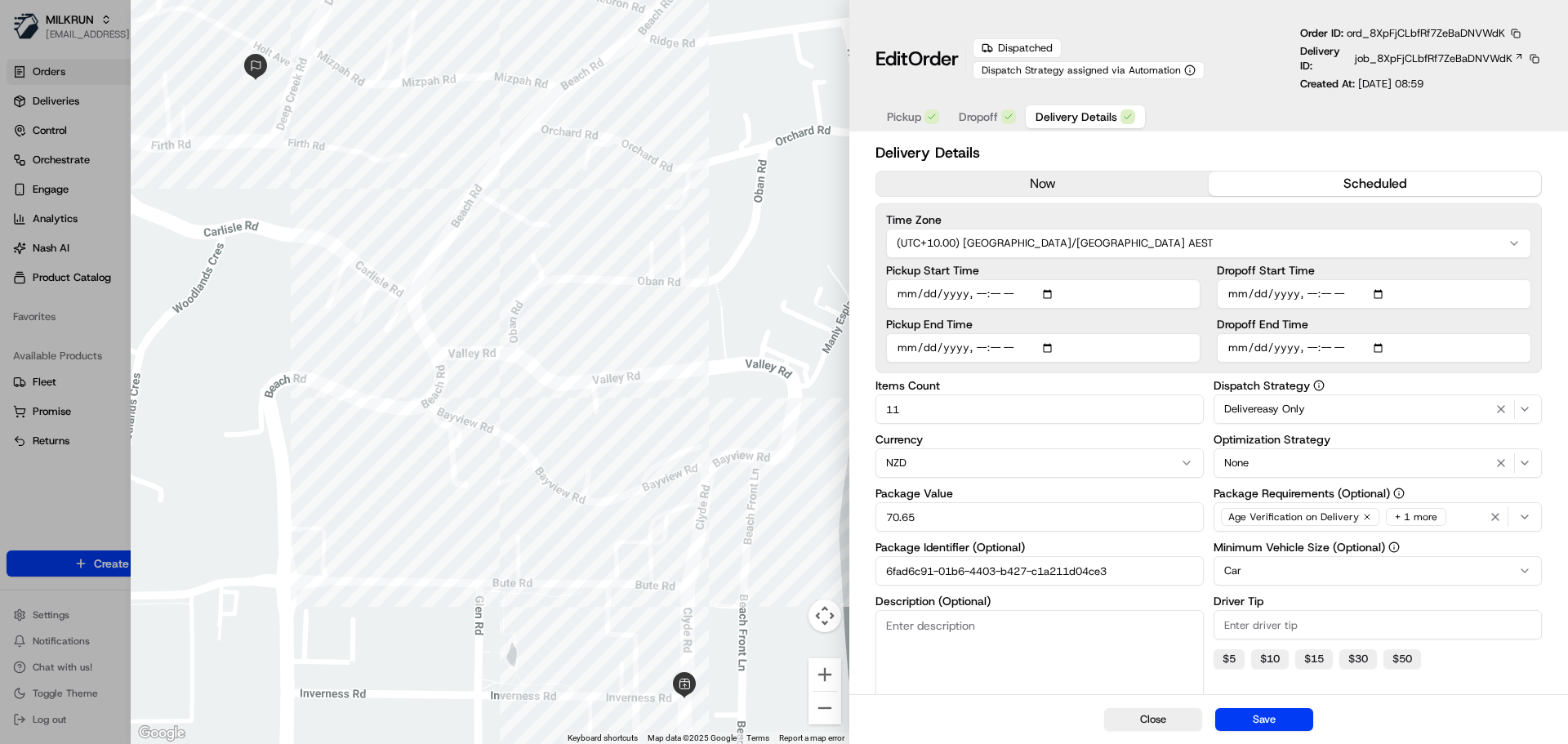
click at [1268, 176] on button "scheduled" at bounding box center [1375, 184] width 332 height 24
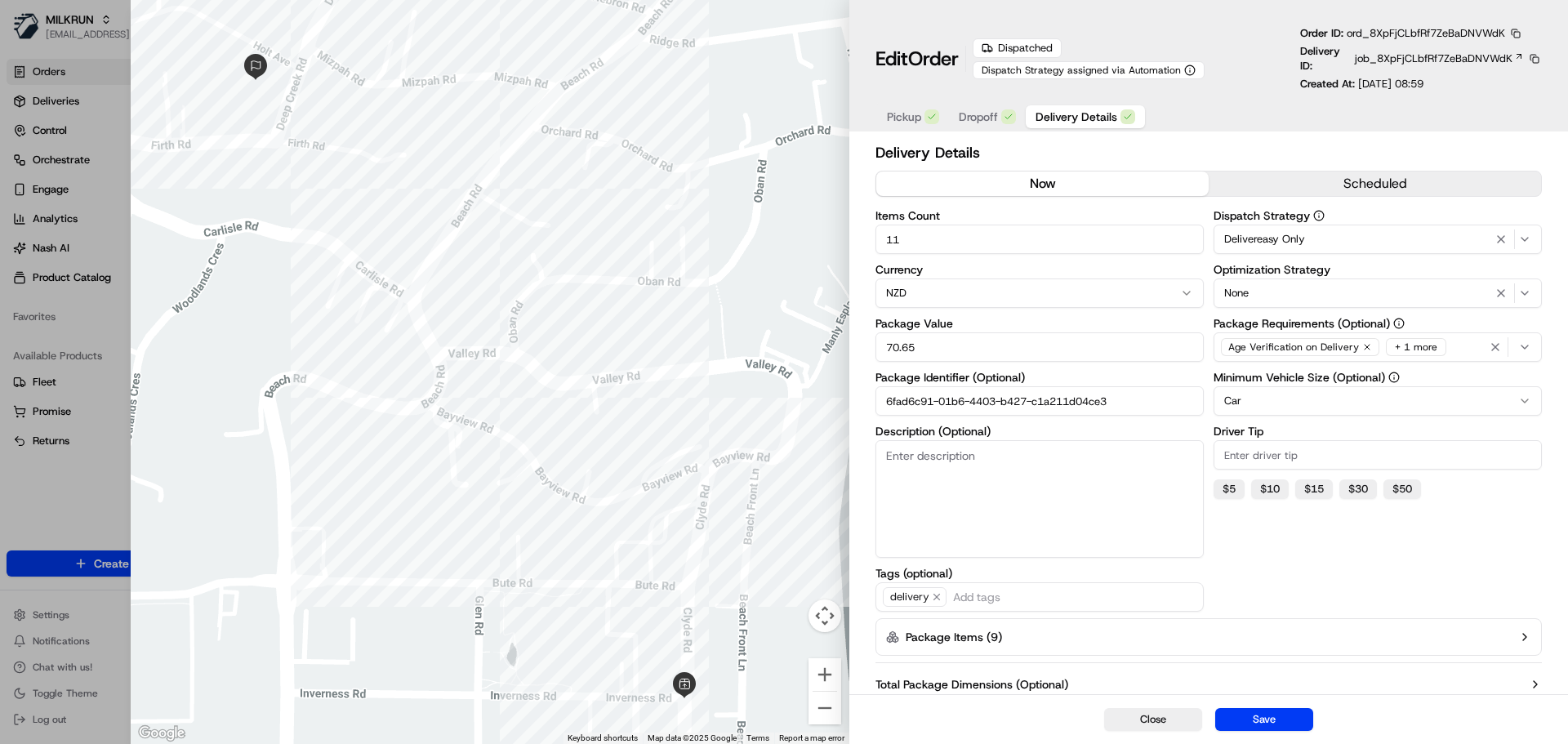
click at [1134, 188] on button "now" at bounding box center [1043, 184] width 332 height 24
click at [1165, 402] on input "6fad6c91-01b6-4403-b427-c1a211d04ce3" at bounding box center [1040, 401] width 328 height 29
click at [1263, 714] on button "Save" at bounding box center [1264, 720] width 98 height 23
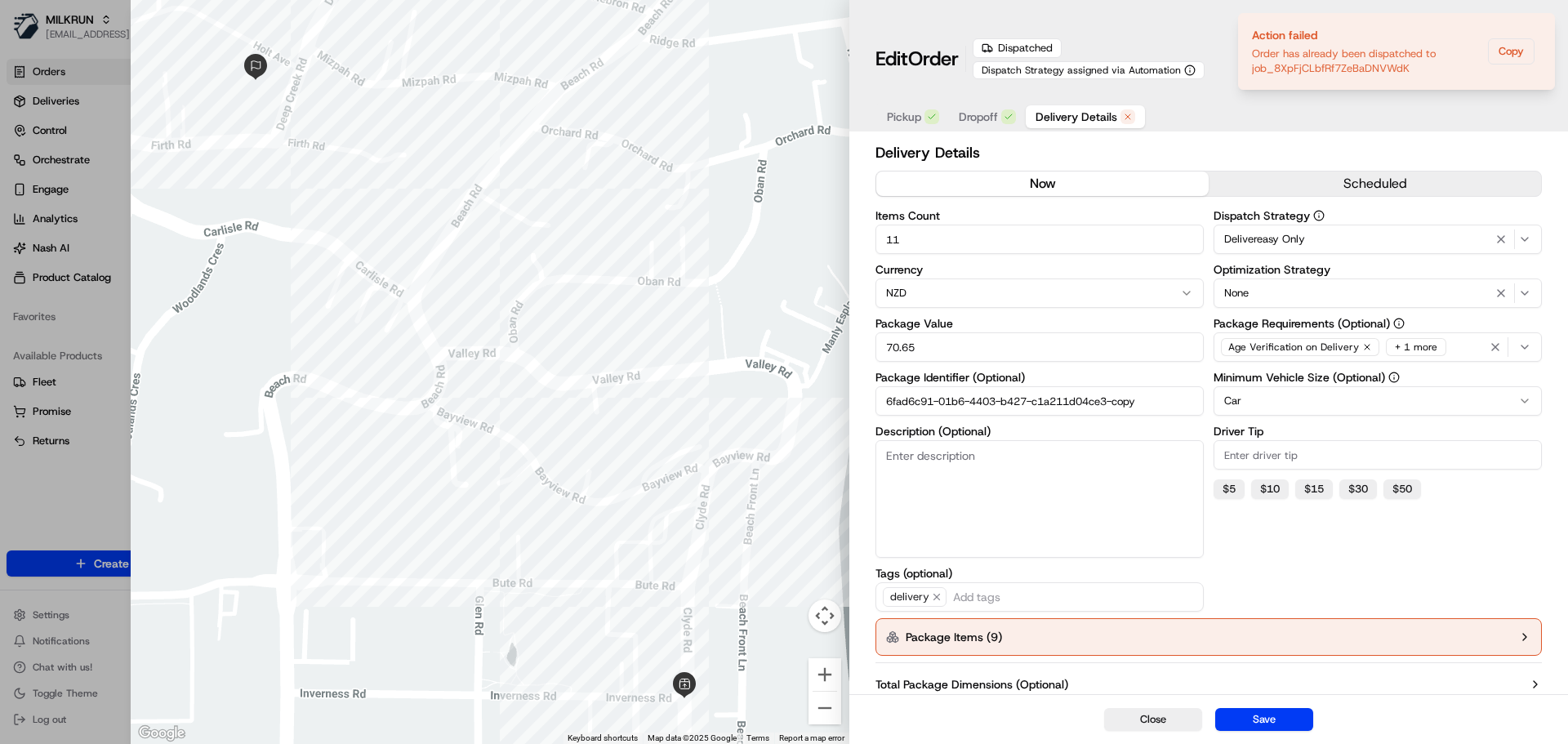
click at [1121, 635] on button "Package Items ( 9 )" at bounding box center [1209, 637] width 666 height 38
drag, startPoint x: 1154, startPoint y: 398, endPoint x: 1118, endPoint y: 395, distance: 36.1
click at [1118, 395] on input "6fad6c91-01b6-4403-b427-c1a211d04ce3-copy" at bounding box center [1040, 401] width 328 height 29
type input "6fad6c91-01b6-4403-b427-c1a211d04ce3"
click at [1274, 720] on button "Save" at bounding box center [1264, 720] width 98 height 23
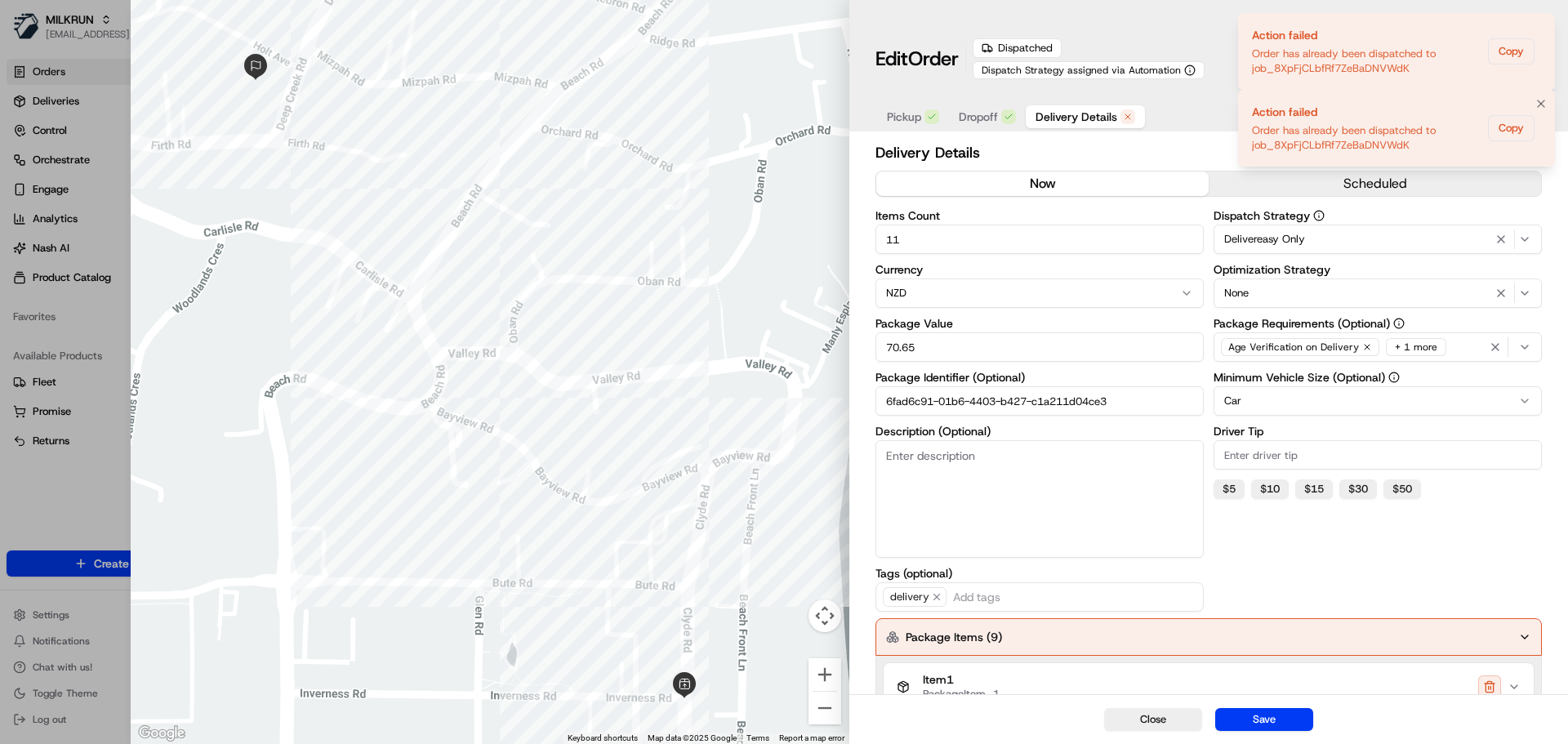
drag, startPoint x: 1400, startPoint y: 148, endPoint x: 1255, endPoint y: 145, distance: 145.0
click at [1255, 145] on div "Order has already been dispatched to job_8XpFjCLbfRf7ZeBaDNVWdK" at bounding box center [1366, 137] width 230 height 29
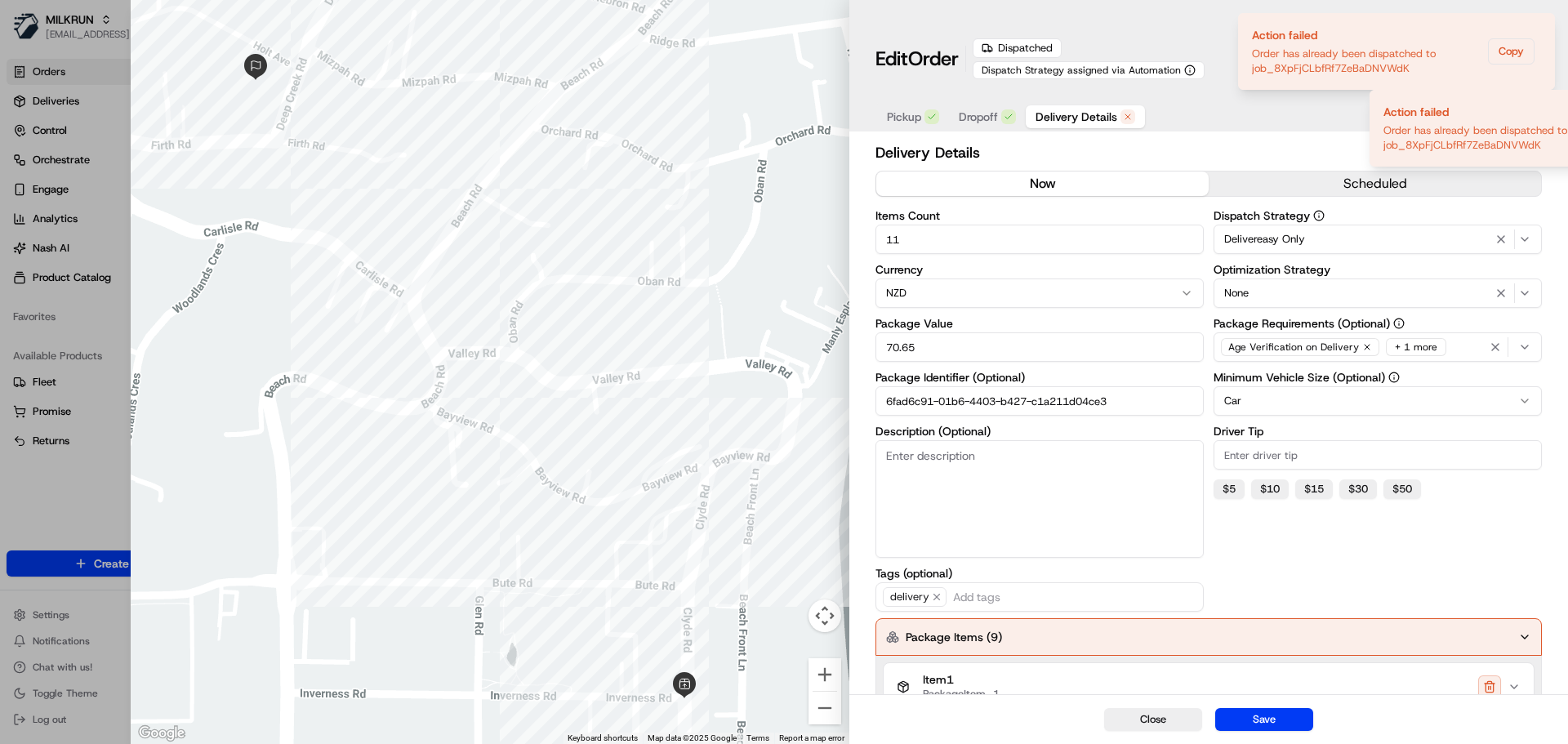
drag, startPoint x: 1255, startPoint y: 145, endPoint x: 1381, endPoint y: 145, distance: 126.0
click at [1384, 145] on div "Order has already been dispatched to job_8XpFjCLbfRf7ZeBaDNVWdK" at bounding box center [1498, 137] width 230 height 29
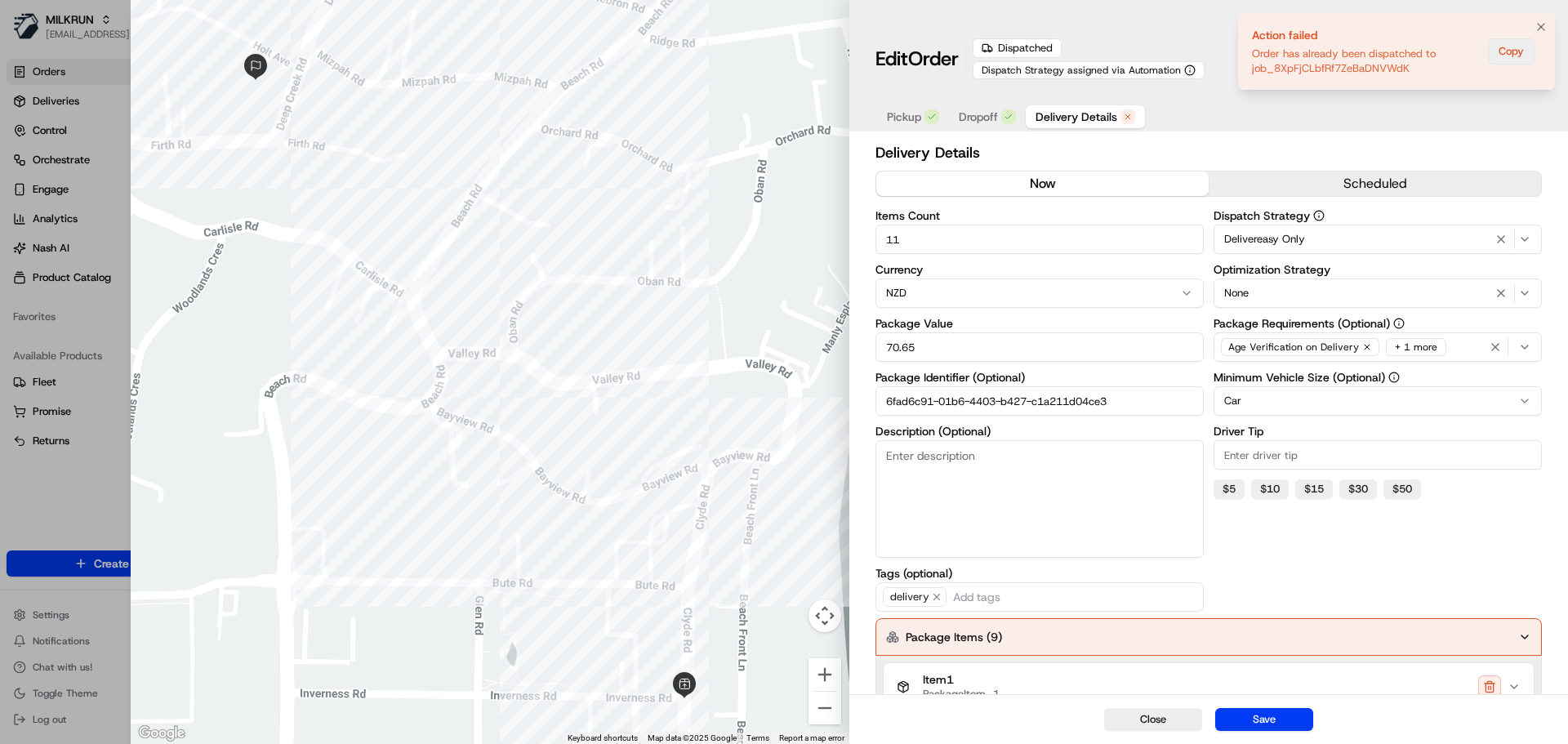
click at [1507, 52] on button "Copy" at bounding box center [1512, 52] width 47 height 26
click at [110, 124] on div at bounding box center [784, 372] width 1568 height 744
type input "1"
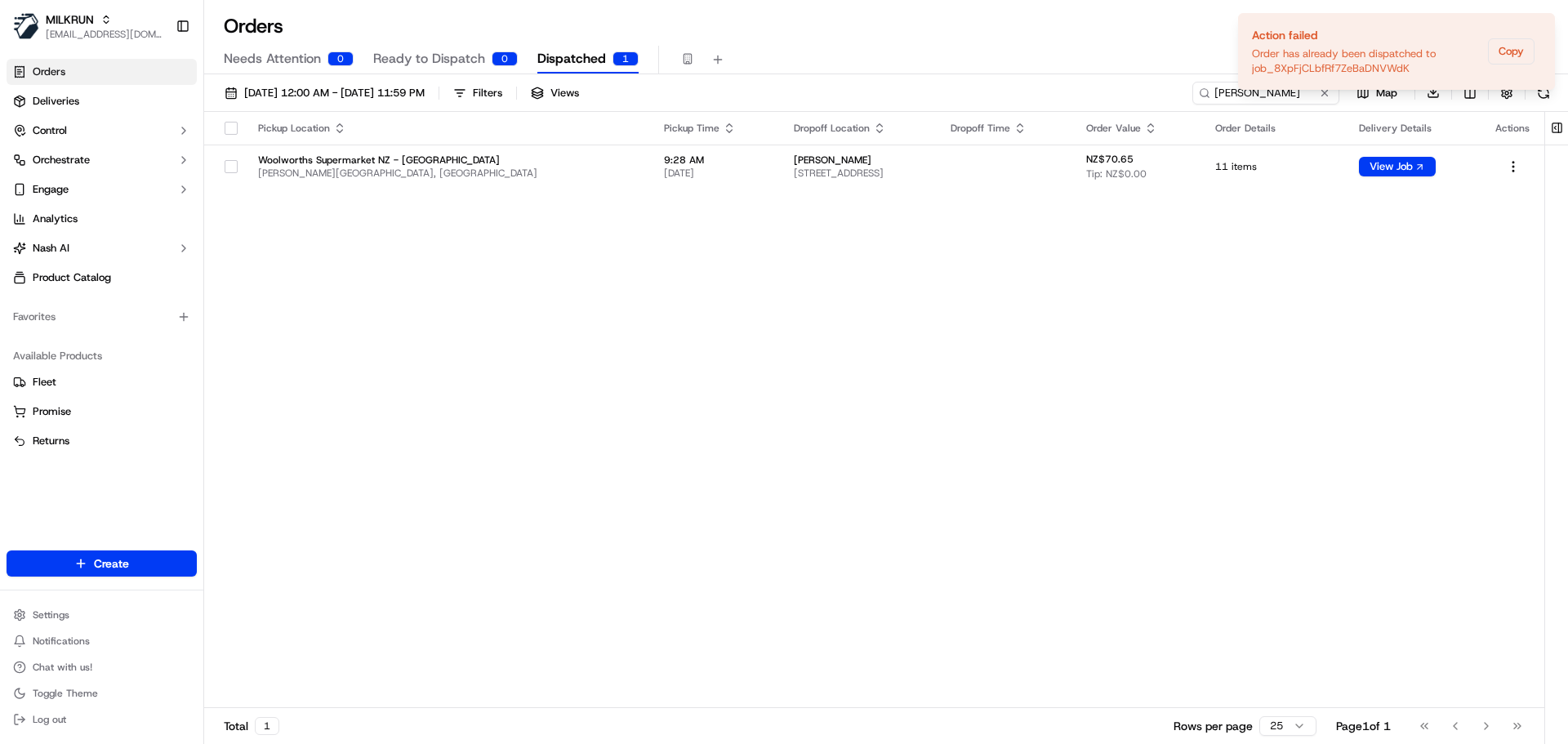
click at [661, 324] on div "Pickup Location Pickup Time Dropoff Location Dropoff Time Order Value Order Det…" at bounding box center [875, 410] width 1340 height 597
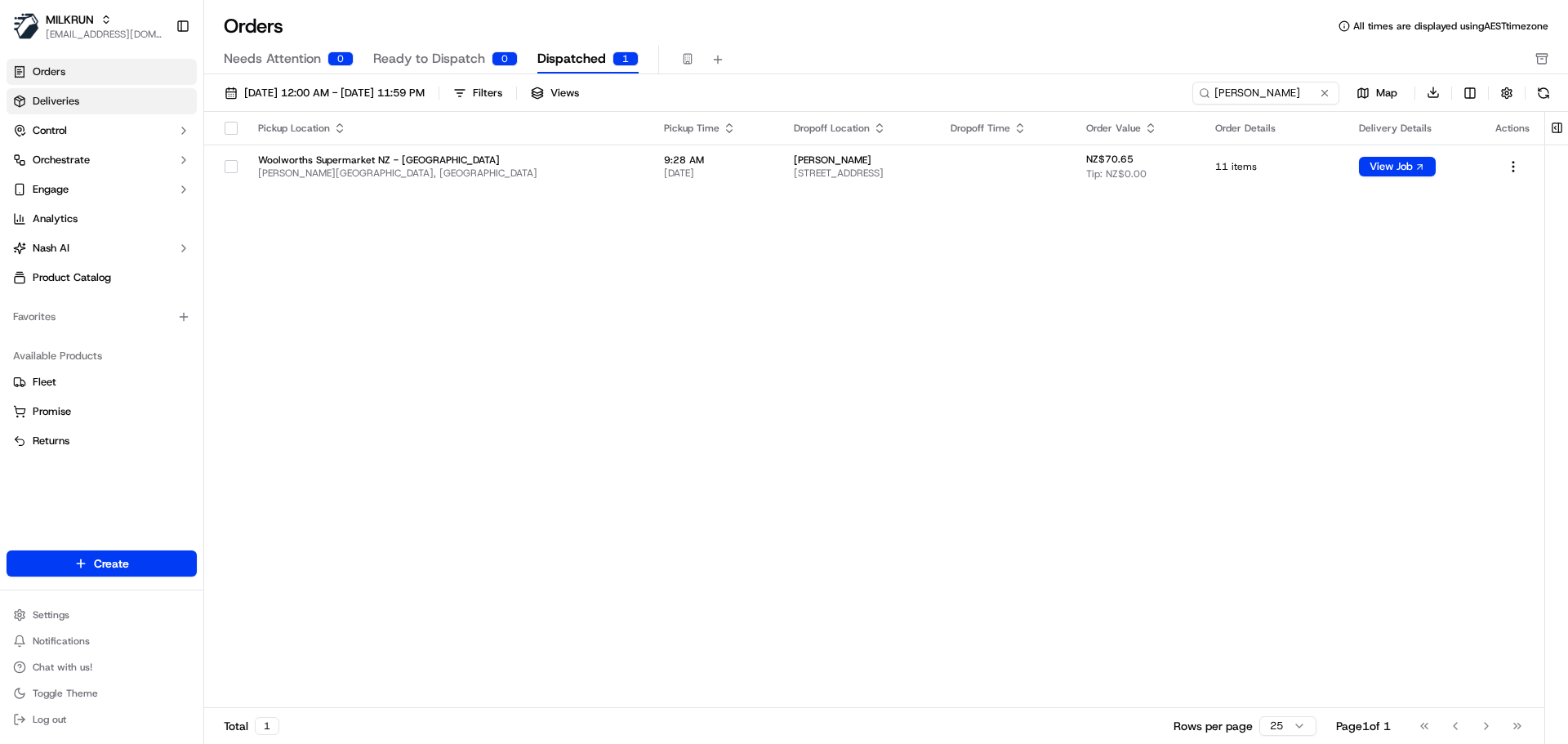
click at [106, 105] on link "Deliveries" at bounding box center [101, 101] width 190 height 26
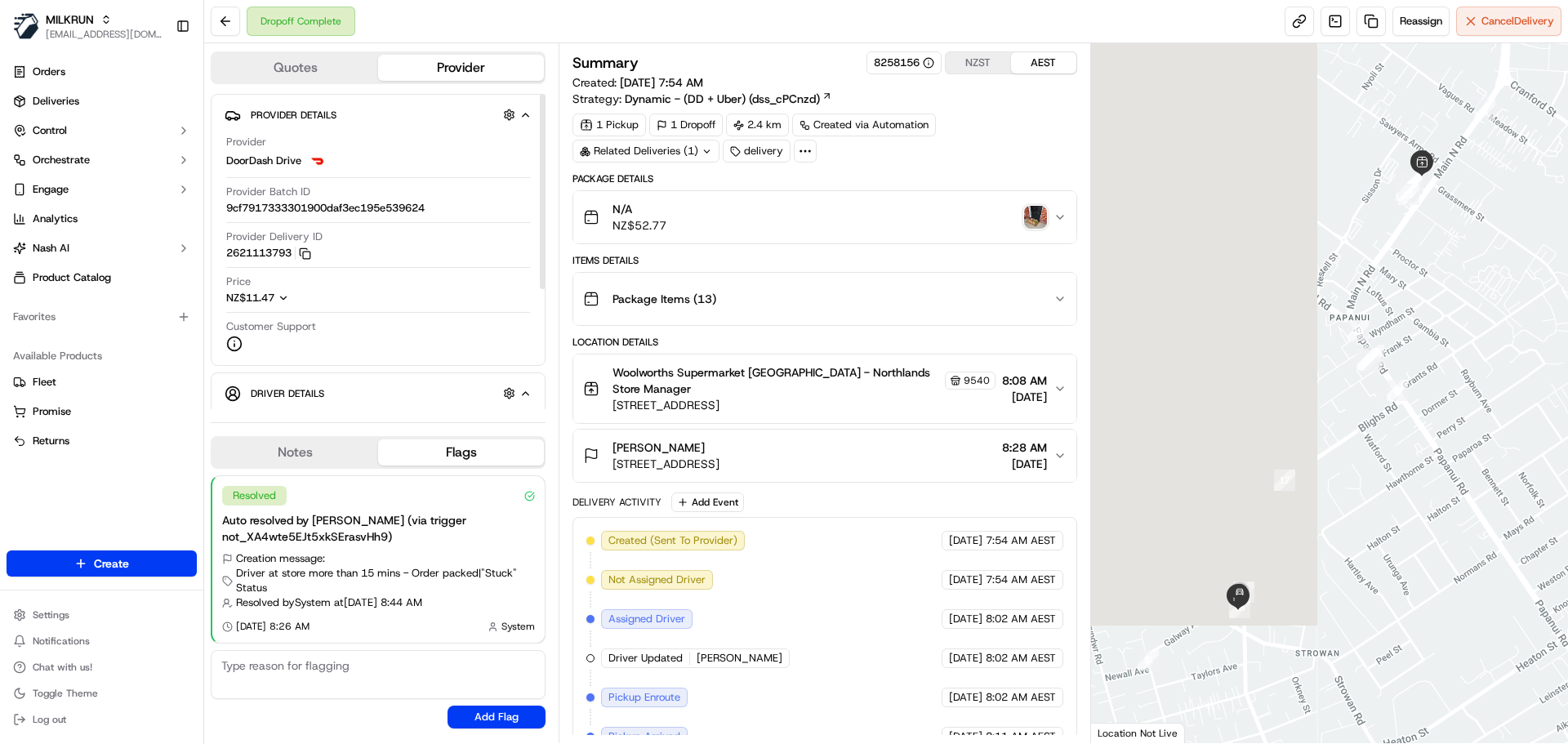
click at [1039, 214] on img "button" at bounding box center [1035, 217] width 23 height 23
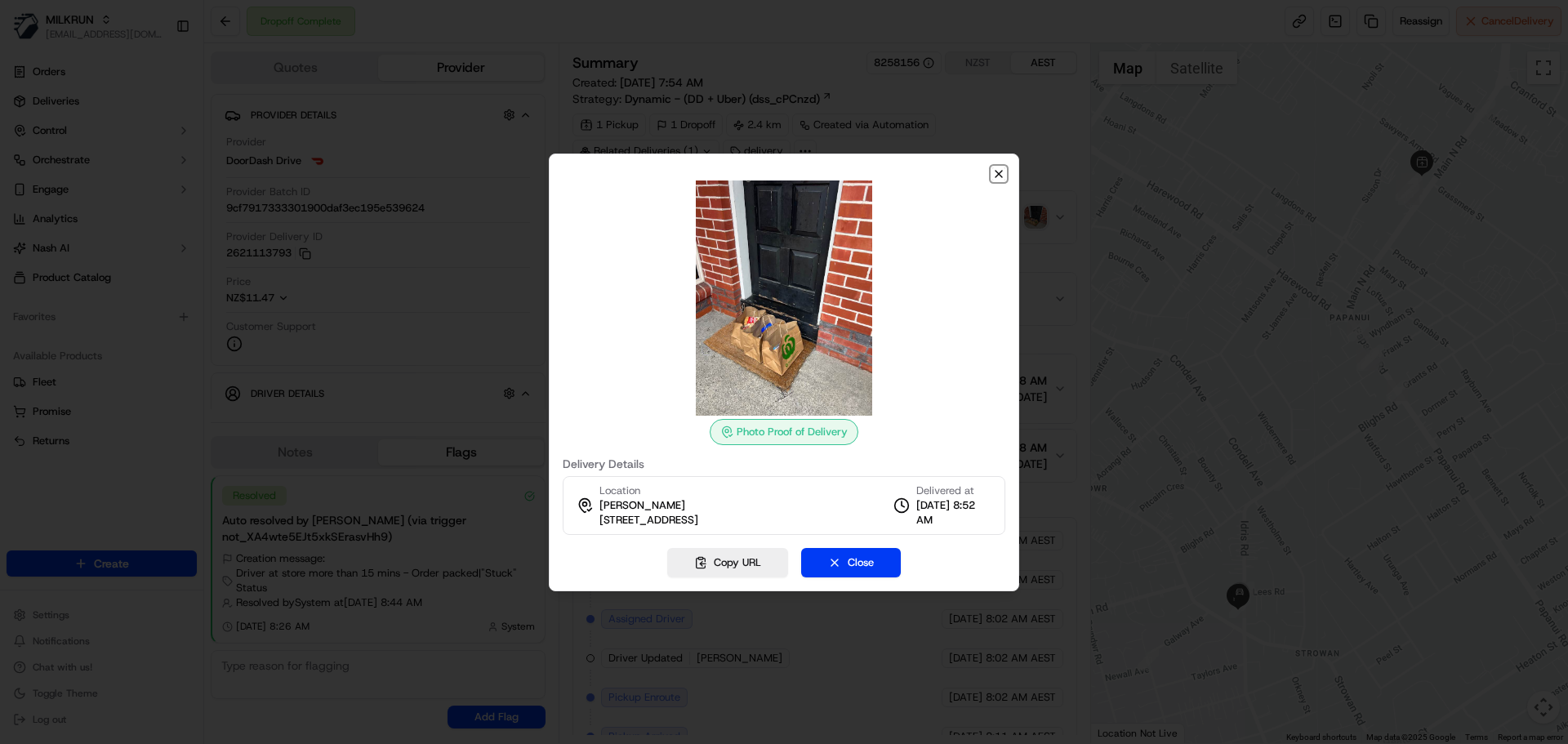
click at [997, 177] on icon "button" at bounding box center [998, 174] width 13 height 13
